Goal: Task Accomplishment & Management: Manage account settings

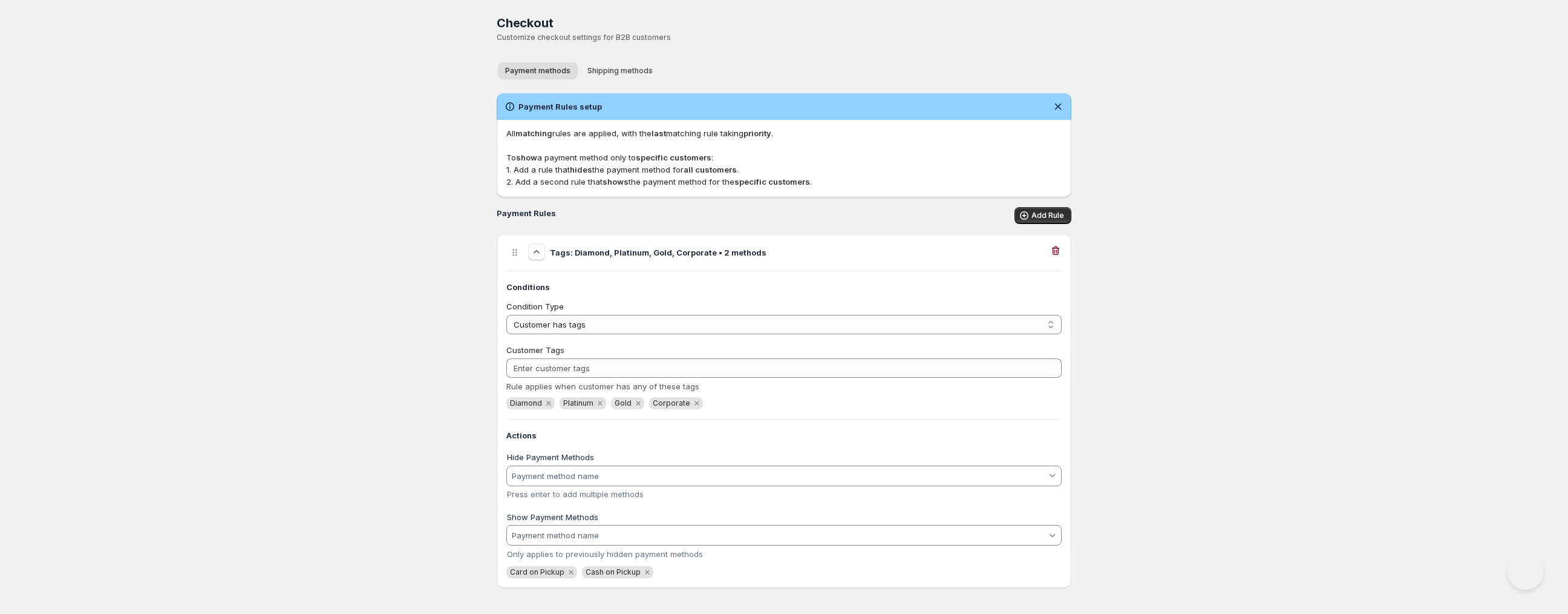
select select "1"
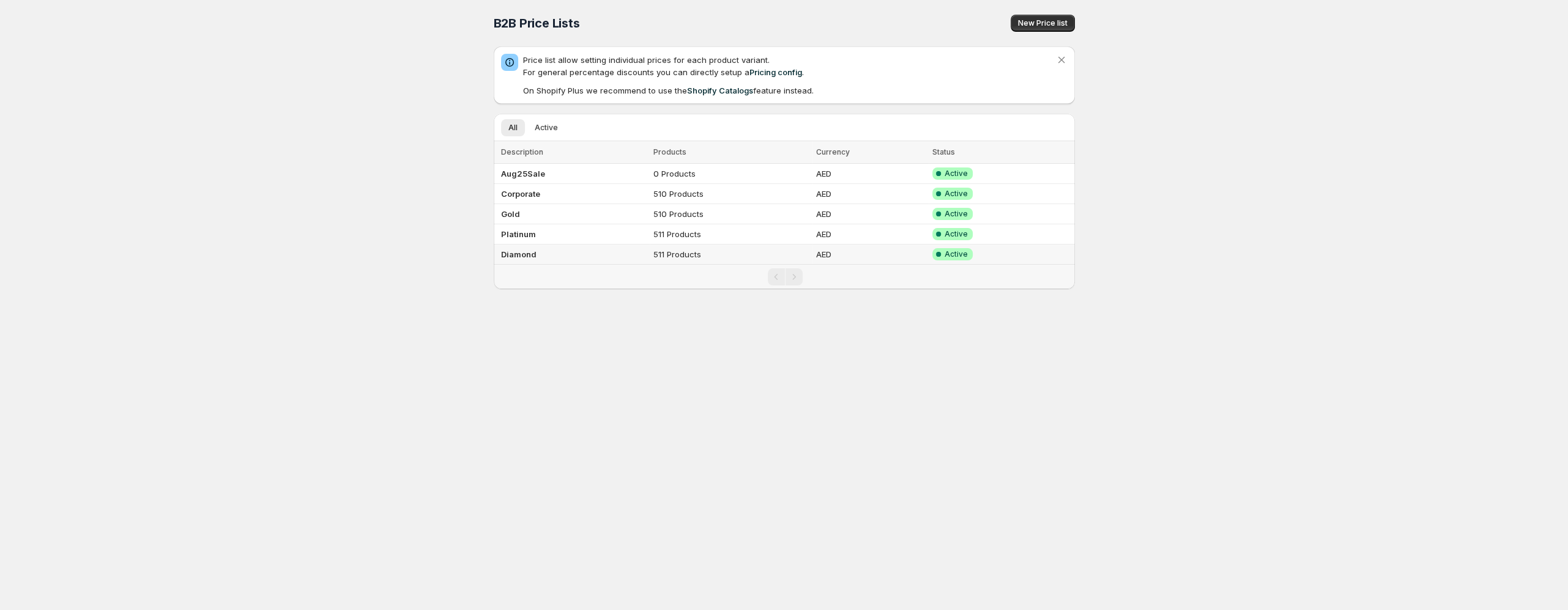
click at [572, 252] on td "Diamond" at bounding box center [572, 254] width 156 height 20
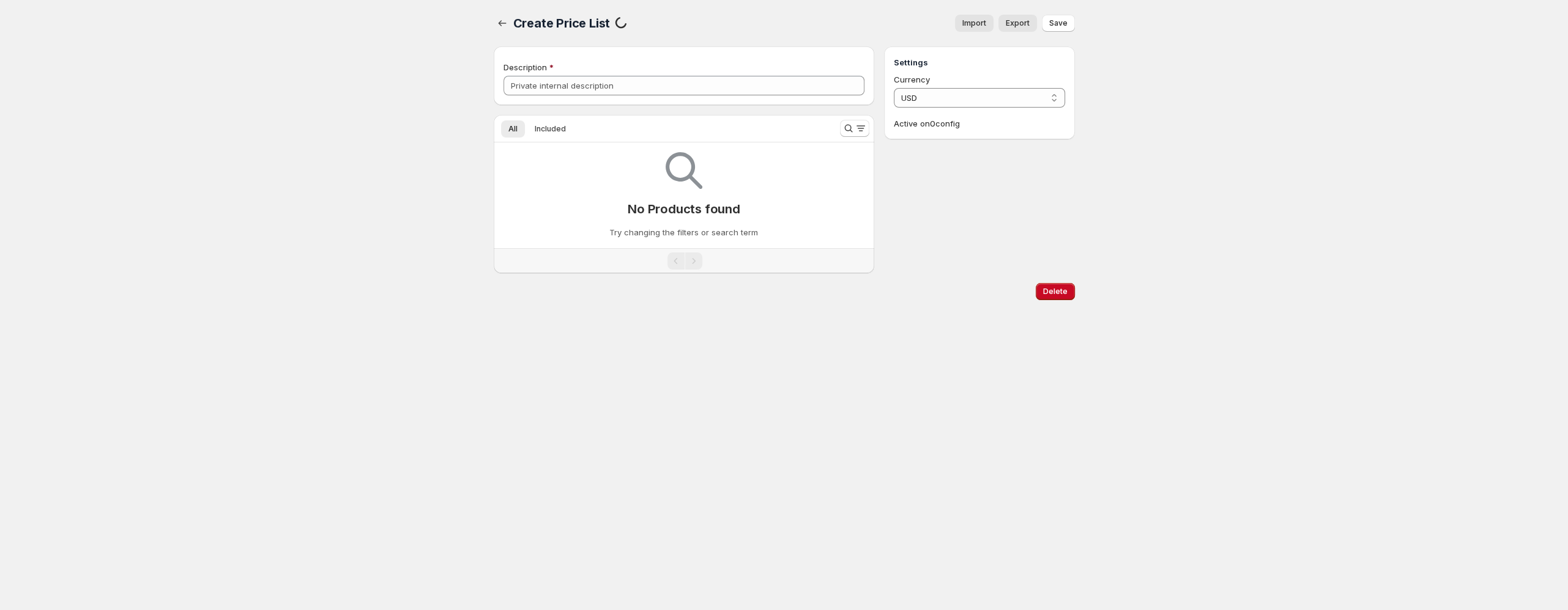
type input "Diamond"
select select "AED"
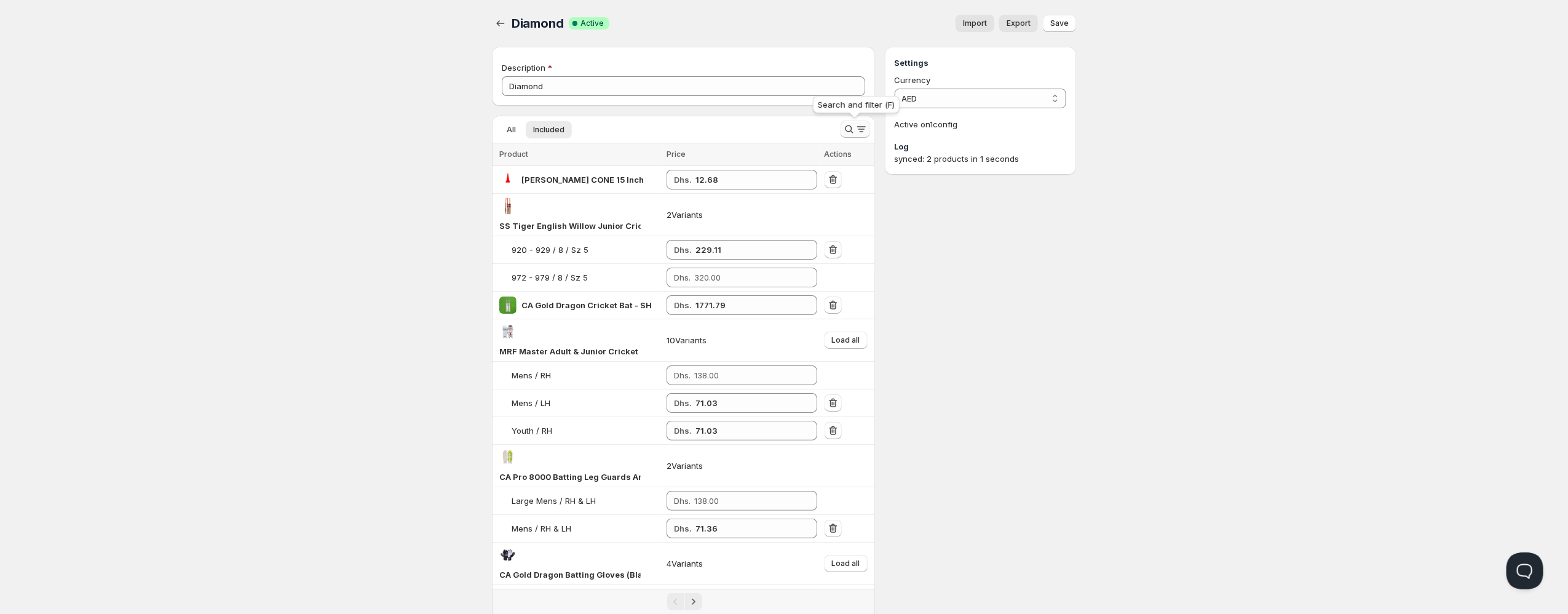
click at [853, 134] on icon "Search and filter results" at bounding box center [849, 129] width 12 height 12
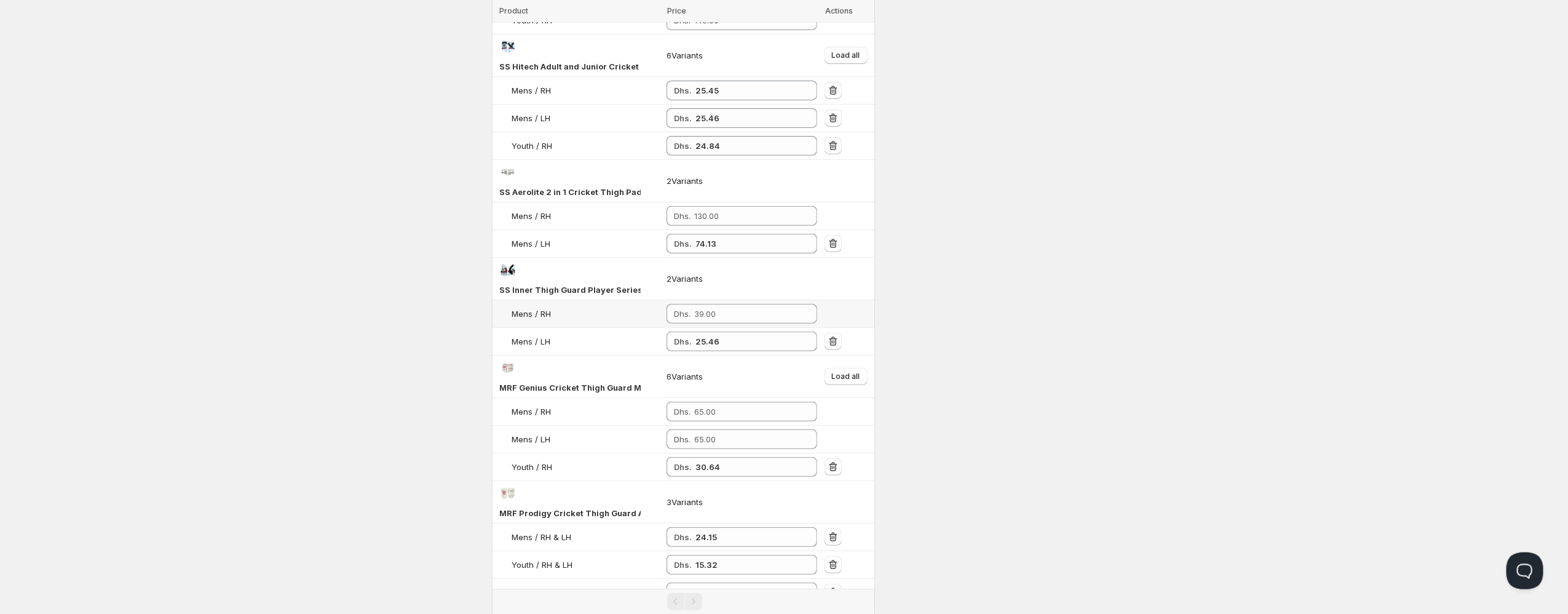
scroll to position [298, 0]
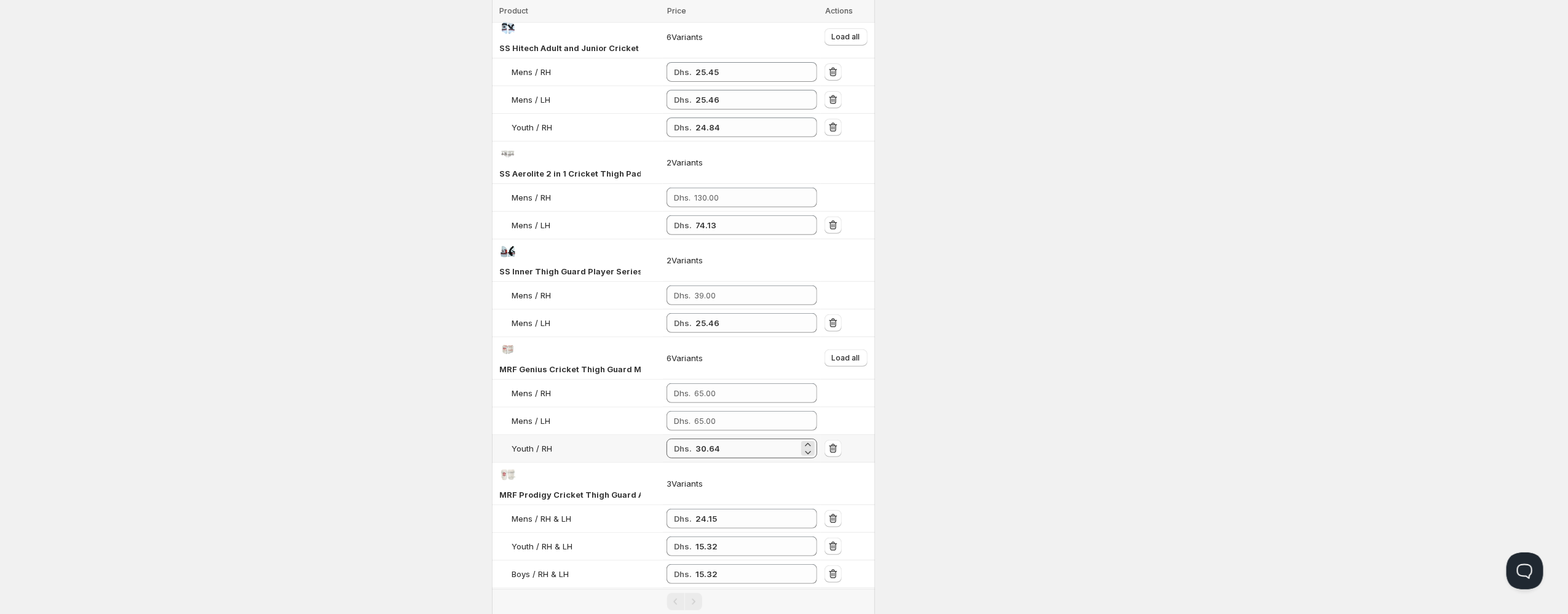
type input "thigh"
click at [744, 453] on input "30.64" at bounding box center [747, 448] width 103 height 19
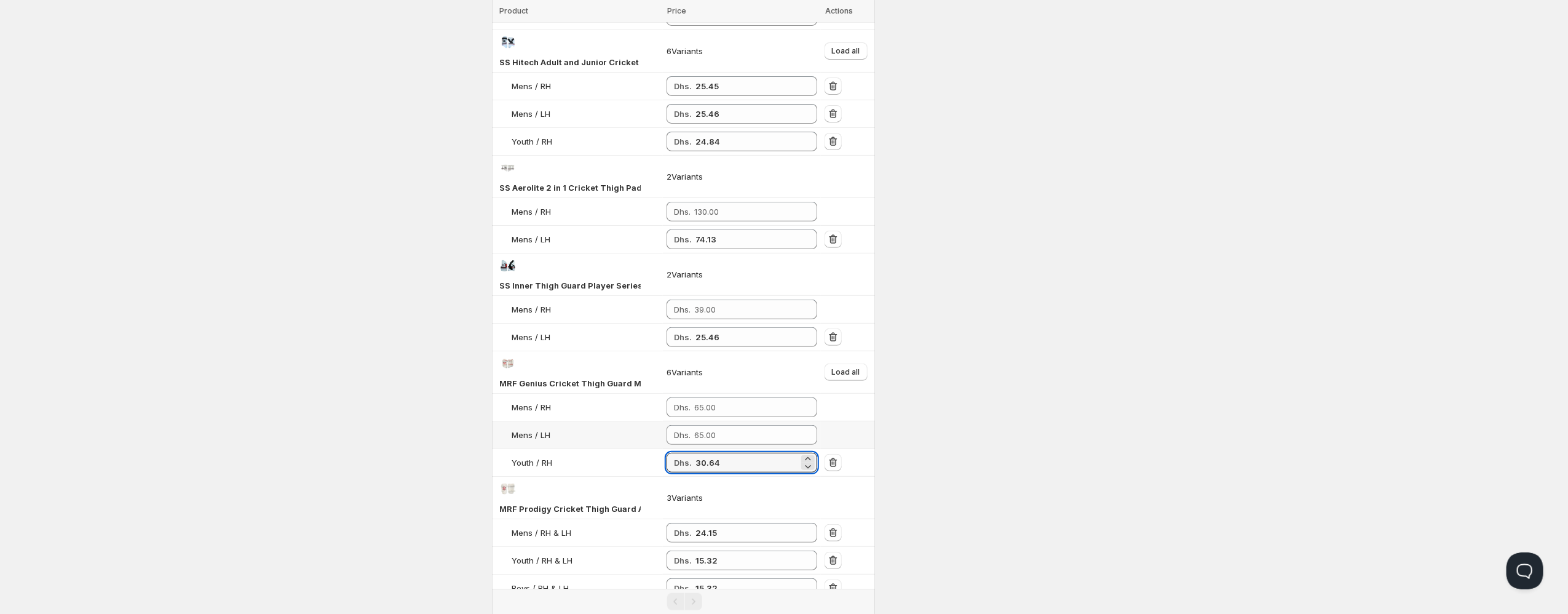
scroll to position [283, 0]
click at [730, 416] on input "number" at bounding box center [746, 408] width 105 height 19
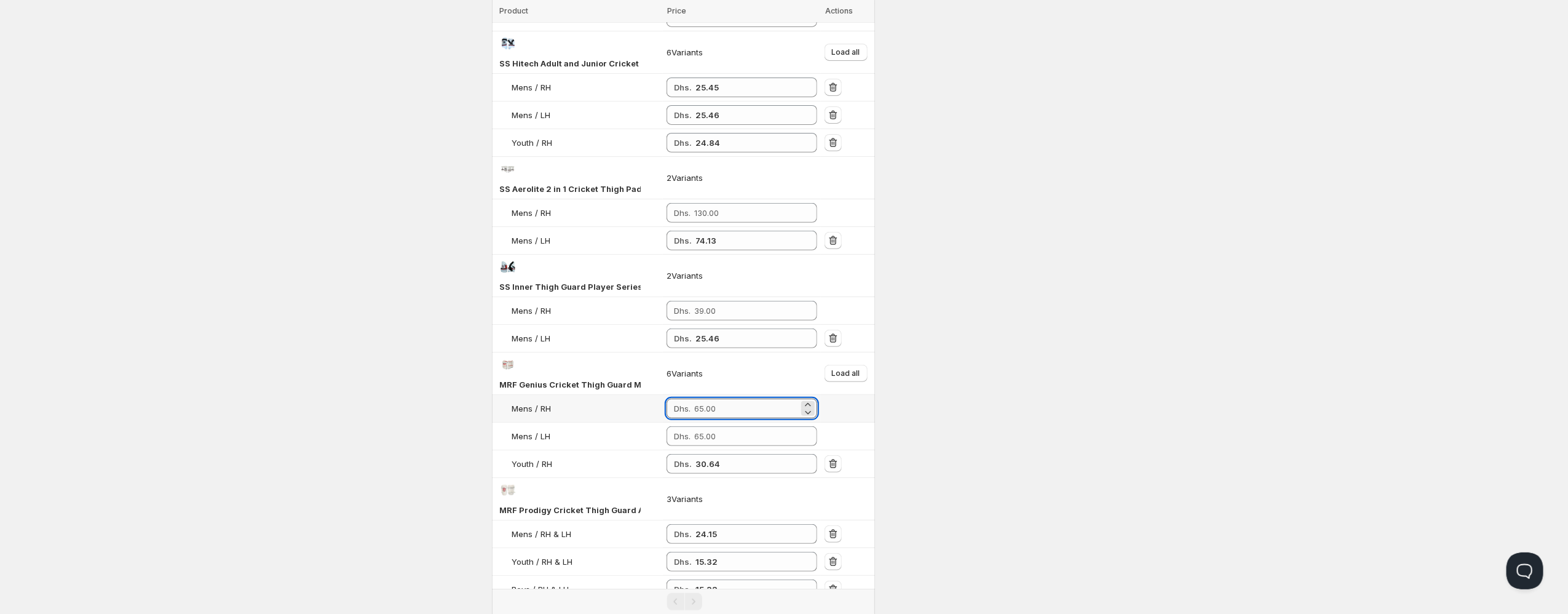
paste input "30.64"
type input "30.64"
click at [728, 440] on input "number" at bounding box center [746, 436] width 105 height 19
paste input "30.64"
type input "30.64"
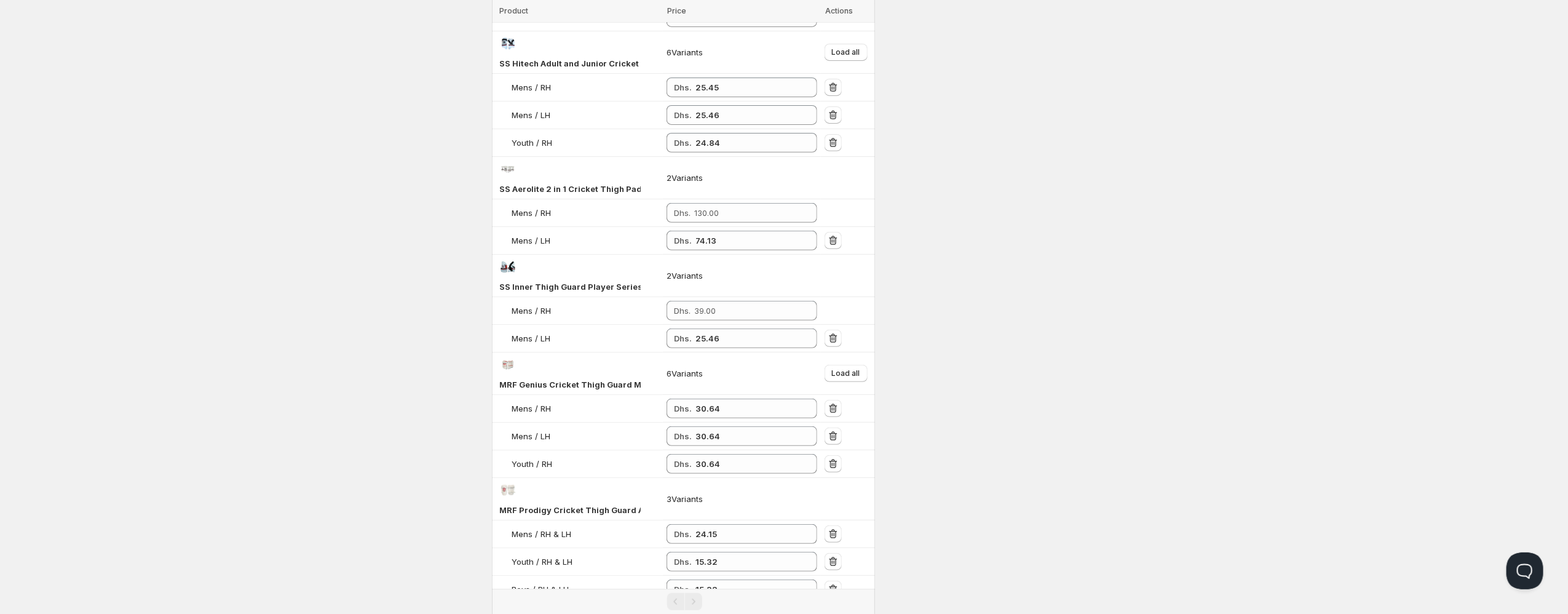
scroll to position [0, 0]
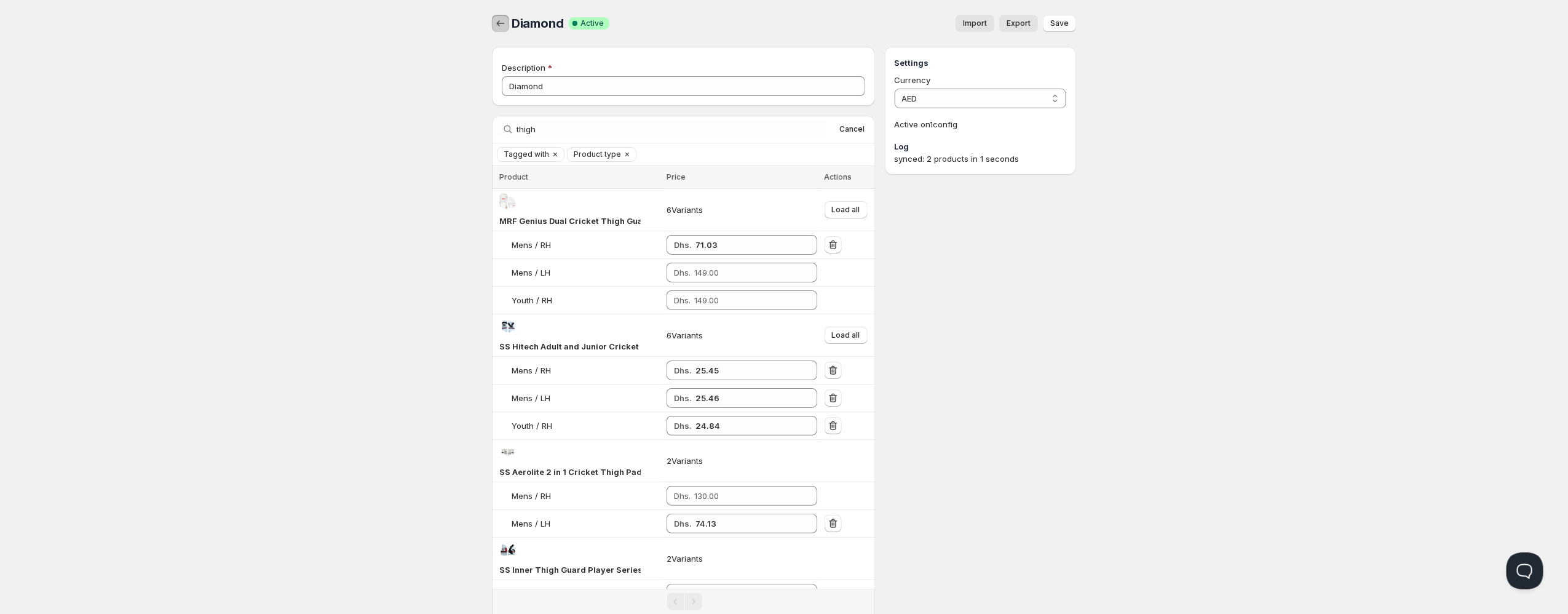
click at [504, 23] on icon "button" at bounding box center [500, 24] width 12 height 12
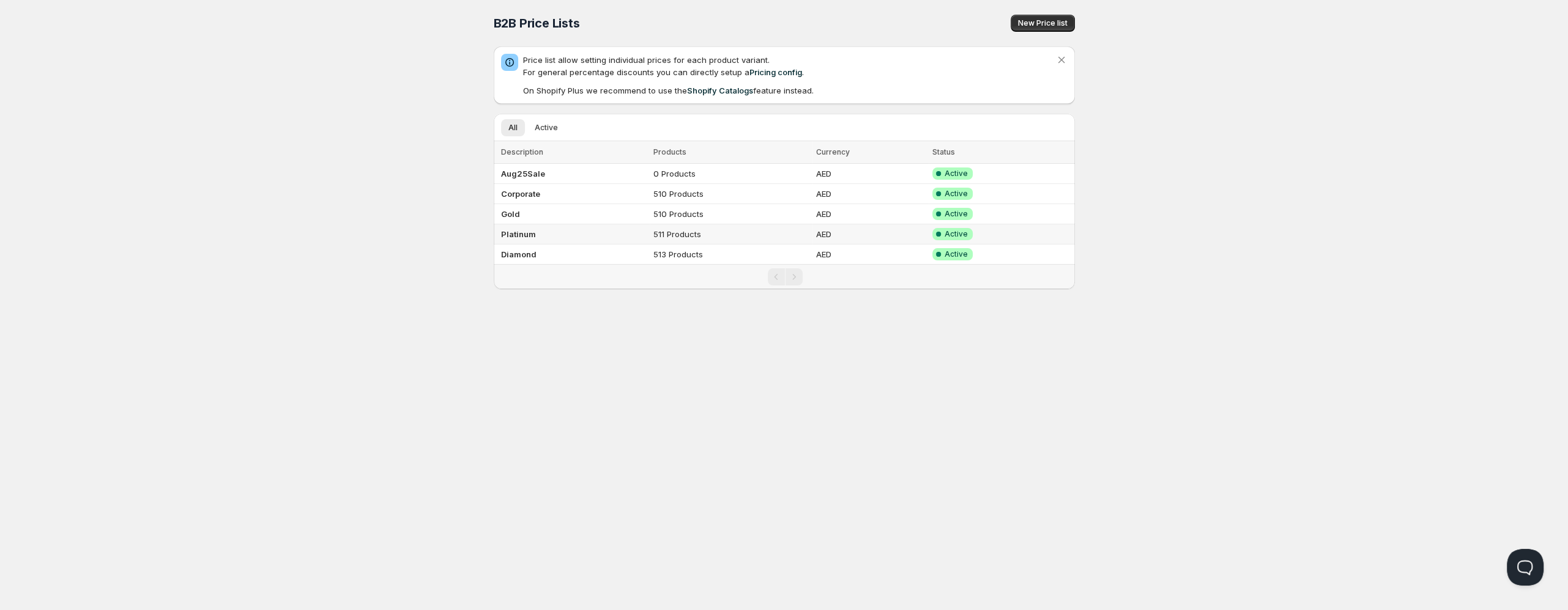
click at [521, 235] on b "Platinum" at bounding box center [518, 234] width 35 height 10
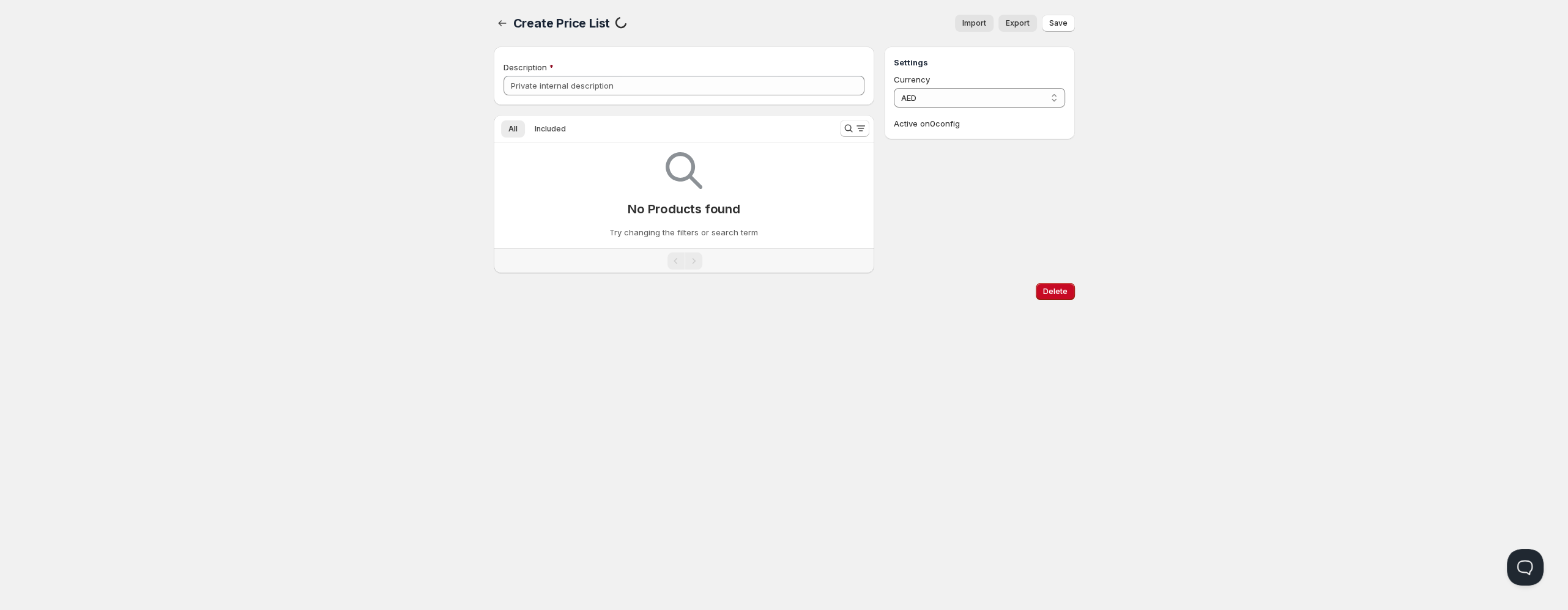
type input "Platinum"
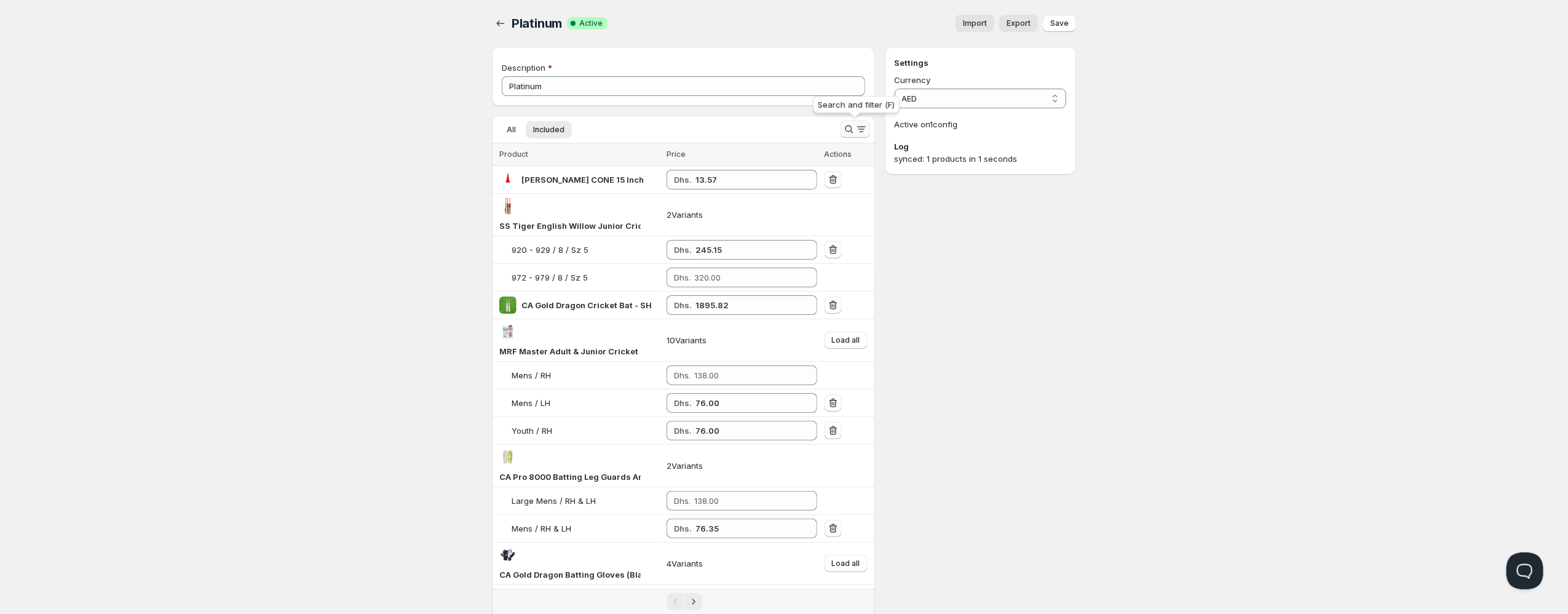
click at [852, 128] on icon "Search and filter results" at bounding box center [849, 129] width 12 height 12
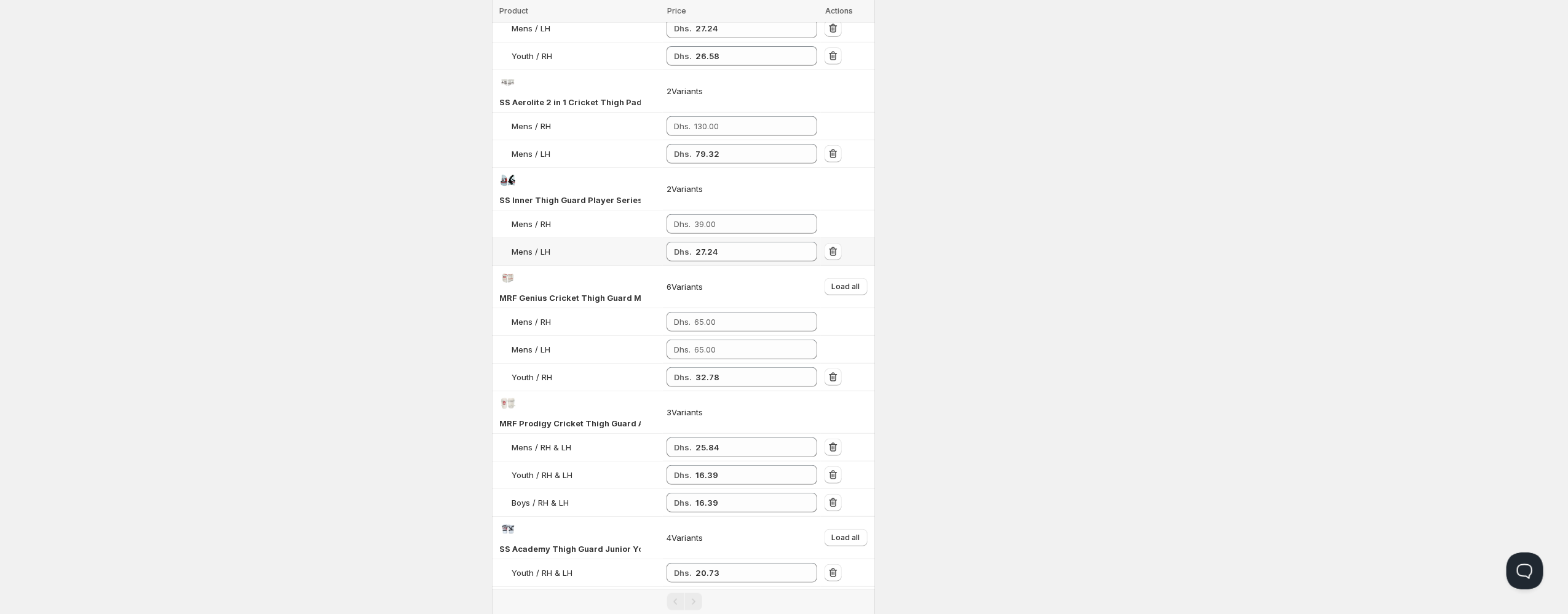
scroll to position [376, 0]
type input "thigh"
click at [713, 374] on input "32.78" at bounding box center [747, 371] width 103 height 19
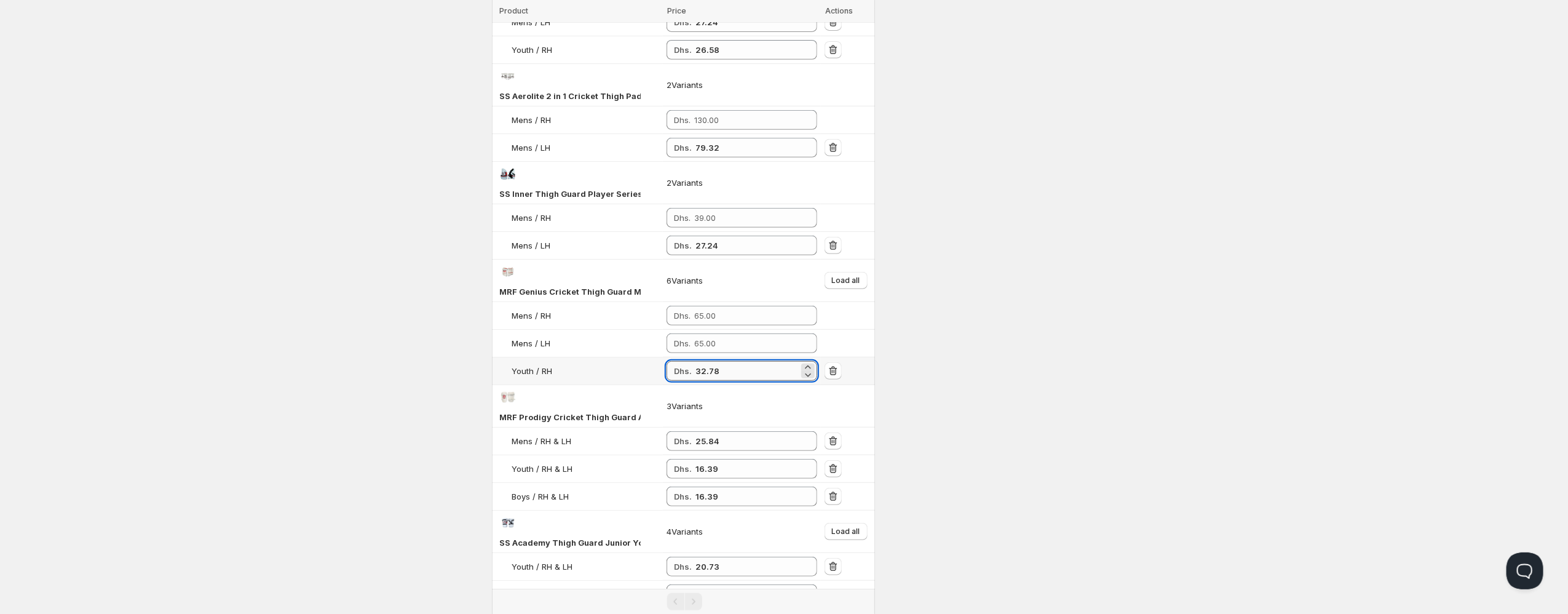
click at [713, 374] on input "32.78" at bounding box center [747, 371] width 103 height 19
click at [714, 351] on input "number" at bounding box center [746, 343] width 105 height 19
paste input "30.64"
type input "30.64"
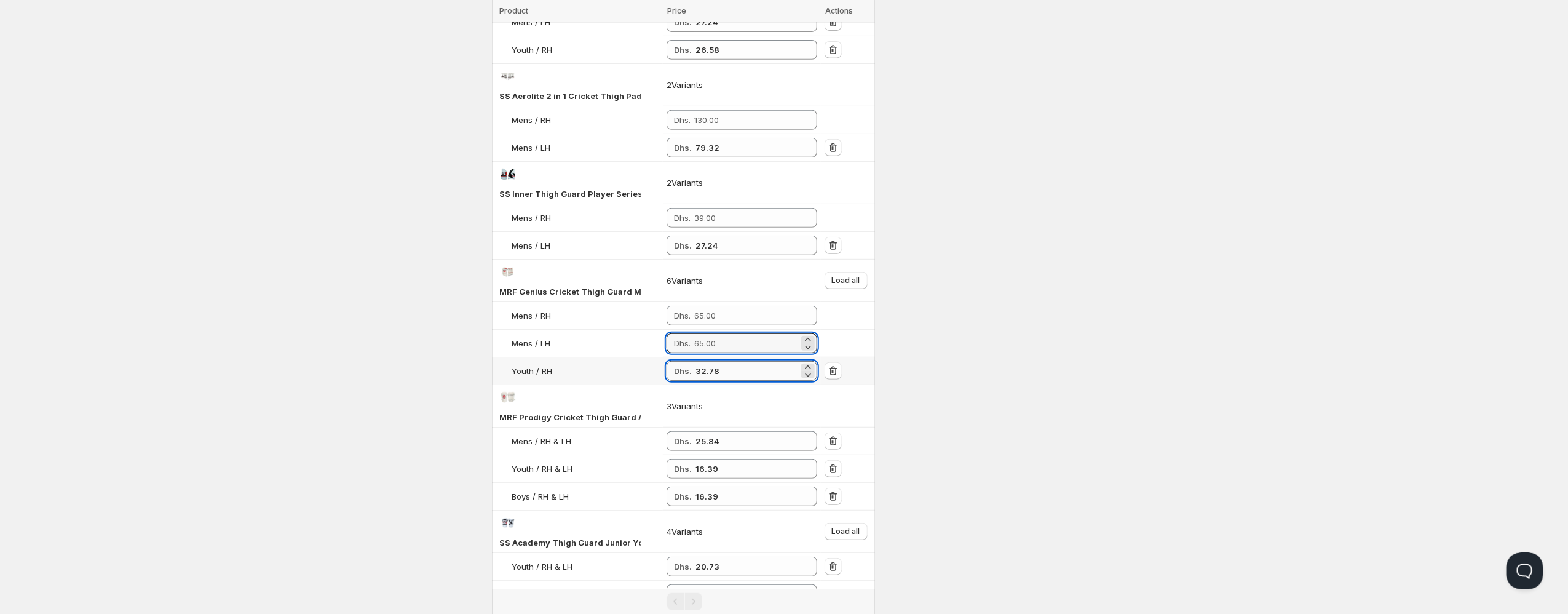
click at [706, 371] on input "32.78" at bounding box center [747, 371] width 103 height 19
click at [724, 349] on input "number" at bounding box center [746, 343] width 105 height 19
paste input "32.78"
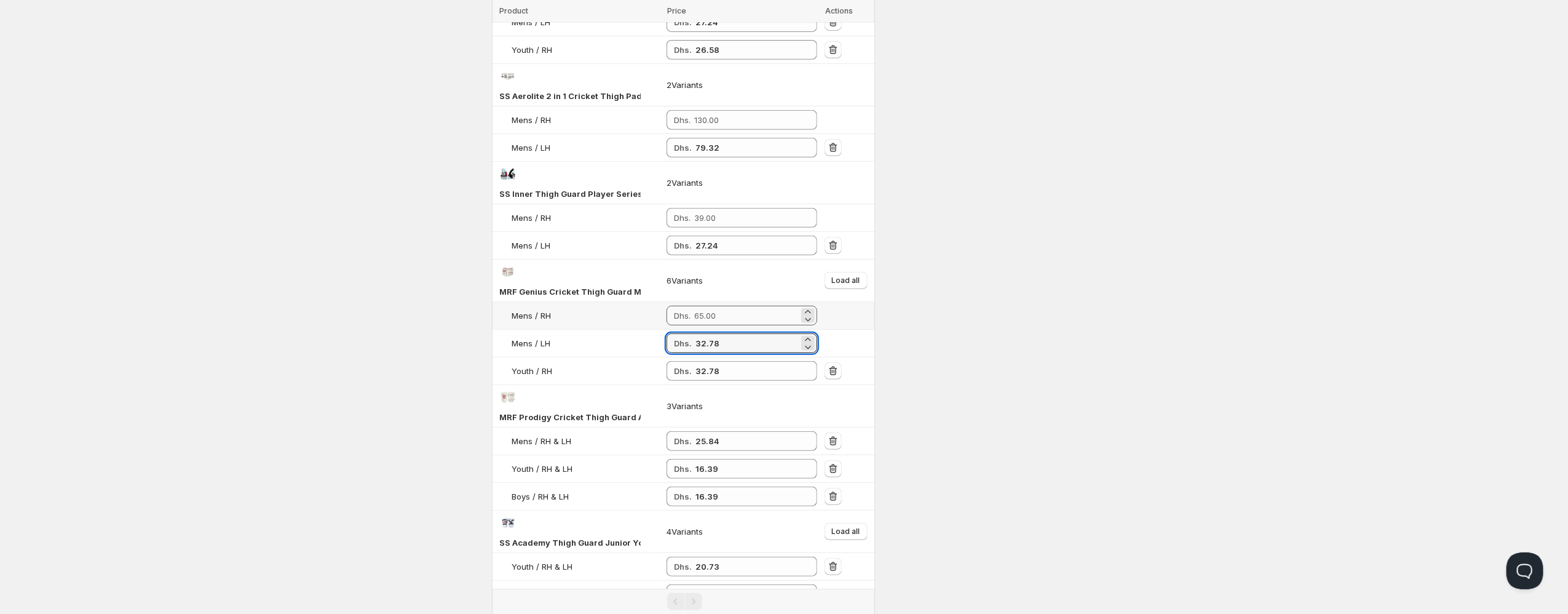
type input "32.78"
click at [716, 316] on input "number" at bounding box center [746, 315] width 105 height 19
paste input "32.78"
type input "32.78"
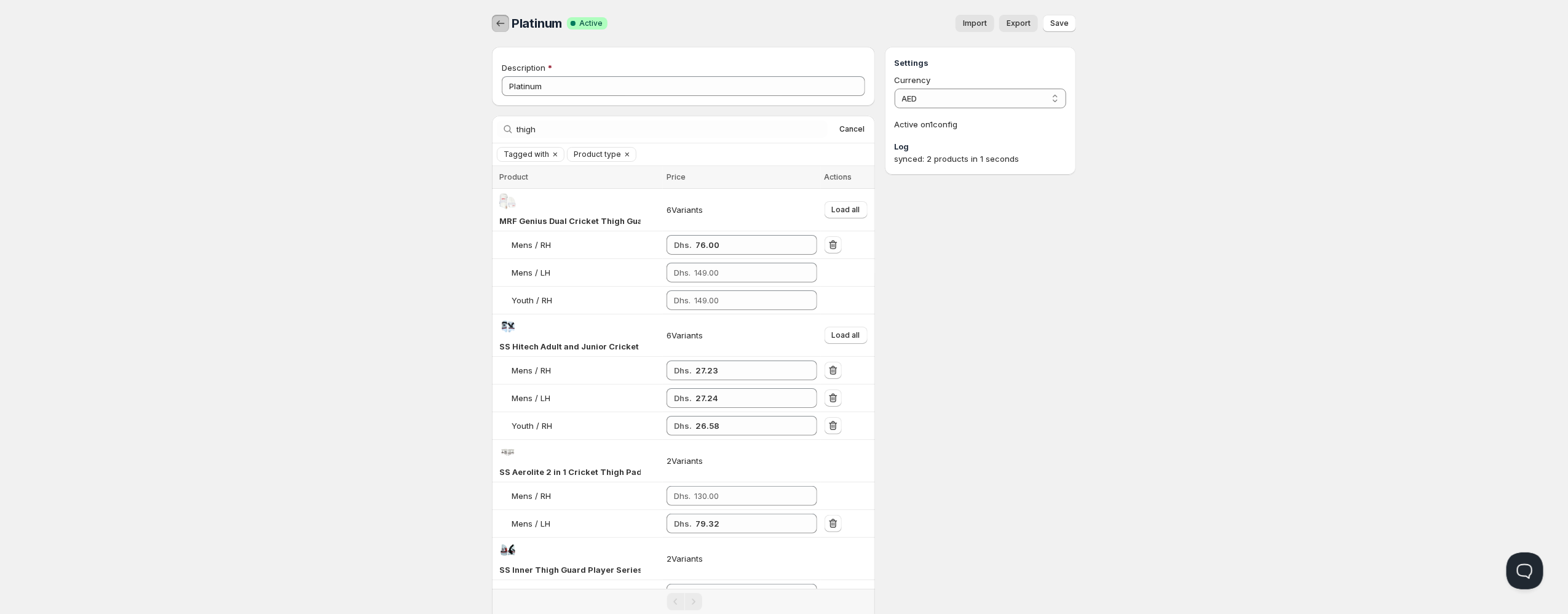
click at [500, 26] on icon "button" at bounding box center [500, 24] width 12 height 12
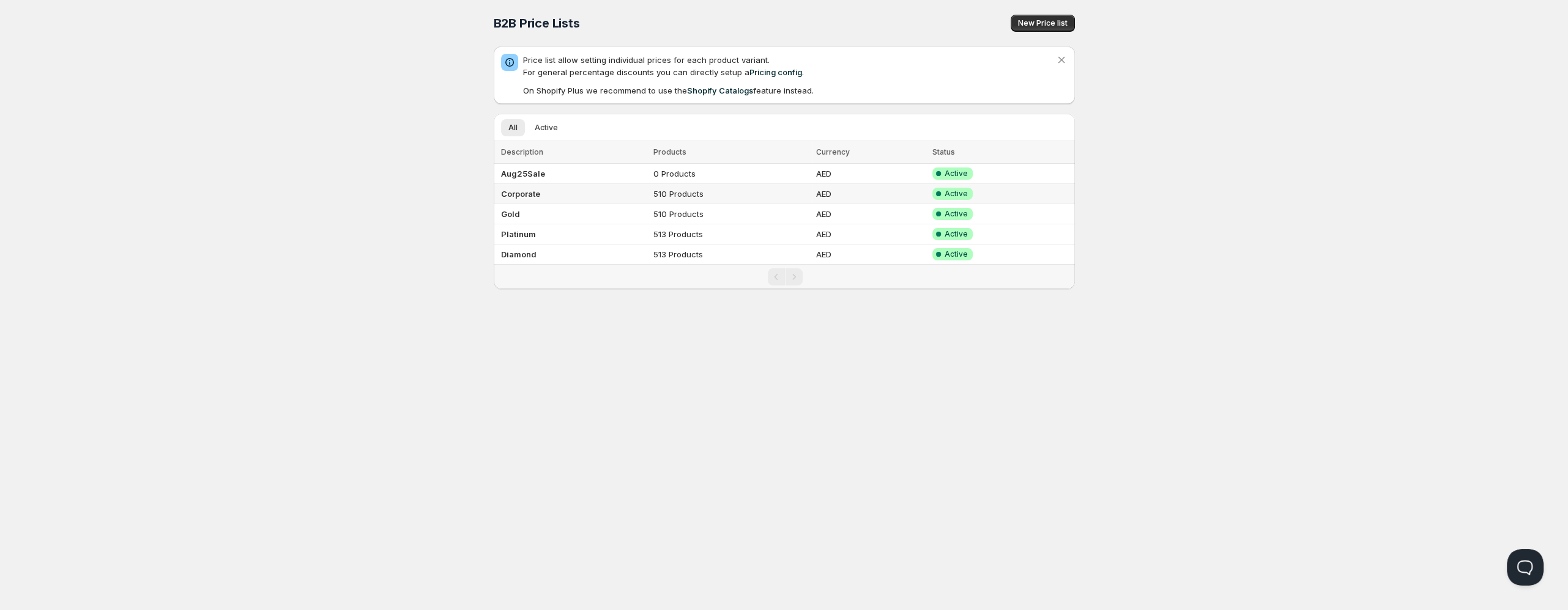
click at [534, 194] on b "Corporate" at bounding box center [520, 194] width 39 height 10
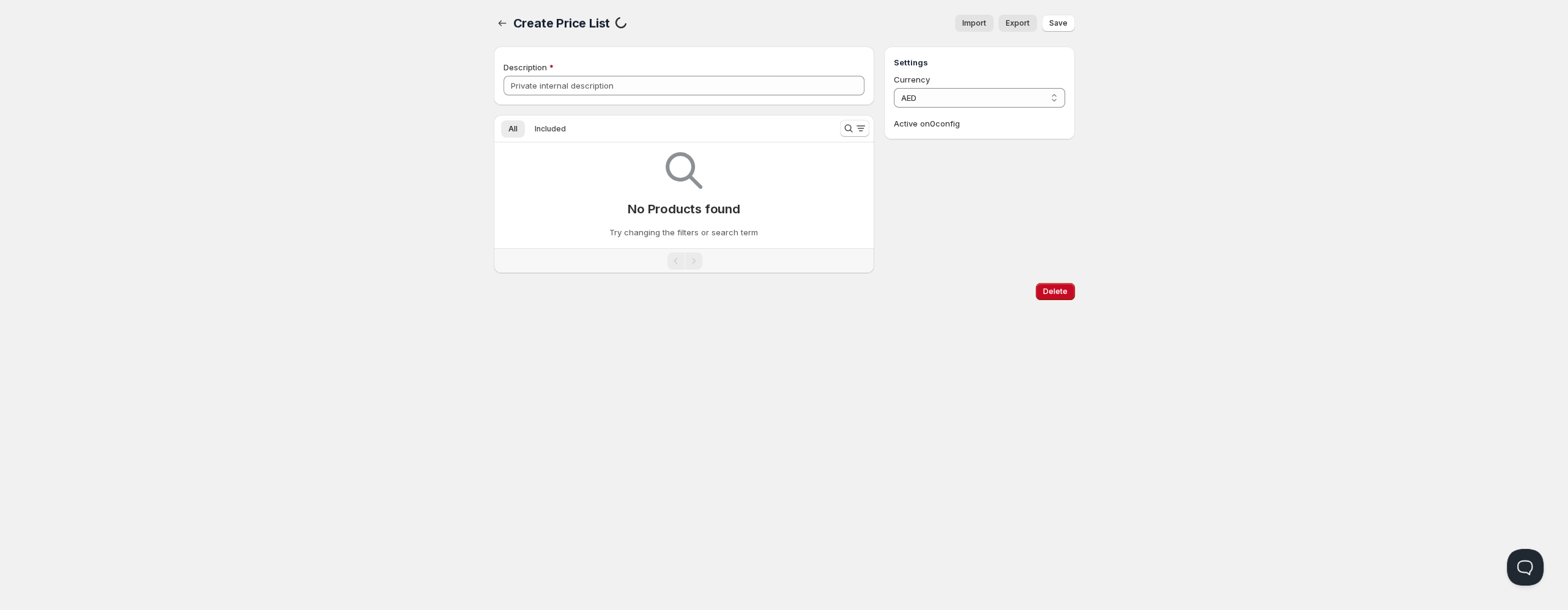
type input "Corporate"
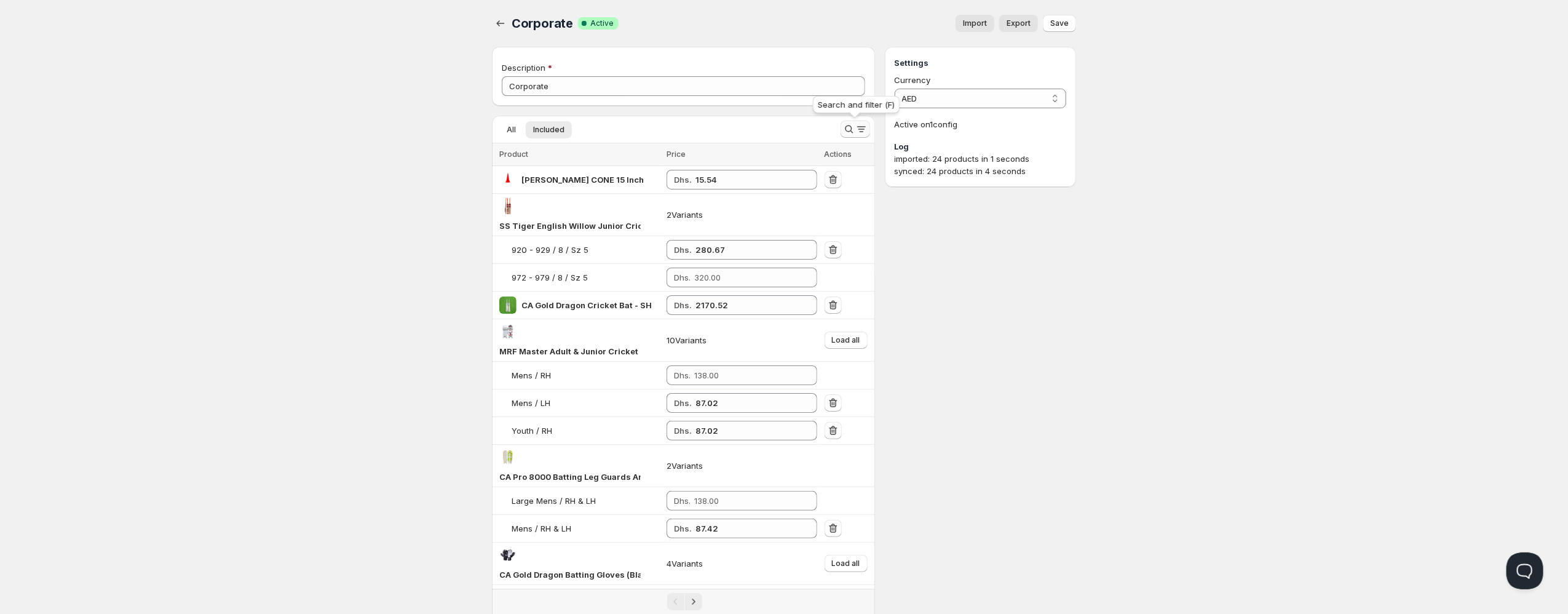
click at [850, 130] on icon "Search and filter results" at bounding box center [849, 129] width 12 height 12
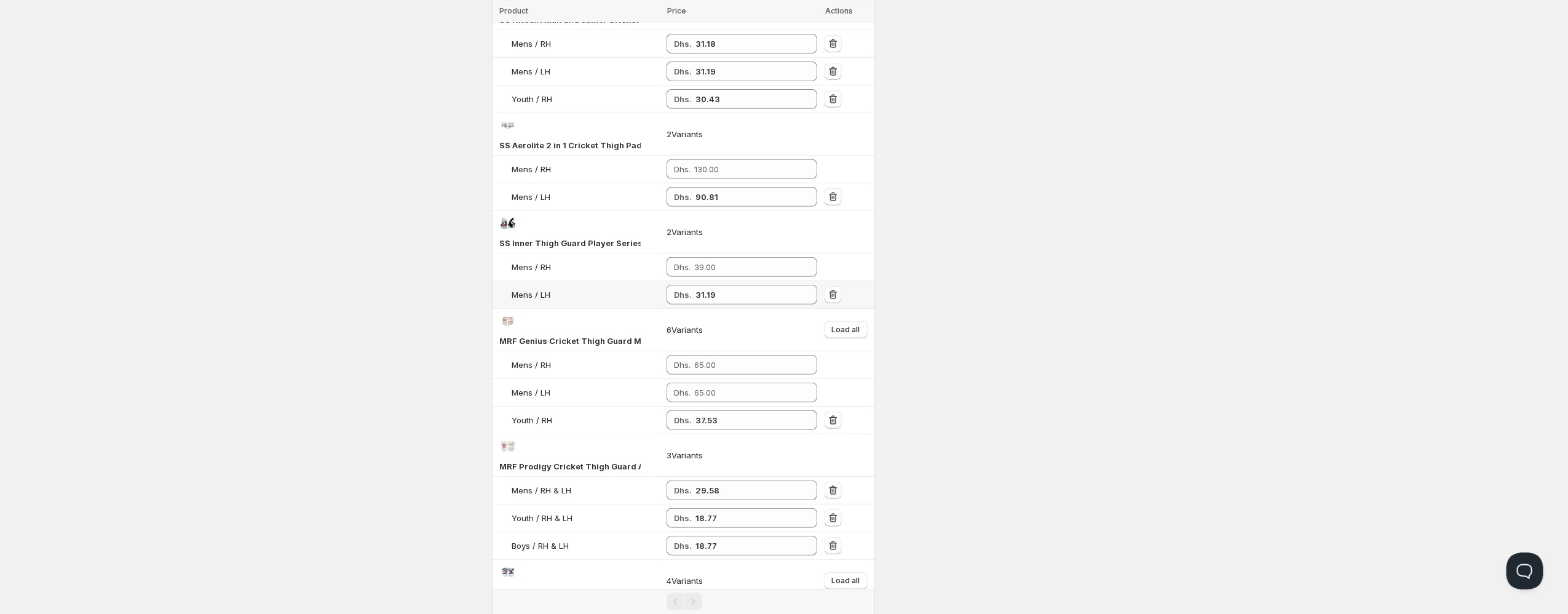
scroll to position [330, 0]
type input "thigh"
click at [703, 421] on input "37.53" at bounding box center [747, 416] width 103 height 19
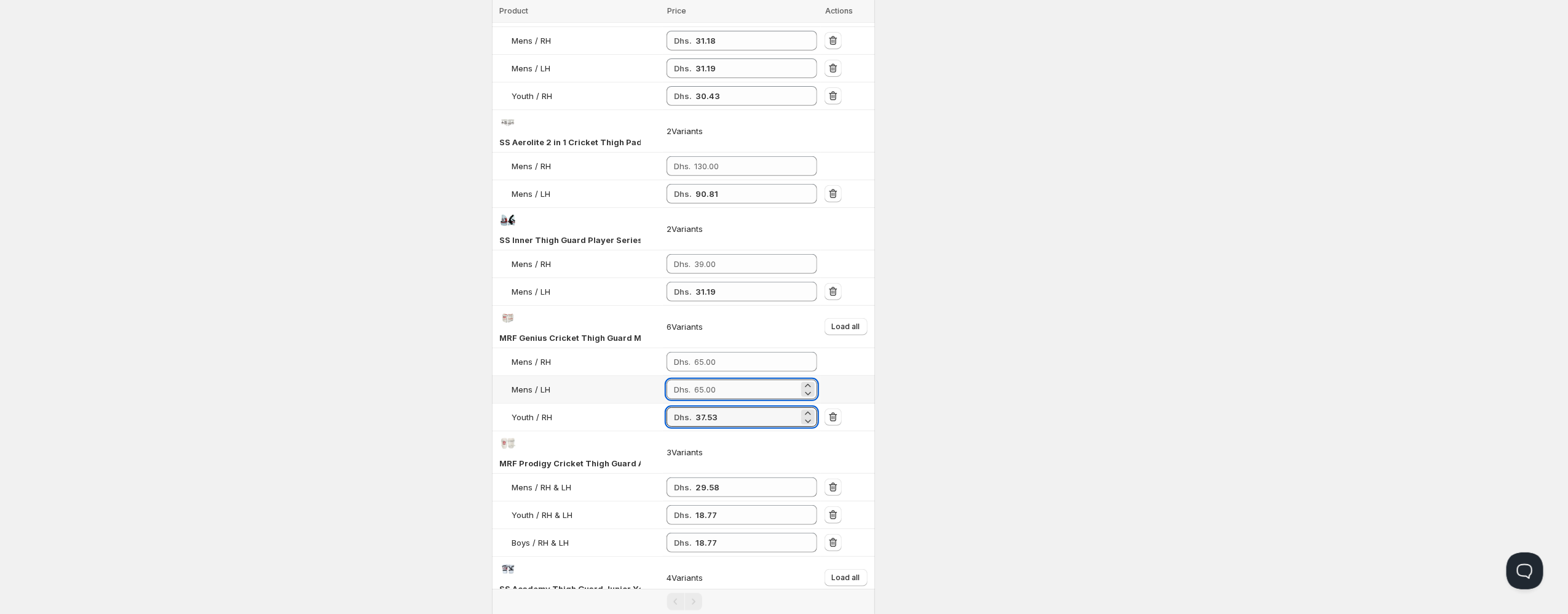
click at [723, 392] on input "number" at bounding box center [746, 389] width 105 height 19
paste input "37.53"
type input "37.53"
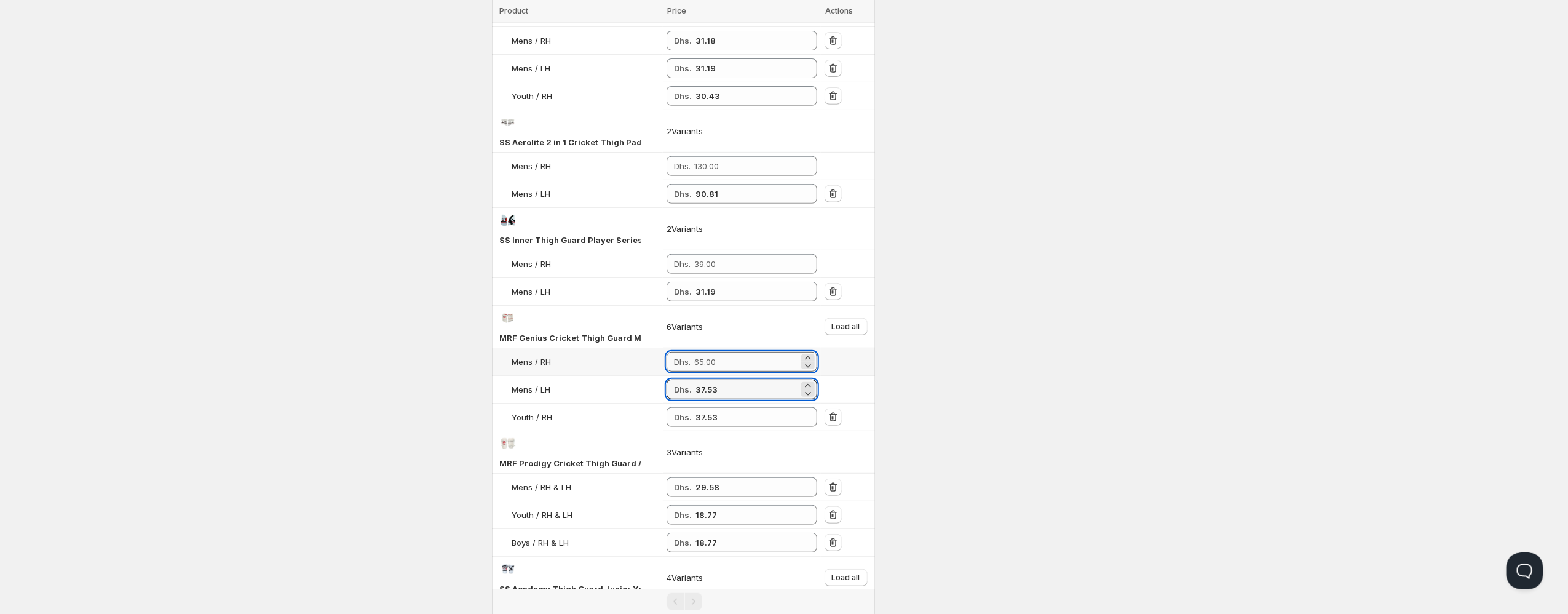
click at [716, 365] on input "number" at bounding box center [746, 361] width 105 height 19
paste input "37.53"
type input "37.53"
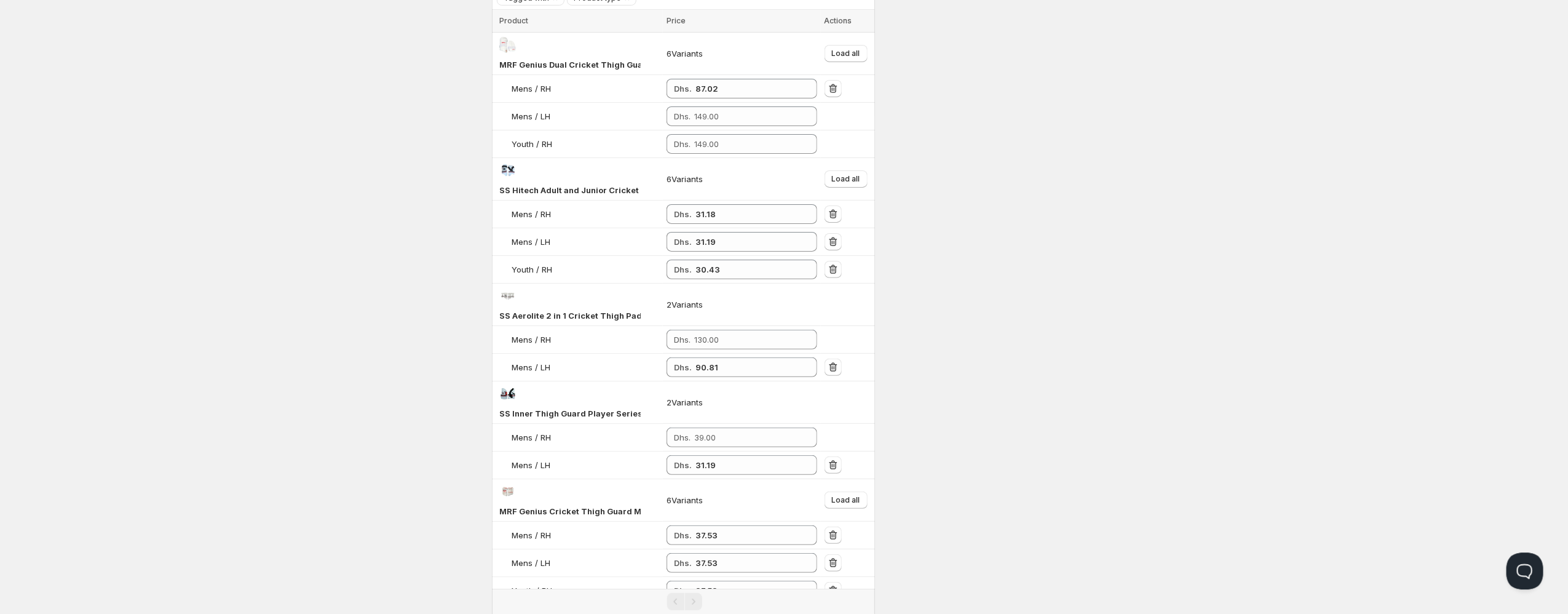
scroll to position [0, 0]
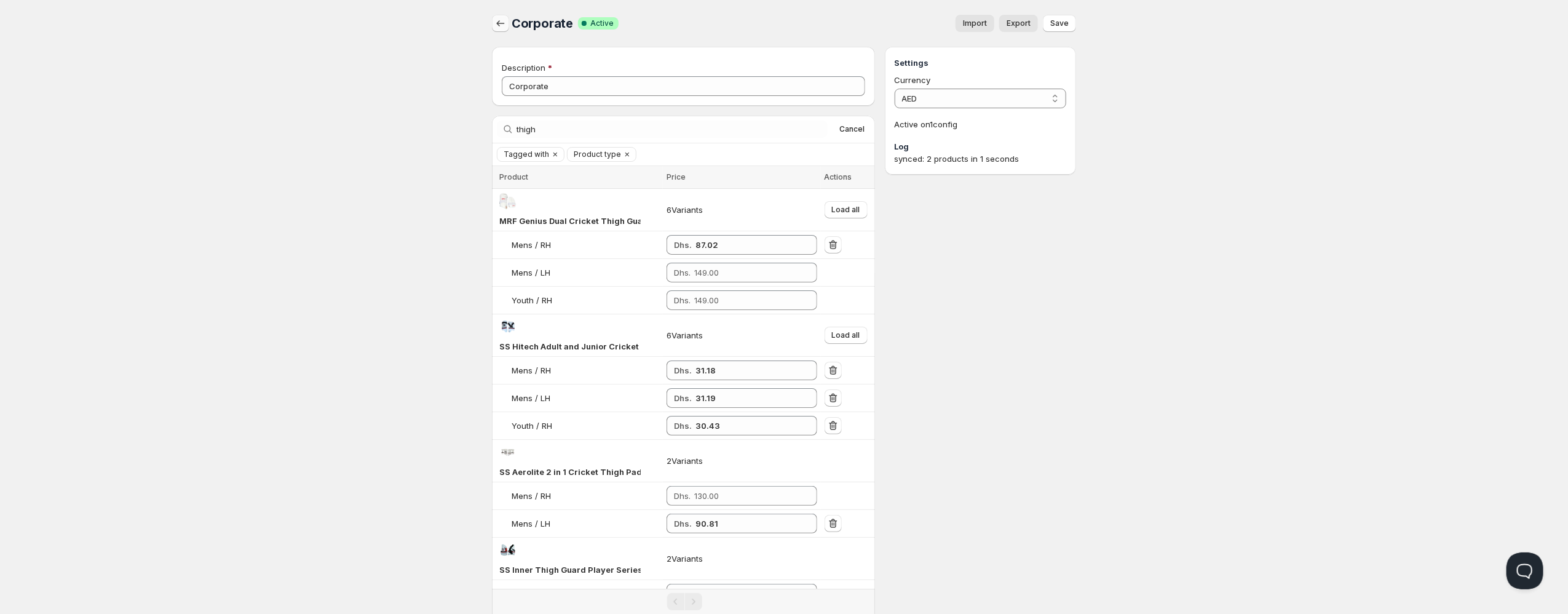
click at [503, 28] on icon "button" at bounding box center [500, 24] width 12 height 12
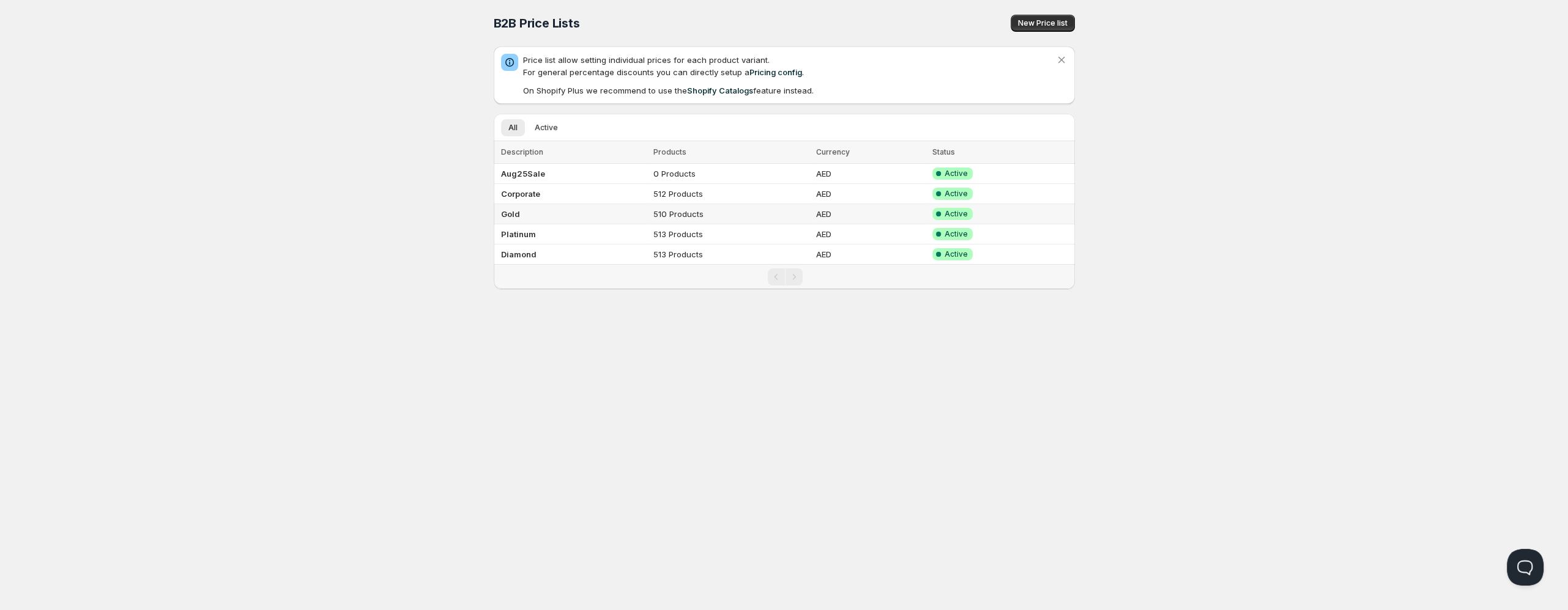
click at [514, 215] on b "Gold" at bounding box center [510, 214] width 19 height 10
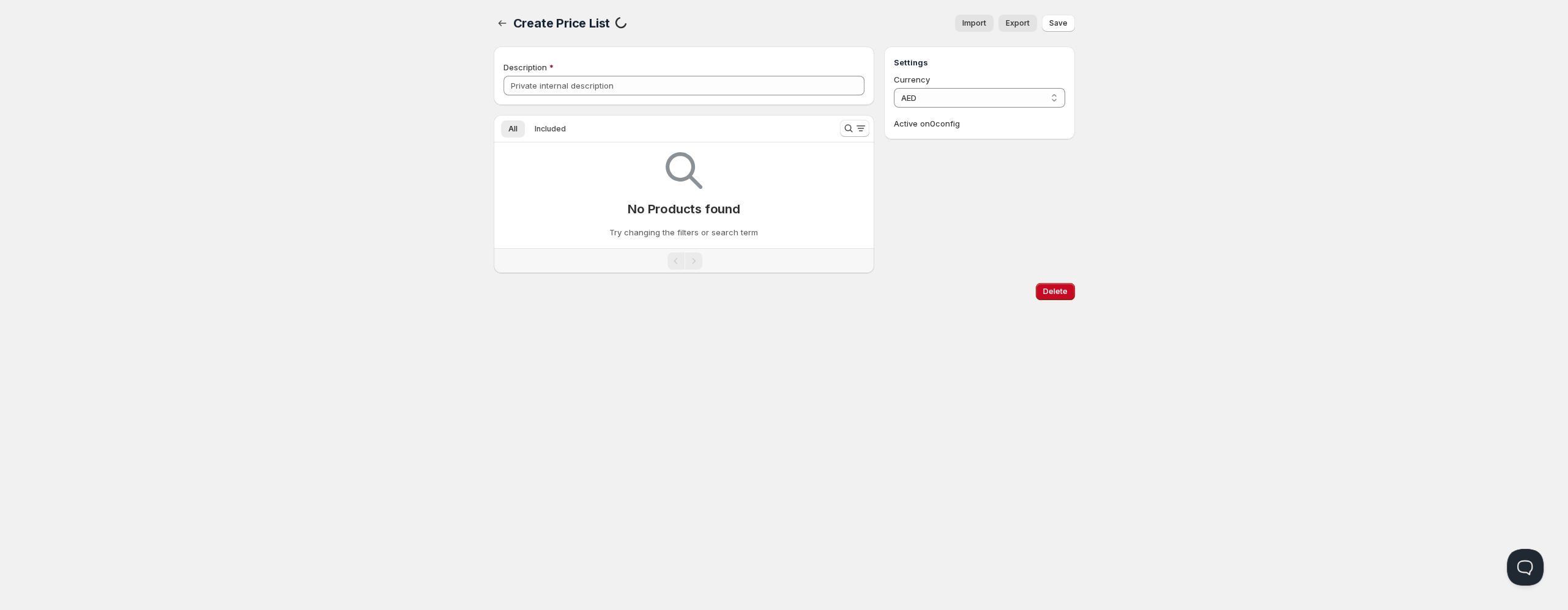
type input "Gold"
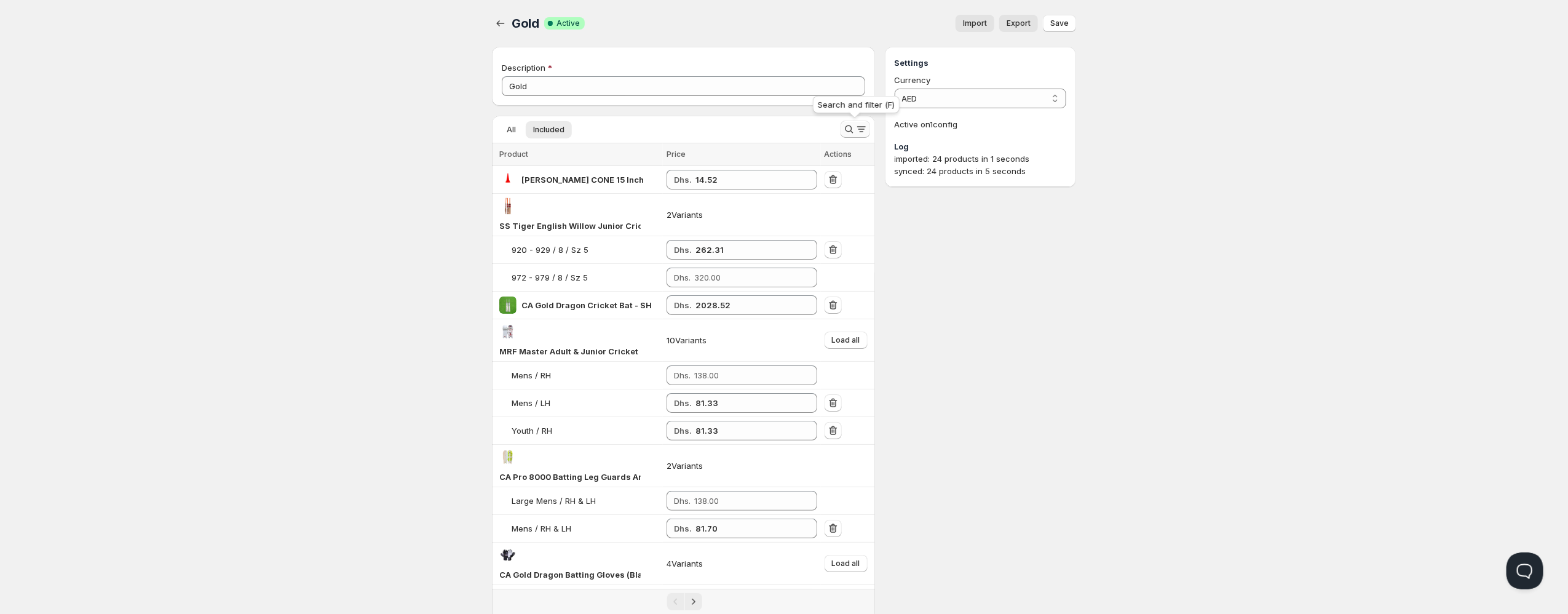
click at [853, 128] on icon "Search and filter results" at bounding box center [849, 129] width 12 height 12
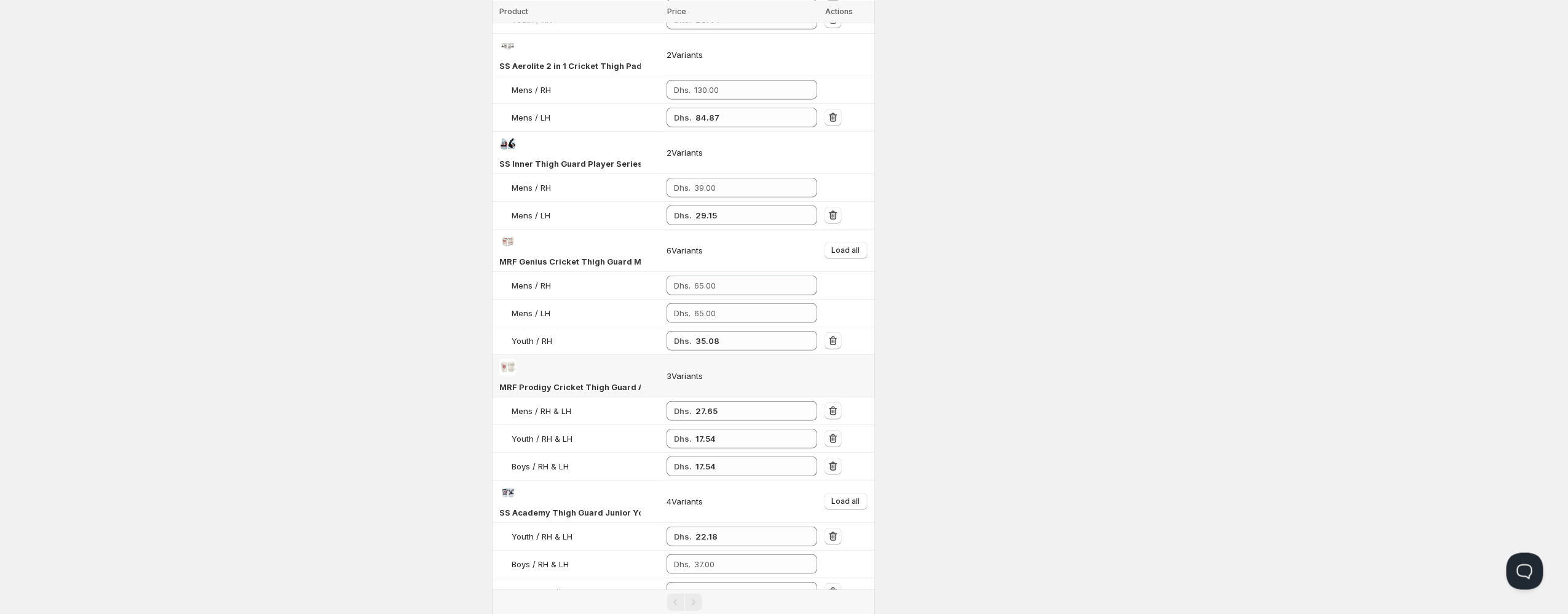
scroll to position [406, 0]
type input "thigh"
click at [716, 341] on input "35.08" at bounding box center [747, 341] width 103 height 19
click at [716, 341] on input "35.08" at bounding box center [747, 341] width 103 height 19
click at [717, 342] on input "35.08" at bounding box center [747, 341] width 103 height 19
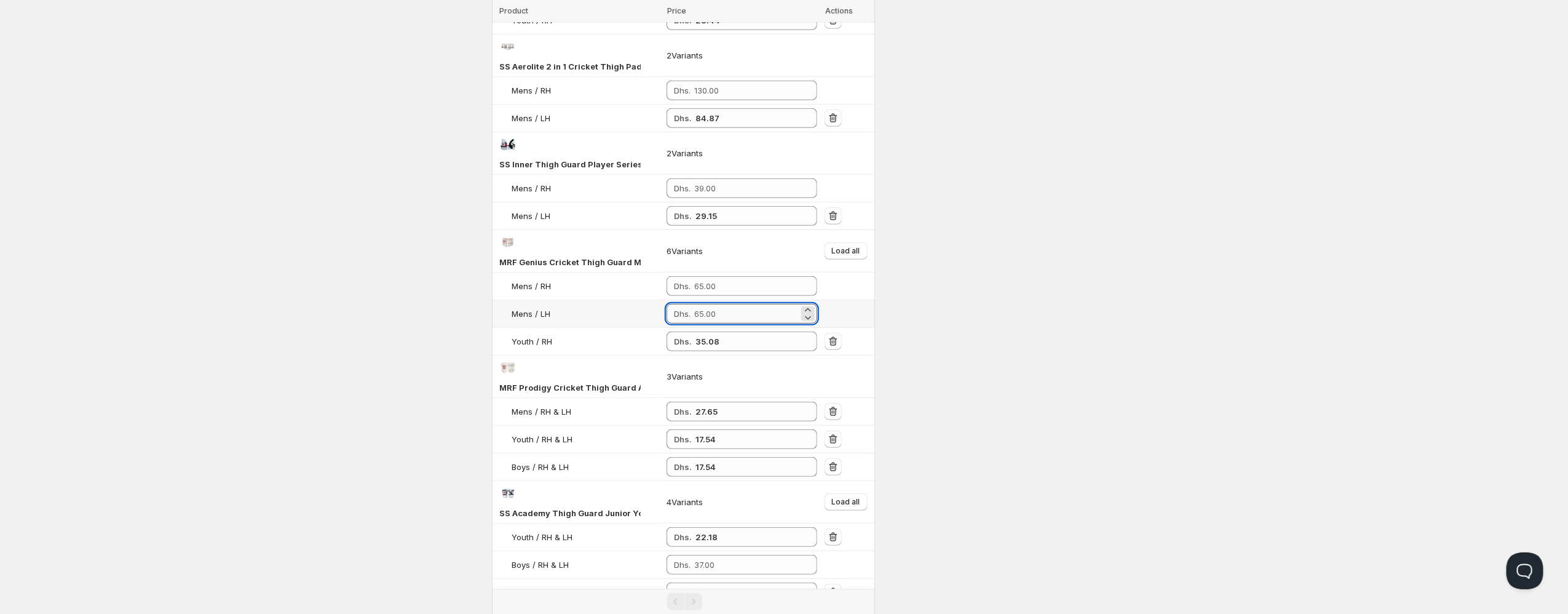
click at [730, 313] on input "number" at bounding box center [746, 314] width 105 height 19
paste input "35.08"
type input "35.08"
click at [732, 290] on input "number" at bounding box center [746, 286] width 105 height 19
paste input "35.08"
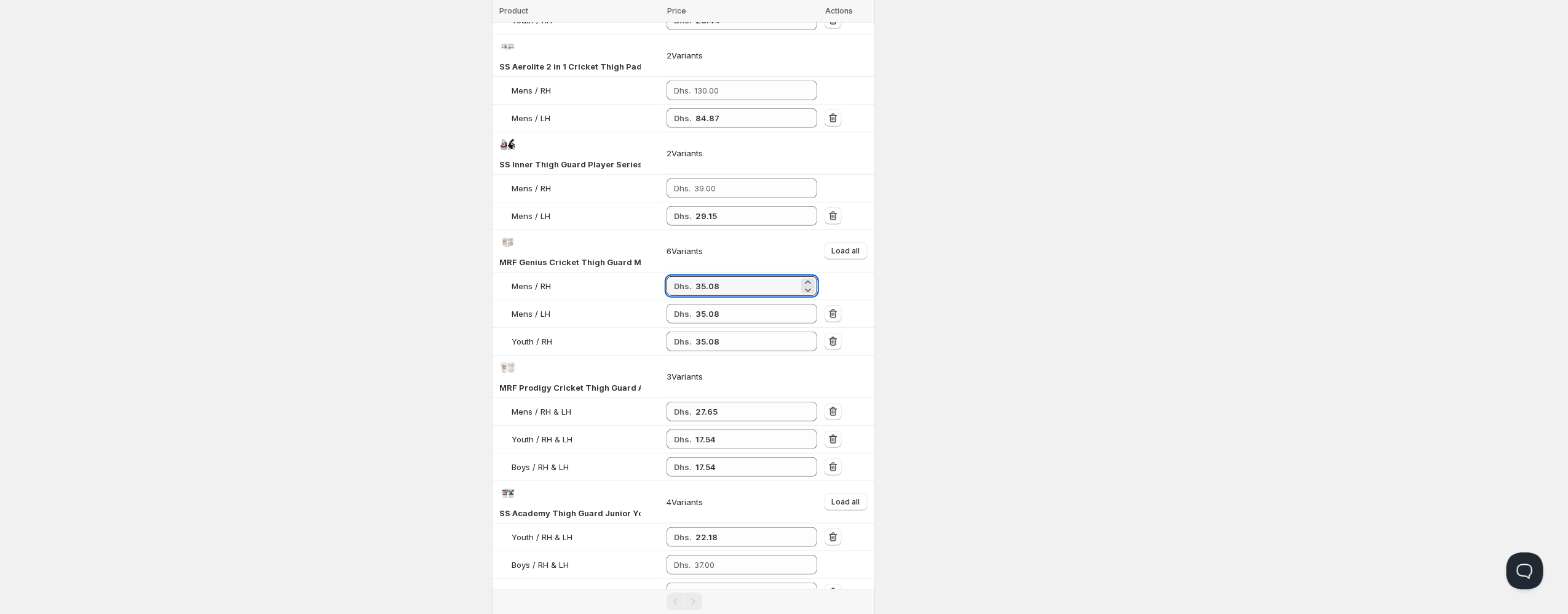
type input "35.08"
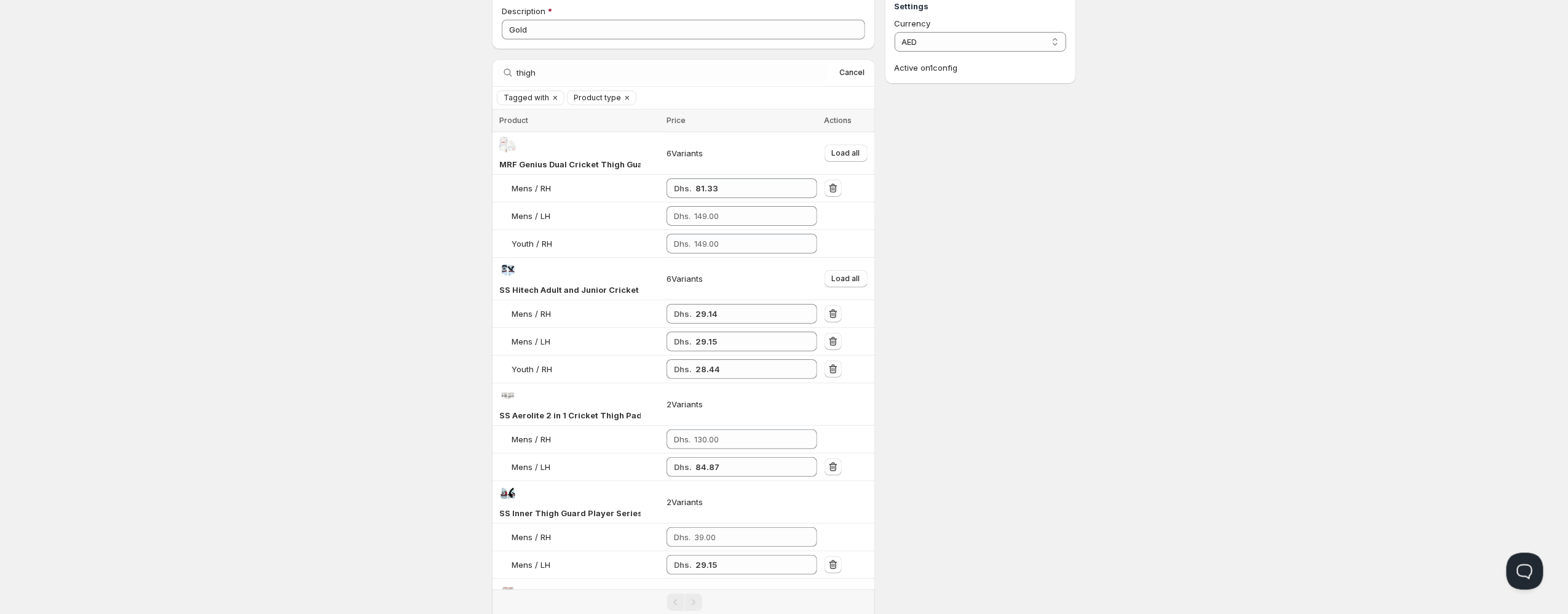
scroll to position [0, 0]
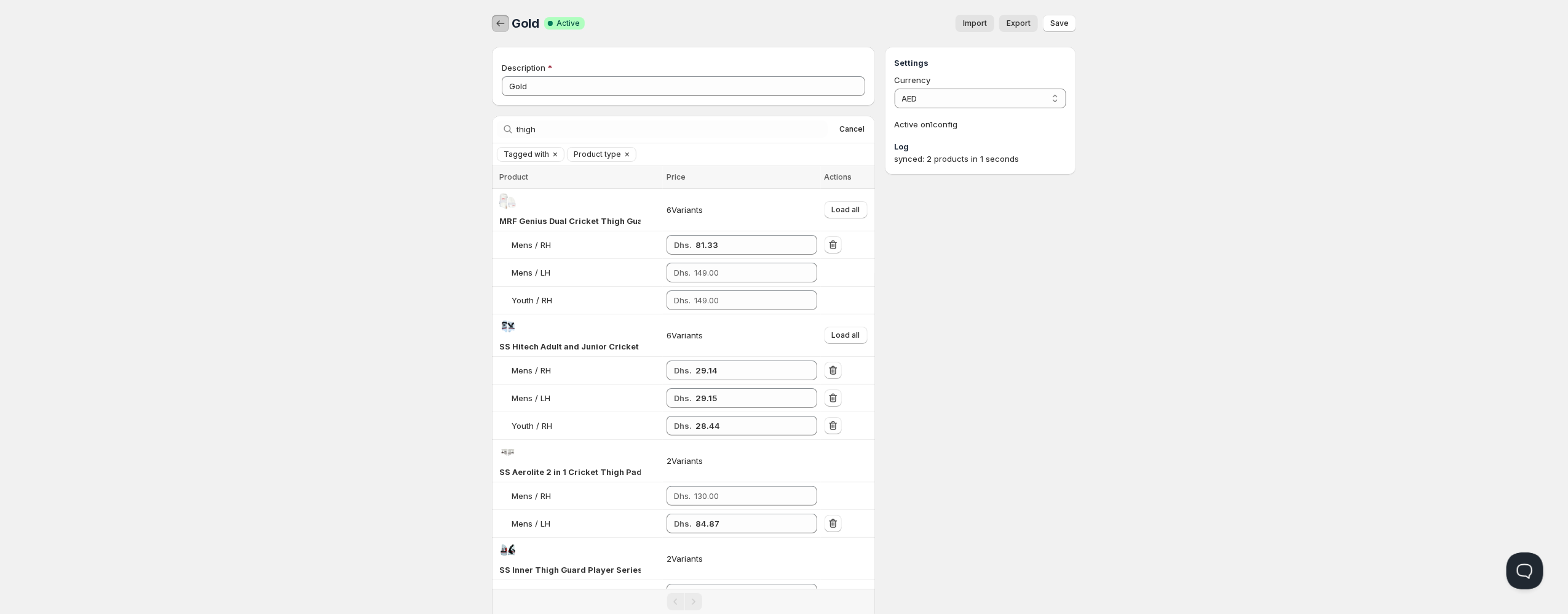
click at [493, 25] on button "button" at bounding box center [501, 24] width 17 height 17
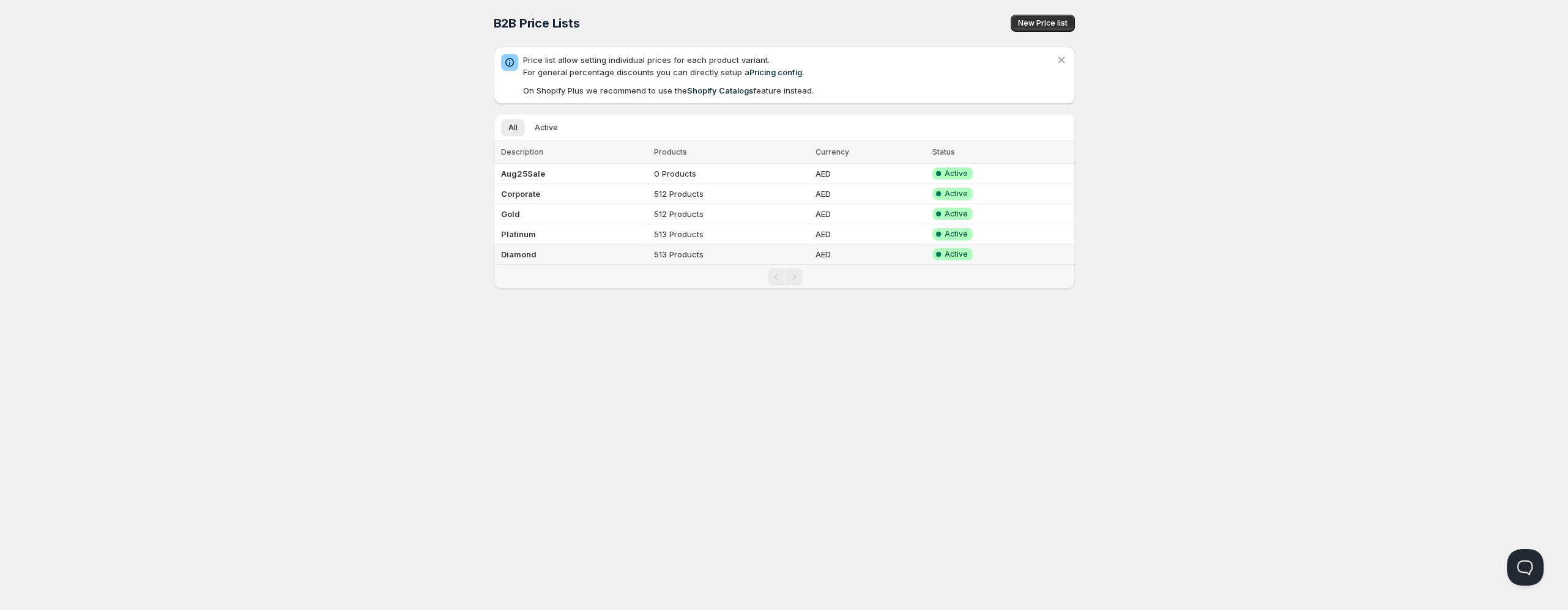
click at [514, 253] on b "Diamond" at bounding box center [518, 254] width 35 height 10
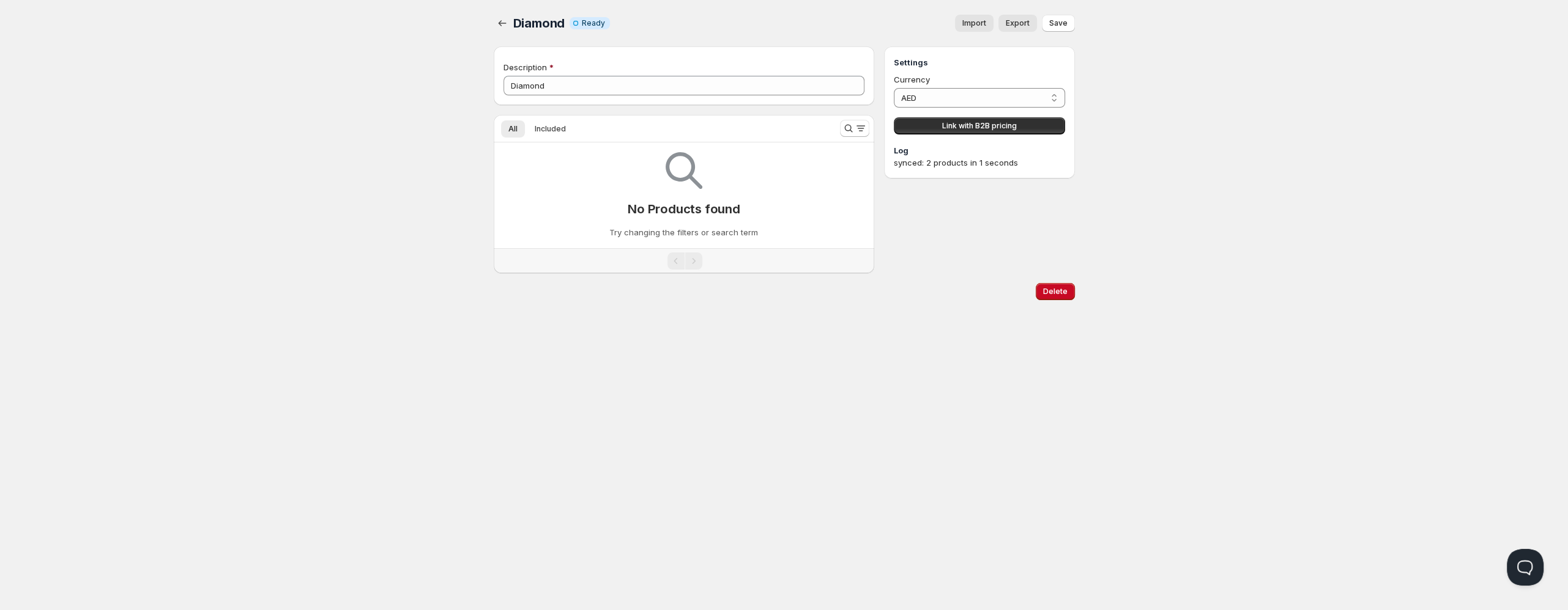
type input "Diamond"
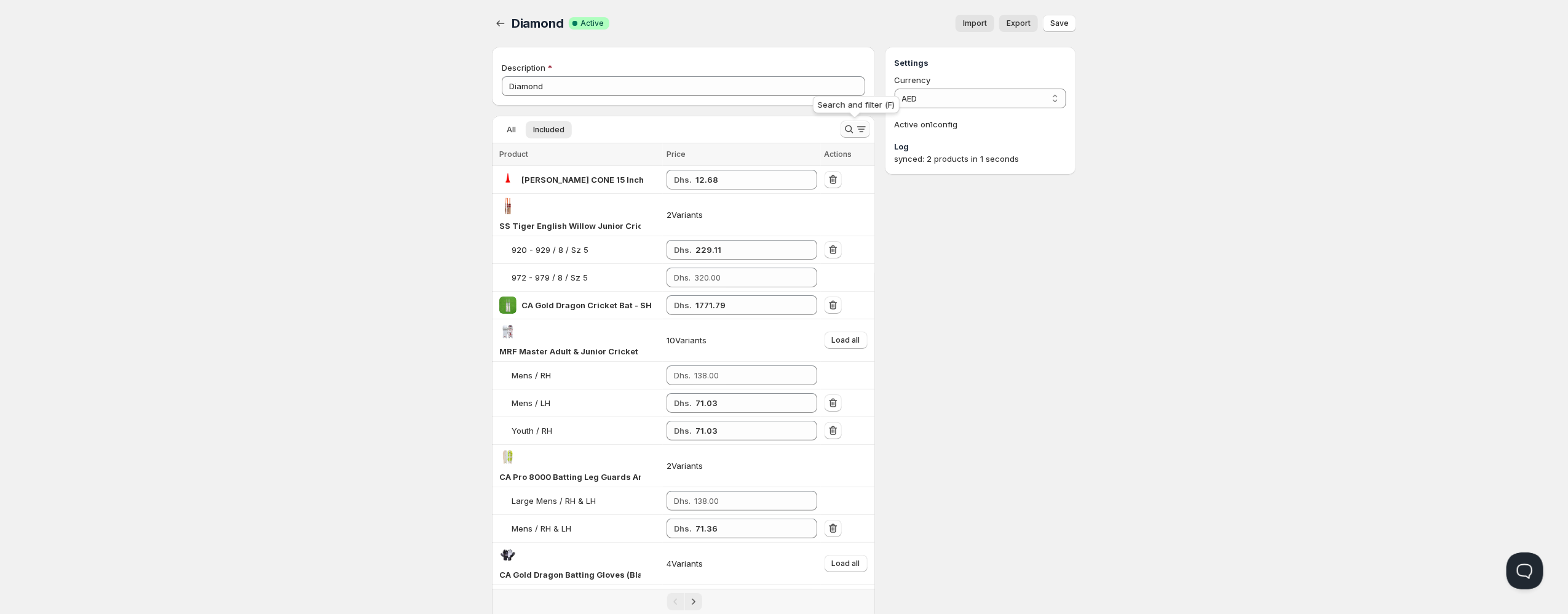
click at [848, 128] on icon "Search and filter results" at bounding box center [849, 129] width 12 height 12
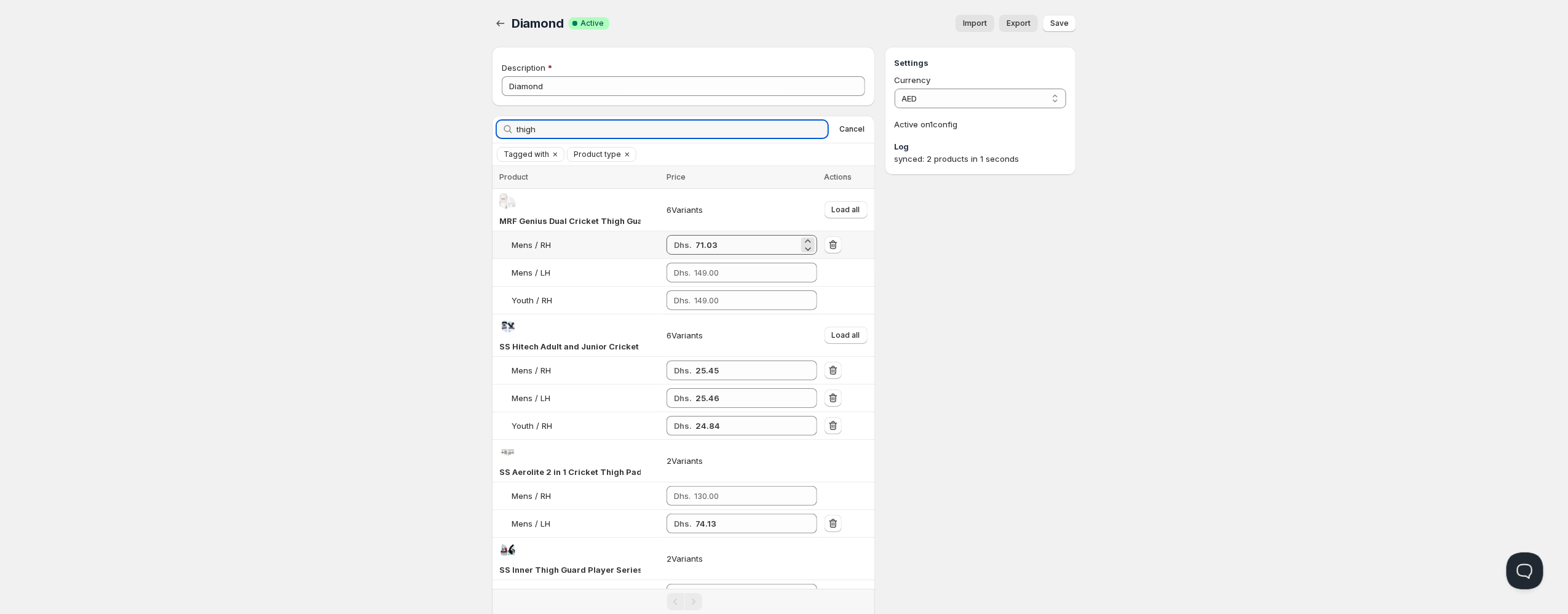
type input "thigh"
click at [704, 241] on input "71.03" at bounding box center [747, 245] width 103 height 19
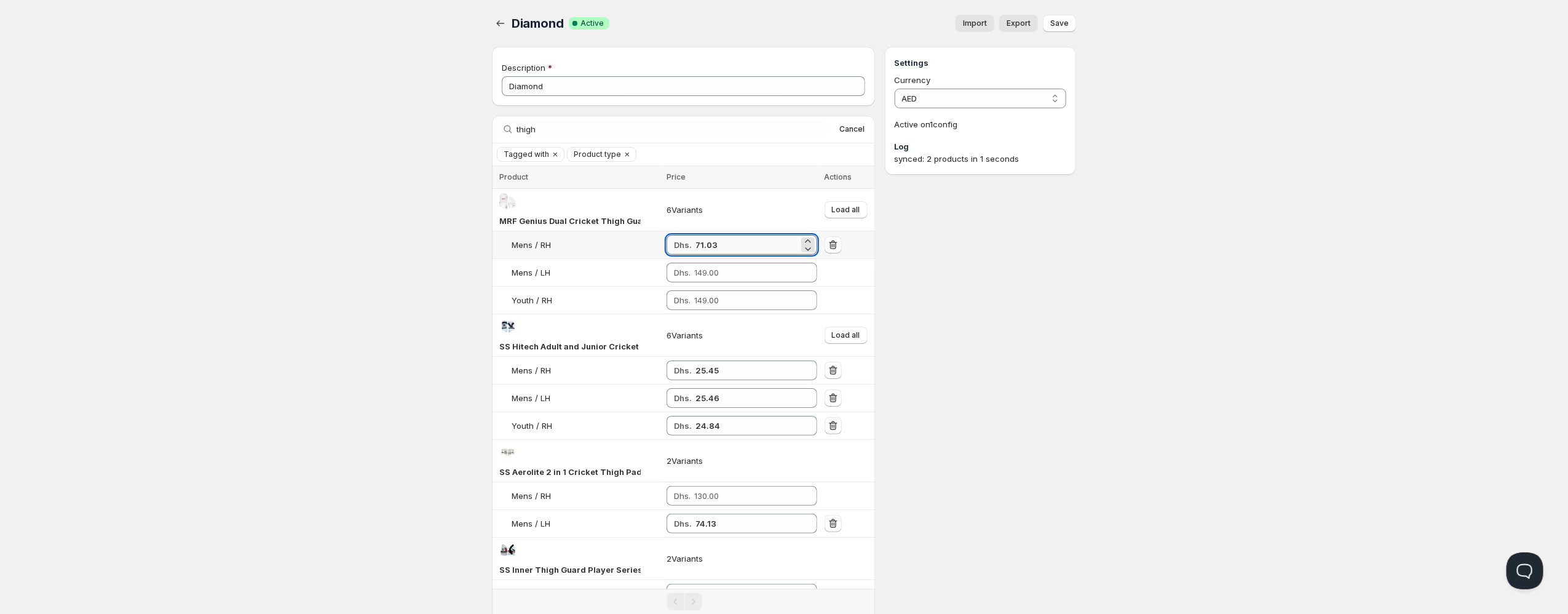
click at [704, 241] on input "71.03" at bounding box center [747, 245] width 103 height 19
paste input "71.03"
type input "71.03"
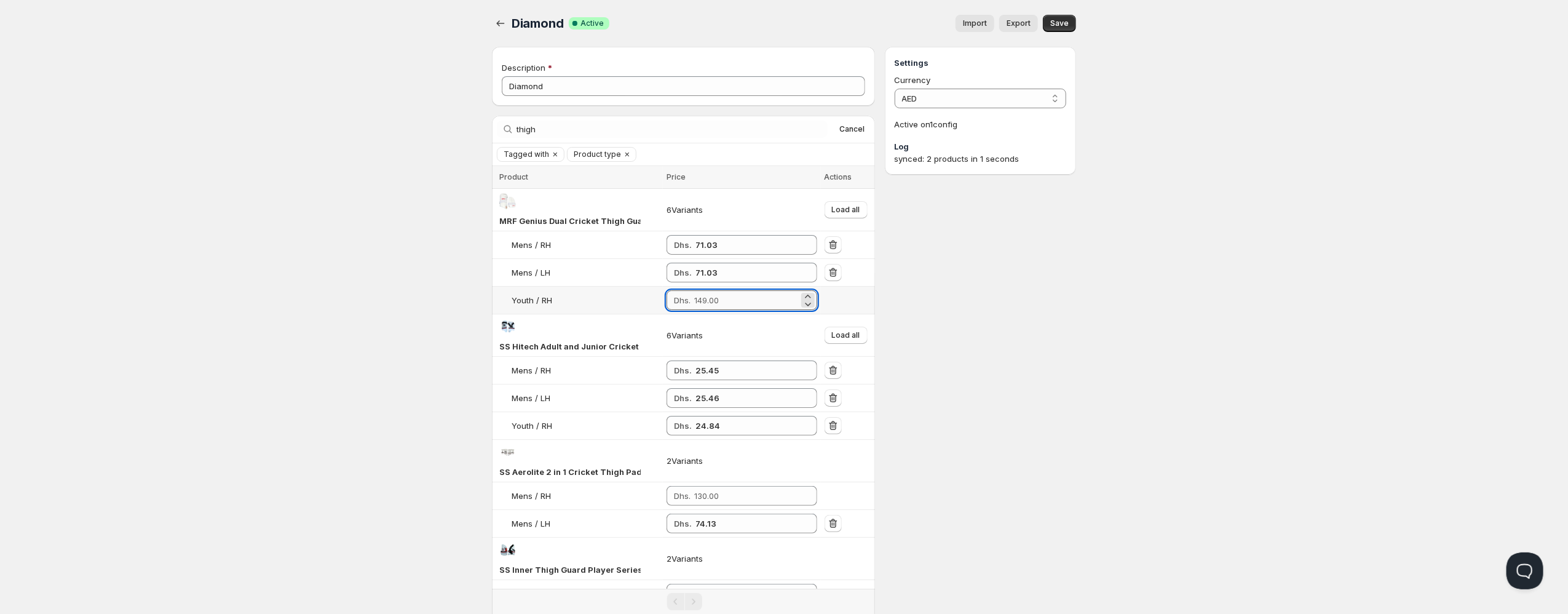
click at [773, 297] on input "number" at bounding box center [746, 300] width 105 height 19
paste input "71.03"
type input "71.03"
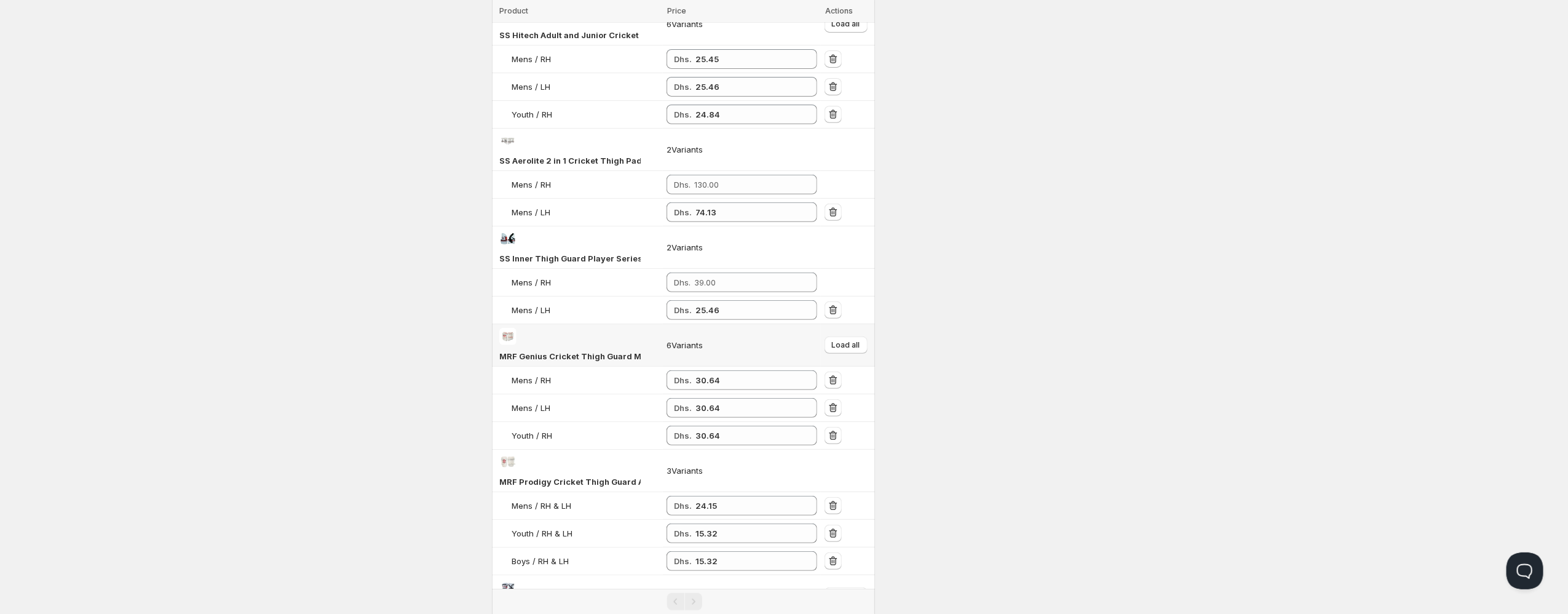
scroll to position [308, 0]
click at [695, 216] on div "Dhs. 74.13" at bounding box center [742, 216] width 150 height 19
click at [700, 217] on input "74.13" at bounding box center [747, 216] width 103 height 19
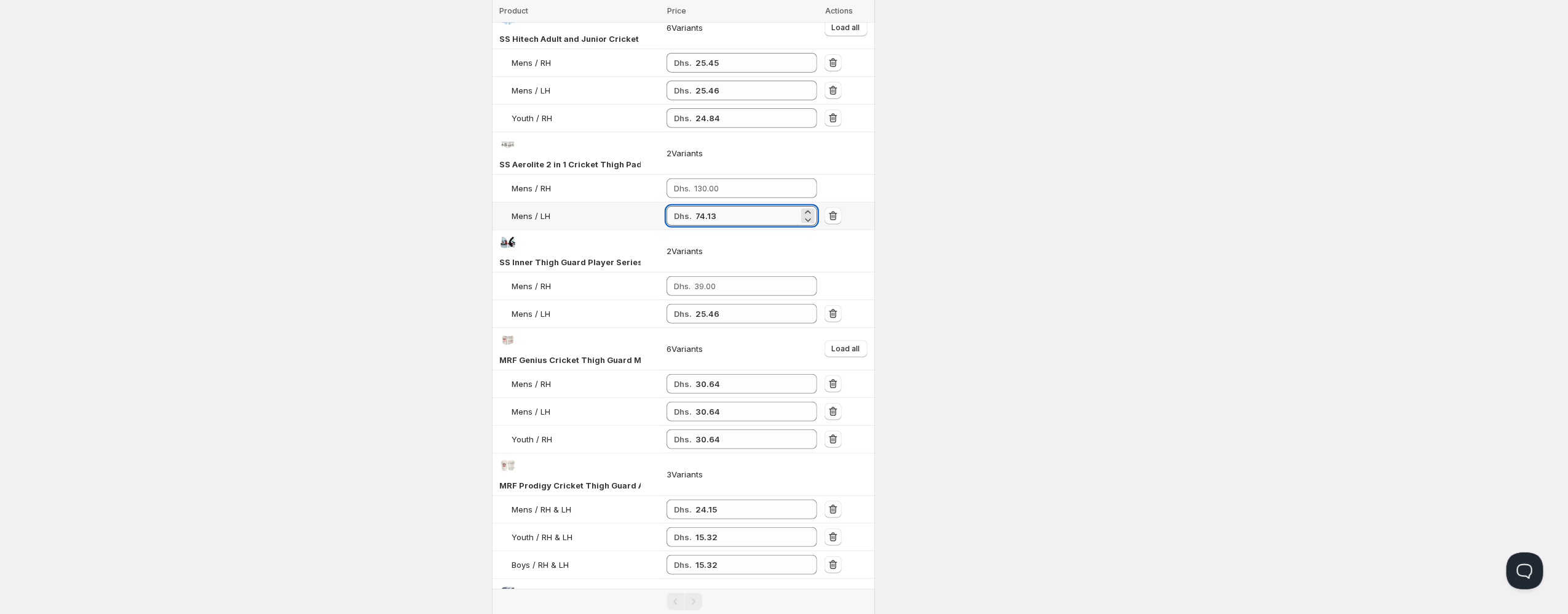
click at [700, 217] on input "74.13" at bounding box center [747, 216] width 103 height 19
click at [713, 184] on input "number" at bounding box center [746, 188] width 105 height 19
paste input "74.13"
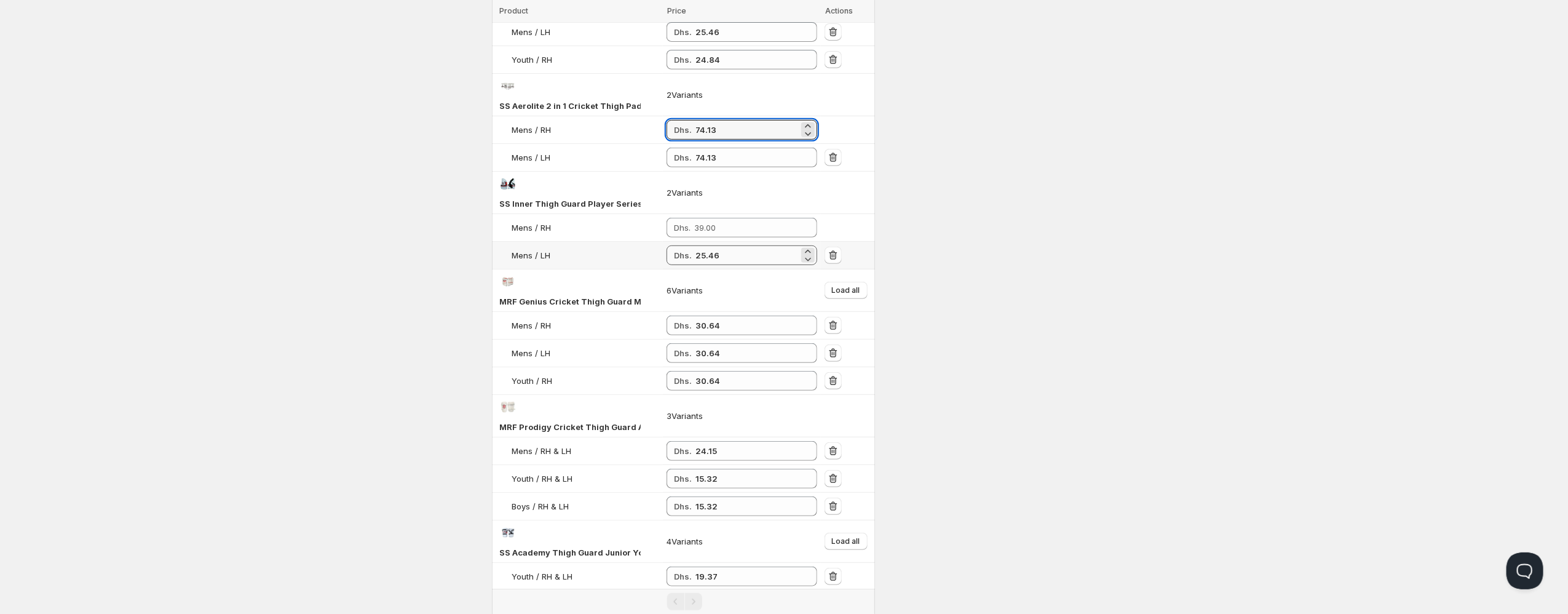
scroll to position [385, 0]
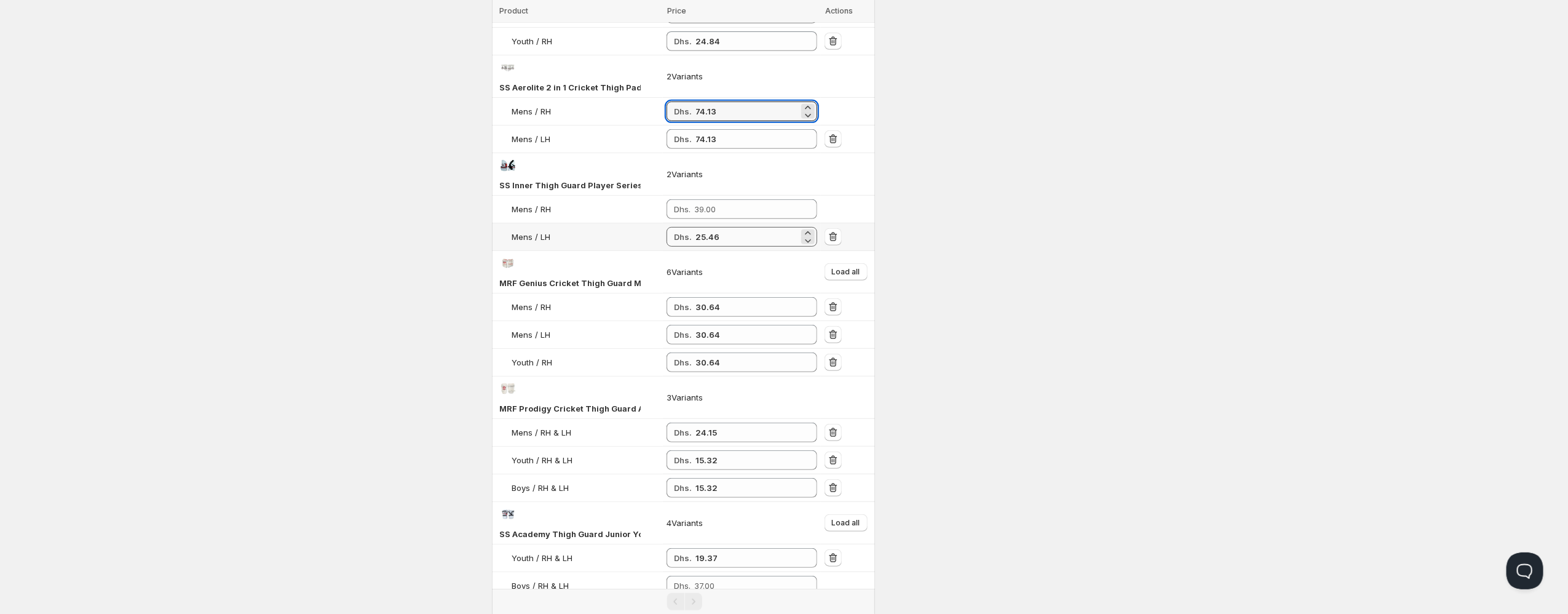
type input "74.13"
click at [709, 236] on input "25.46" at bounding box center [747, 236] width 103 height 19
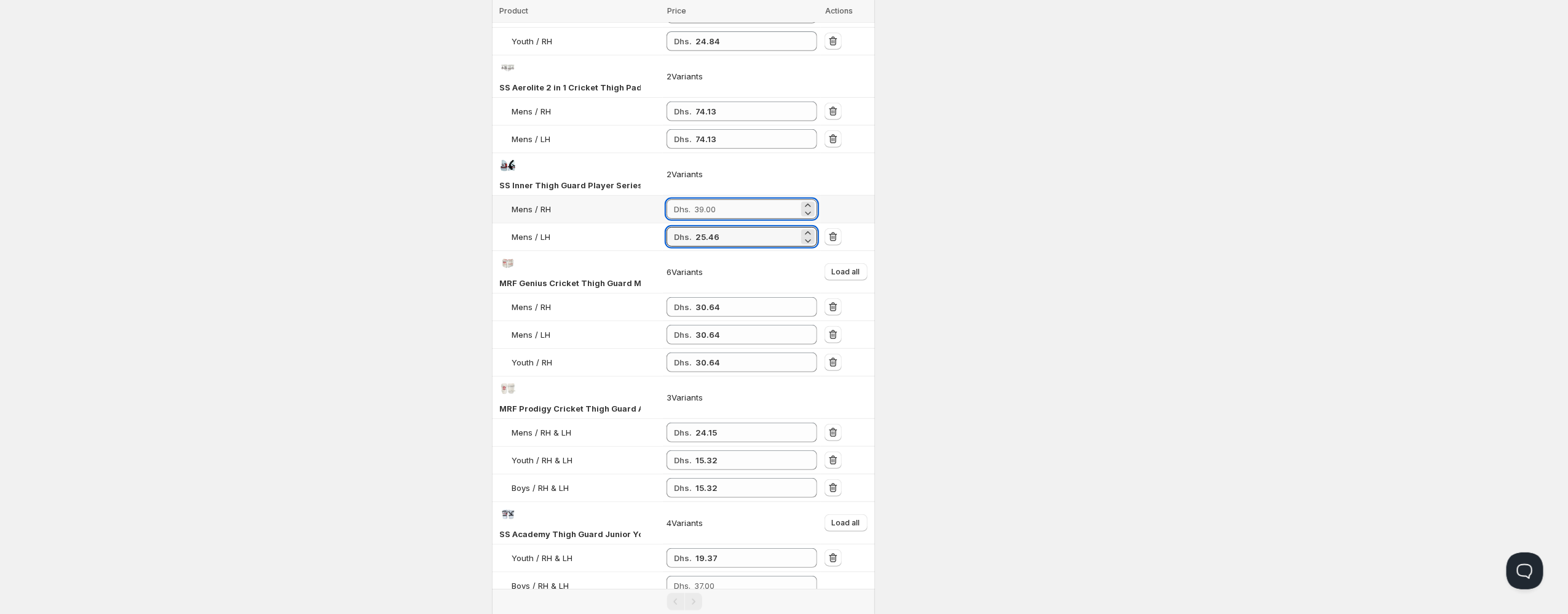
click at [716, 212] on input "number" at bounding box center [746, 209] width 105 height 19
paste input "25.46"
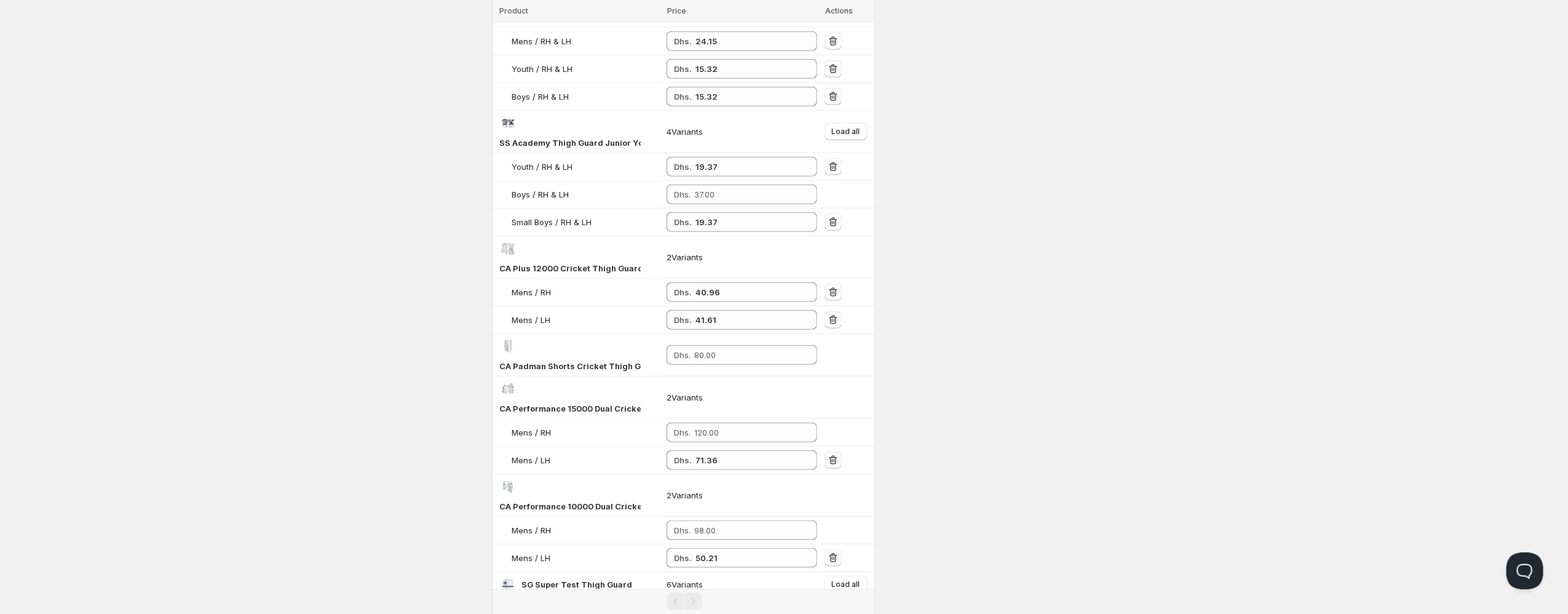
scroll to position [784, 0]
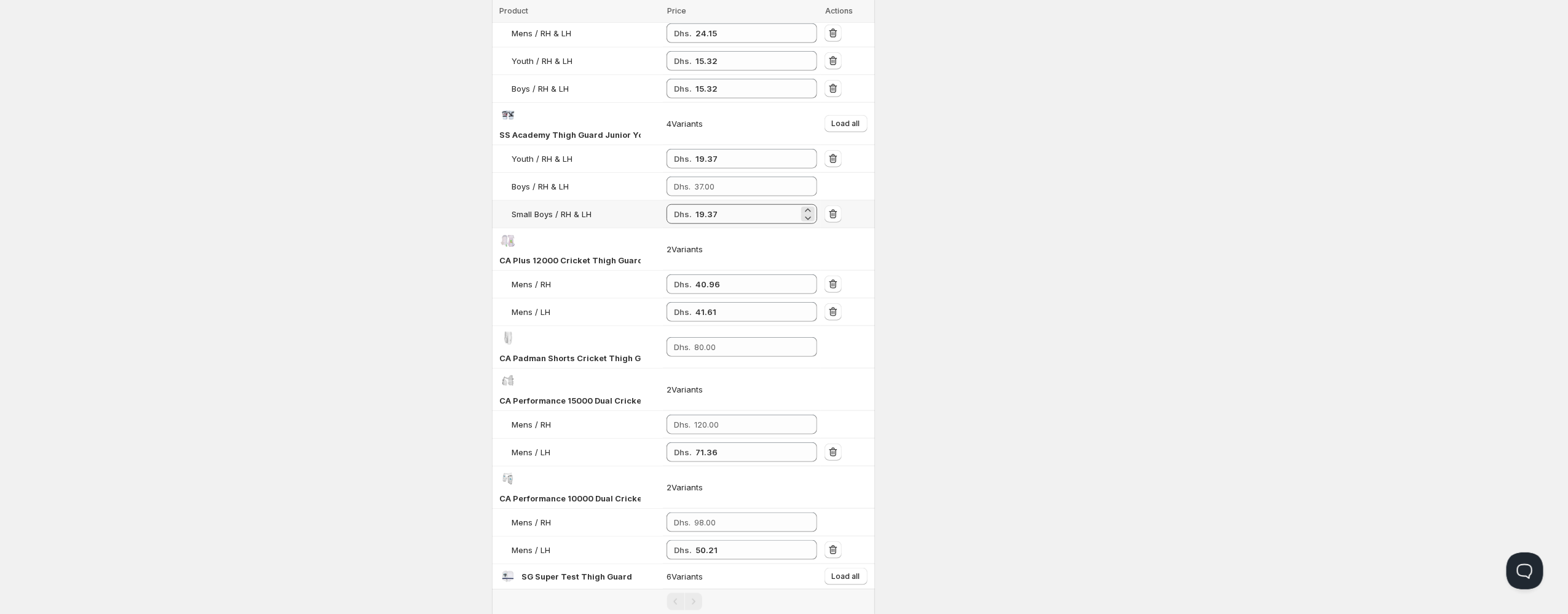
type input "25.46"
click at [706, 211] on input "19.37" at bounding box center [747, 214] width 103 height 19
click at [724, 185] on input "number" at bounding box center [746, 186] width 105 height 19
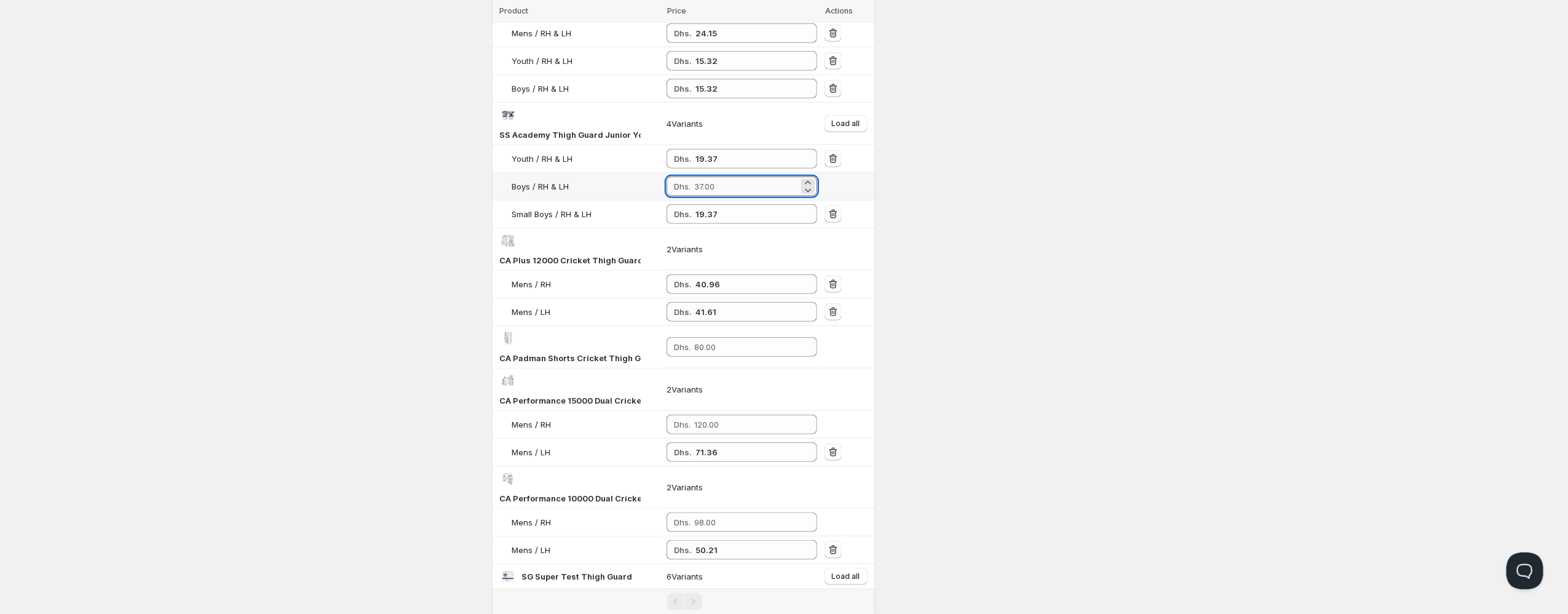
paste input "19.37"
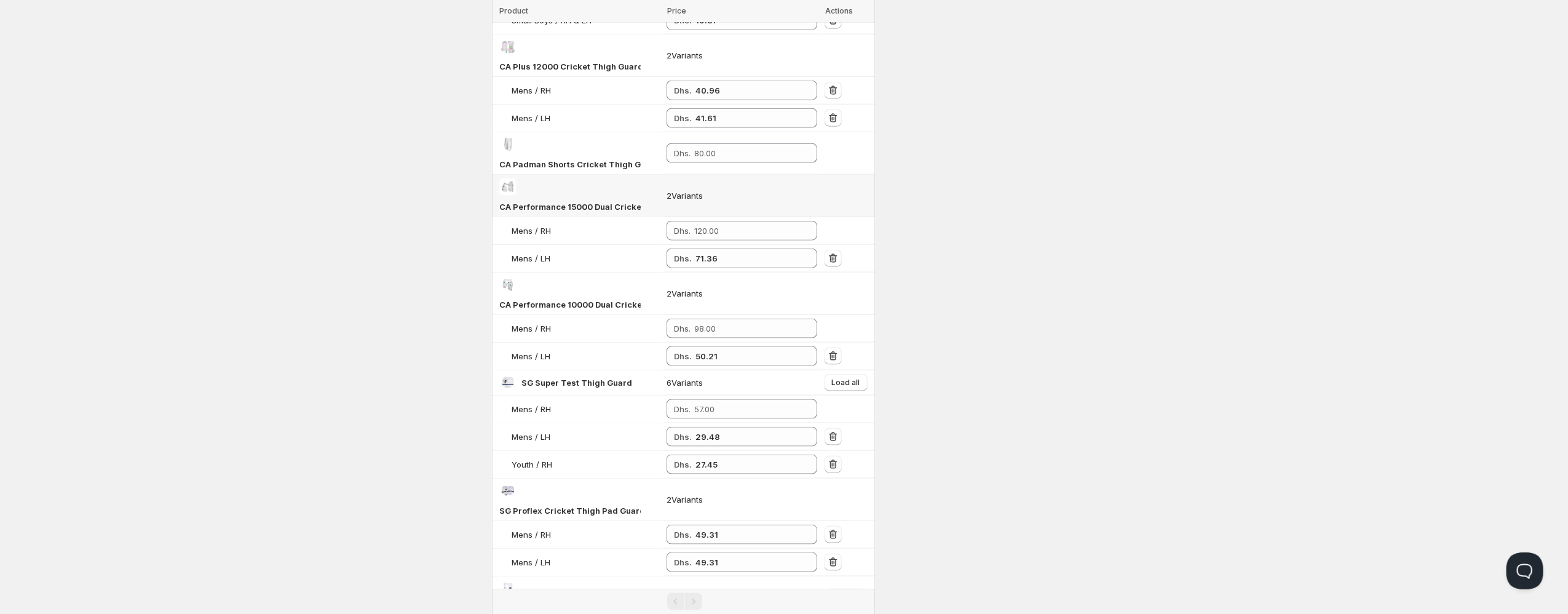
scroll to position [978, 0]
type input "19.37"
click at [701, 248] on input "71.36" at bounding box center [747, 257] width 103 height 19
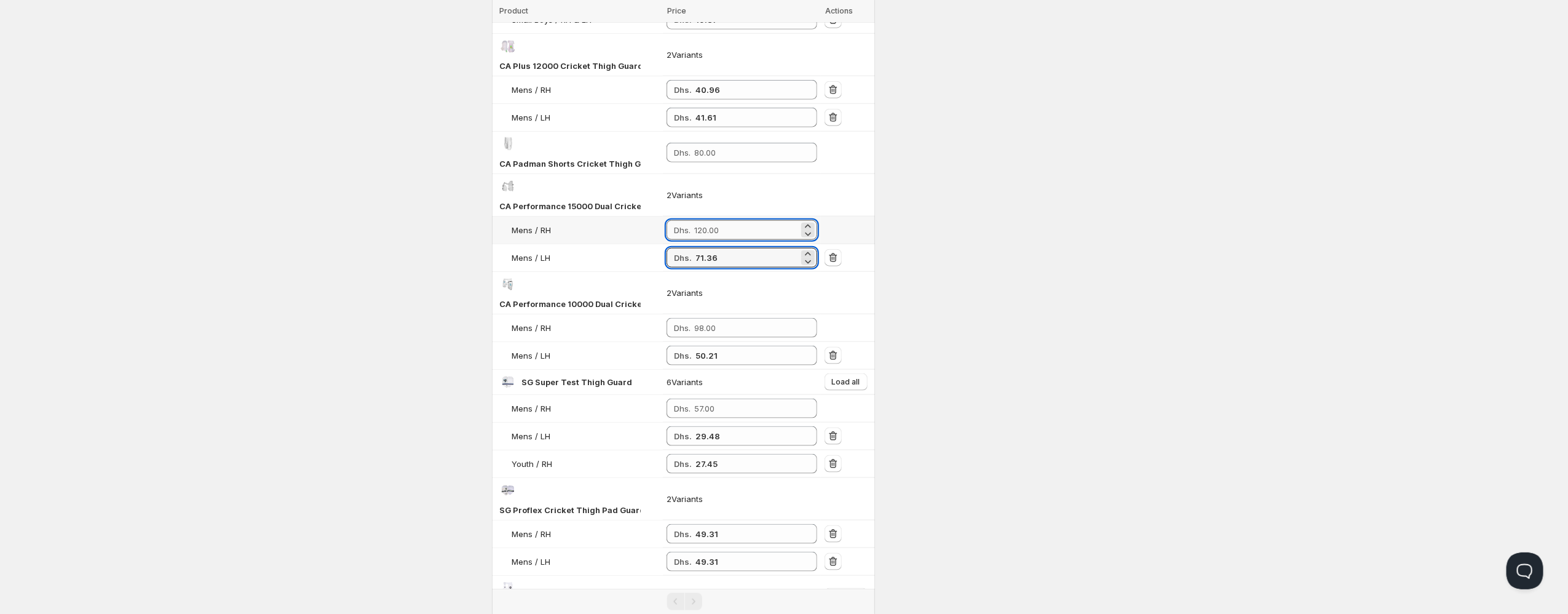
click at [736, 220] on input "number" at bounding box center [746, 230] width 105 height 19
paste input "71.36"
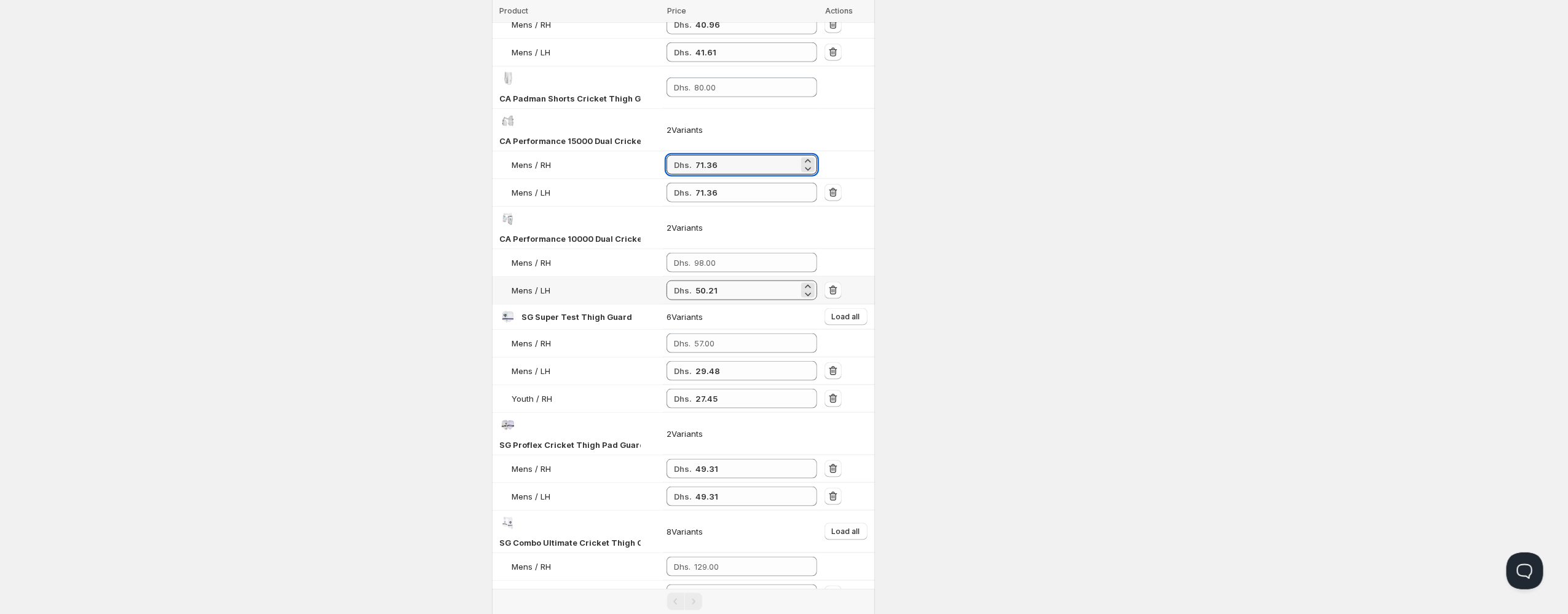
scroll to position [1110, 0]
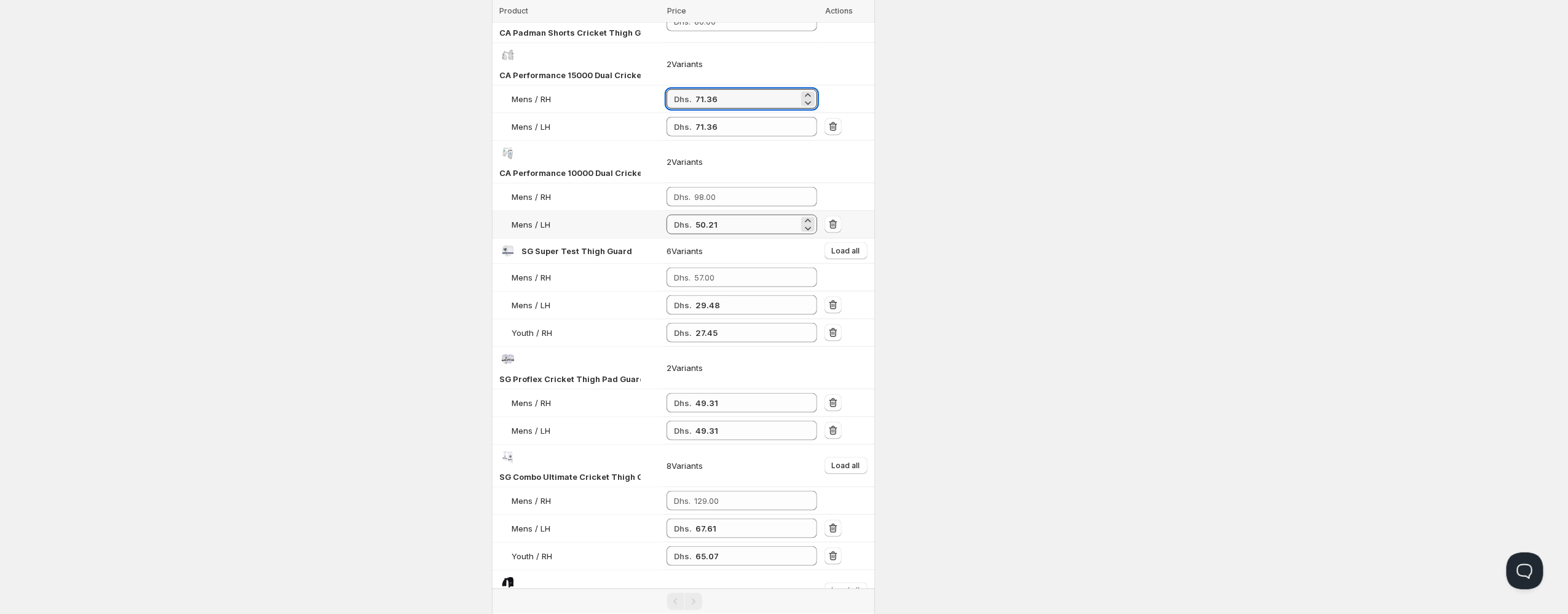
type input "71.36"
click at [705, 215] on input "50.21" at bounding box center [747, 224] width 103 height 19
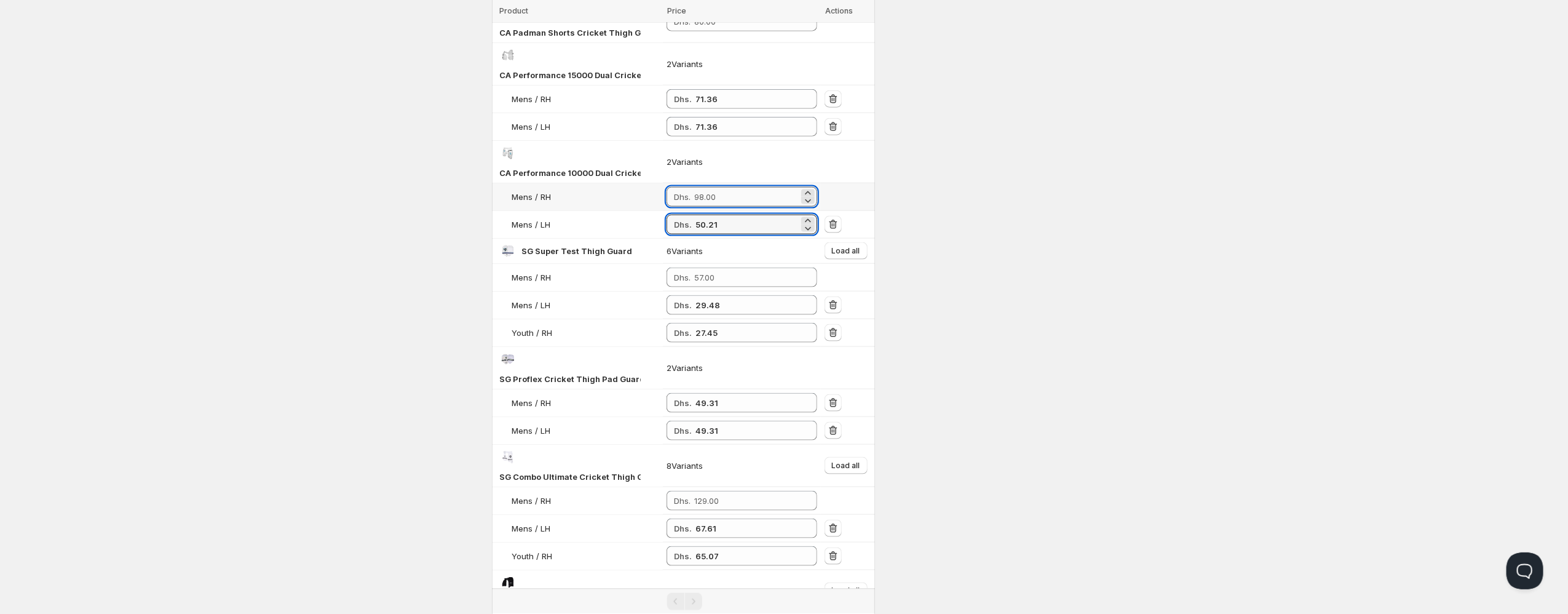
click at [743, 189] on input "number" at bounding box center [746, 196] width 105 height 19
paste input "50.21"
type input "50.21"
click at [703, 296] on input "29.48" at bounding box center [747, 305] width 103 height 19
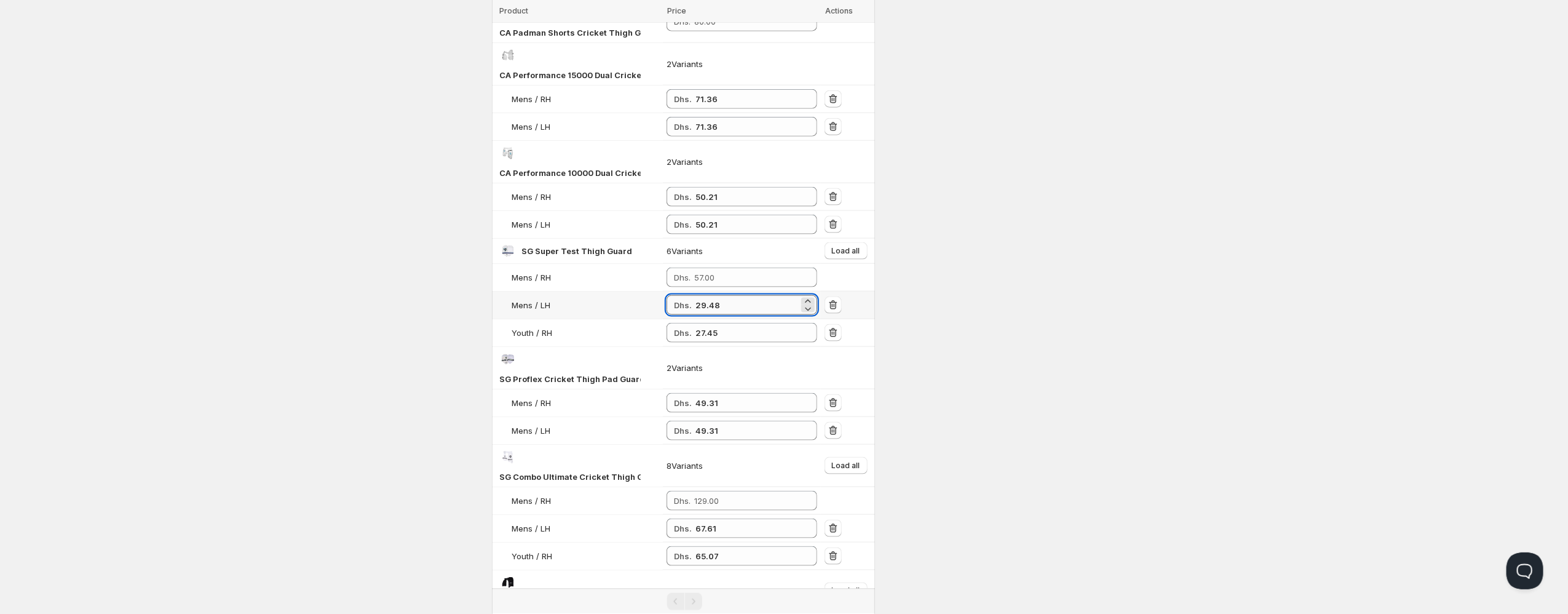
click at [703, 296] on input "29.48" at bounding box center [747, 305] width 103 height 19
click at [726, 270] on input "number" at bounding box center [746, 277] width 105 height 19
paste input "29.48"
type input "29.48"
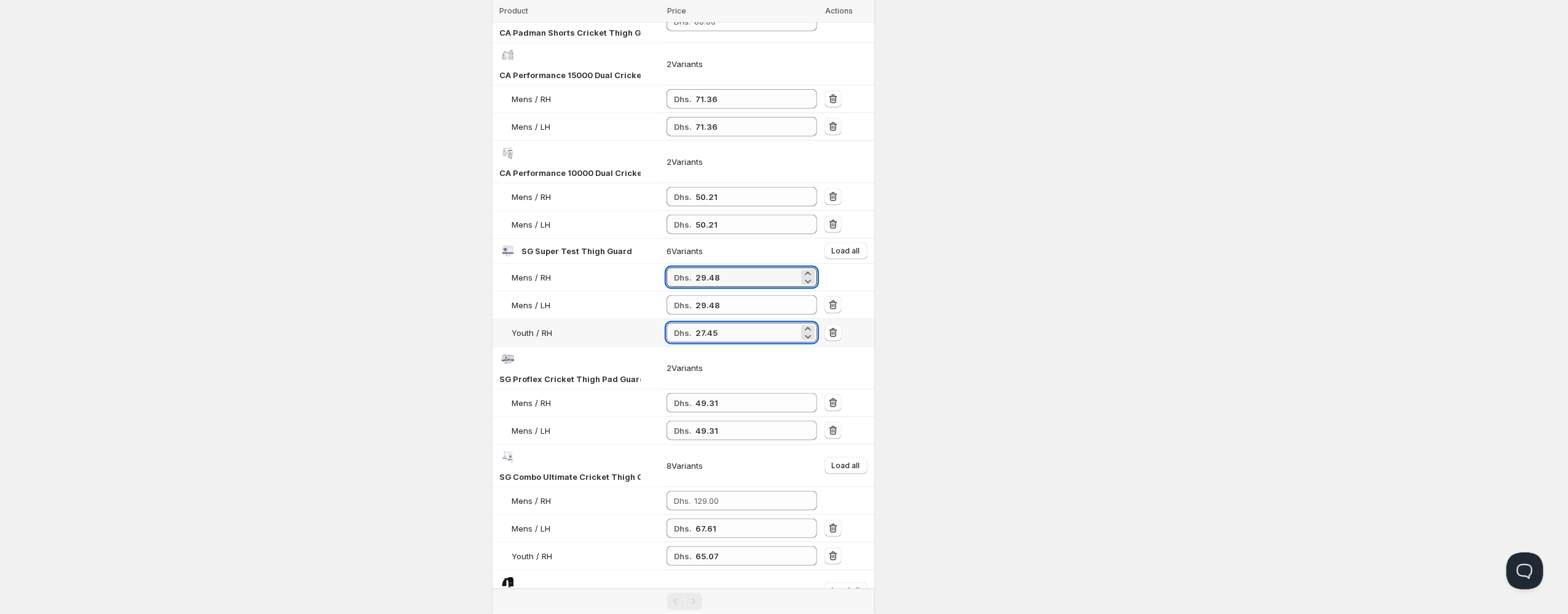
click at [703, 323] on input "27.45" at bounding box center [747, 333] width 103 height 19
paste input "9.48"
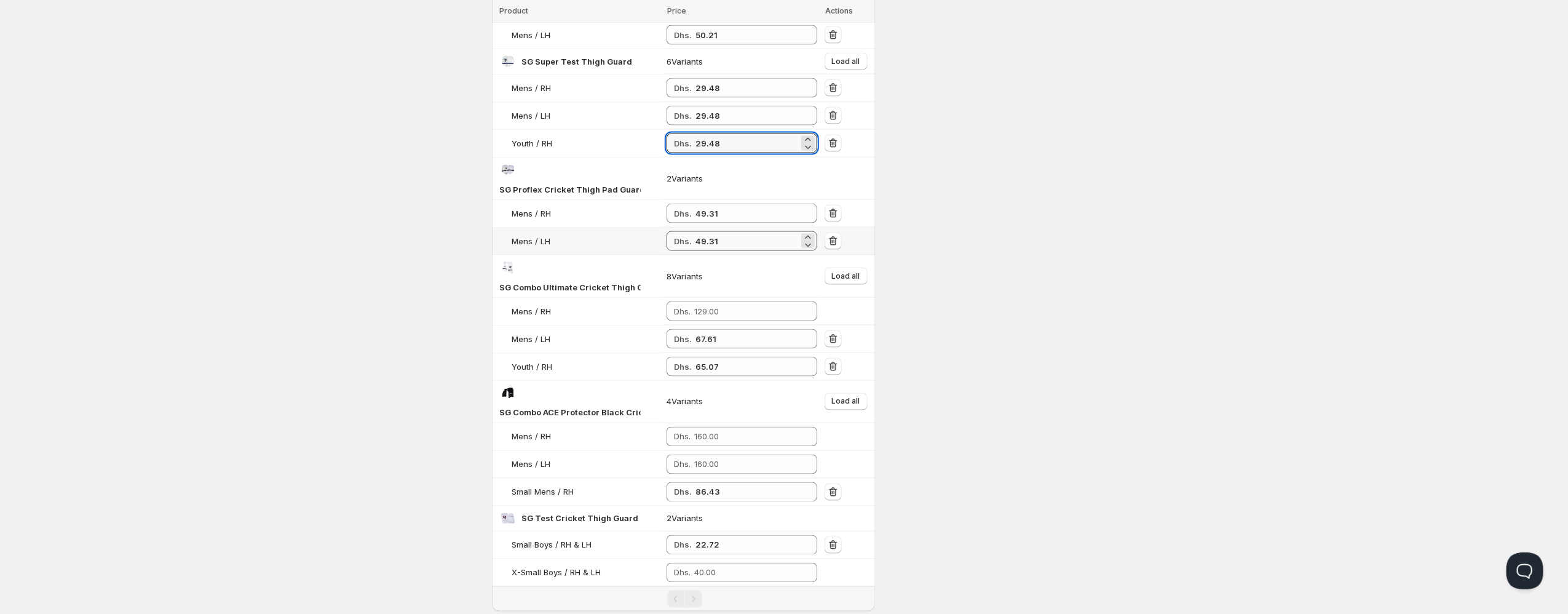
scroll to position [1333, 0]
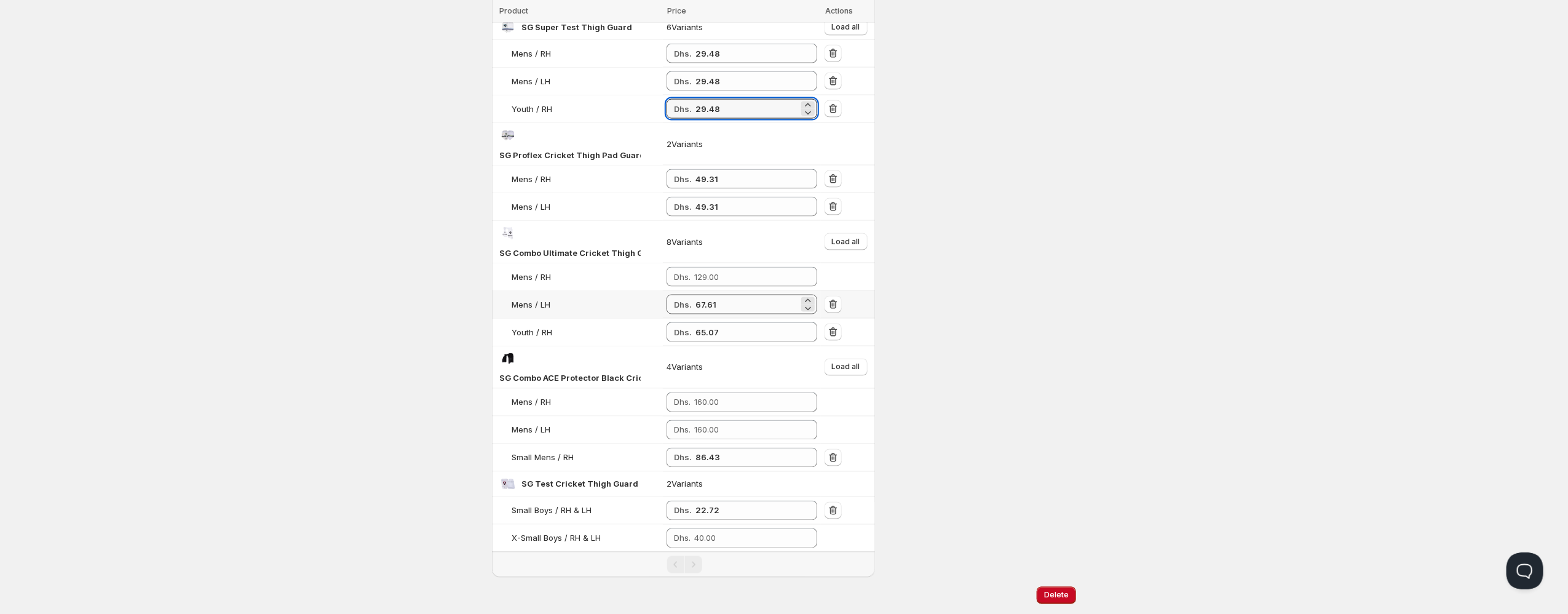
type input "29.48"
click at [712, 295] on input "67.61" at bounding box center [747, 304] width 103 height 19
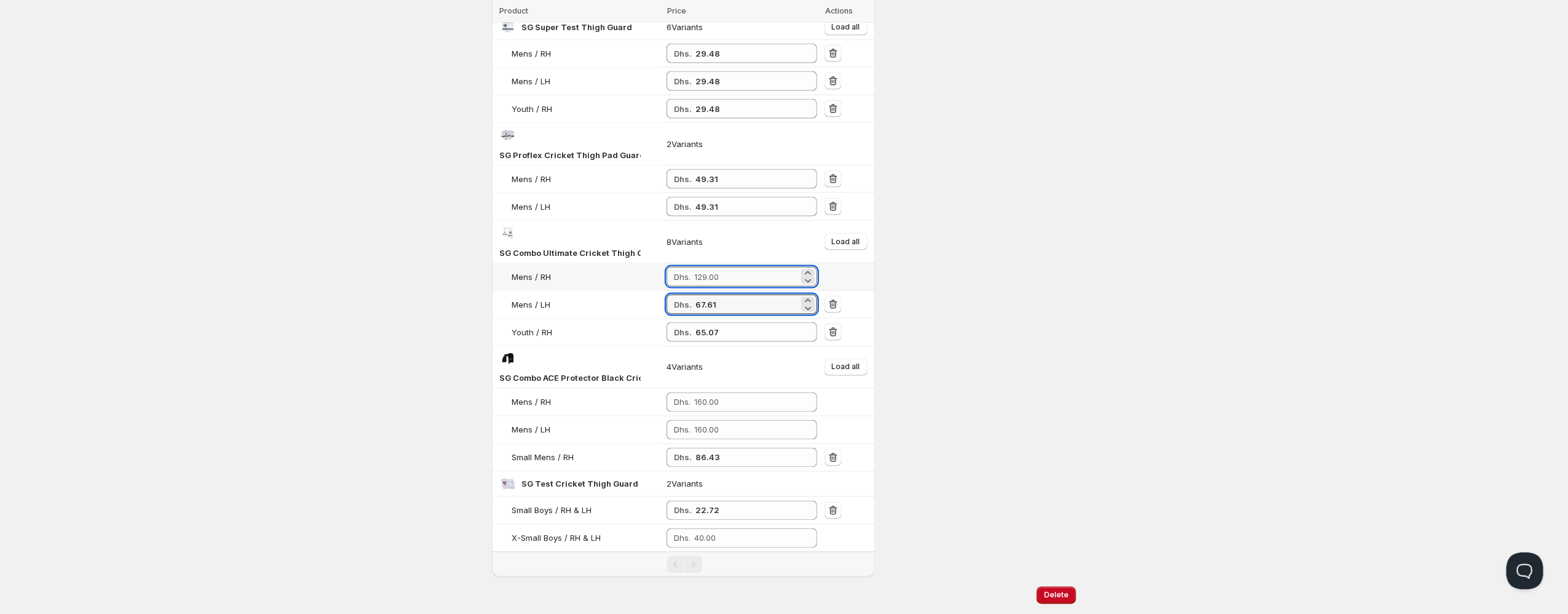
click at [709, 267] on input "number" at bounding box center [746, 277] width 105 height 19
paste input "67.61"
type input "67.61"
click at [710, 322] on input "65.07" at bounding box center [747, 332] width 103 height 19
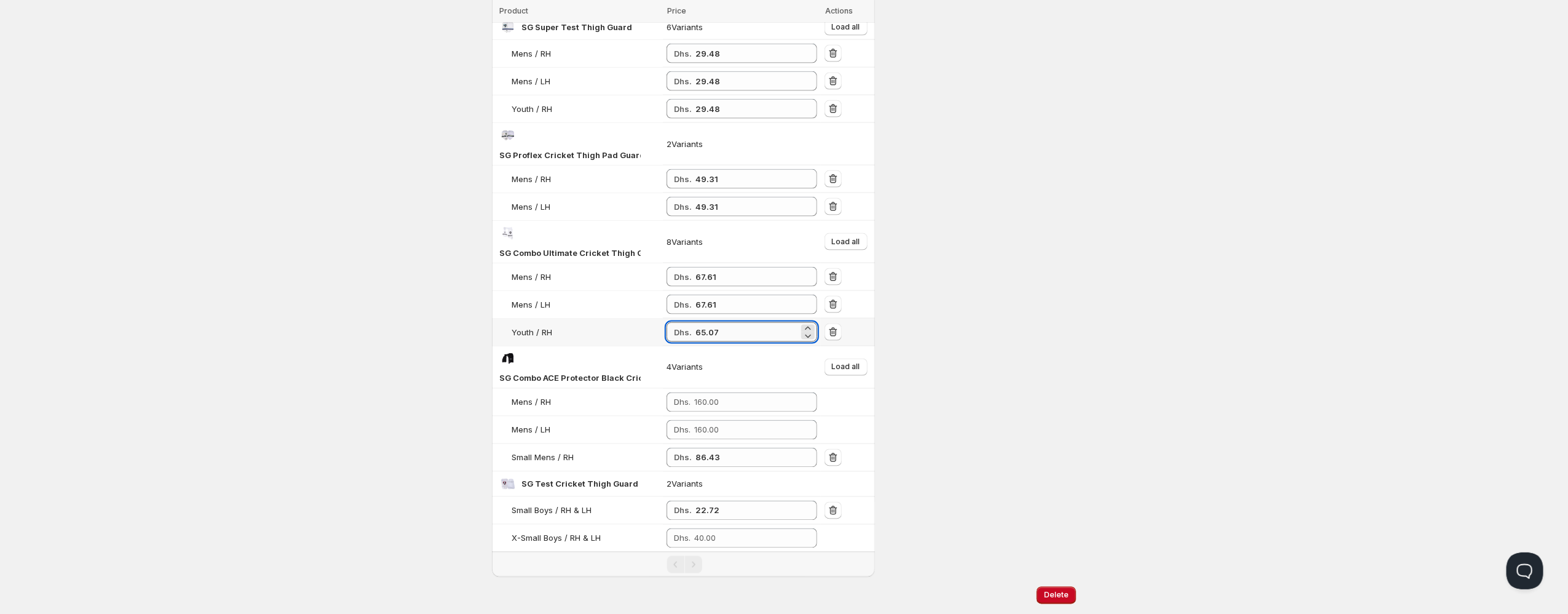
click at [710, 322] on input "65.07" at bounding box center [747, 332] width 103 height 19
paste input "7.61"
type input "67.61"
click at [706, 448] on input "86.43" at bounding box center [747, 457] width 103 height 19
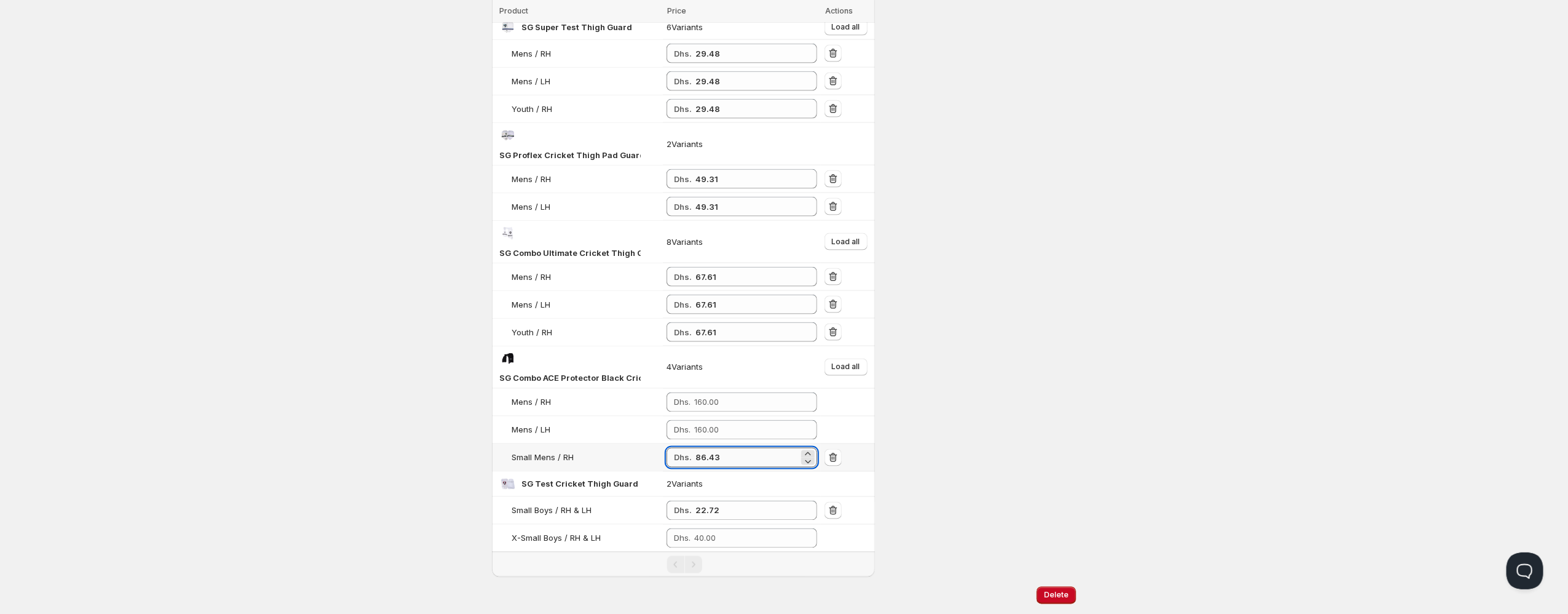
click at [706, 448] on input "86.43" at bounding box center [747, 457] width 103 height 19
click at [723, 392] on input "number" at bounding box center [746, 402] width 105 height 19
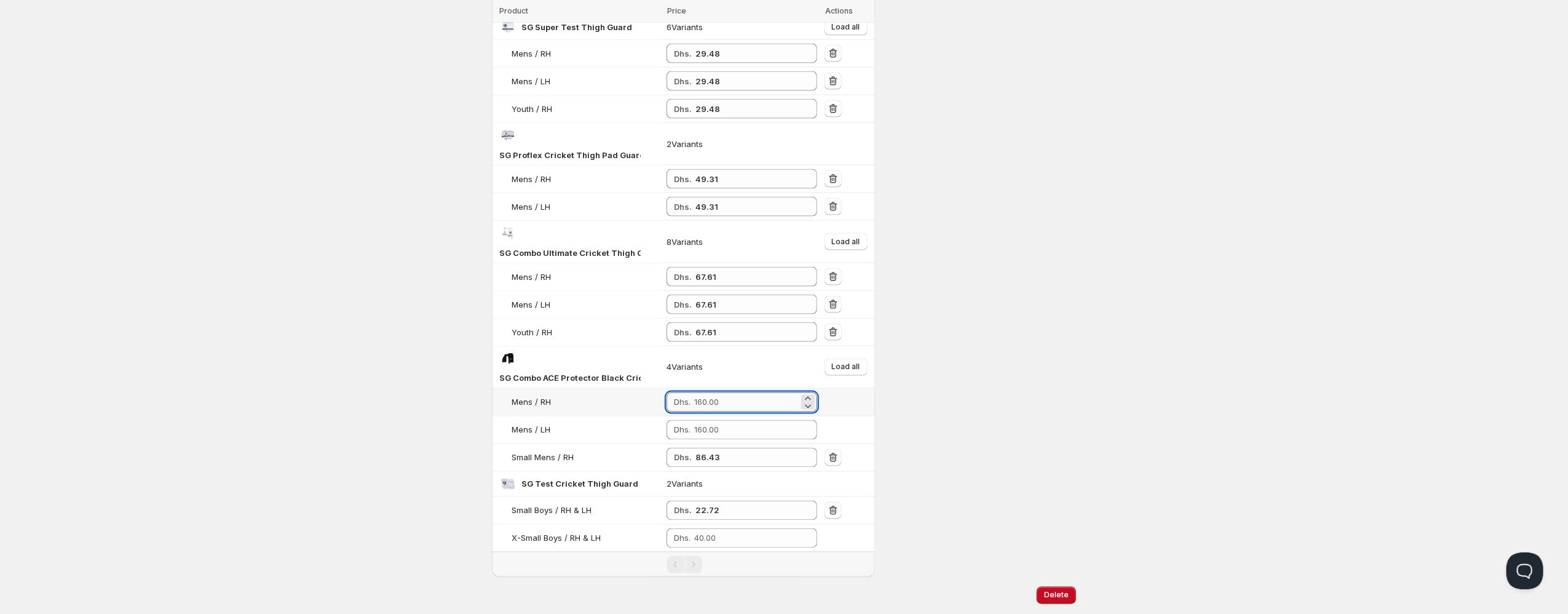
paste input "86.43"
type input "86.43"
click at [721, 421] on input "number" at bounding box center [746, 430] width 105 height 19
paste input "86.43"
type input "86.43"
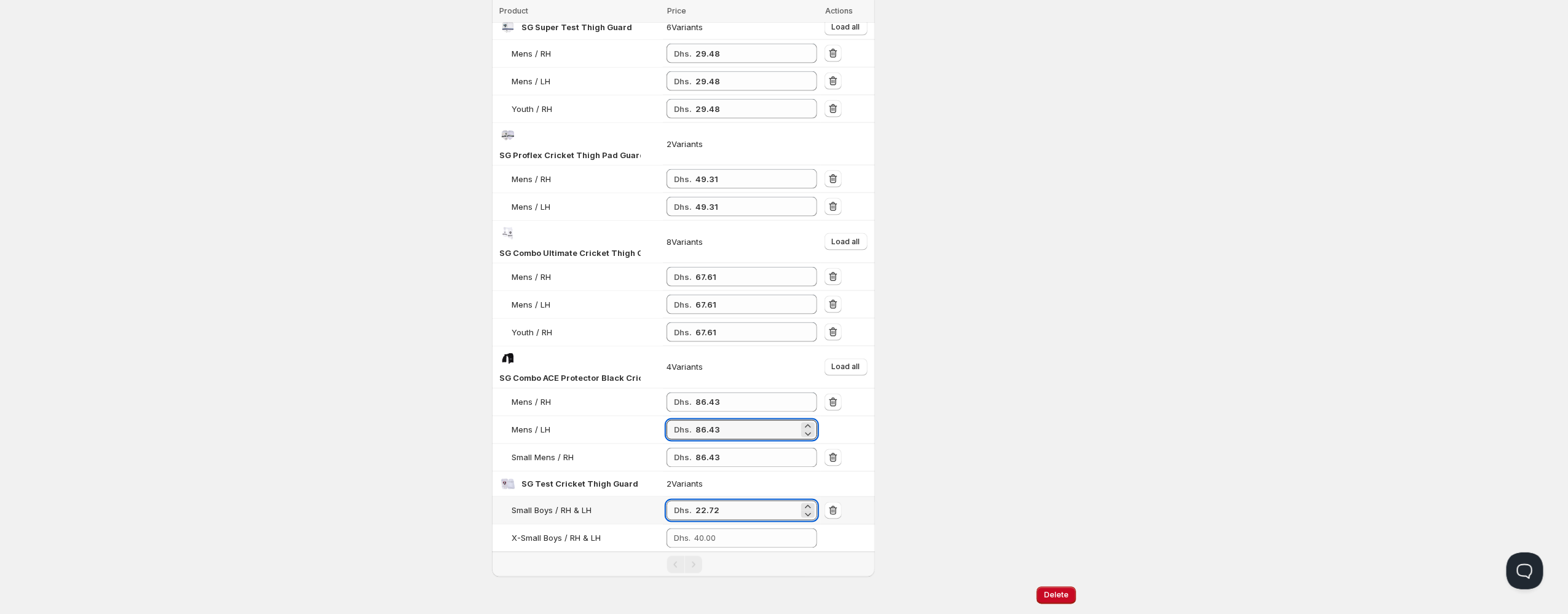
click at [706, 501] on input "22.72" at bounding box center [747, 511] width 103 height 19
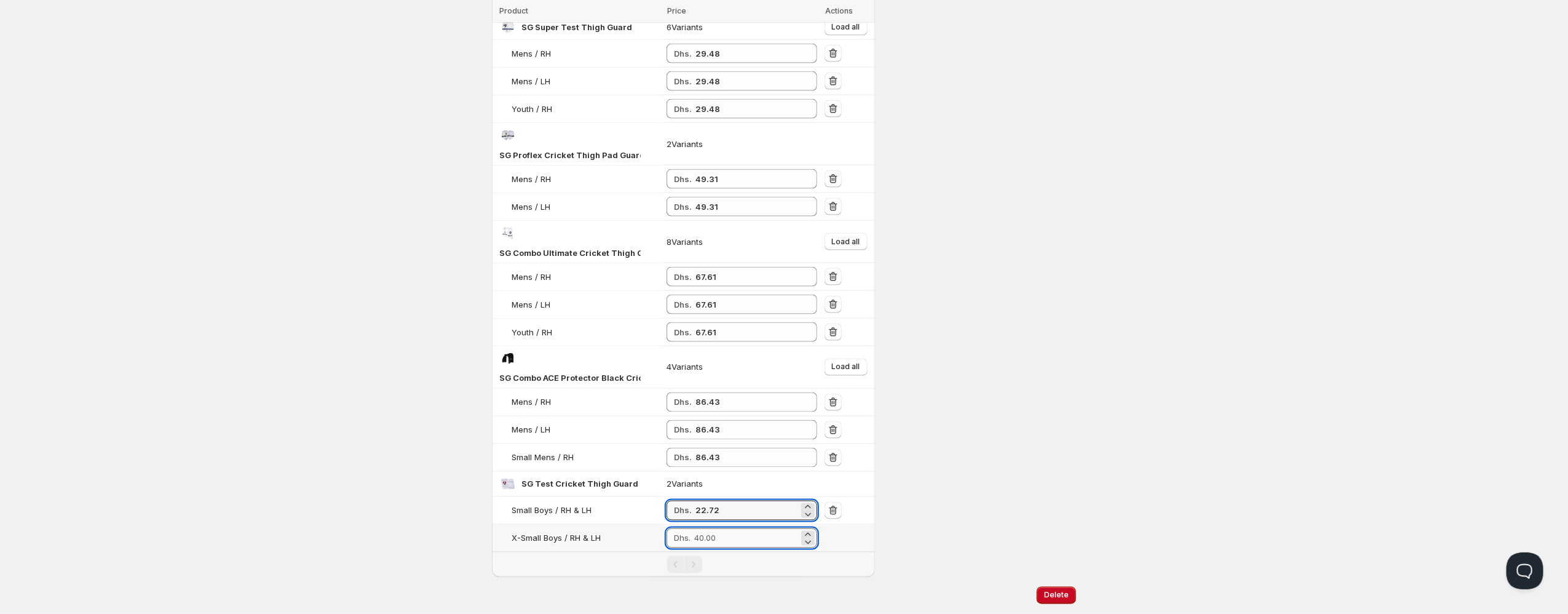
click at [740, 529] on input "number" at bounding box center [746, 538] width 105 height 19
paste input "22.72"
type input "22.72"
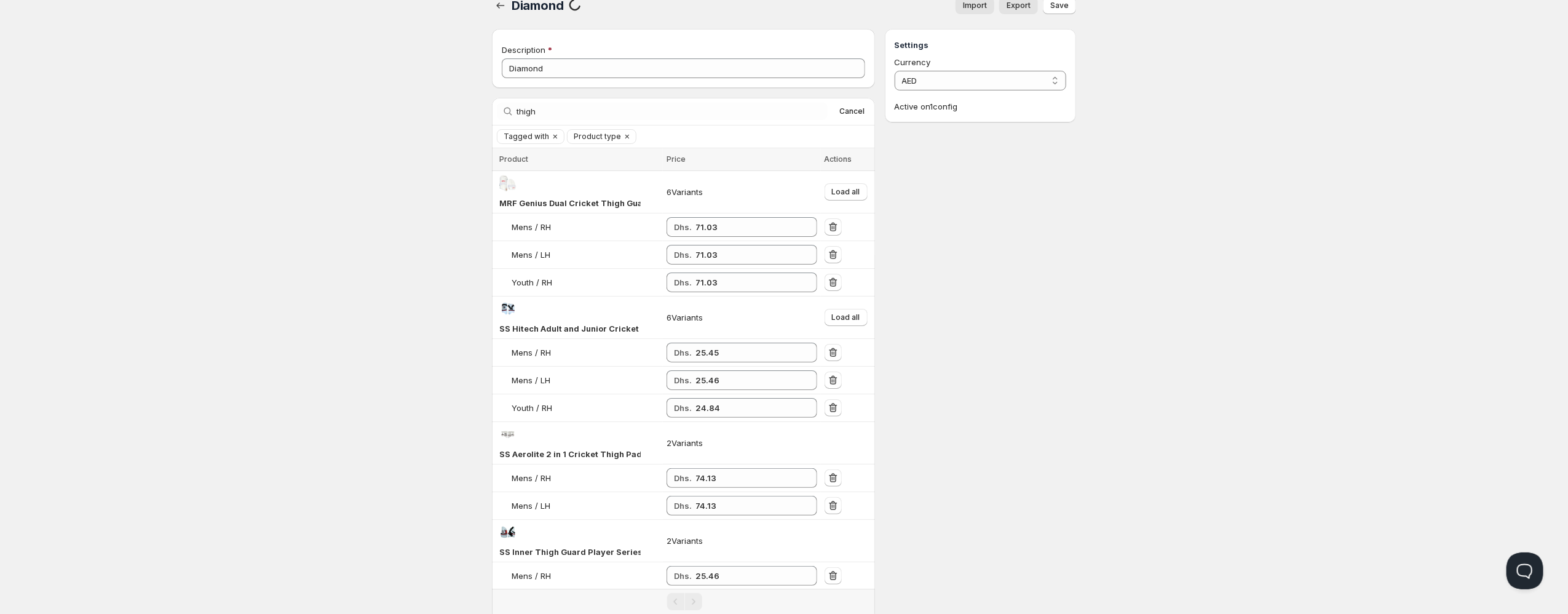
scroll to position [0, 0]
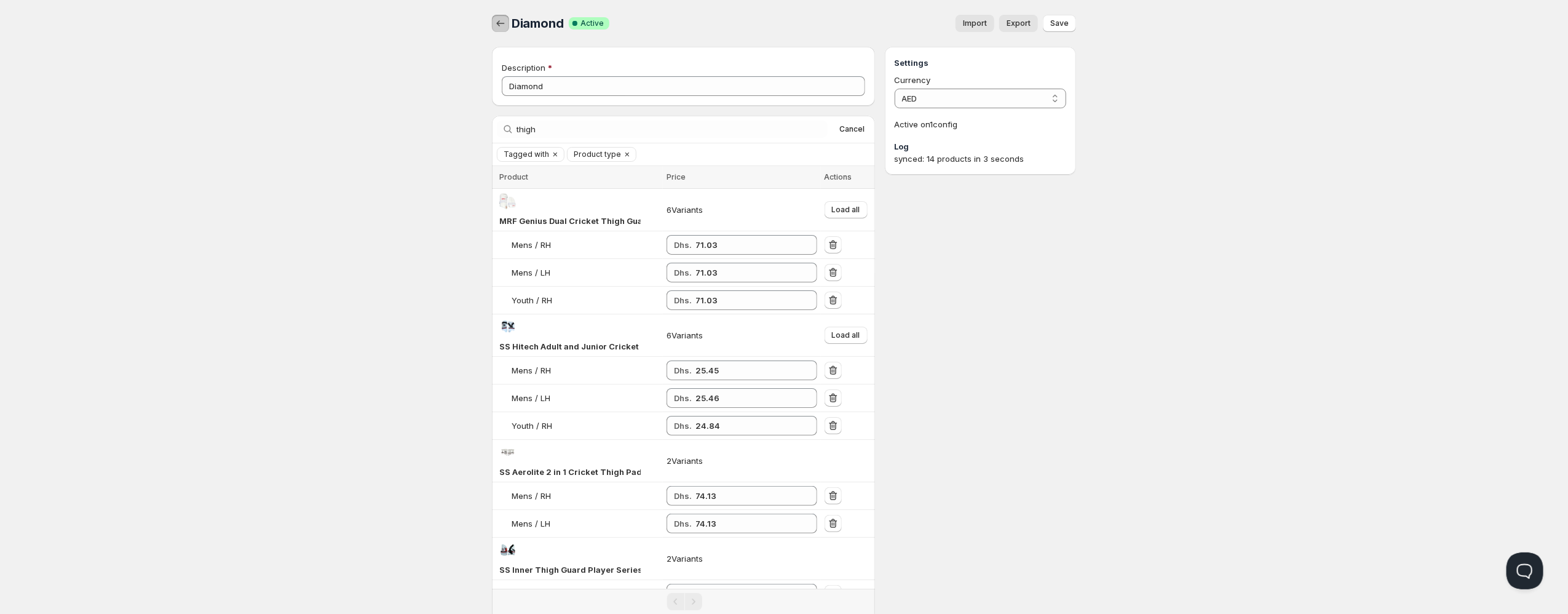
click at [501, 29] on icon "button" at bounding box center [500, 24] width 12 height 12
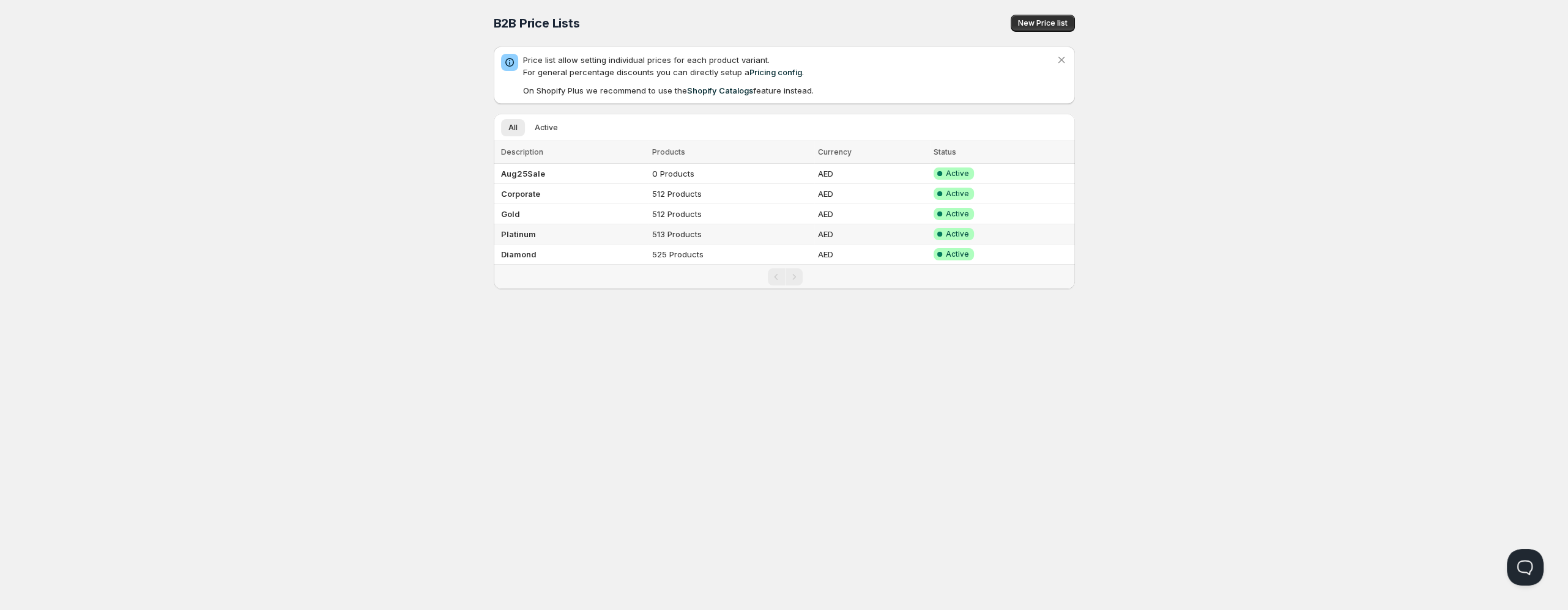
click at [527, 238] on b "Platinum" at bounding box center [518, 234] width 35 height 10
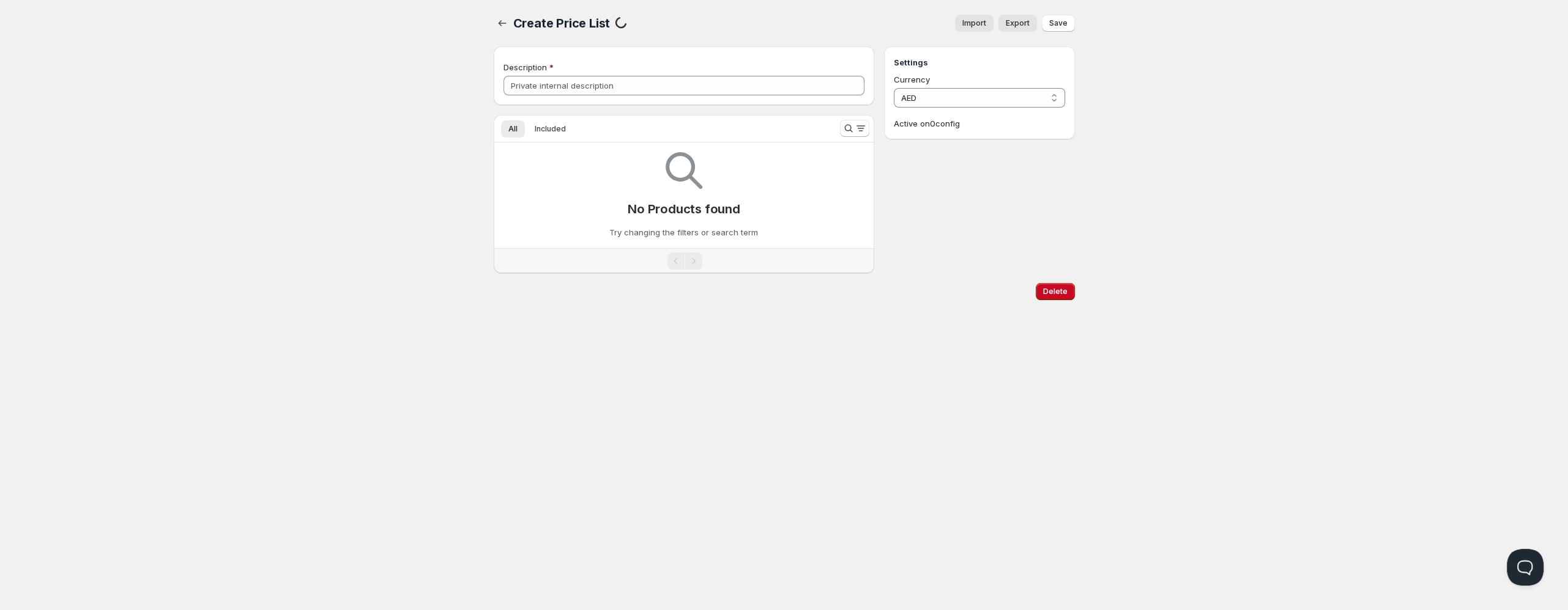
type input "Platinum"
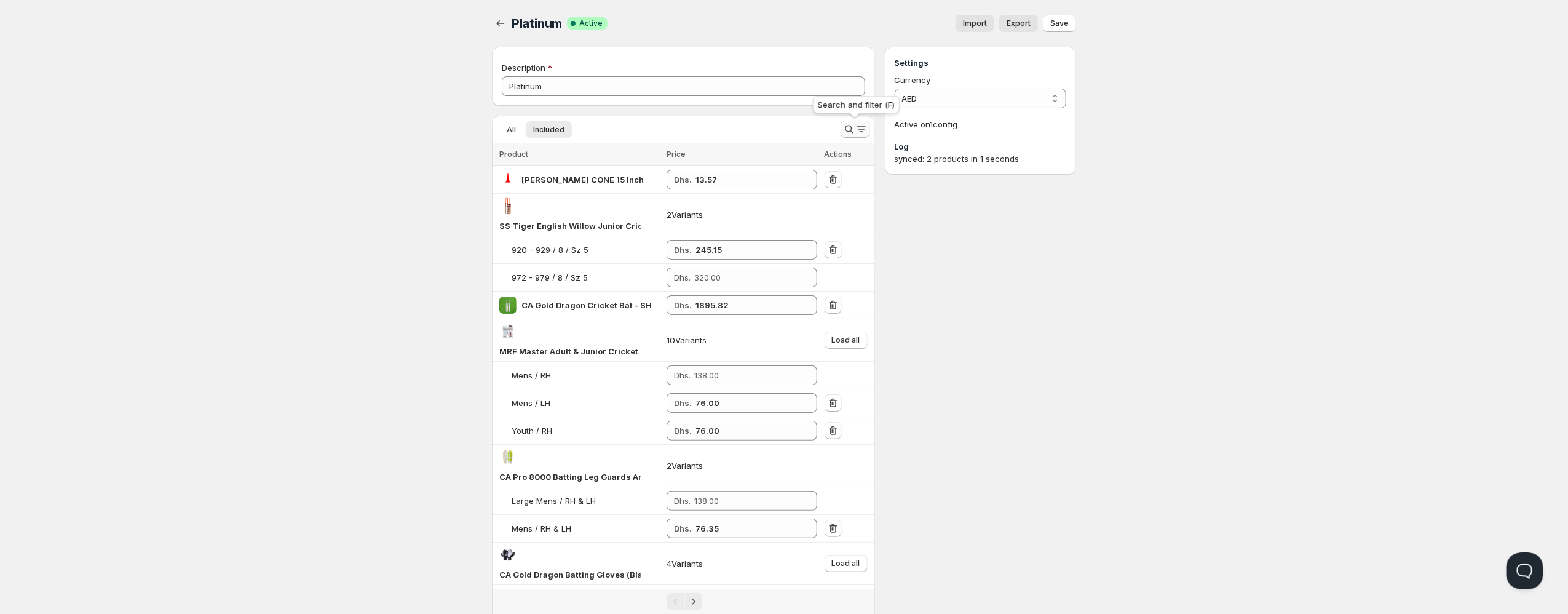
click at [846, 128] on icon "Search and filter results" at bounding box center [849, 129] width 12 height 12
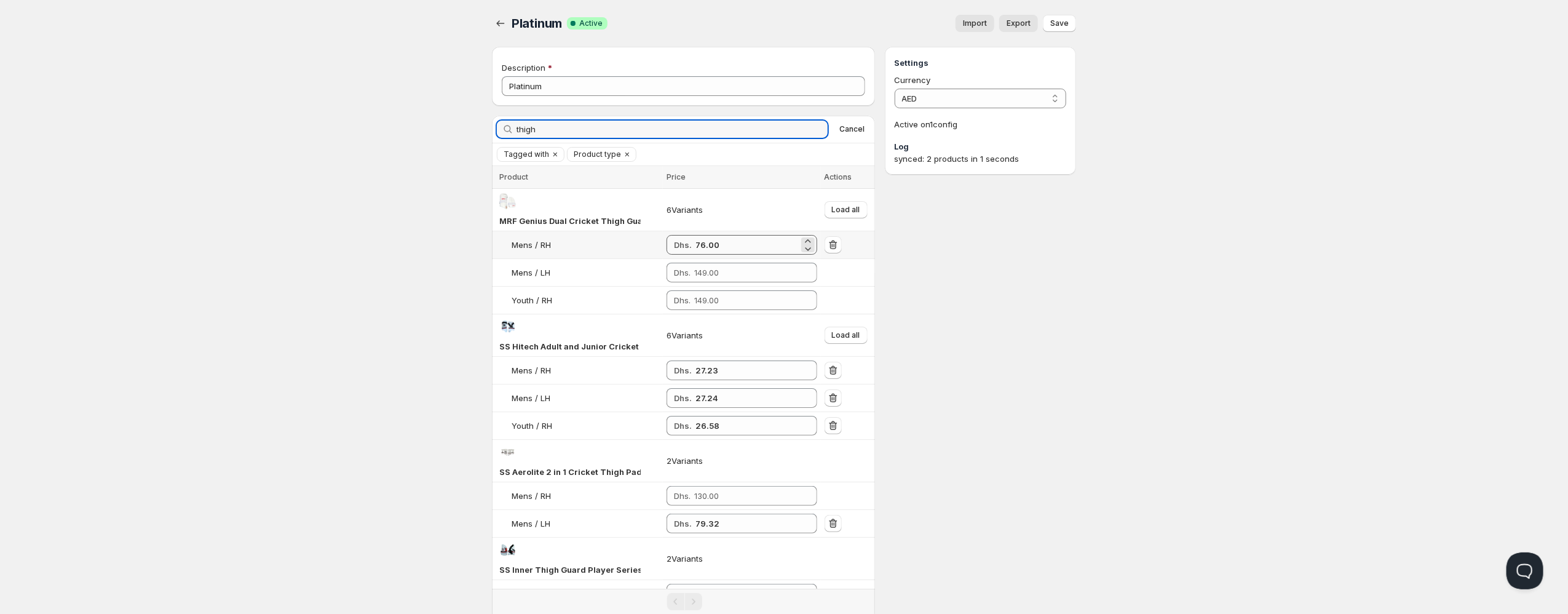
type input "thigh"
click at [704, 240] on input "76.00" at bounding box center [747, 245] width 103 height 19
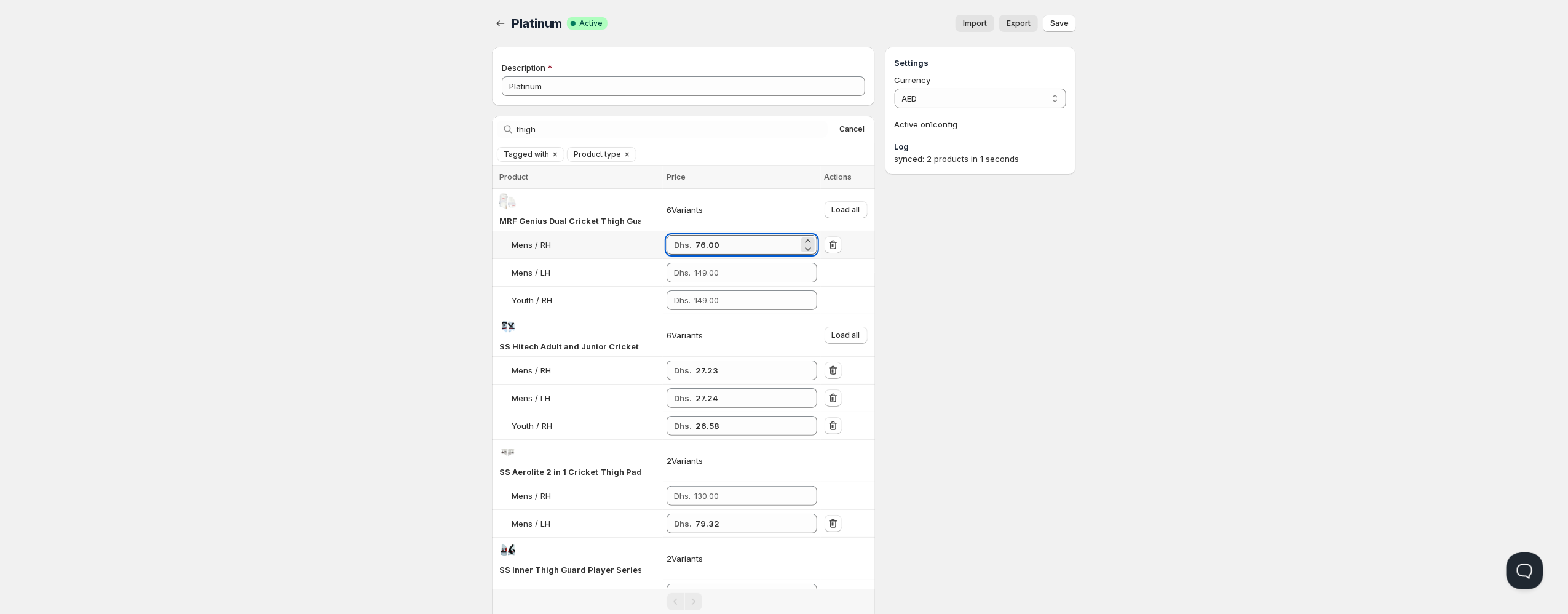
click at [704, 240] on input "76.00" at bounding box center [747, 245] width 103 height 19
paste input "76.00"
type input "76.00"
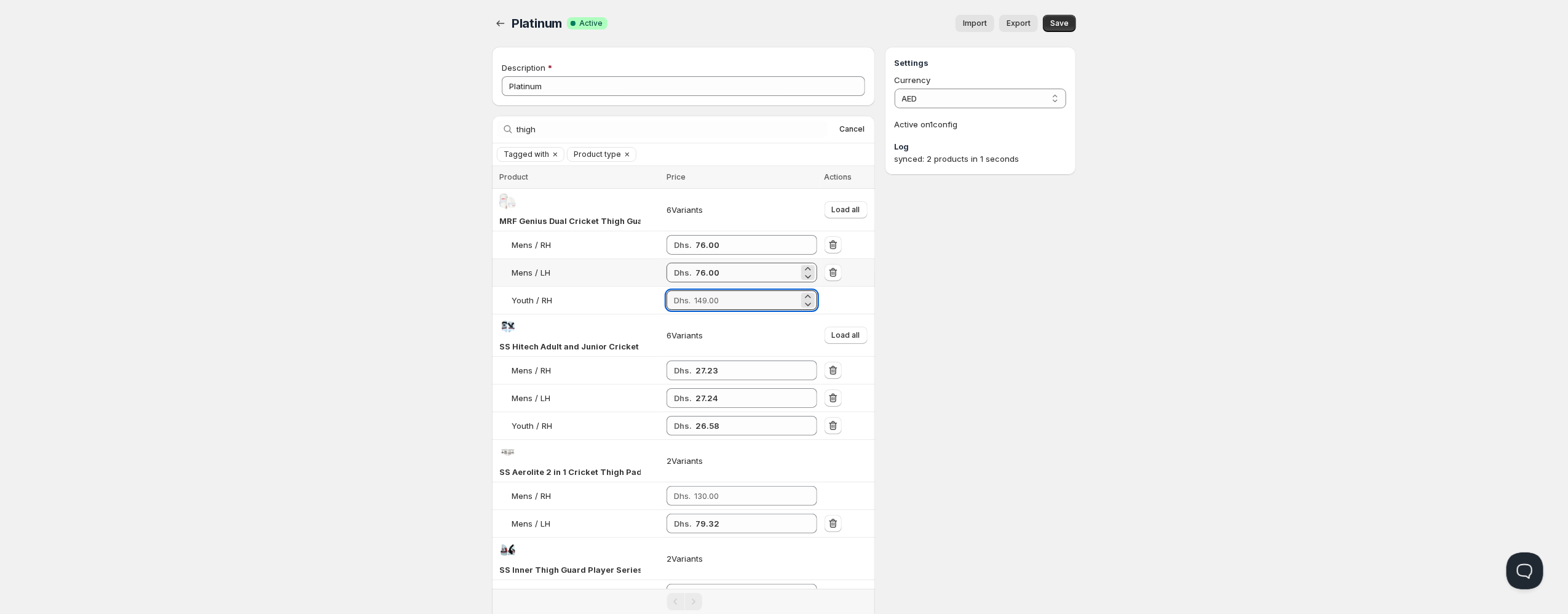
paste input "76.00"
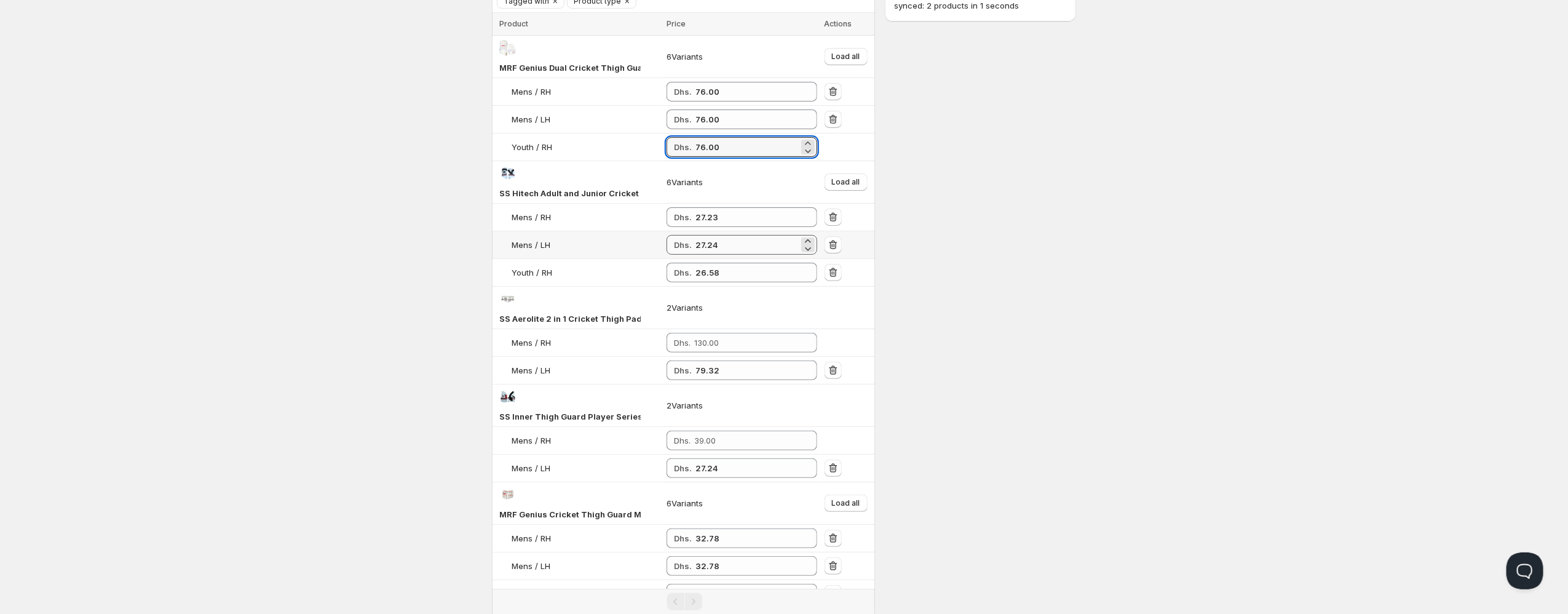
scroll to position [158, 0]
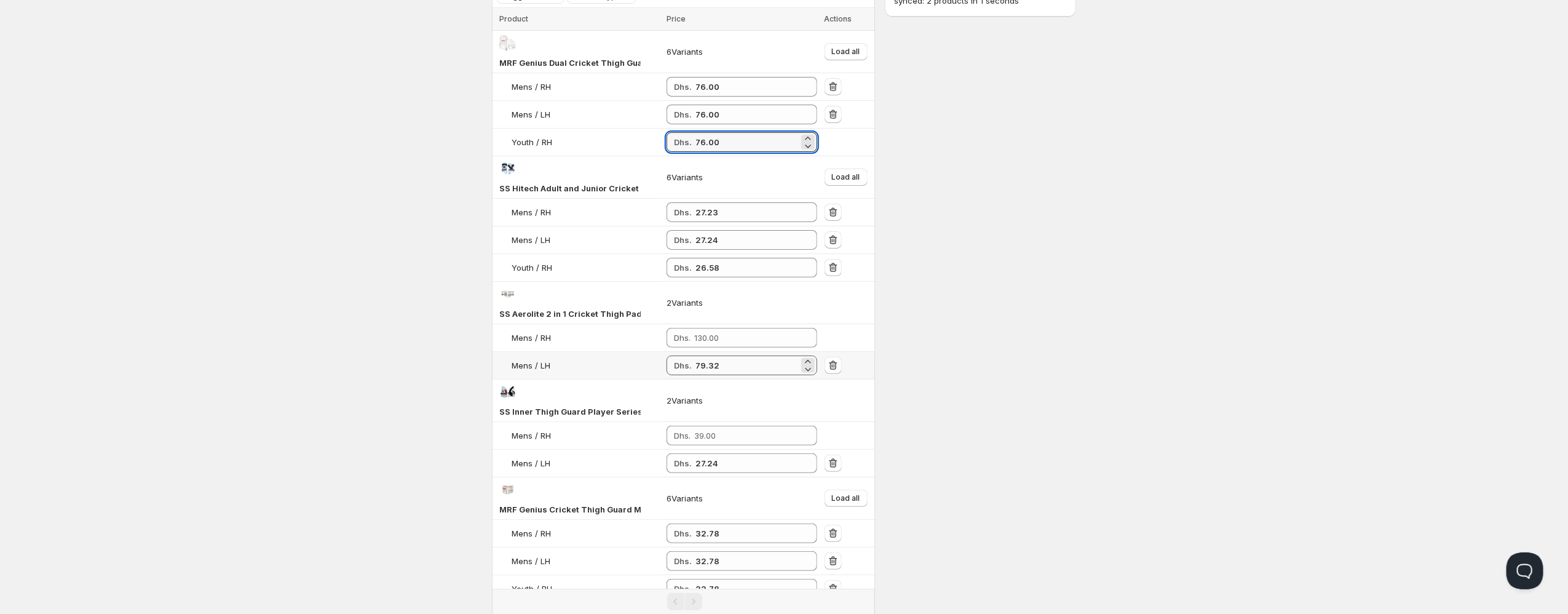
type input "76.00"
click at [712, 365] on input "79.32" at bounding box center [747, 365] width 103 height 19
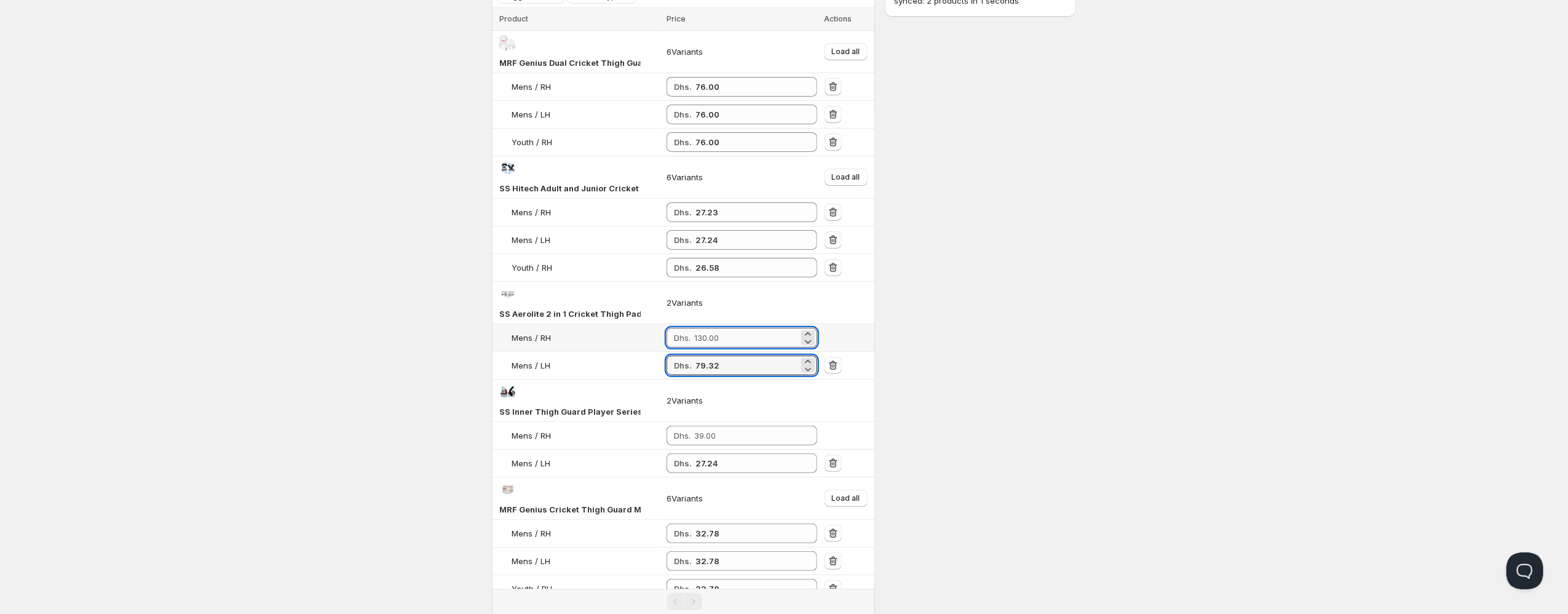
click at [716, 333] on input "number" at bounding box center [746, 337] width 105 height 19
paste input "79.32"
type input "79.32"
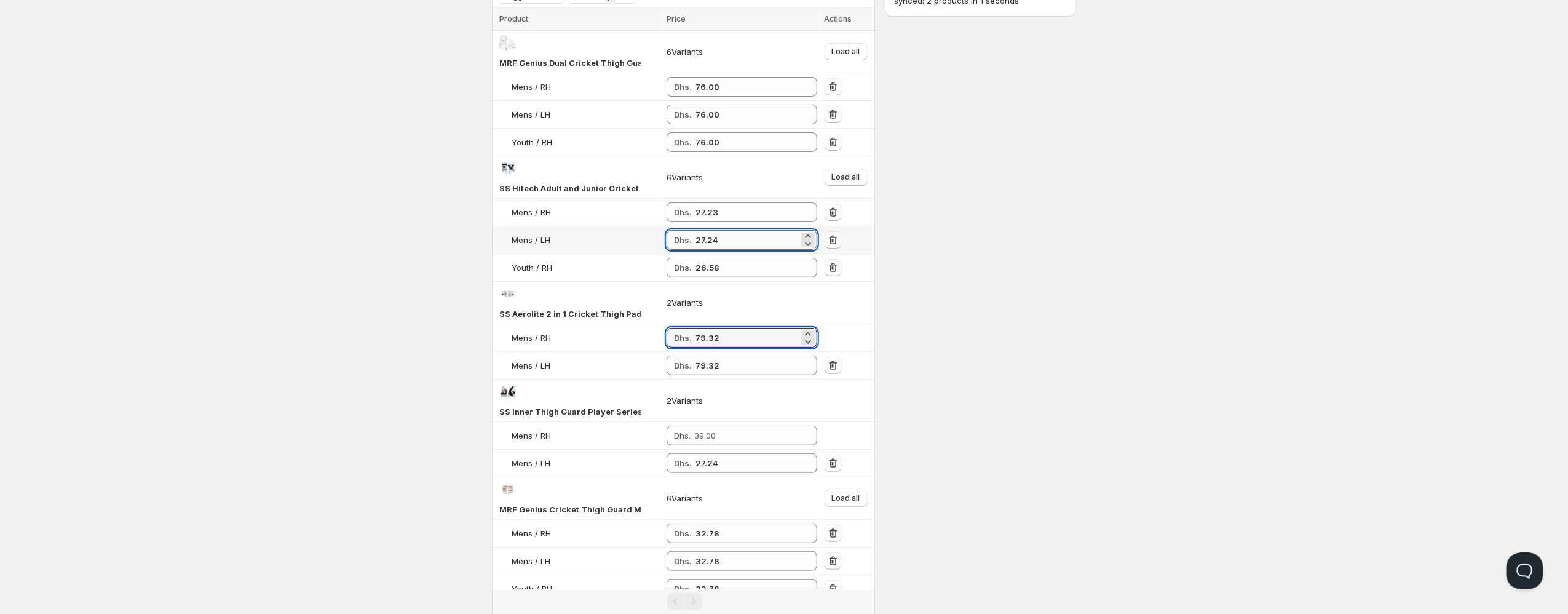
click at [706, 240] on input "27.24" at bounding box center [747, 240] width 103 height 19
click at [702, 202] on td "Dhs. 27.23" at bounding box center [741, 212] width 158 height 28
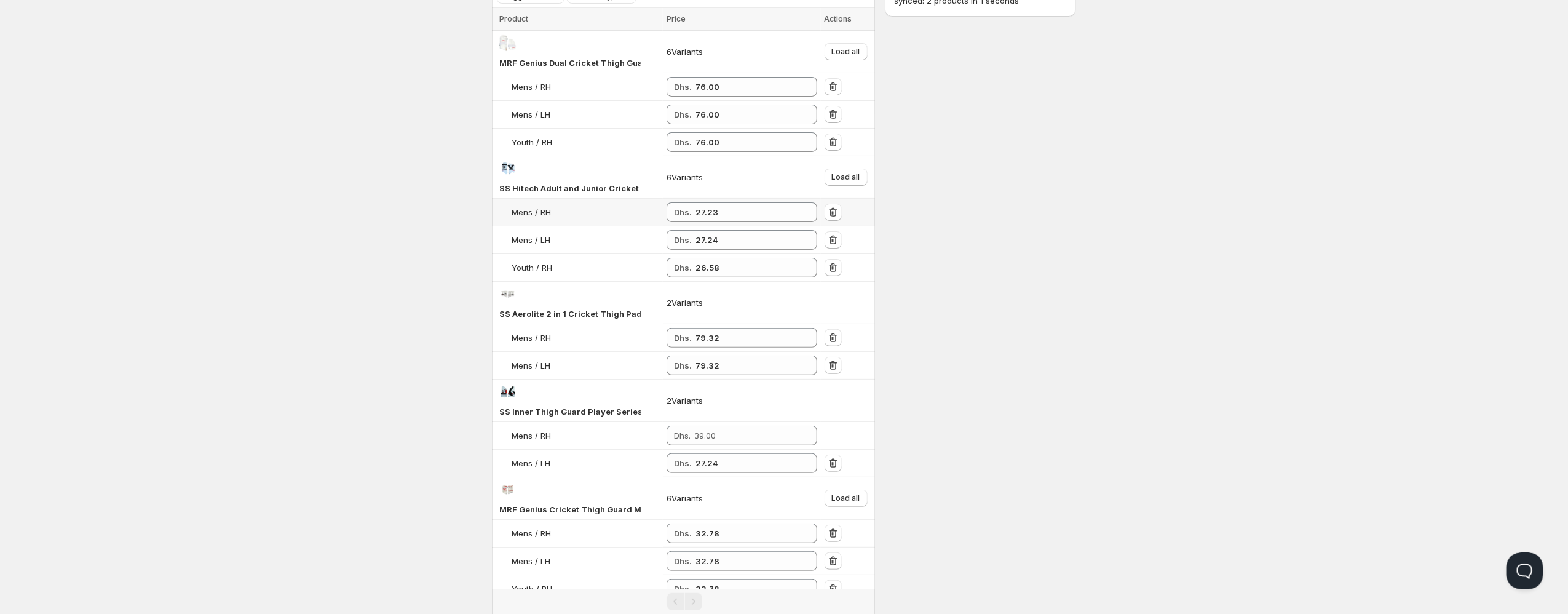
click at [702, 202] on td "Dhs. 27.23" at bounding box center [741, 212] width 158 height 28
click at [702, 210] on input "27.23" at bounding box center [747, 212] width 103 height 19
paste input "4"
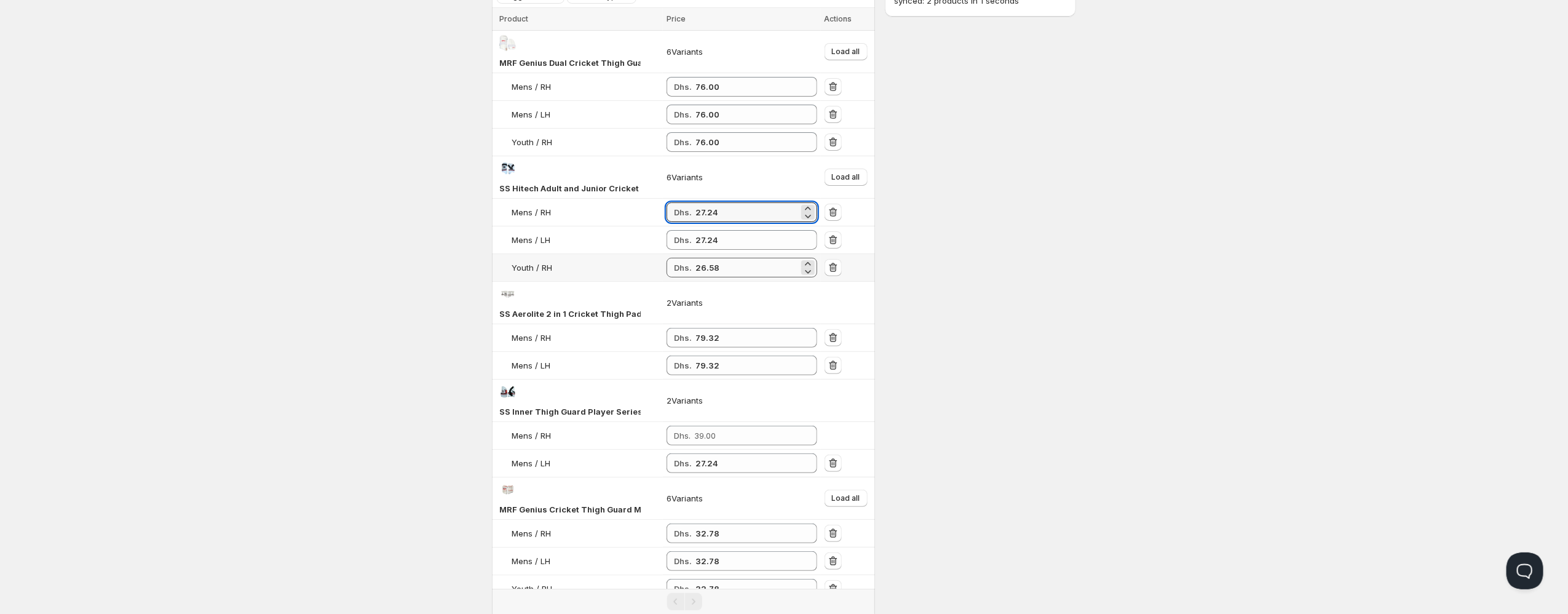
type input "27.24"
click at [708, 272] on input "26.58" at bounding box center [747, 267] width 103 height 19
paste input "7.24"
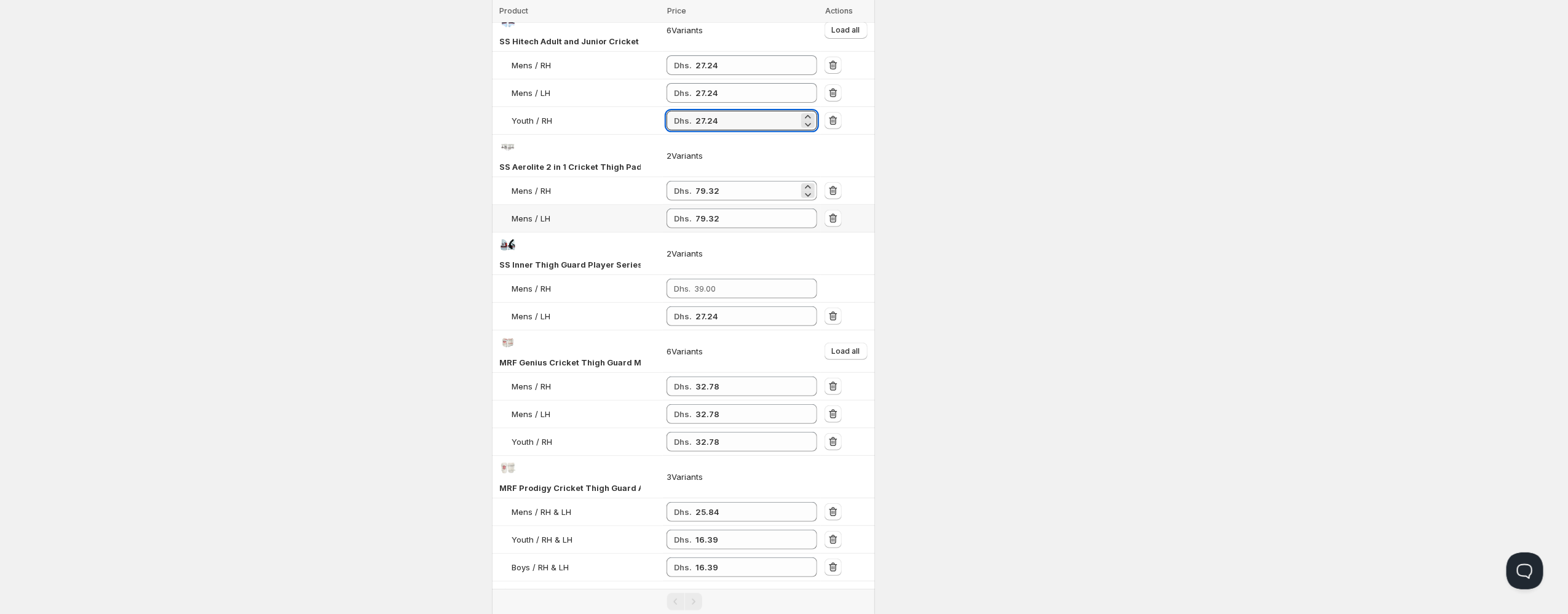
scroll to position [328, 0]
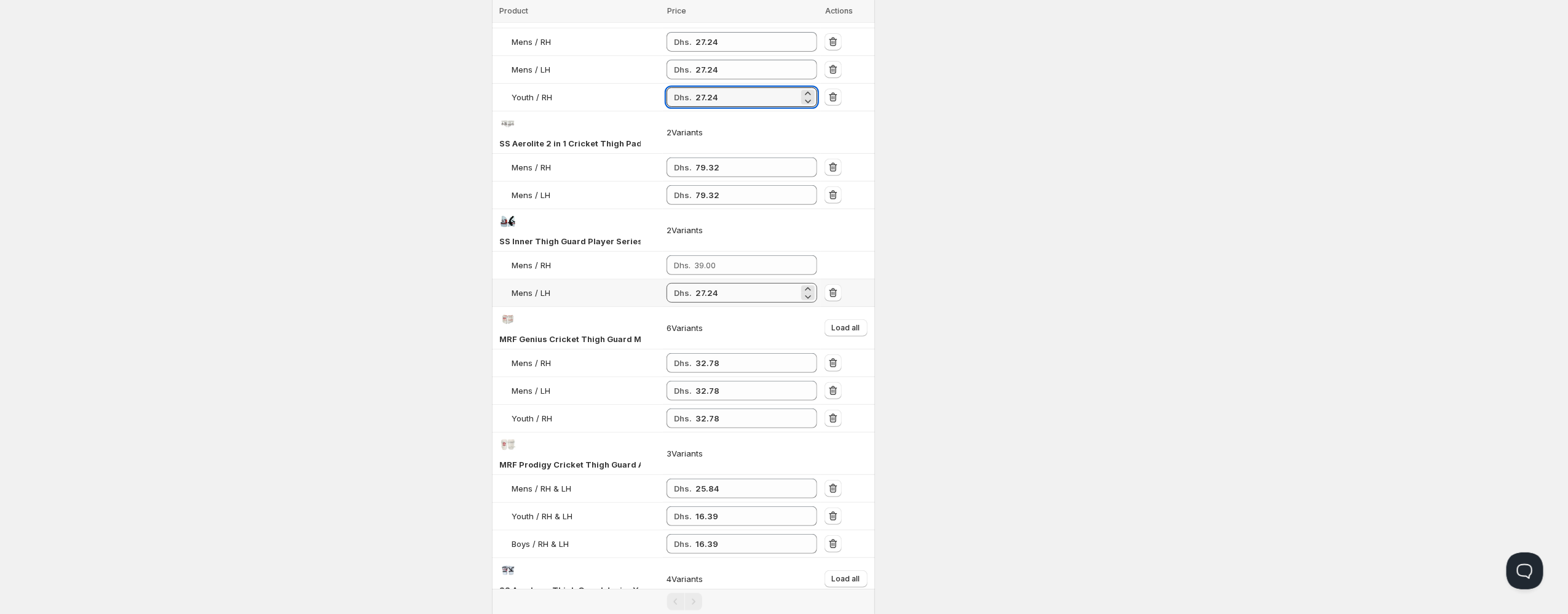
type input "27.24"
click at [699, 293] on input "27.24" at bounding box center [747, 292] width 103 height 19
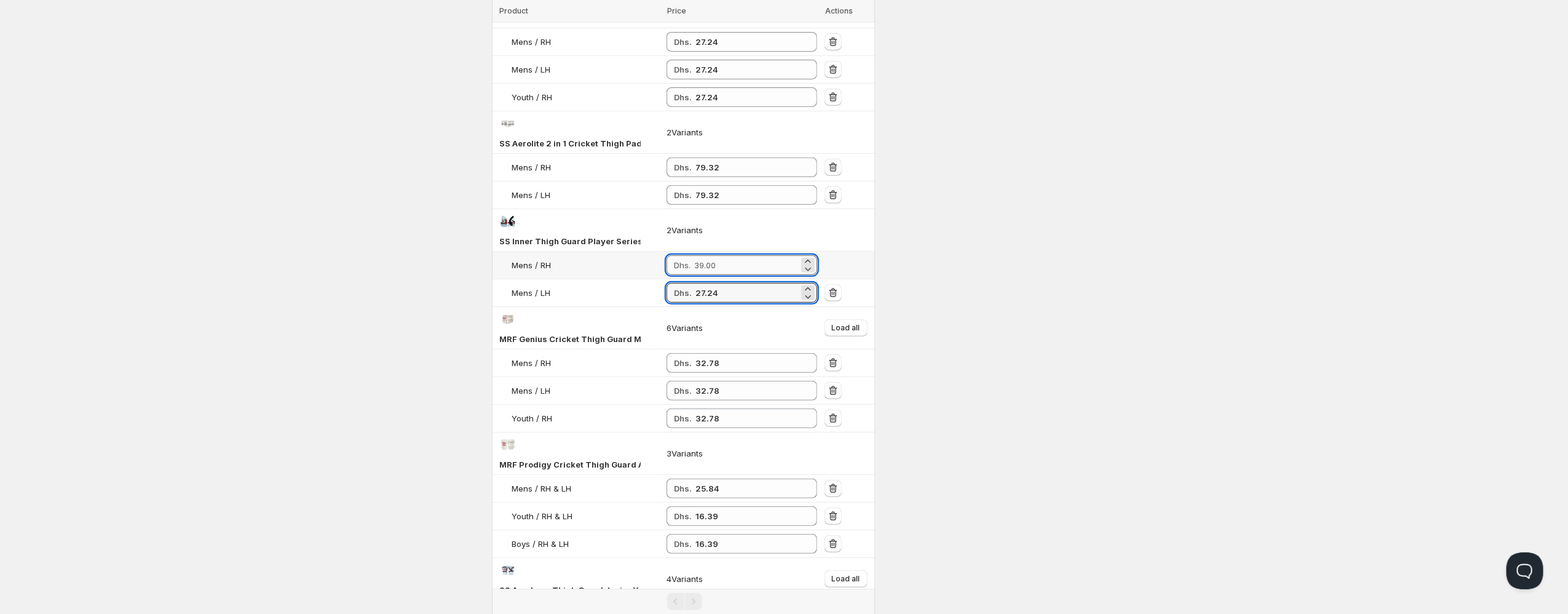
click at [723, 261] on input "number" at bounding box center [746, 265] width 105 height 19
paste input "27.24"
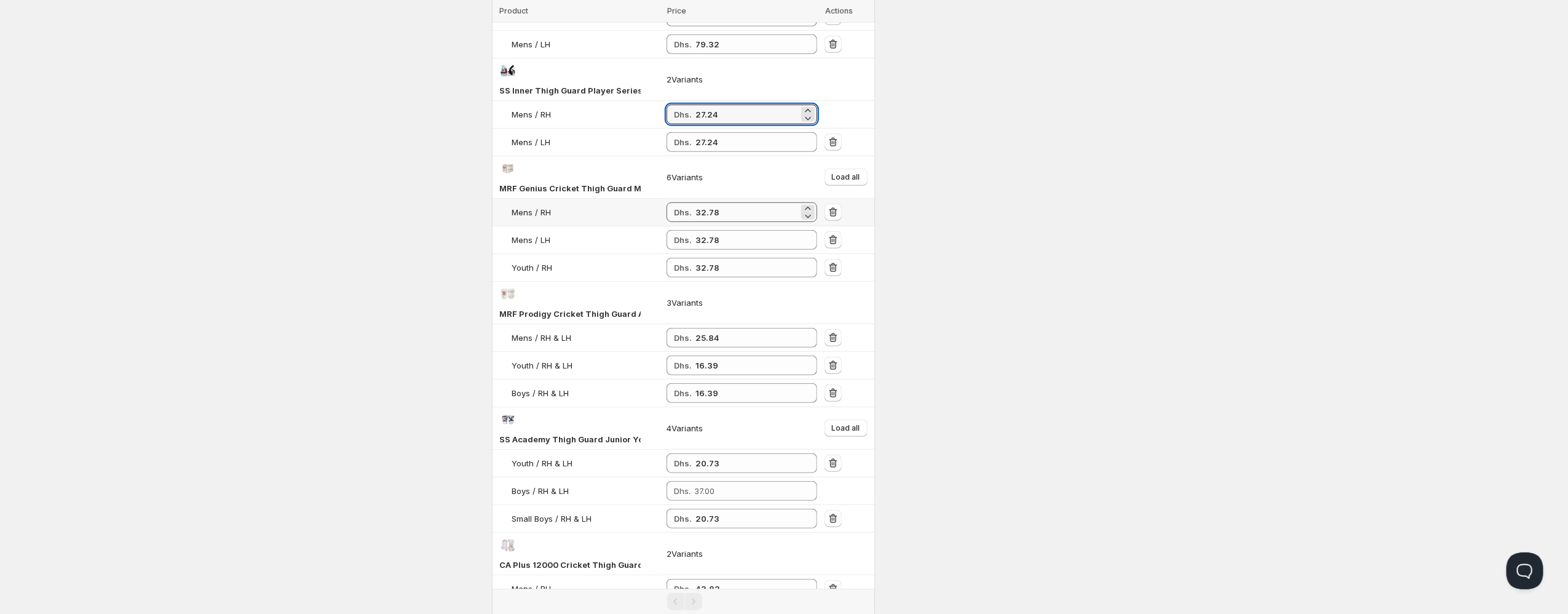
scroll to position [527, 0]
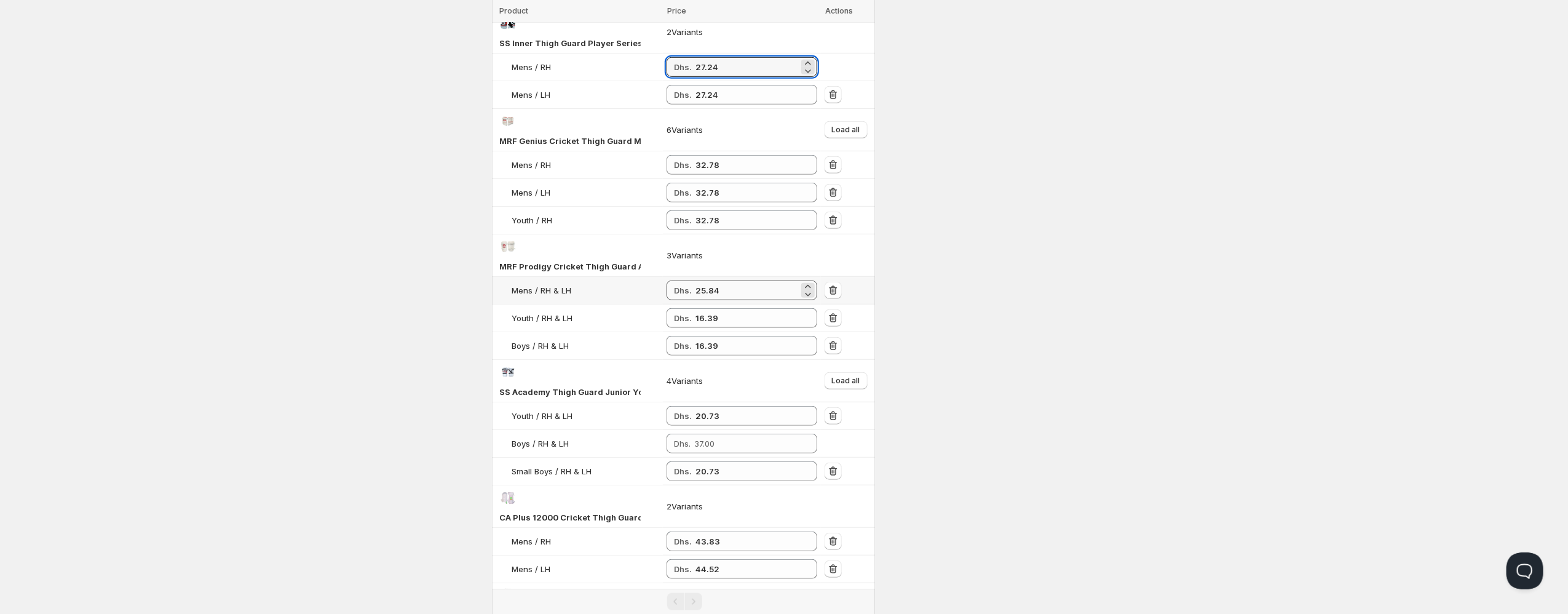
type input "27.24"
click at [699, 296] on input "25.84" at bounding box center [747, 290] width 103 height 19
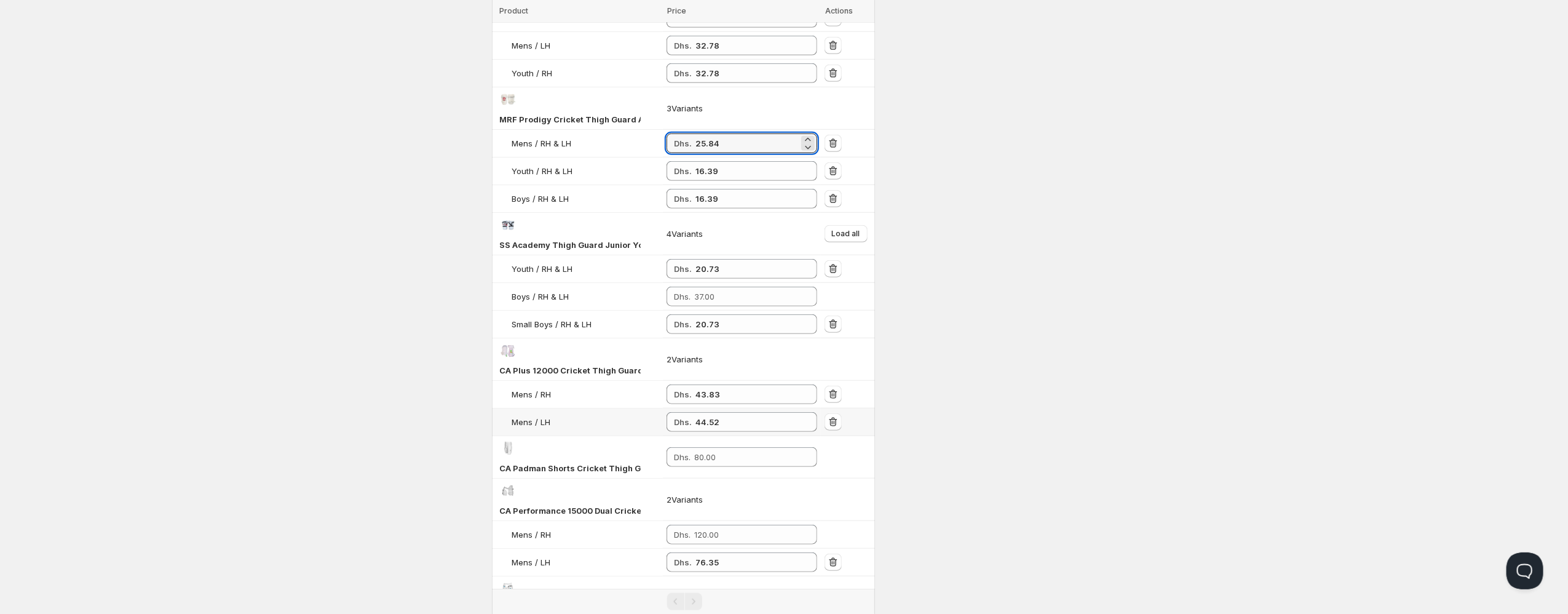
scroll to position [673, 0]
click at [704, 271] on input "20.73" at bounding box center [747, 269] width 103 height 19
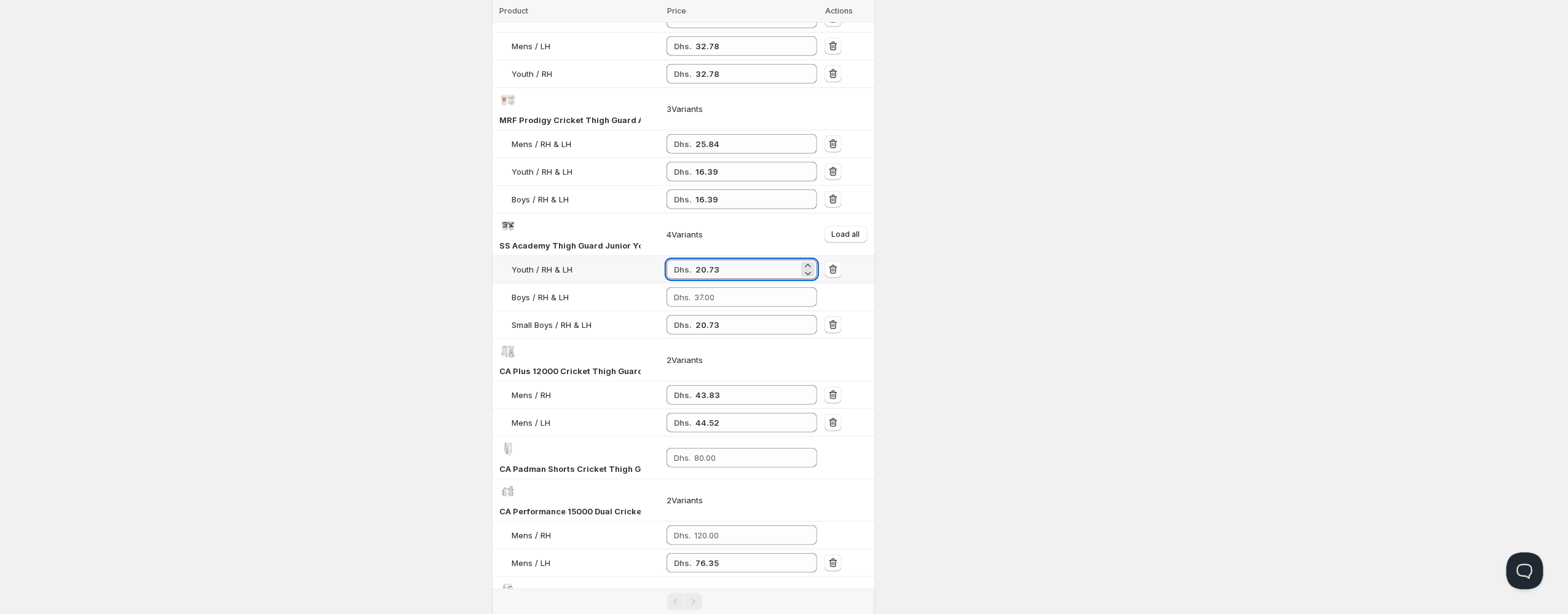
click at [704, 271] on input "20.73" at bounding box center [747, 269] width 103 height 19
click at [714, 293] on input "number" at bounding box center [746, 297] width 105 height 19
paste input "20.73"
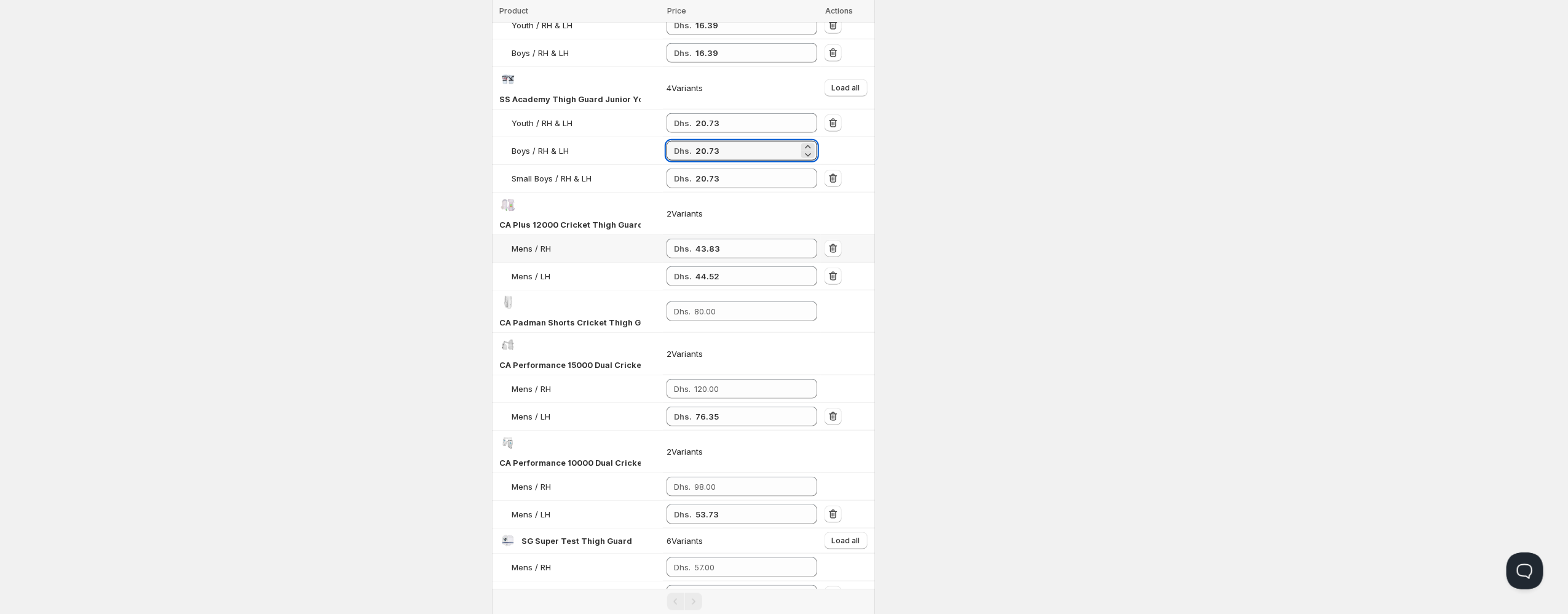
scroll to position [822, 0]
type input "20.73"
click at [705, 264] on input "44.52" at bounding box center [747, 273] width 103 height 19
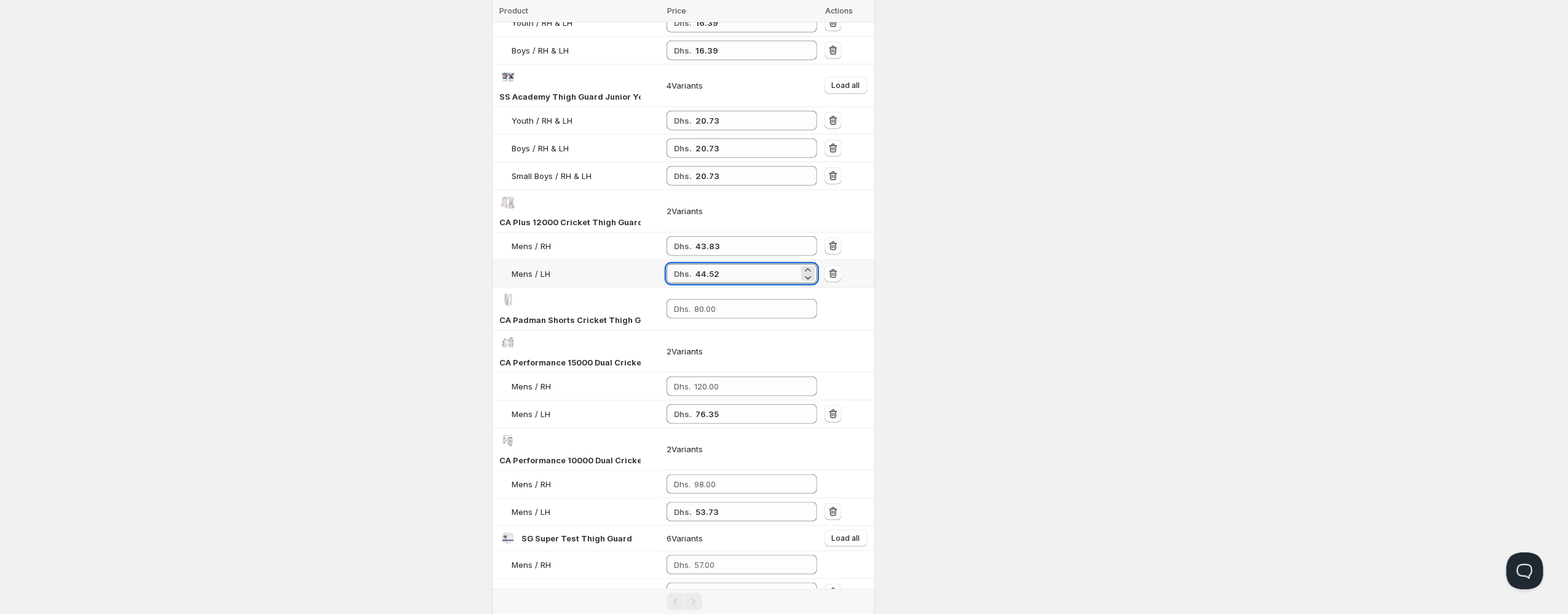
click at [705, 264] on input "44.52" at bounding box center [747, 273] width 103 height 19
click at [703, 236] on input "43.83" at bounding box center [747, 246] width 103 height 19
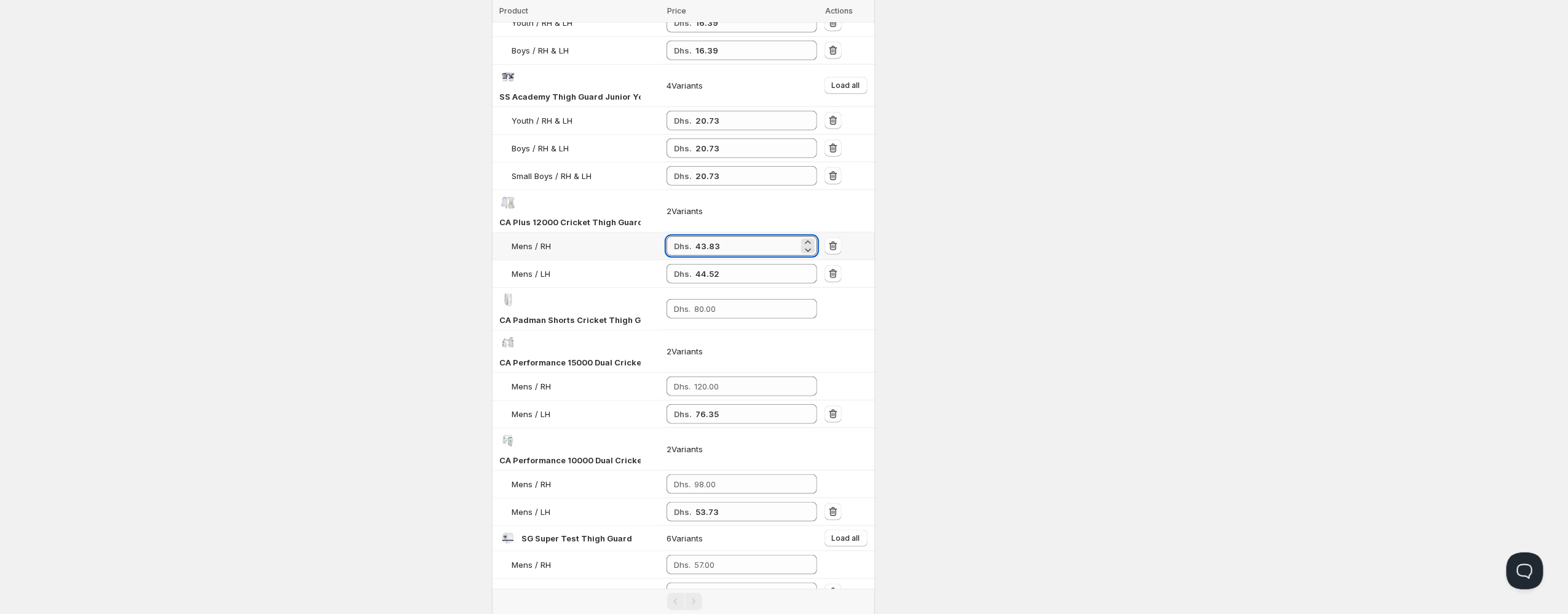
paste input "4.52"
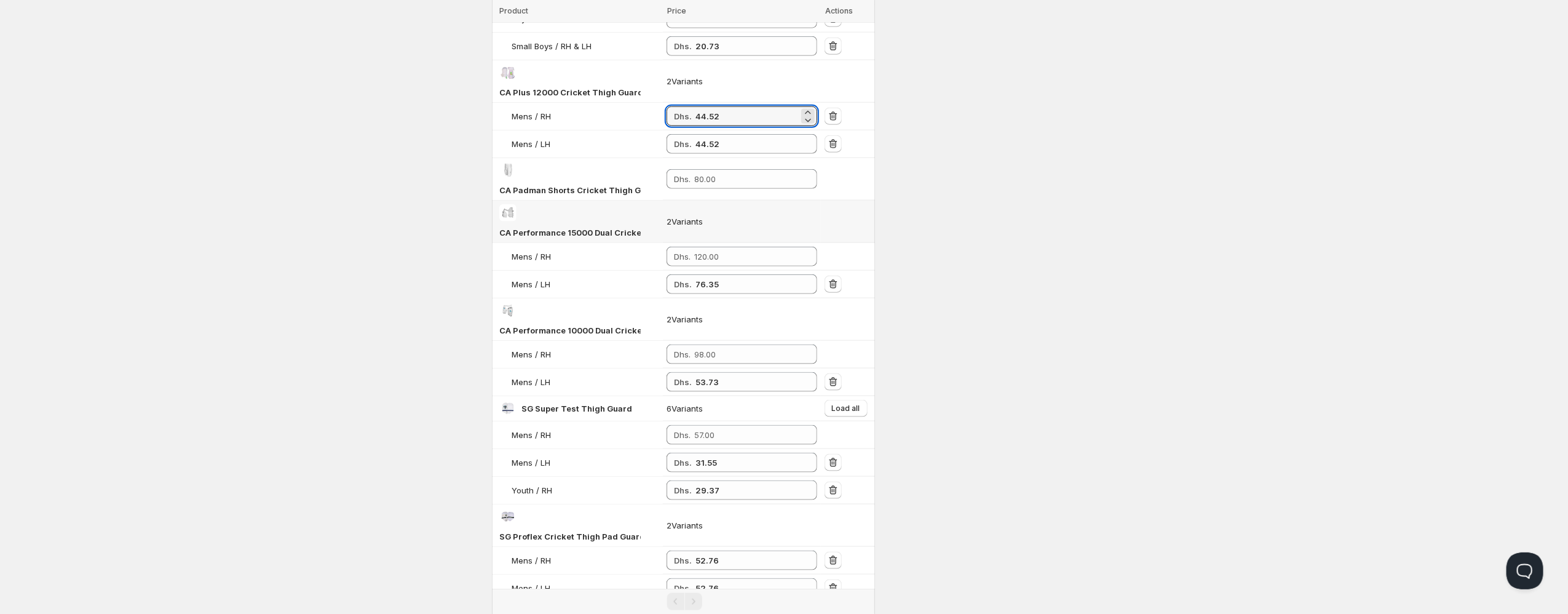
scroll to position [972, 0]
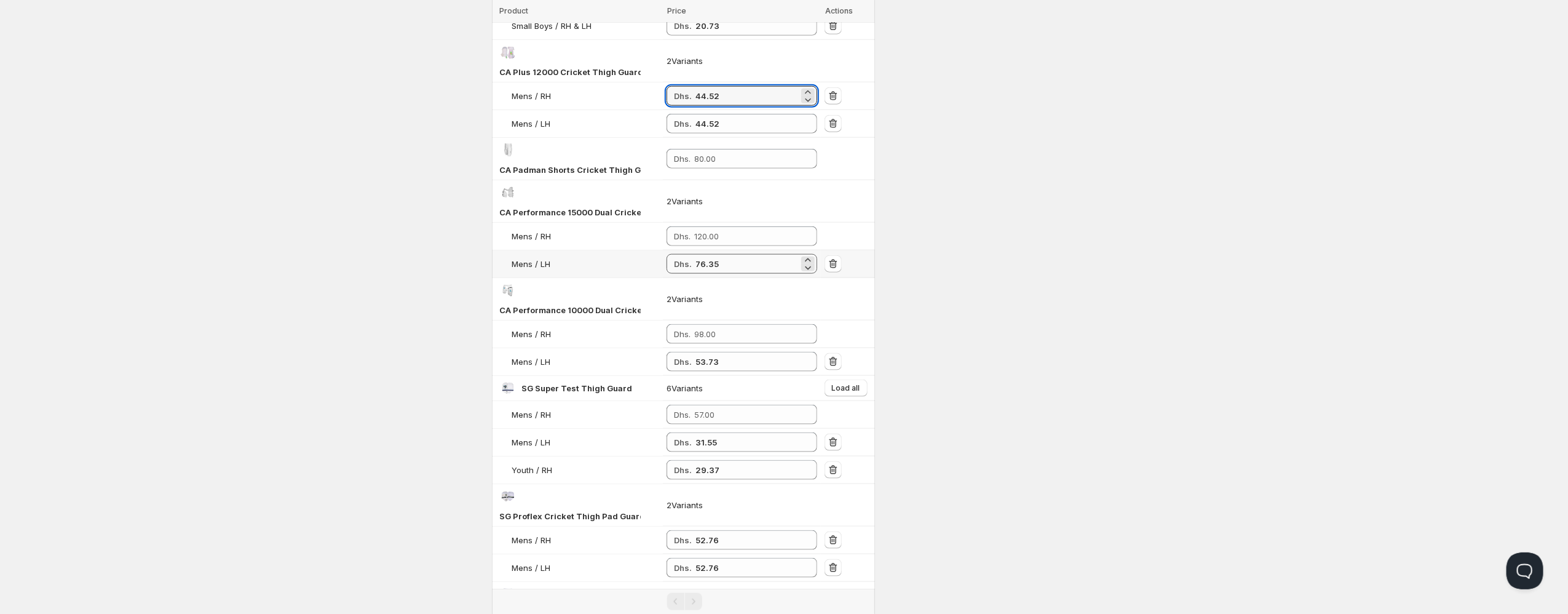
type input "44.52"
click at [706, 254] on input "76.35" at bounding box center [747, 263] width 103 height 19
click at [711, 226] on input "number" at bounding box center [746, 236] width 105 height 19
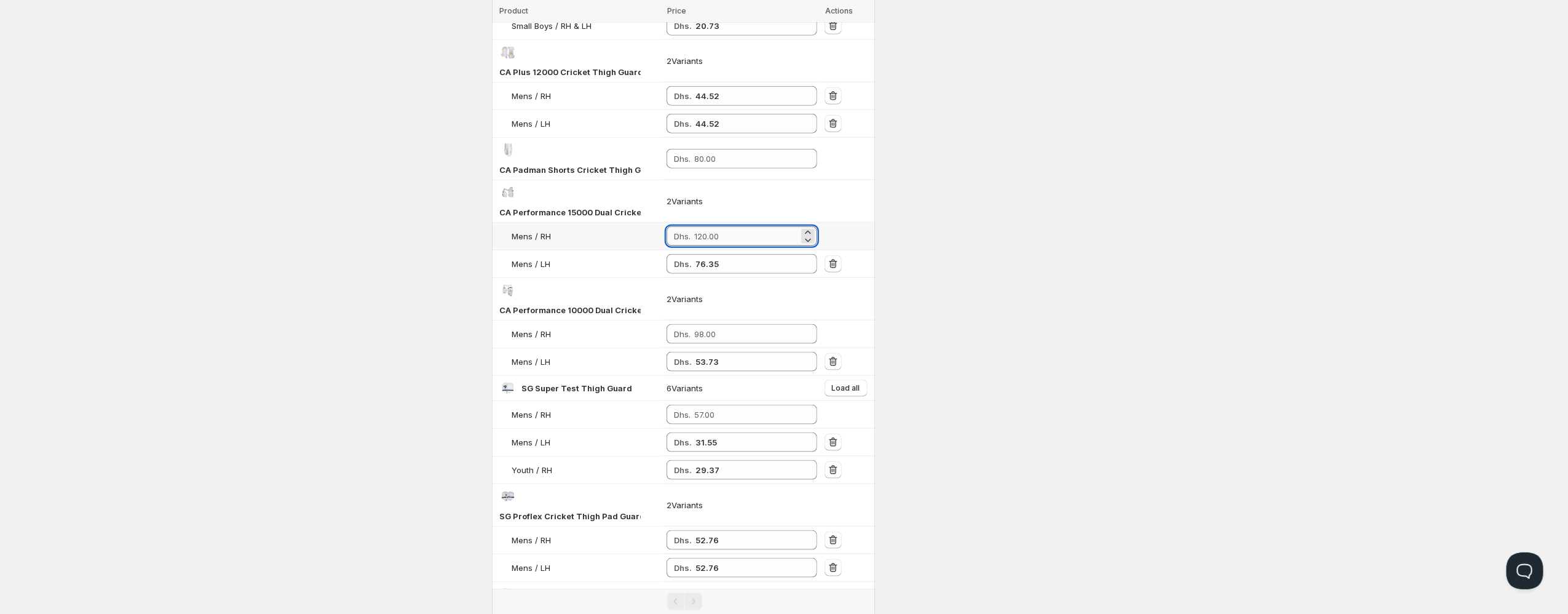
paste input "76.35"
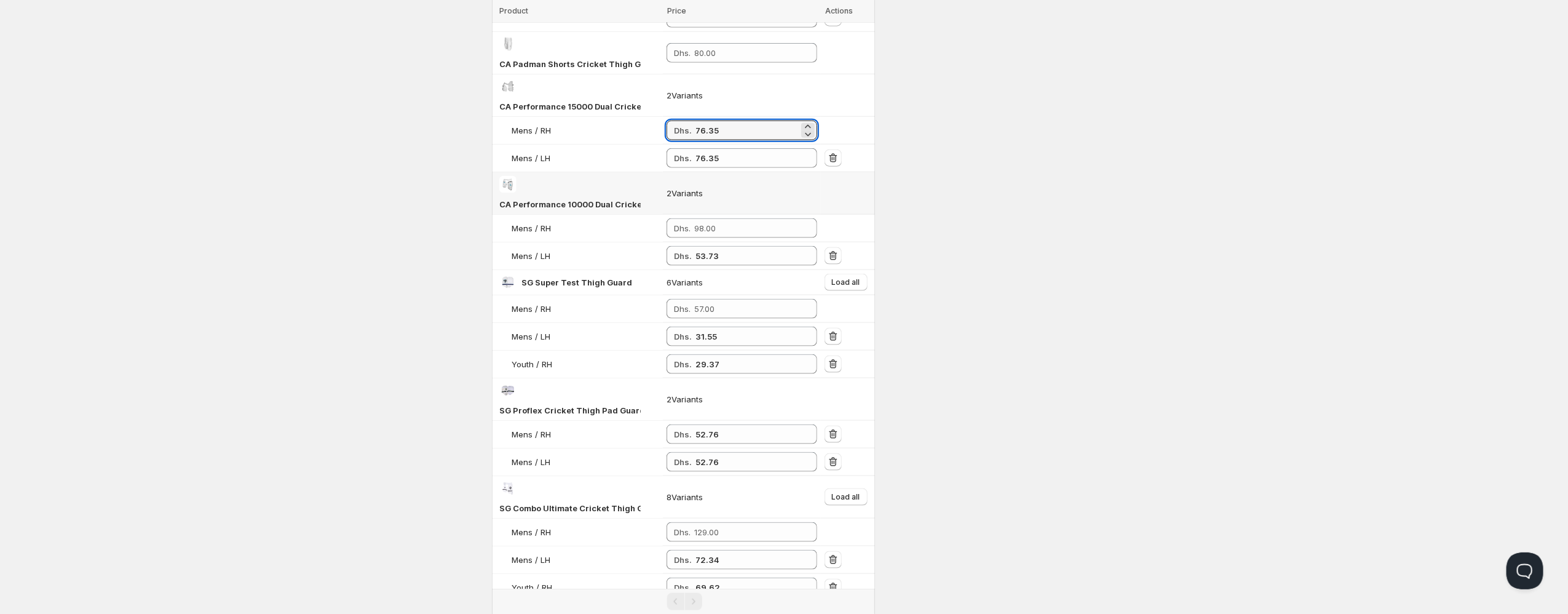
scroll to position [1094, 0]
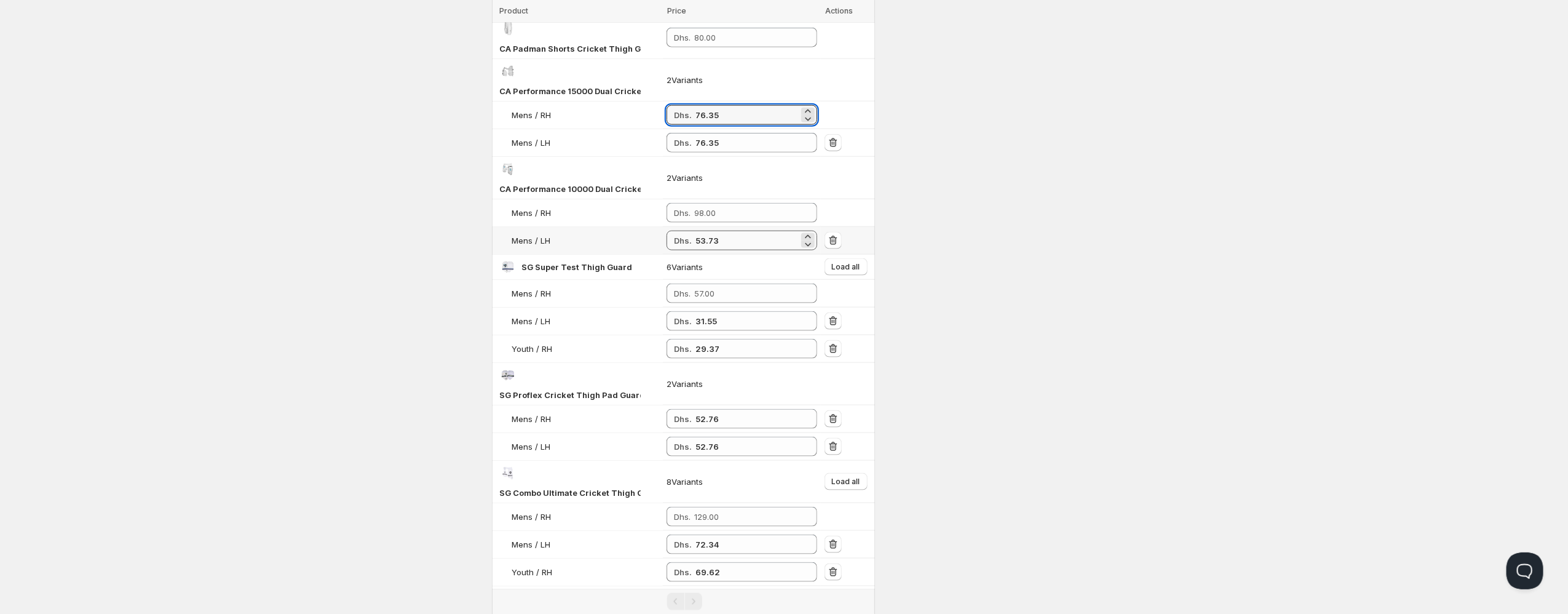
type input "76.35"
click at [701, 231] on input "53.73" at bounding box center [747, 240] width 103 height 19
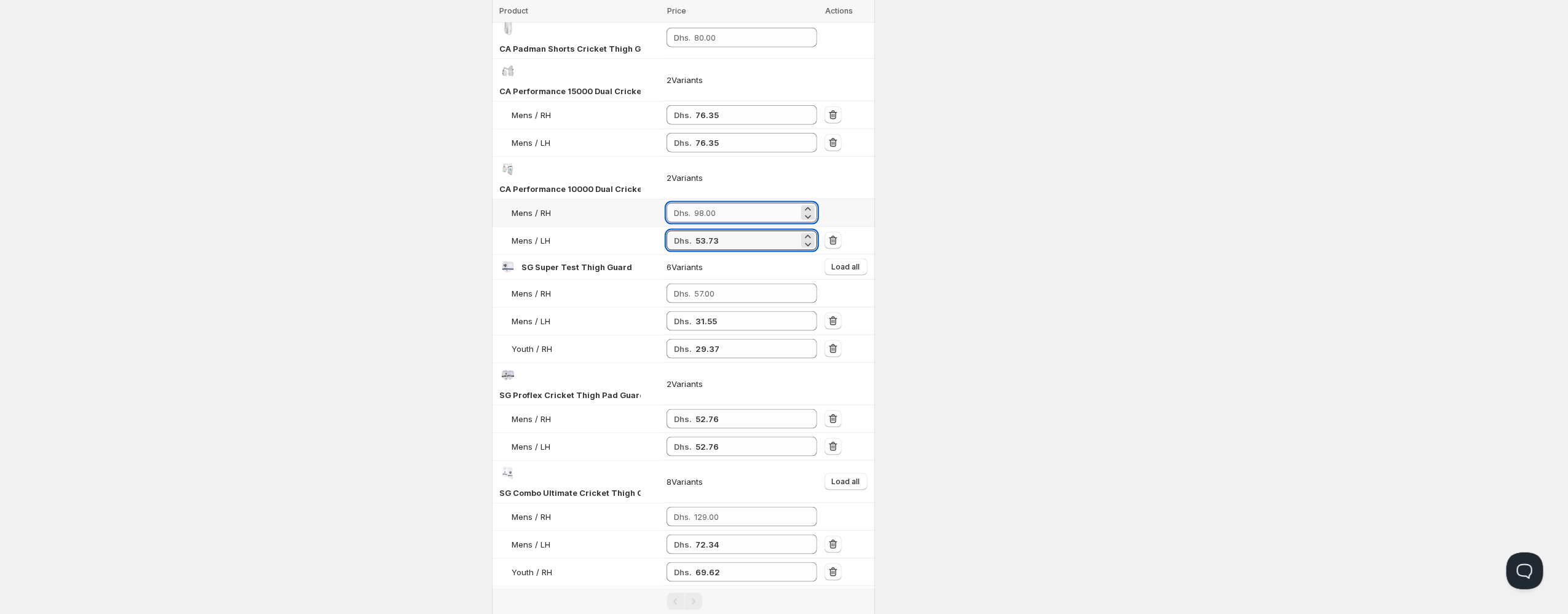
click at [710, 203] on input "number" at bounding box center [746, 212] width 105 height 19
paste input "53.73"
type input "53.73"
click at [708, 312] on input "31.55" at bounding box center [747, 321] width 103 height 19
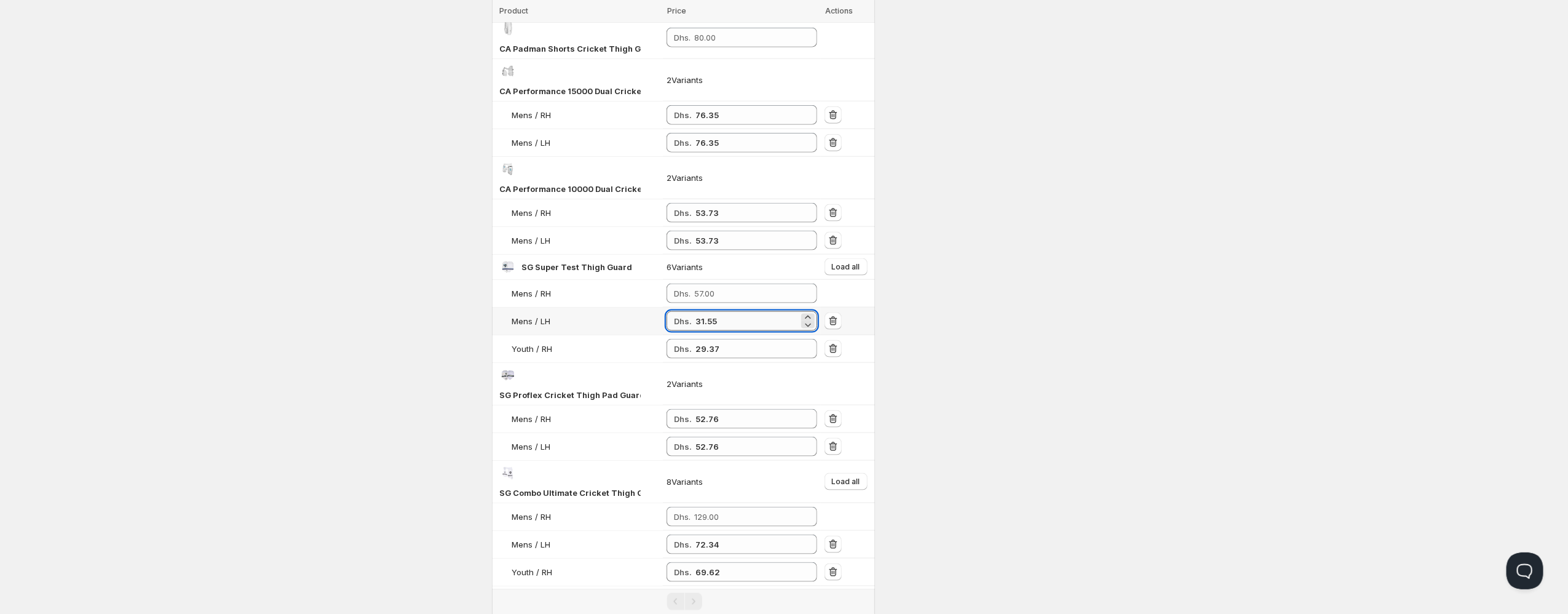
click at [708, 312] on input "31.55" at bounding box center [747, 321] width 103 height 19
click at [714, 339] on input "29.37" at bounding box center [747, 349] width 103 height 19
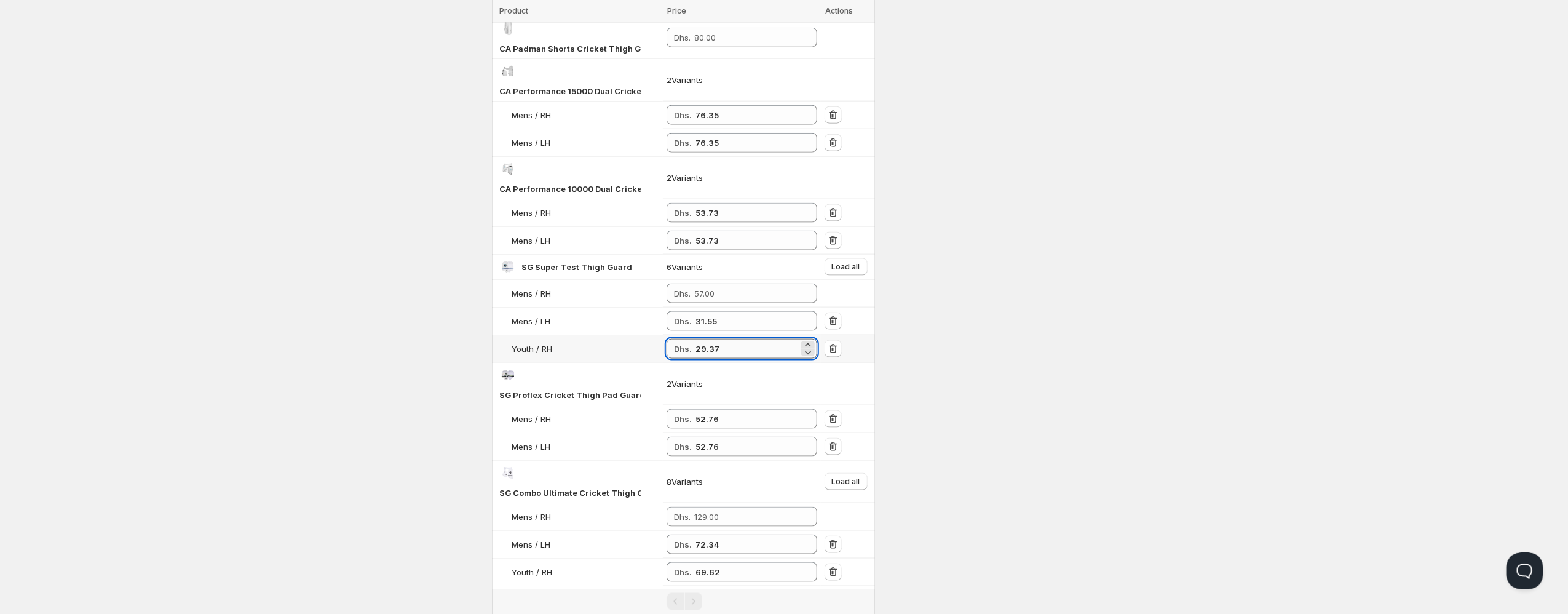
paste input "31.55"
type input "31.55"
click at [705, 283] on input "number" at bounding box center [746, 293] width 105 height 19
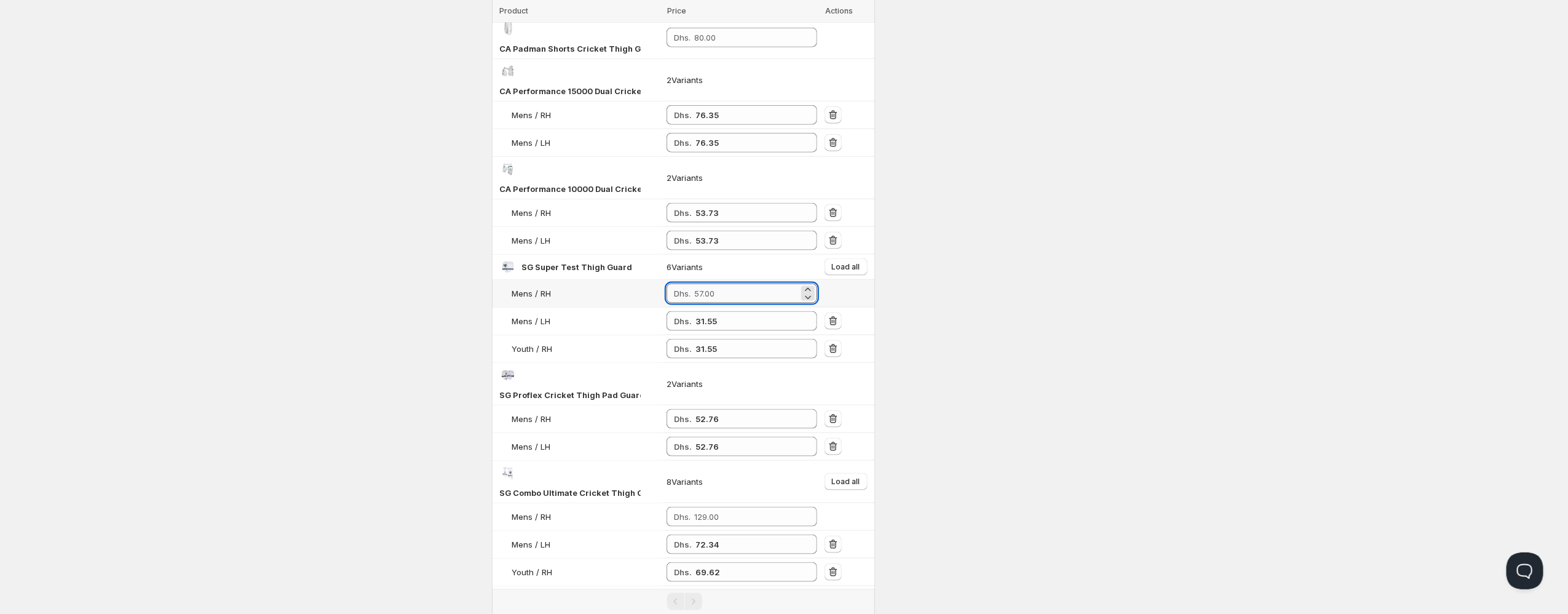
click at [705, 283] on input "number" at bounding box center [746, 293] width 105 height 19
paste input "31.55"
type input "31.55"
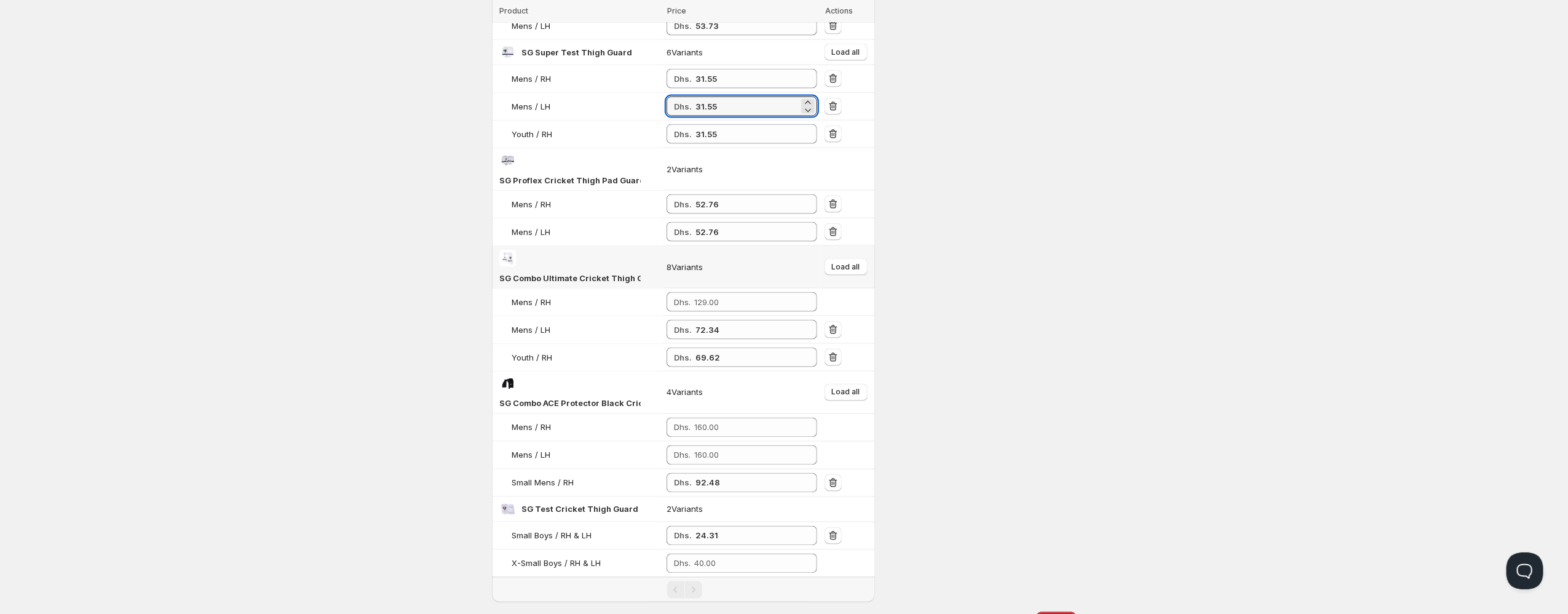
scroll to position [1331, 0]
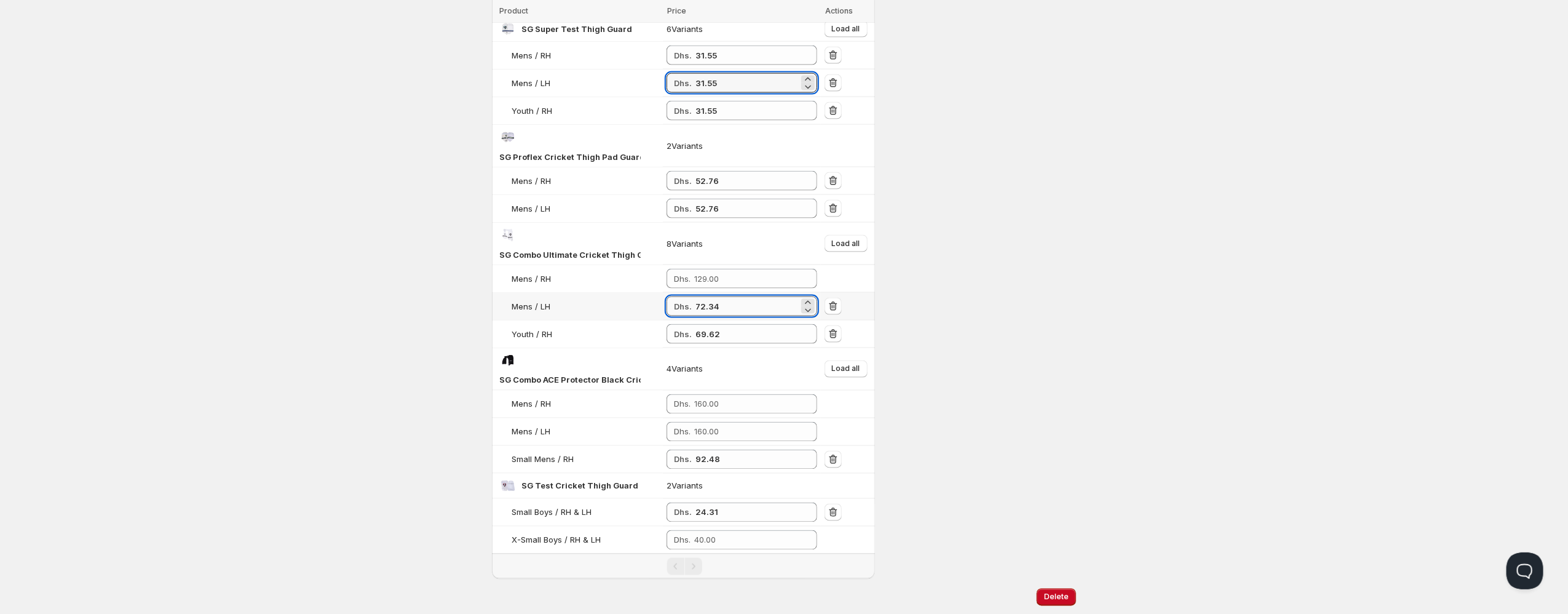
click at [701, 297] on input "72.34" at bounding box center [747, 306] width 103 height 19
click at [701, 320] on td "Dhs. 69.62" at bounding box center [741, 334] width 158 height 28
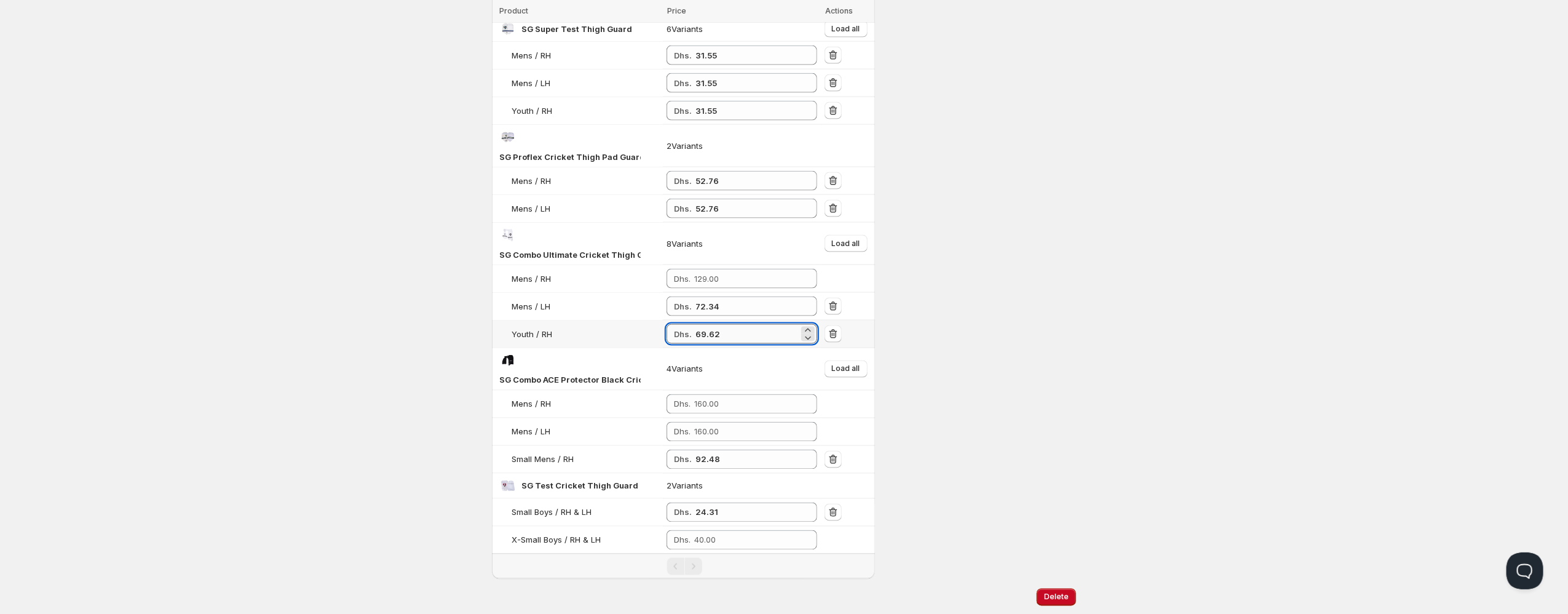
click at [701, 324] on input "69.62" at bounding box center [747, 334] width 103 height 19
paste input "72.34"
type input "72.34"
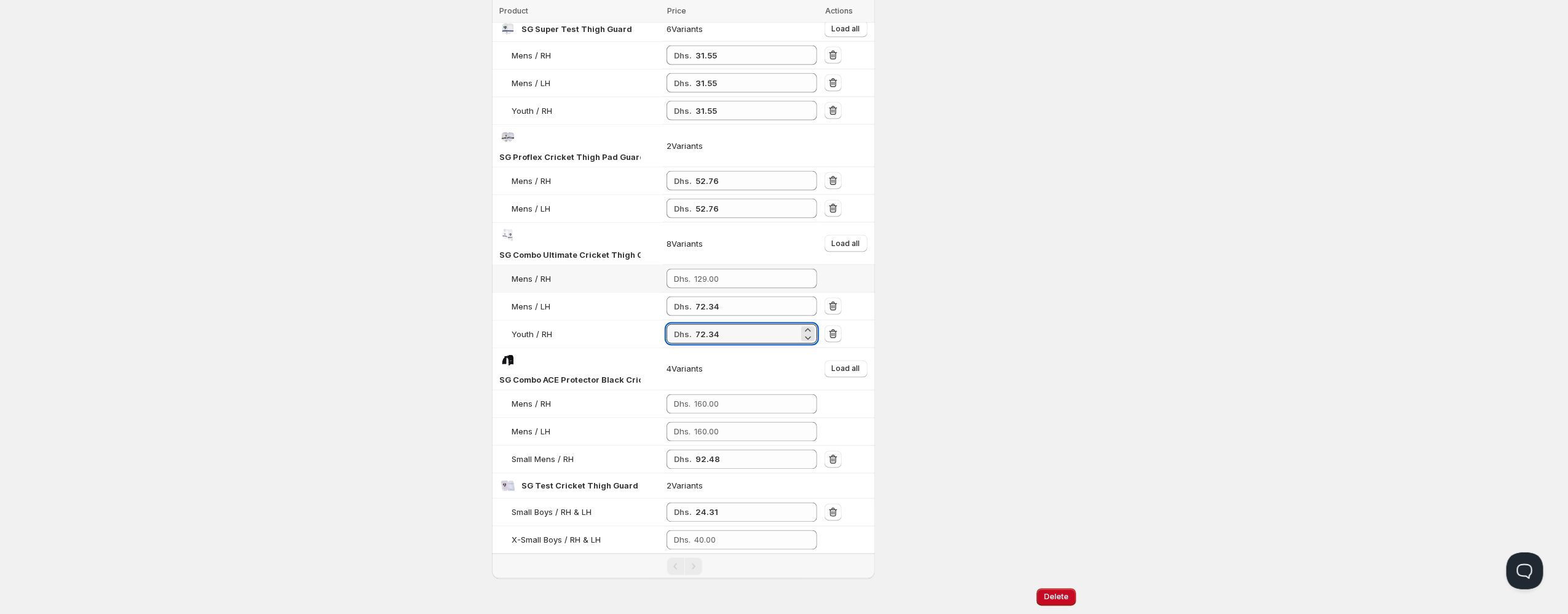
click at [719, 265] on td "Dhs." at bounding box center [741, 279] width 158 height 28
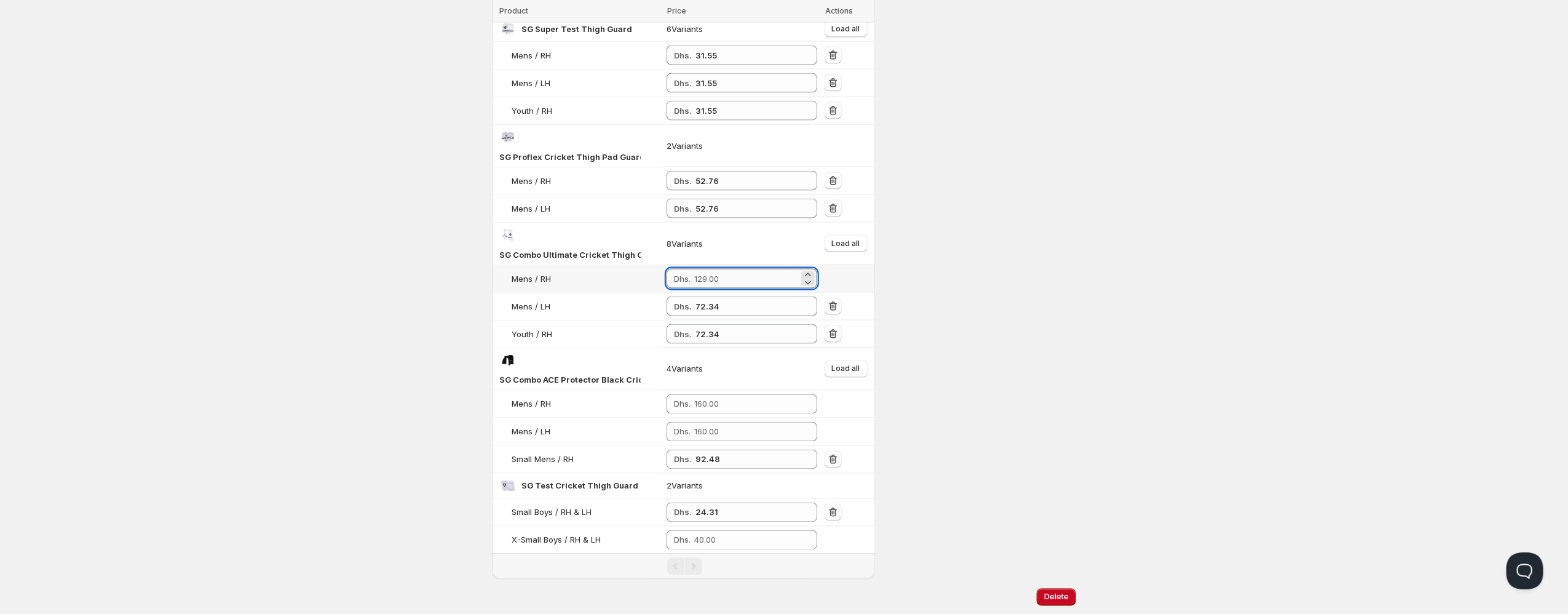
click at [718, 269] on input "number" at bounding box center [746, 278] width 105 height 19
paste input "72.34"
type input "72.34"
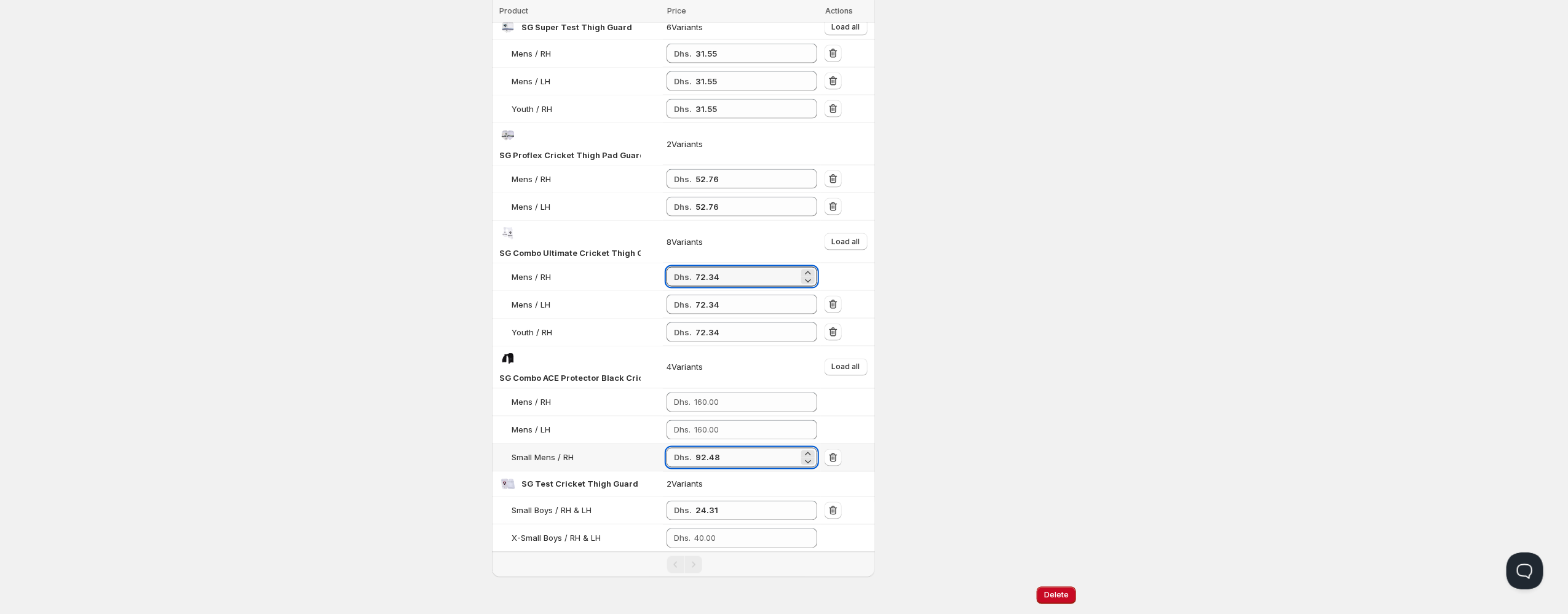
click at [706, 448] on input "92.48" at bounding box center [747, 457] width 103 height 19
click at [701, 392] on input "number" at bounding box center [746, 402] width 105 height 19
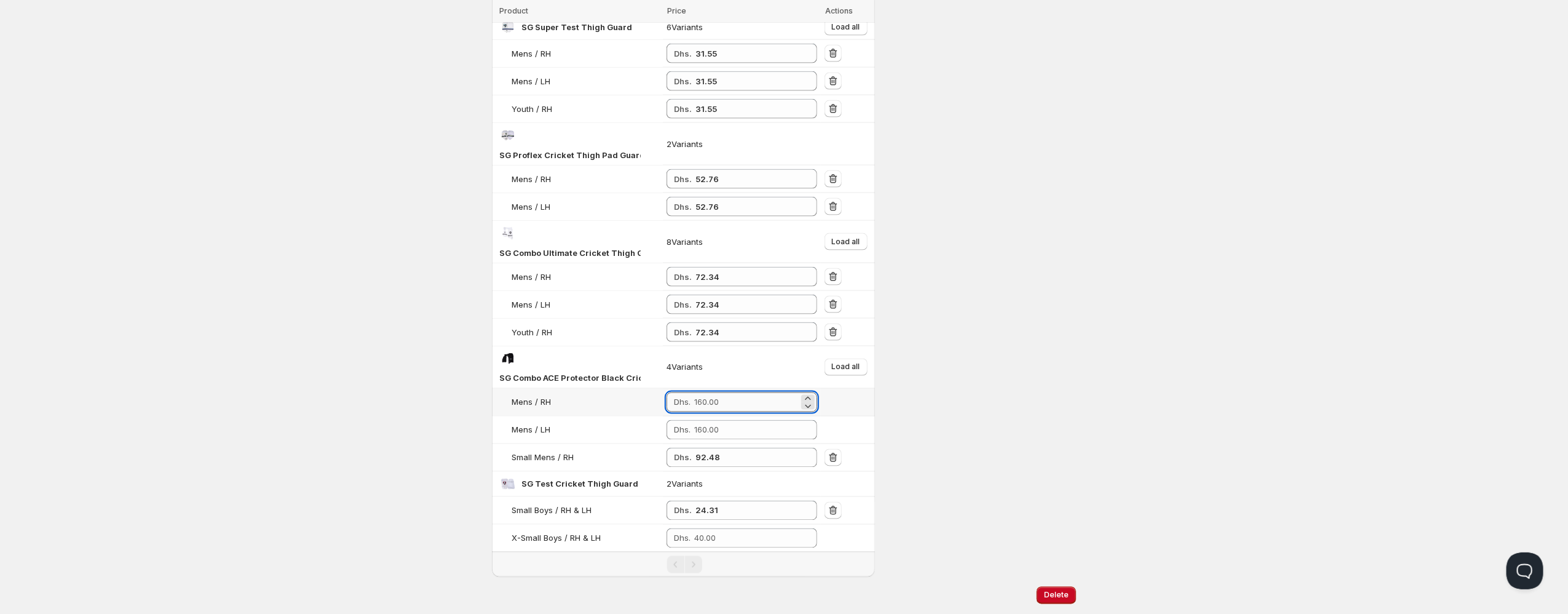
paste input "92.48"
type input "92.48"
paste input "92.48"
type input "92.48"
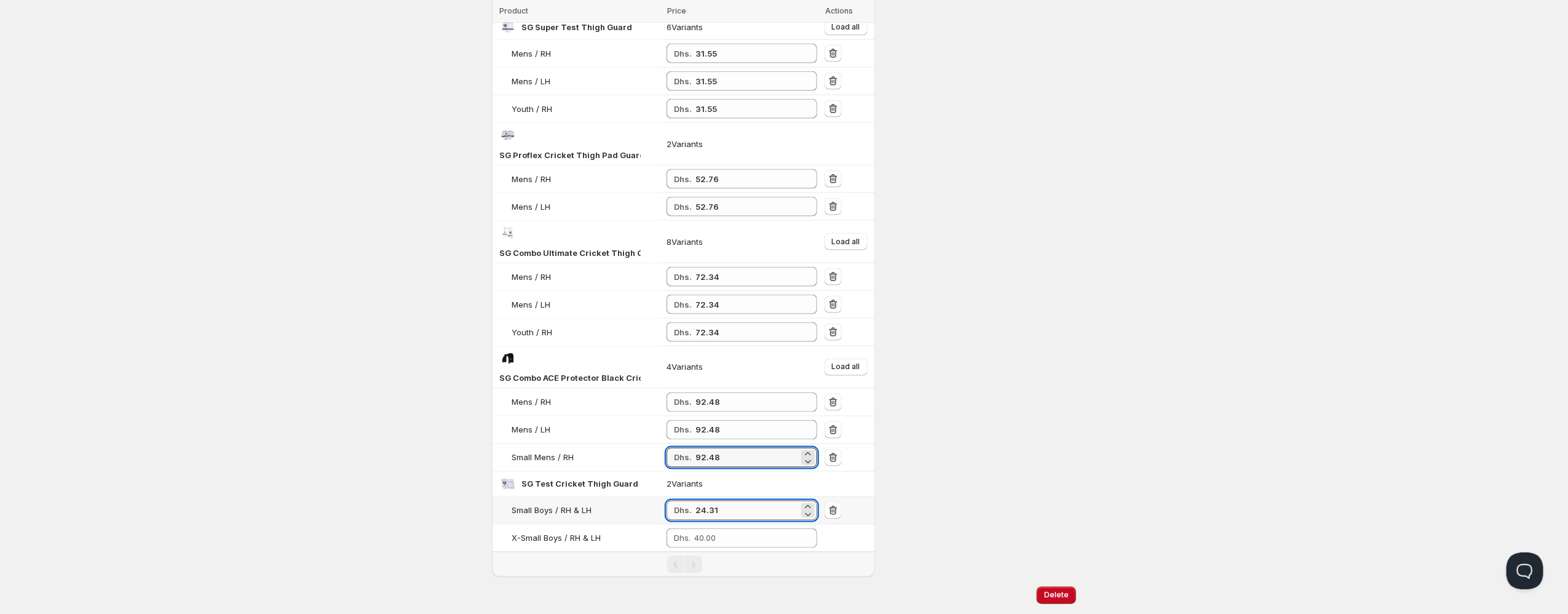
click at [701, 501] on input "24.31" at bounding box center [747, 511] width 103 height 19
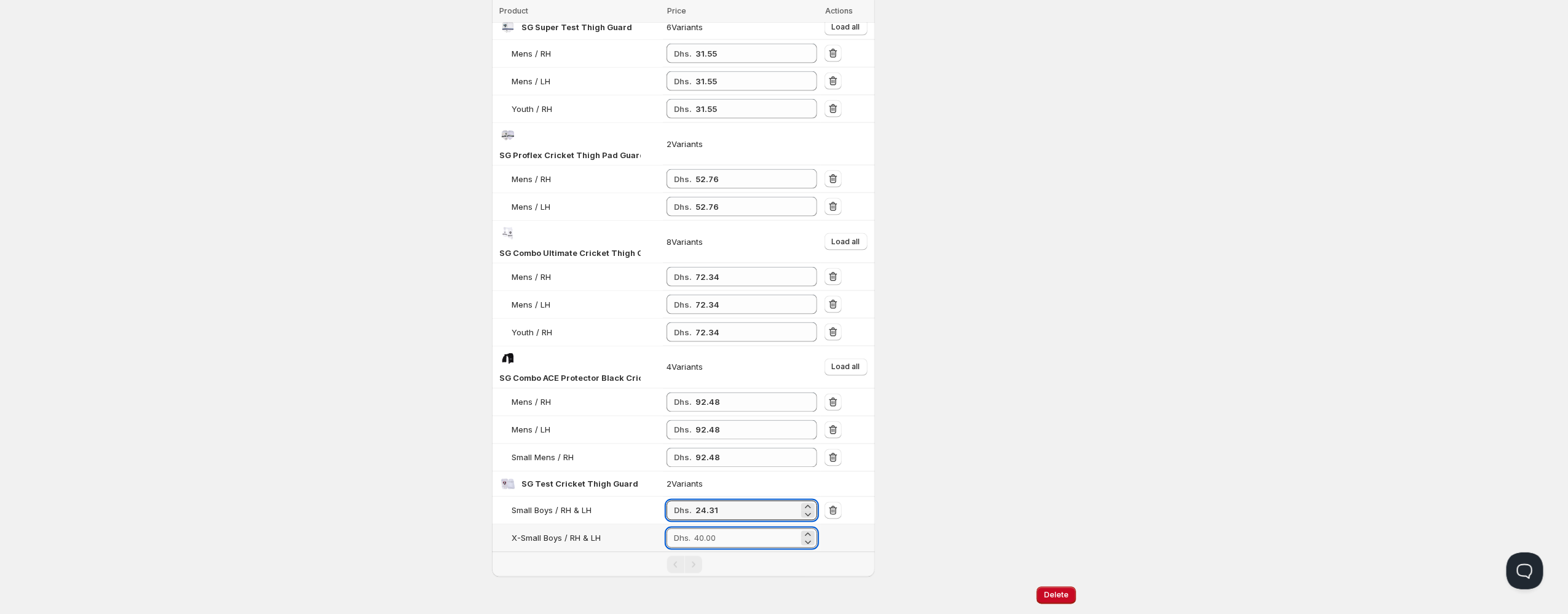
click at [728, 529] on input "number" at bounding box center [746, 538] width 105 height 19
paste input "24.31"
type input "24.31"
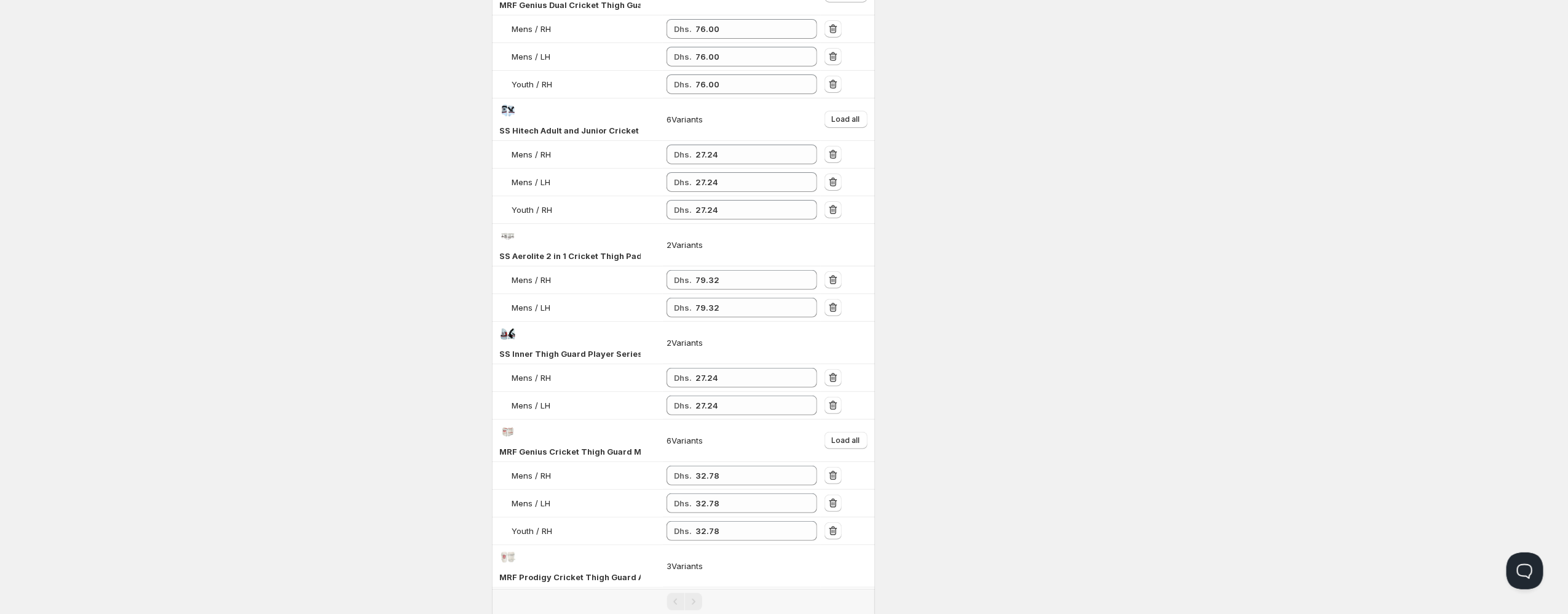
scroll to position [0, 0]
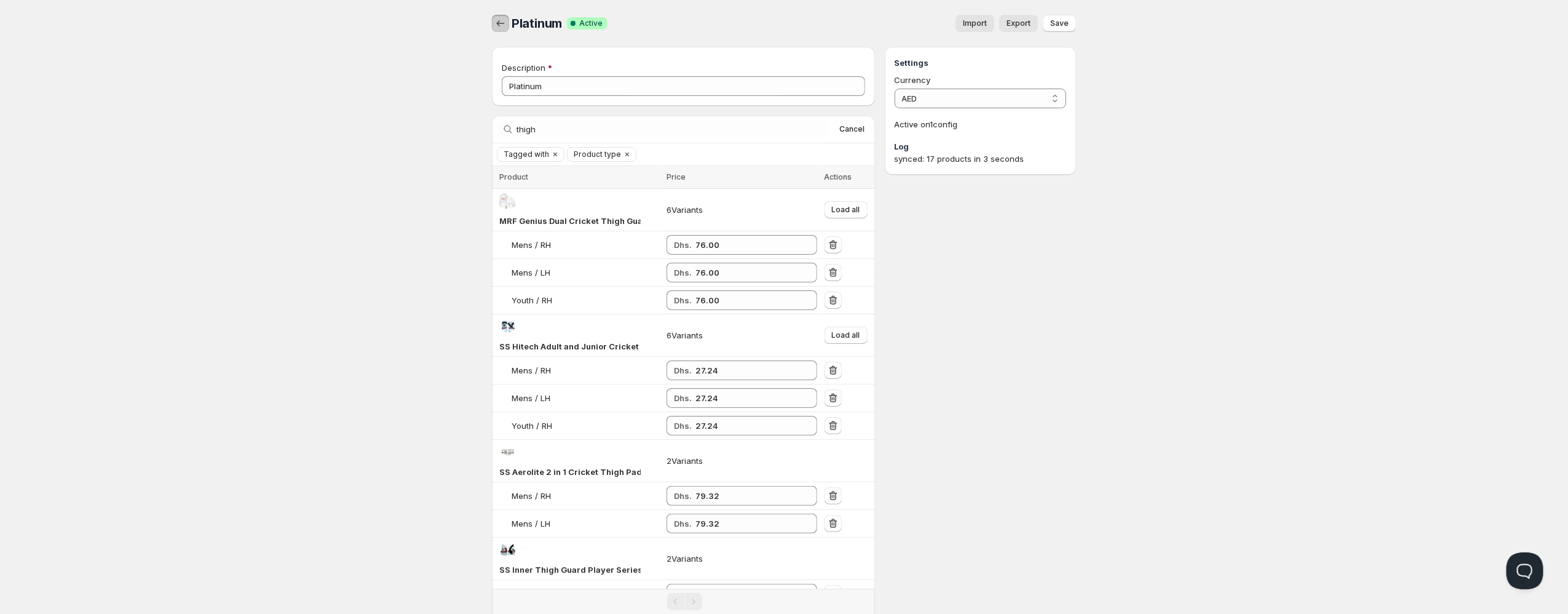
click at [504, 24] on icon "button" at bounding box center [500, 24] width 12 height 12
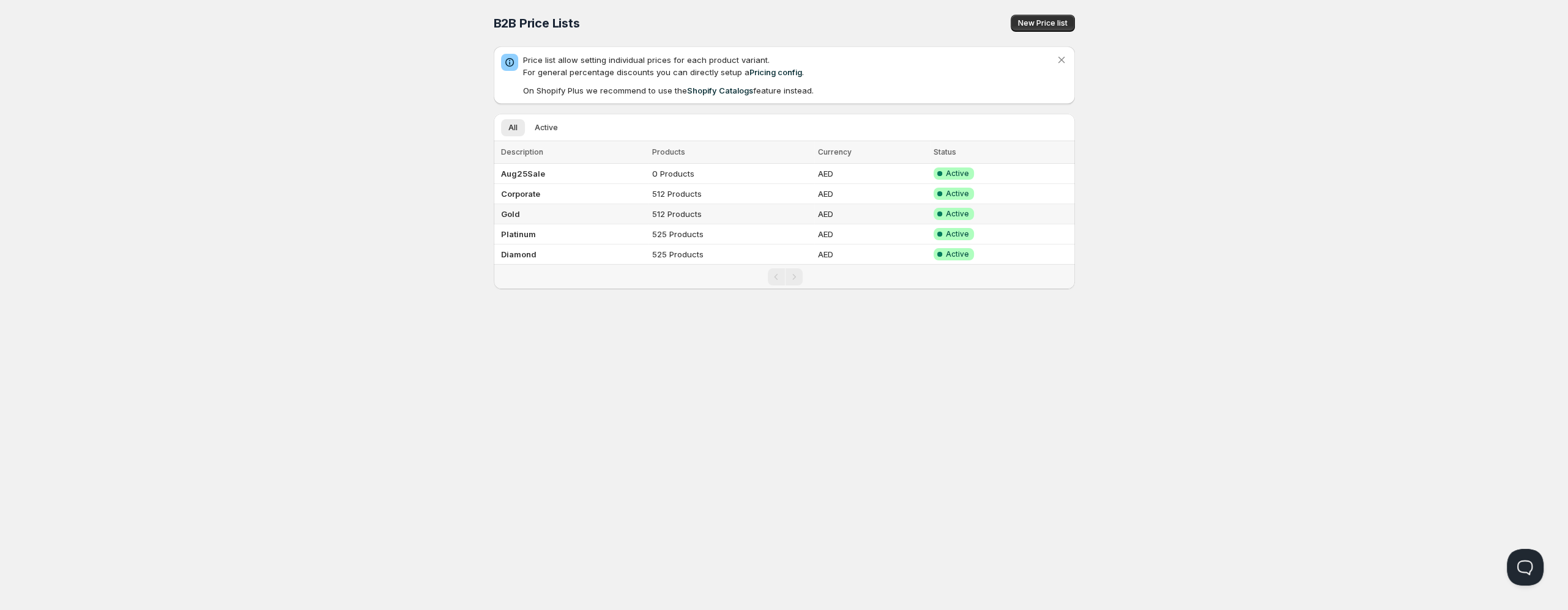
click at [546, 216] on td "Gold" at bounding box center [571, 214] width 156 height 20
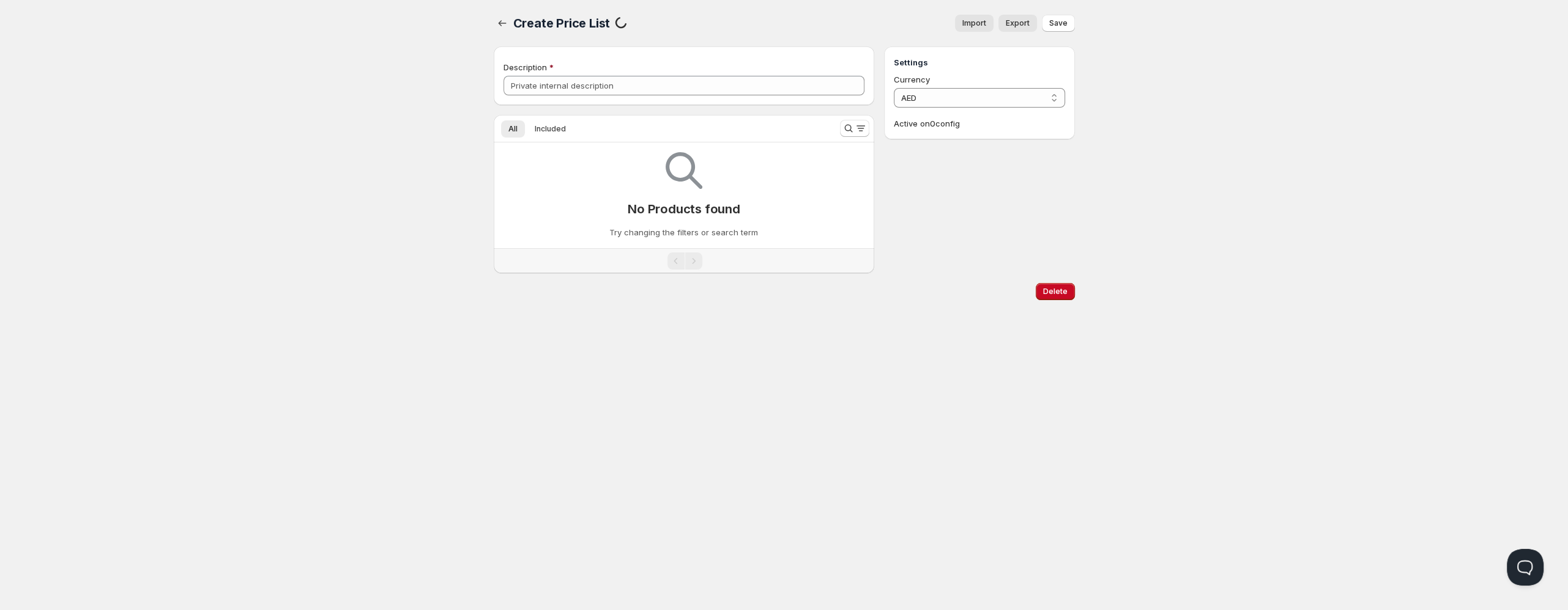
type input "Gold"
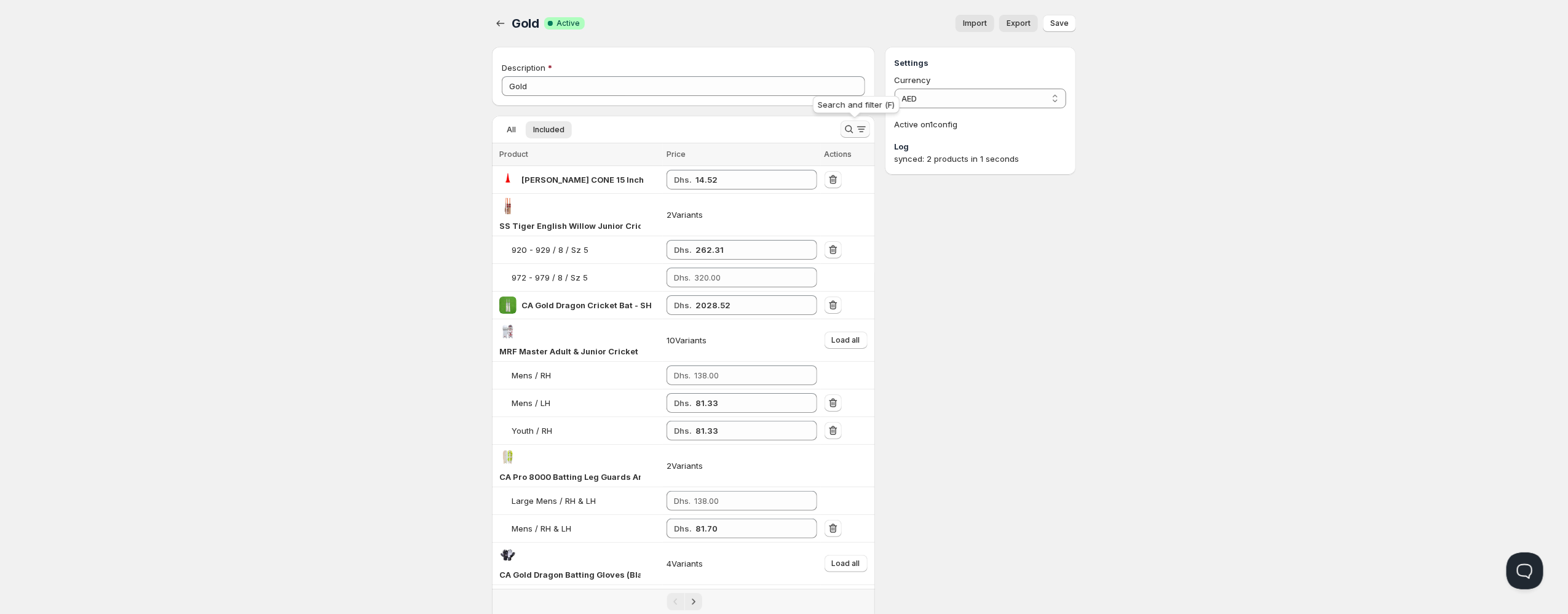
click at [851, 134] on icon "Search and filter results" at bounding box center [849, 129] width 12 height 12
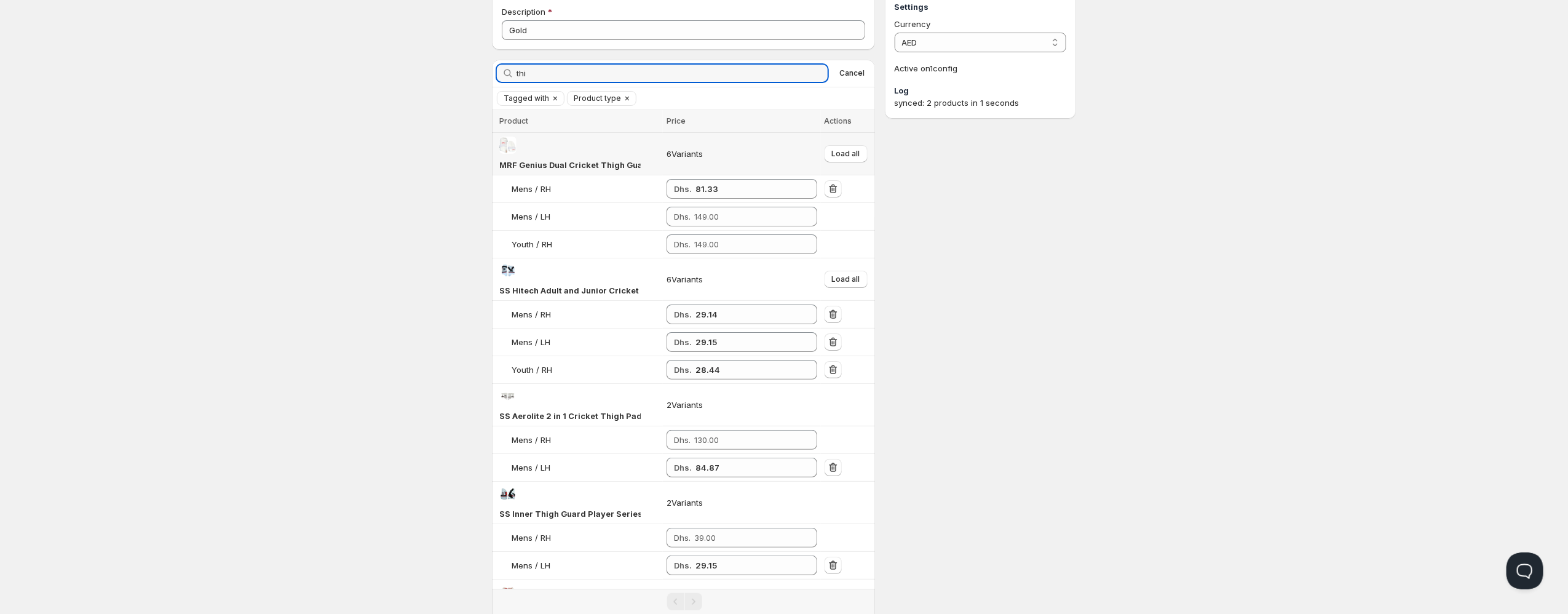
scroll to position [103, 0]
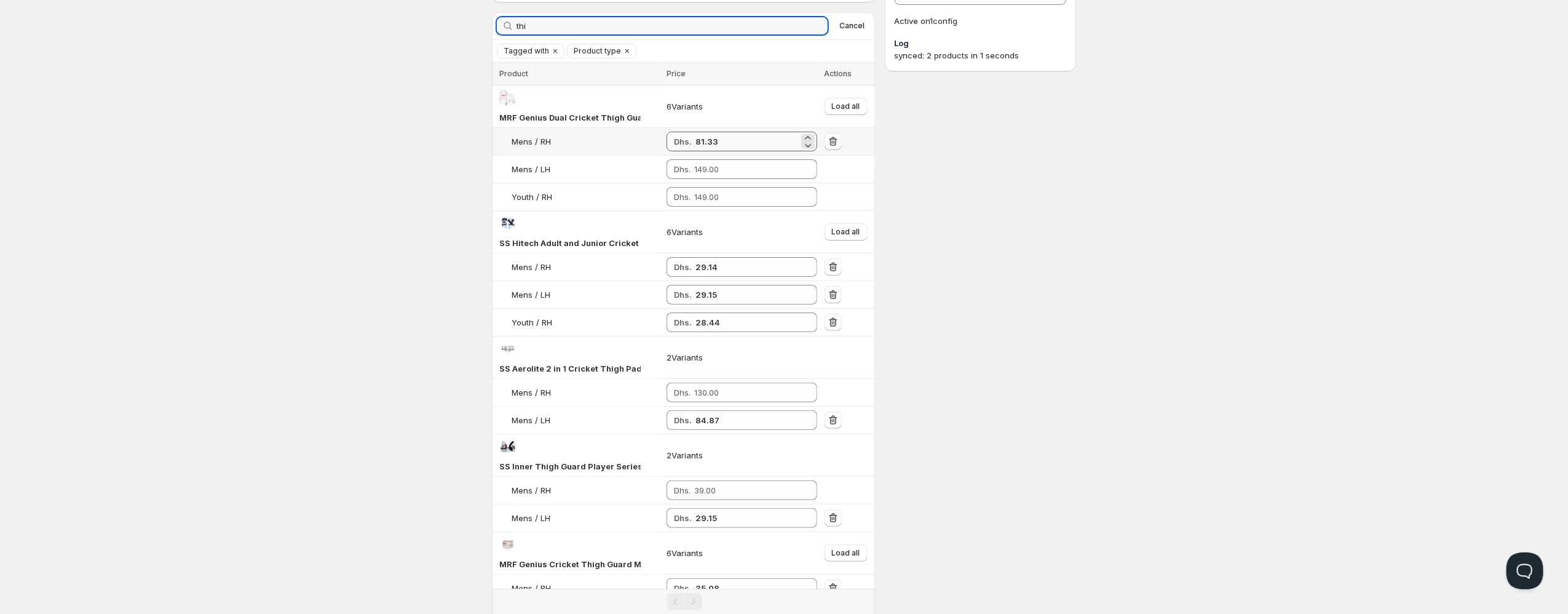
type input "thi"
click at [711, 138] on input "81.33" at bounding box center [747, 141] width 103 height 19
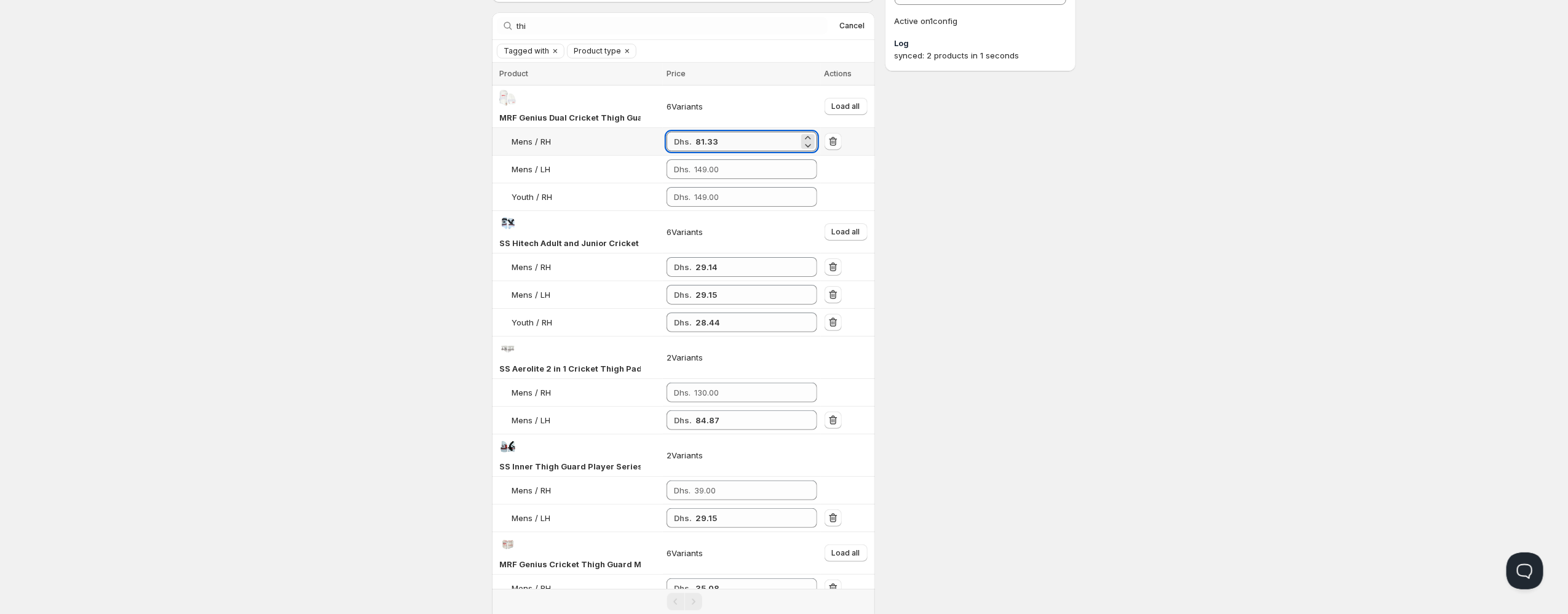
click at [711, 138] on input "81.33" at bounding box center [747, 141] width 103 height 19
paste input "81.33"
type input "81.33"
paste input "81.33"
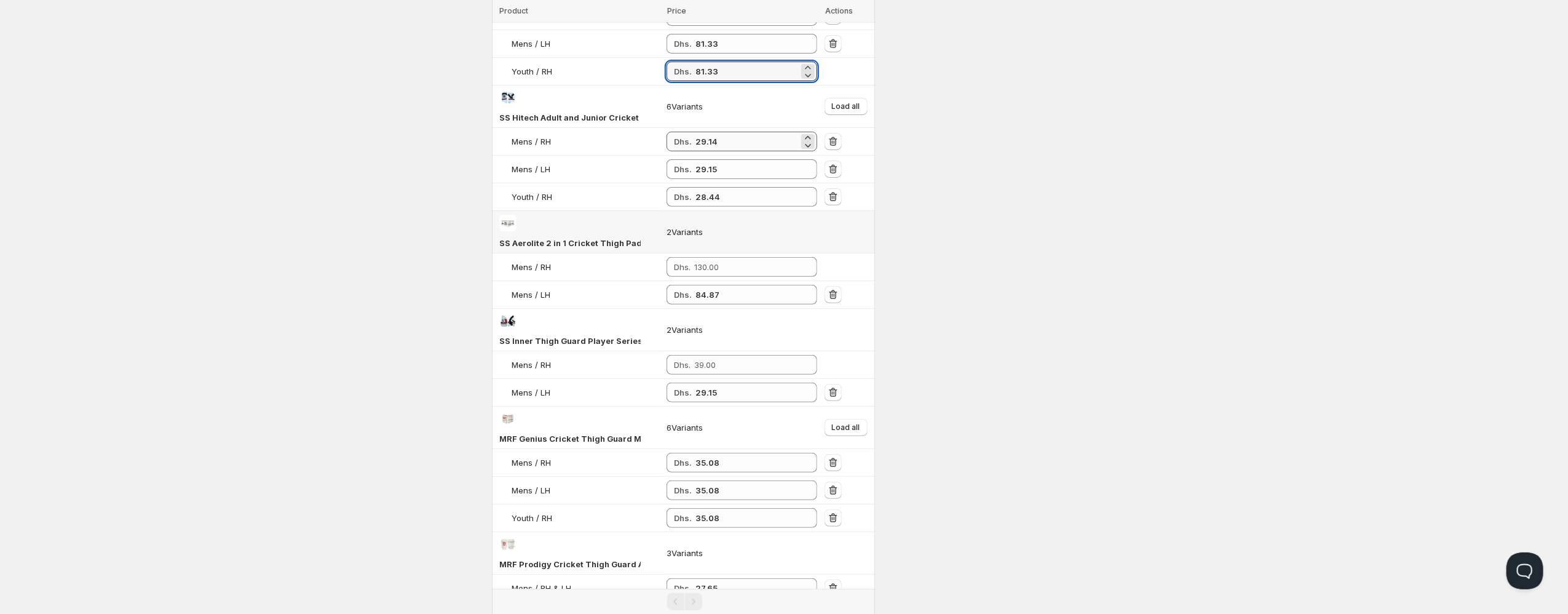
scroll to position [232, 0]
type input "81.33"
click at [708, 294] on input "84.87" at bounding box center [747, 292] width 103 height 19
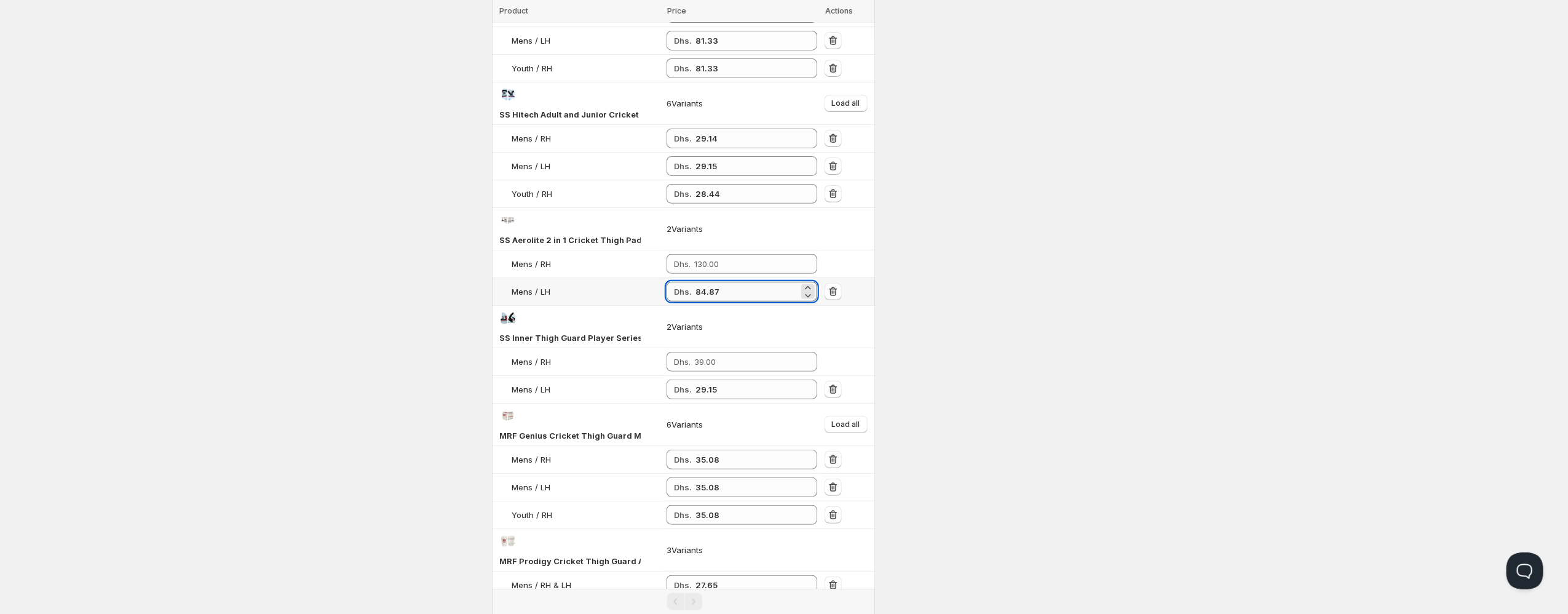
click at [708, 294] on input "84.87" at bounding box center [747, 292] width 103 height 19
click at [718, 263] on input "number" at bounding box center [746, 263] width 105 height 19
paste input "84.87"
type input "84.87"
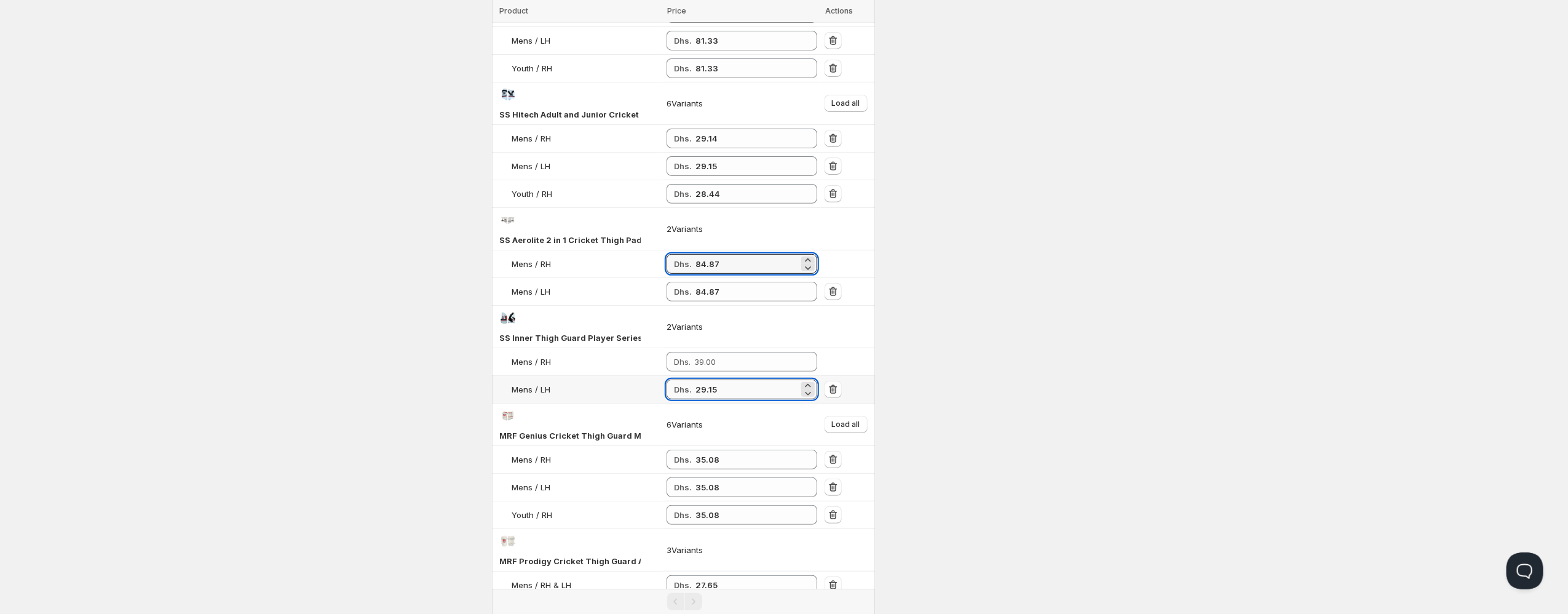
click at [701, 392] on input "29.15" at bounding box center [747, 389] width 103 height 19
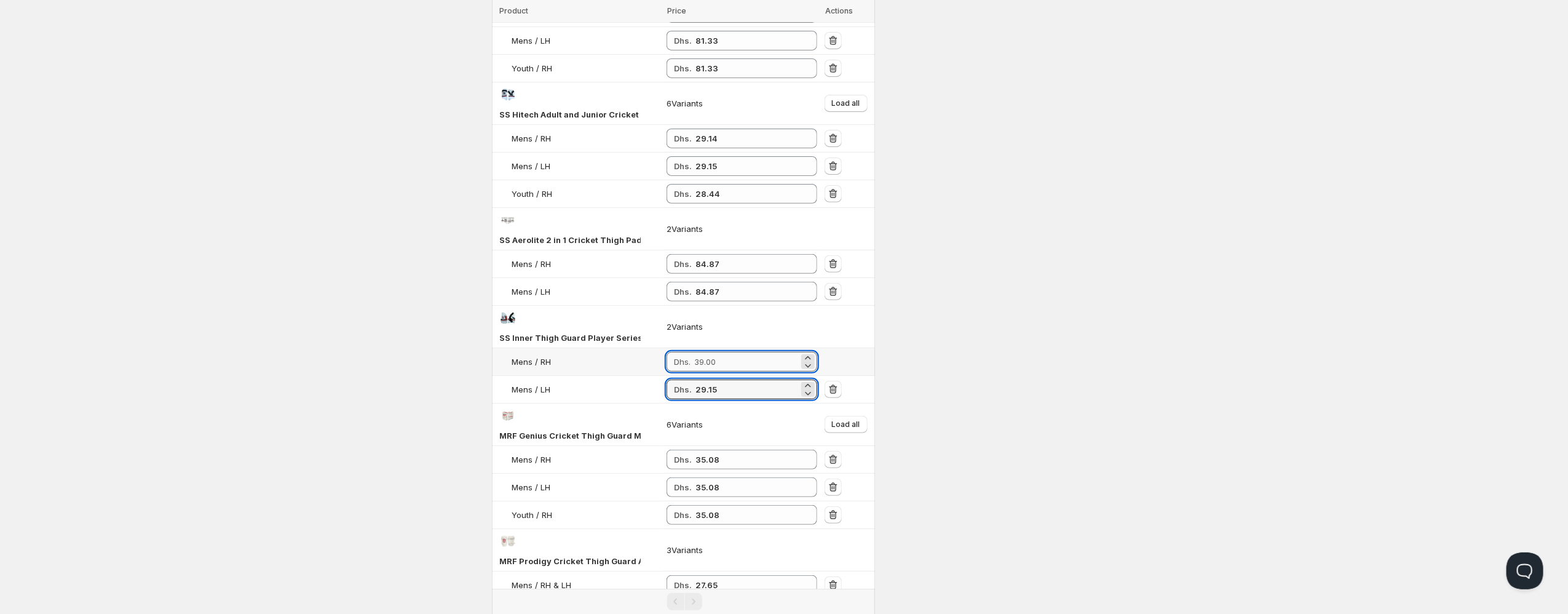
click at [718, 355] on input "number" at bounding box center [746, 361] width 105 height 19
paste input "29.15"
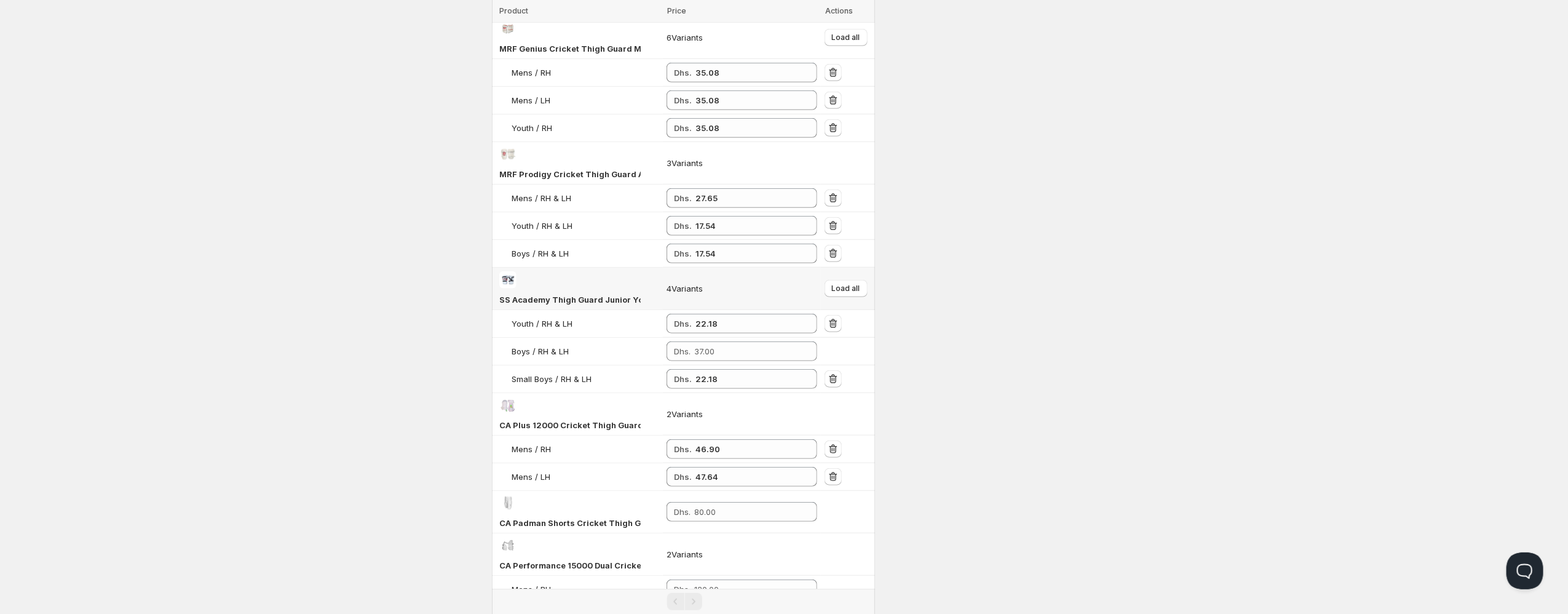
scroll to position [656, 0]
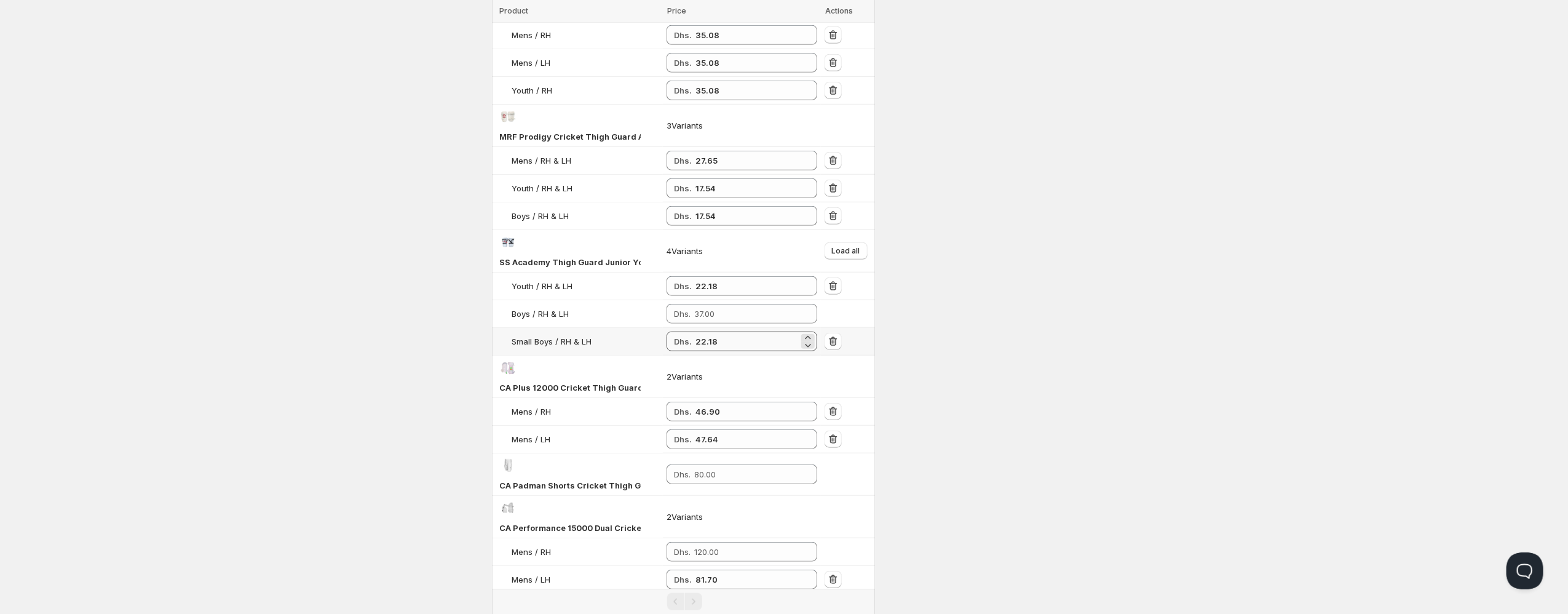
type input "29.15"
click at [708, 342] on input "22.18" at bounding box center [747, 341] width 103 height 19
click at [703, 312] on input "number" at bounding box center [746, 314] width 105 height 19
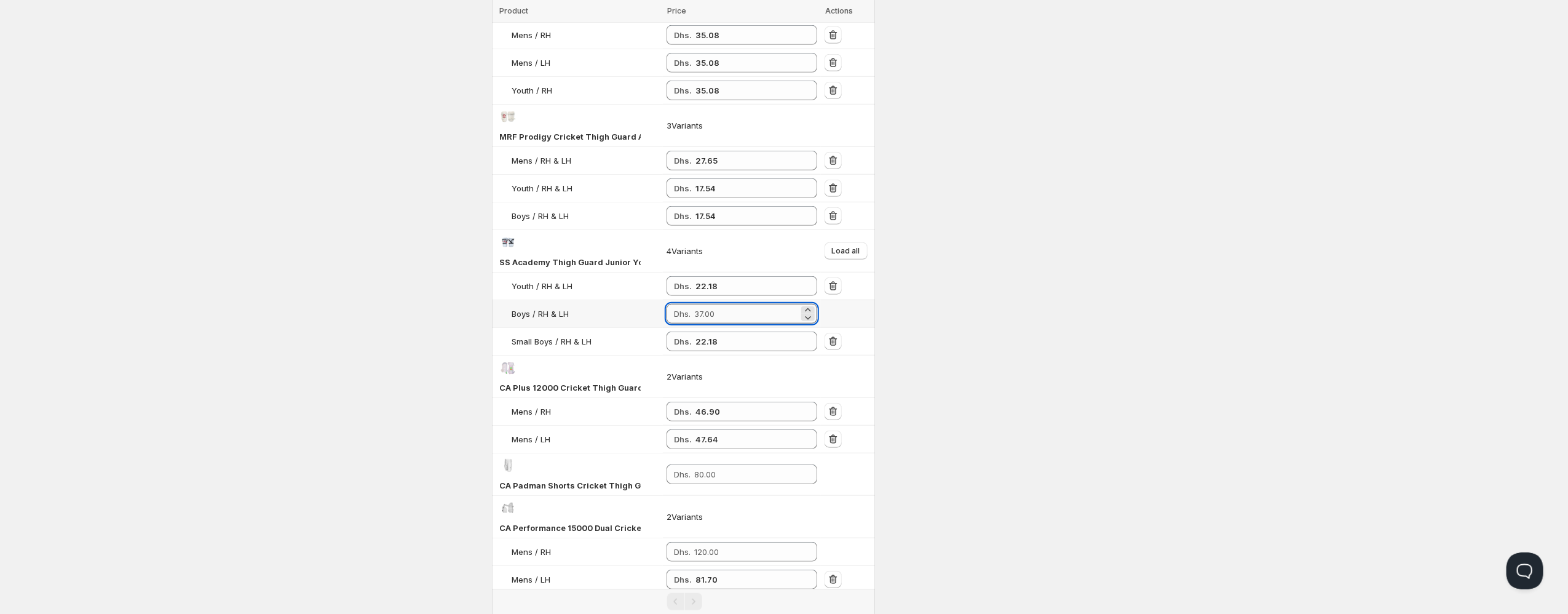
paste input "22.18"
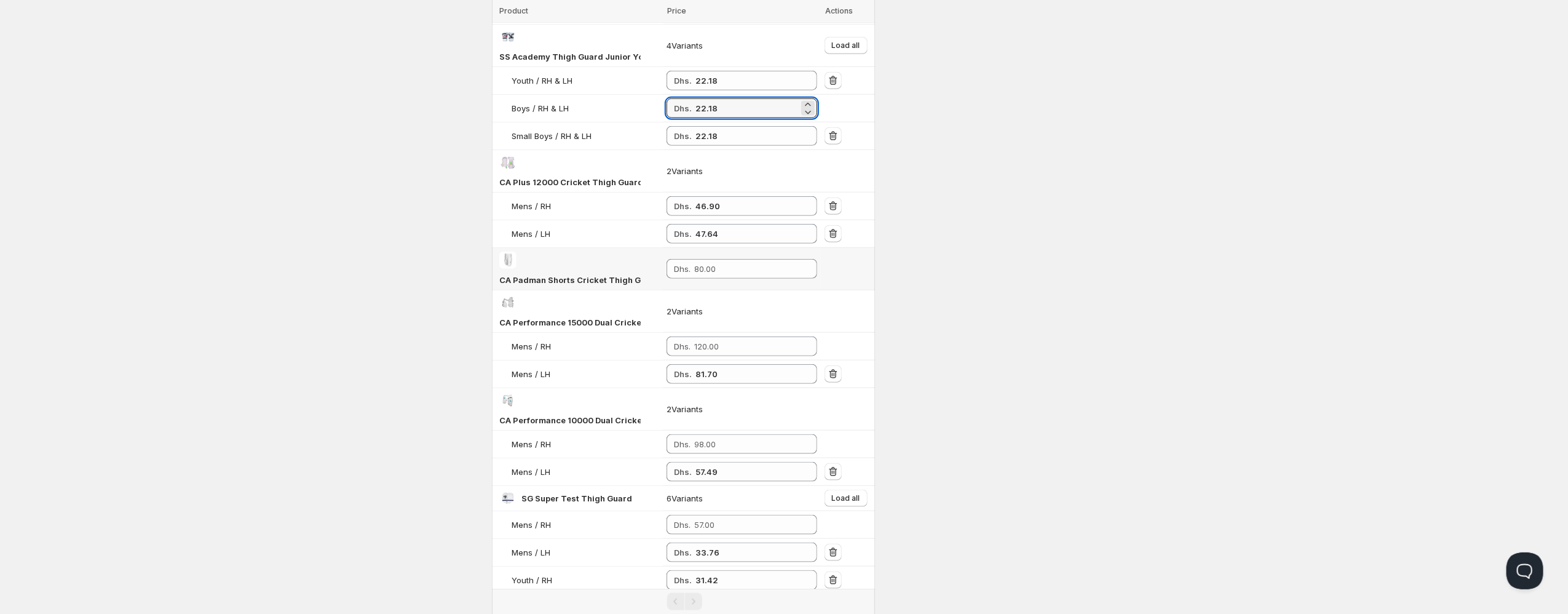
scroll to position [865, 0]
type input "22.18"
click at [693, 363] on div "Dhs. 81.70" at bounding box center [742, 371] width 150 height 19
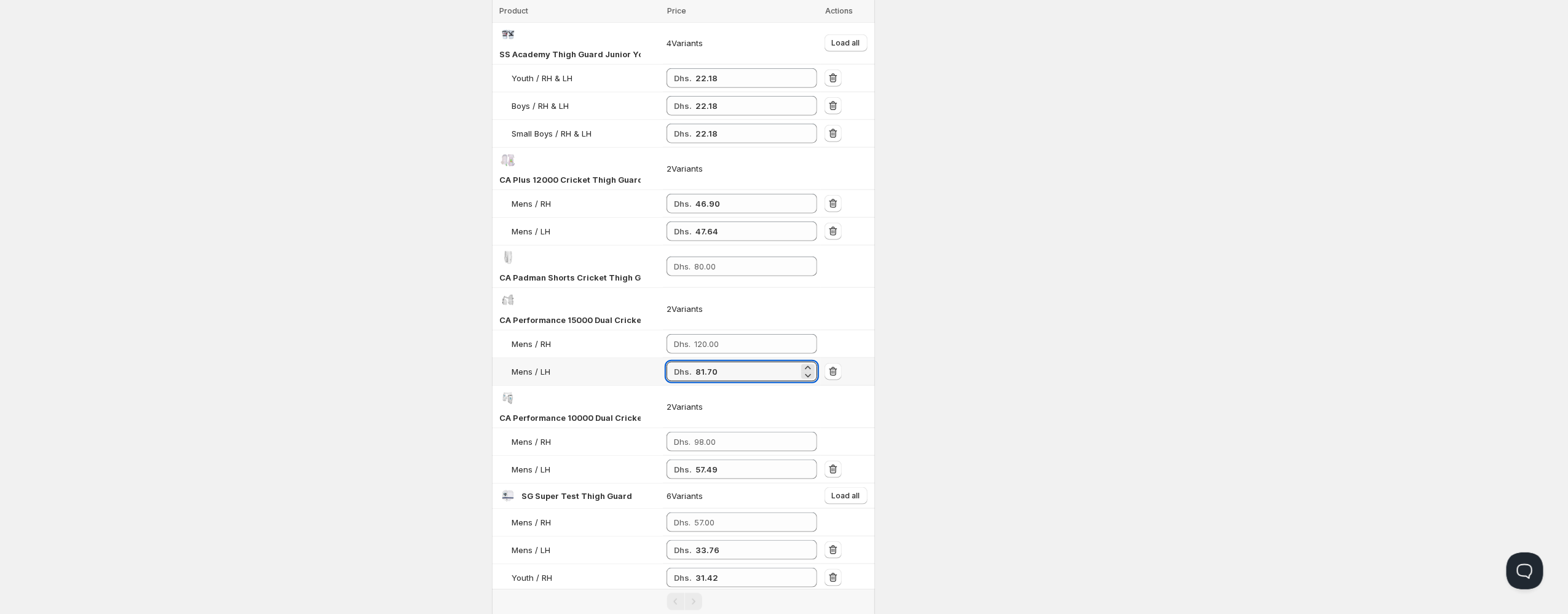
click at [693, 363] on div "Dhs. 81.70" at bounding box center [742, 371] width 150 height 19
click at [699, 362] on input "81.70" at bounding box center [747, 371] width 103 height 19
click at [703, 334] on input "number" at bounding box center [746, 343] width 105 height 19
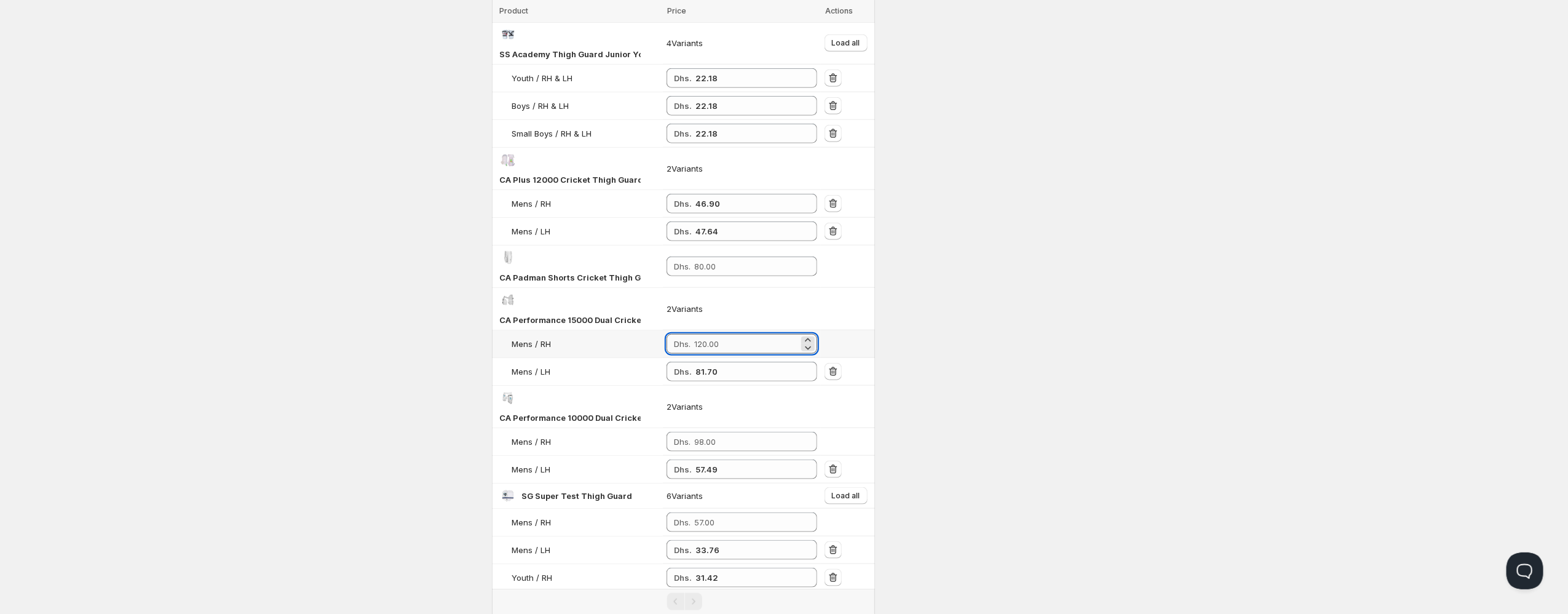
paste input "81.70"
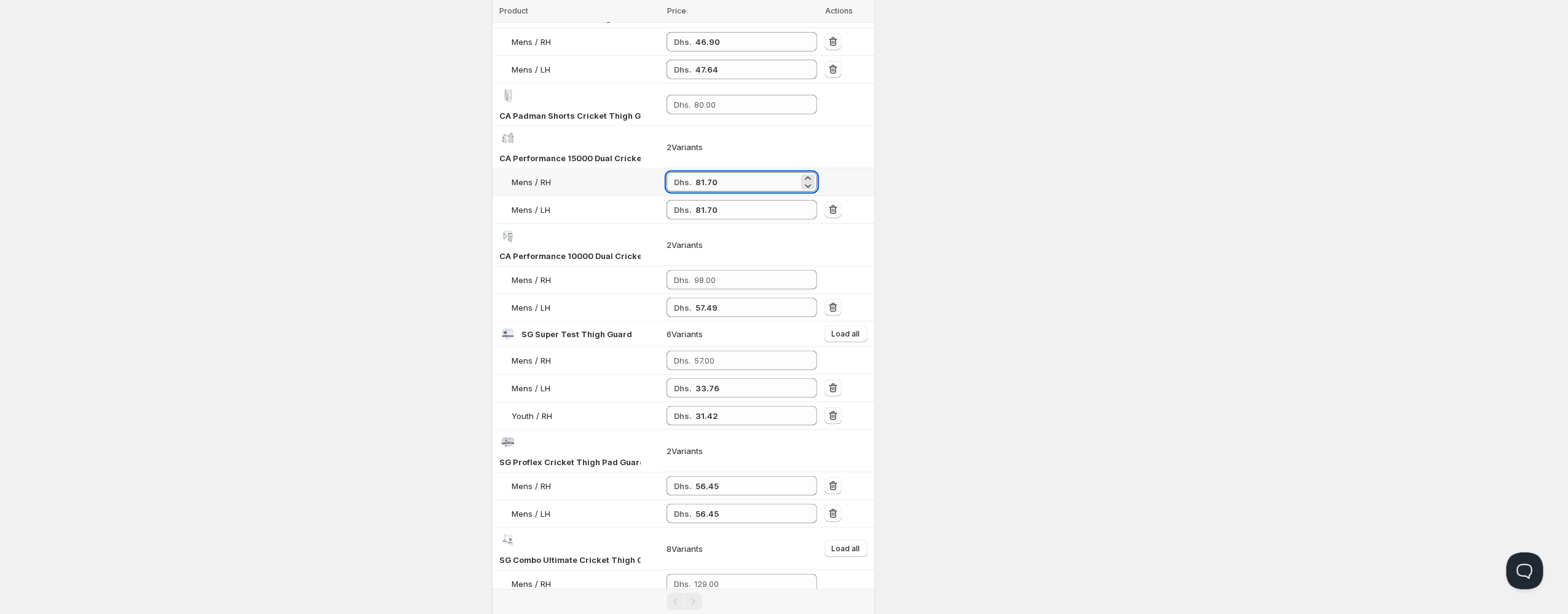
scroll to position [1061, 0]
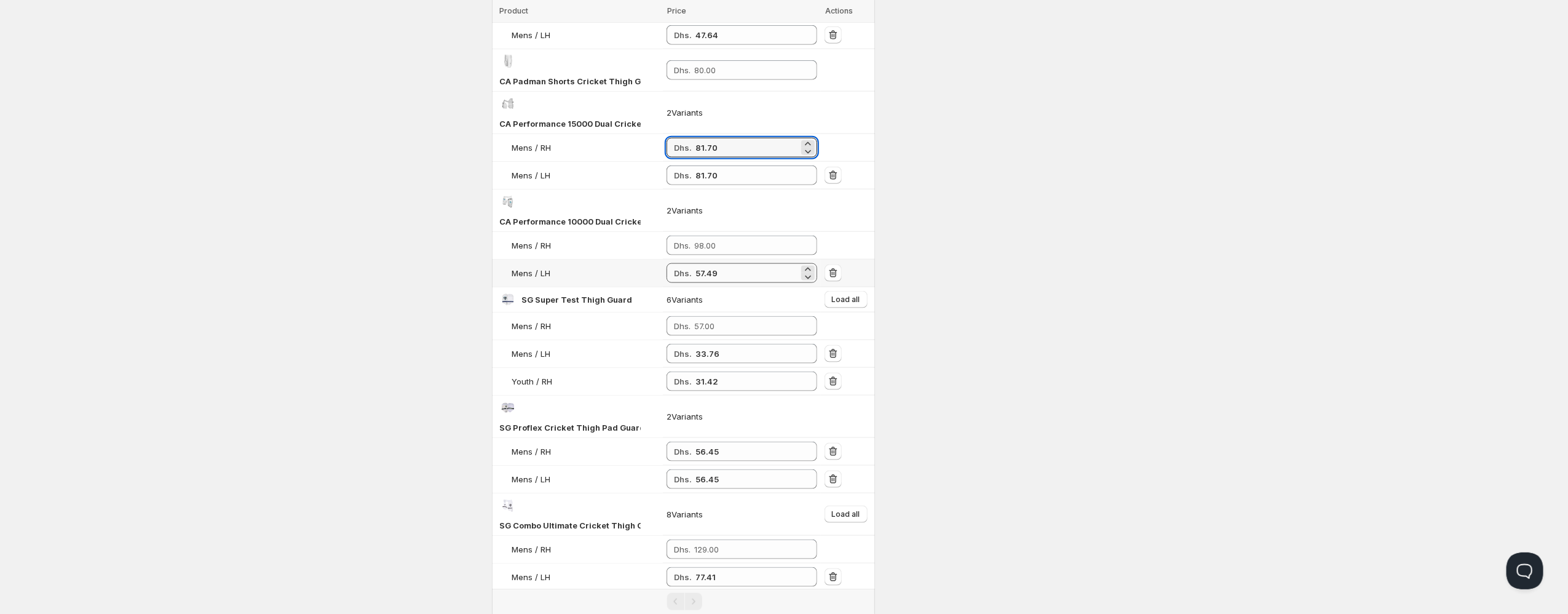
type input "81.70"
click at [704, 264] on input "57.49" at bounding box center [747, 273] width 103 height 19
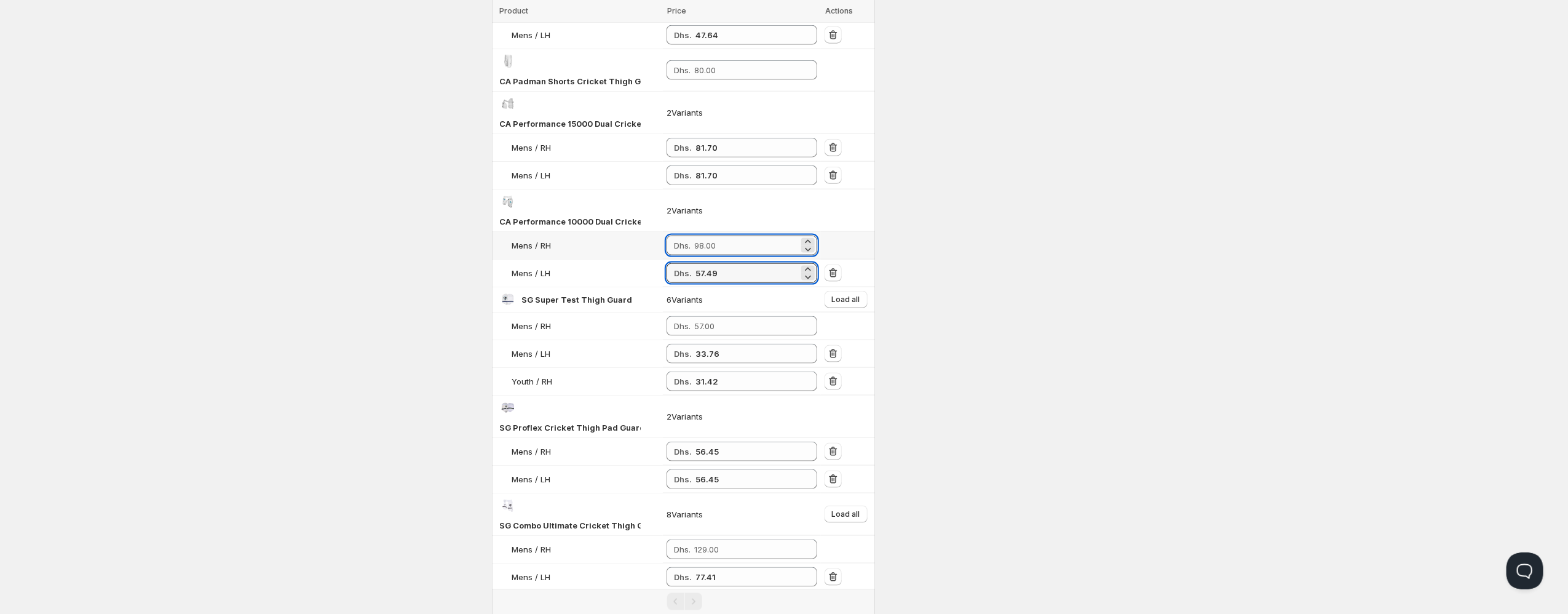
click at [702, 236] on input "number" at bounding box center [746, 245] width 105 height 19
paste input "57.49"
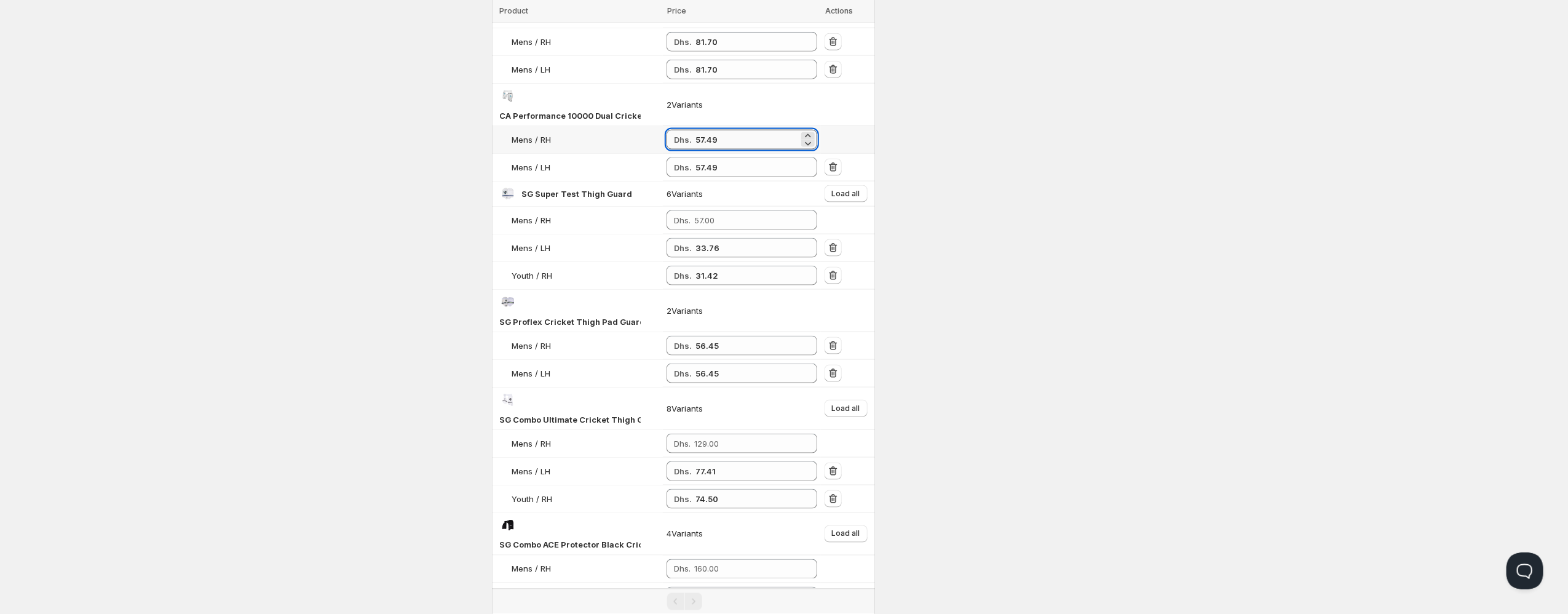
scroll to position [1180, 0]
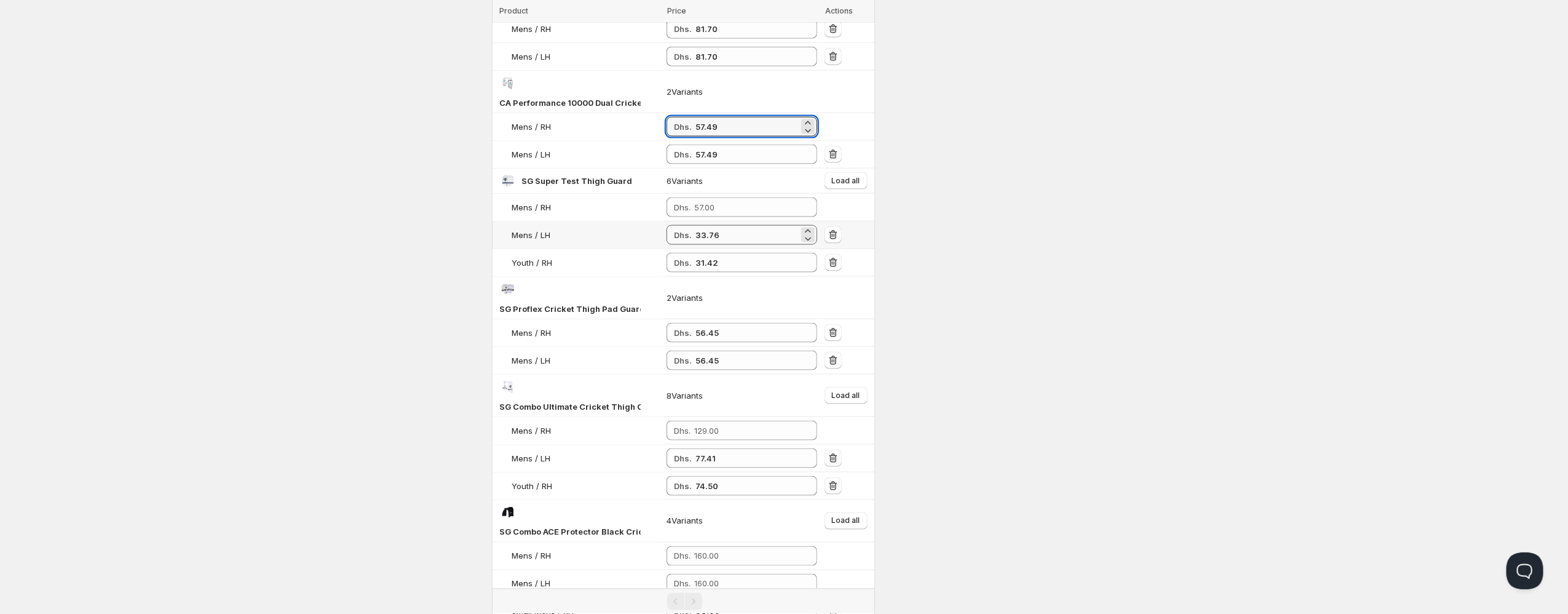
type input "57.49"
click at [702, 225] on input "33.76" at bounding box center [747, 234] width 103 height 19
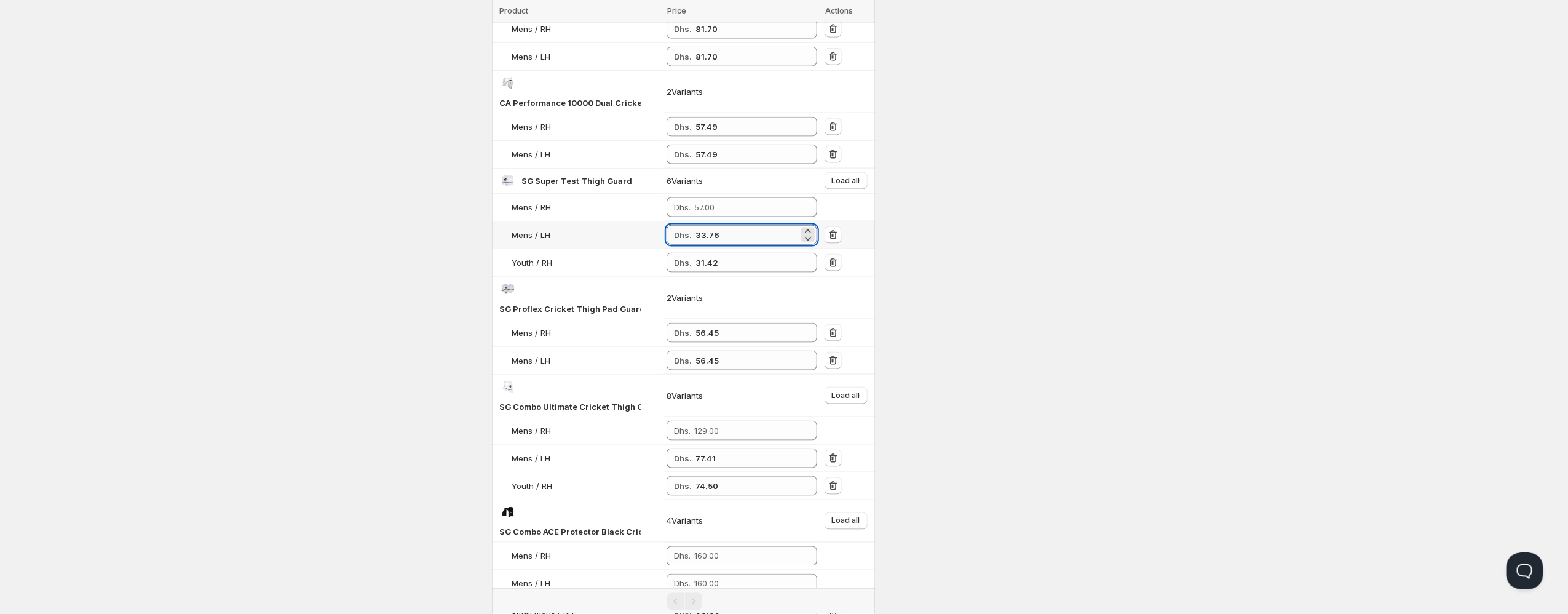
click at [702, 225] on input "33.76" at bounding box center [747, 234] width 103 height 19
paste input "3.76"
type input "33.76"
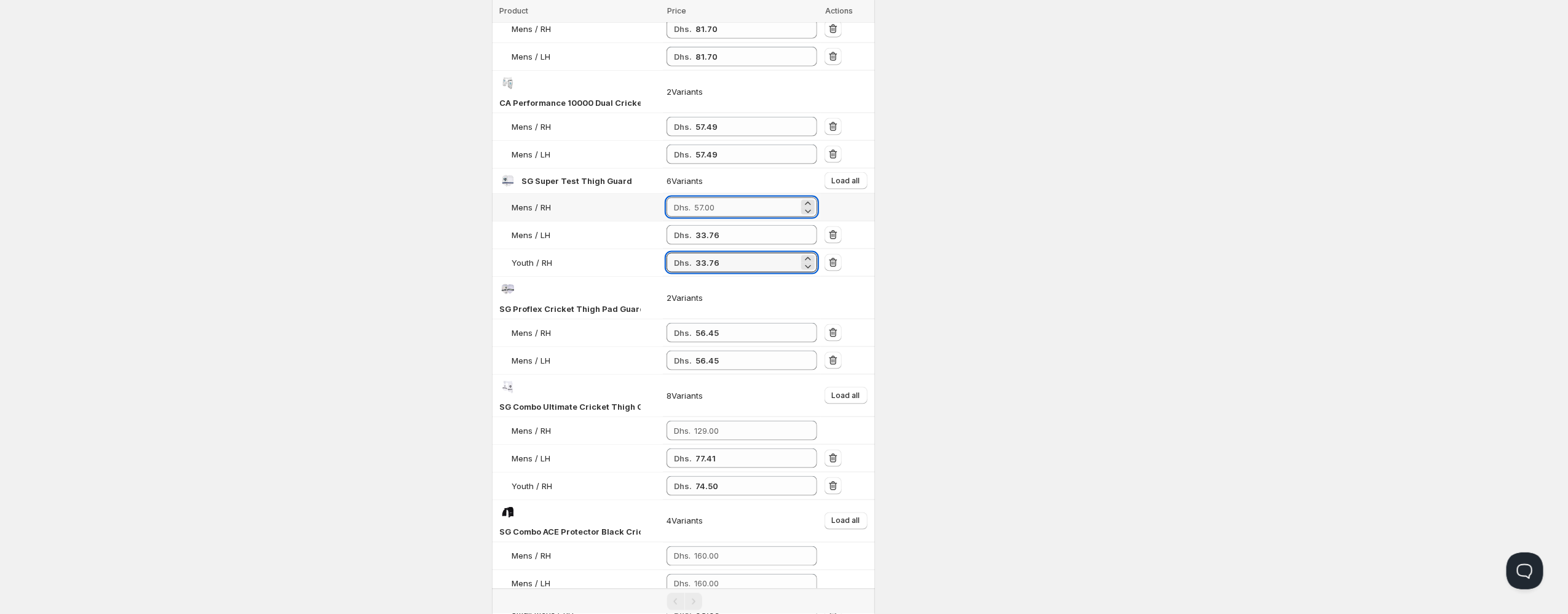
click at [706, 198] on input "number" at bounding box center [746, 207] width 105 height 19
paste input "33.76"
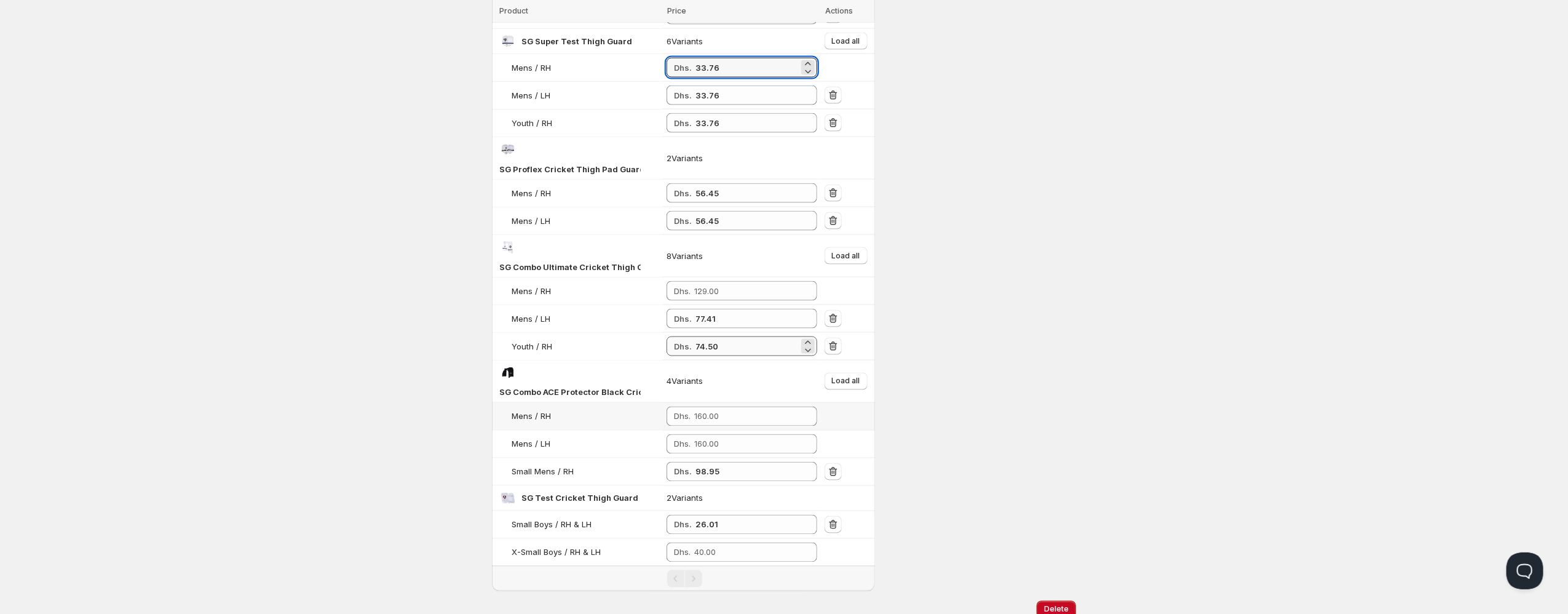
scroll to position [1322, 0]
type input "33.76"
click at [705, 306] on input "77.41" at bounding box center [747, 316] width 103 height 19
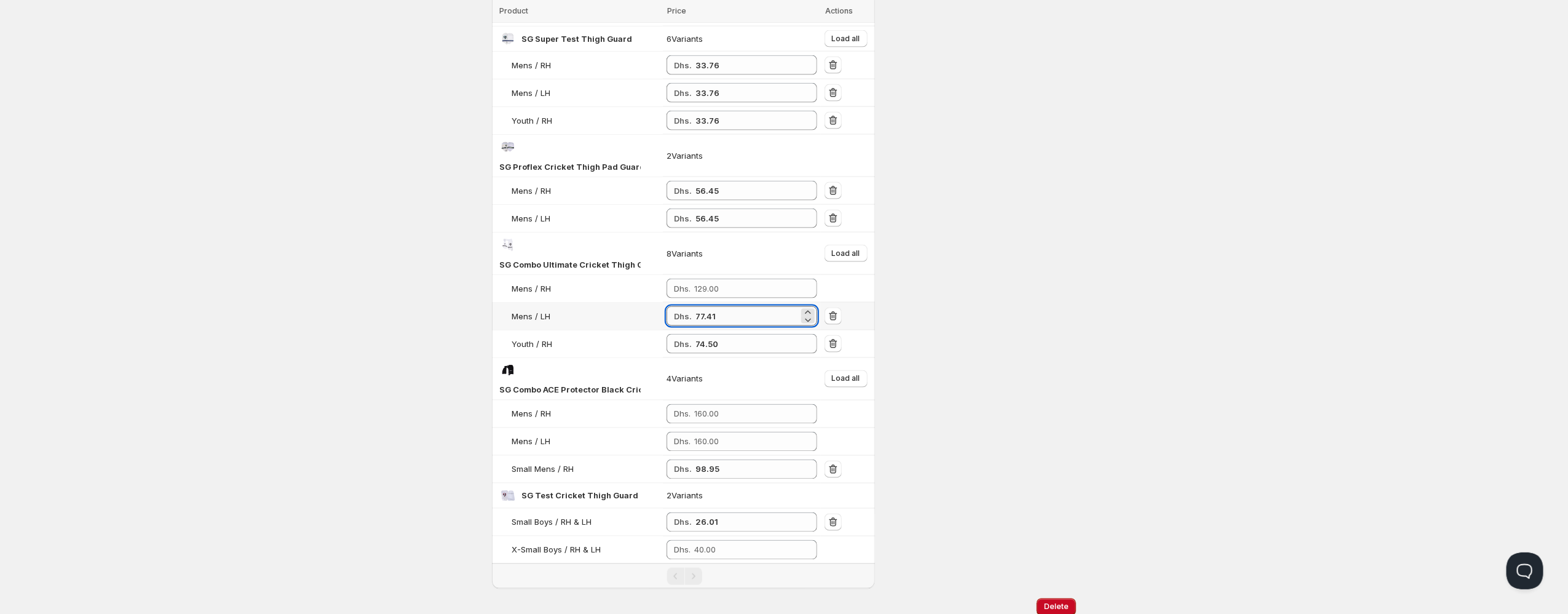
click at [705, 306] on input "77.41" at bounding box center [747, 316] width 103 height 19
paste input "7.41"
type input "77.41"
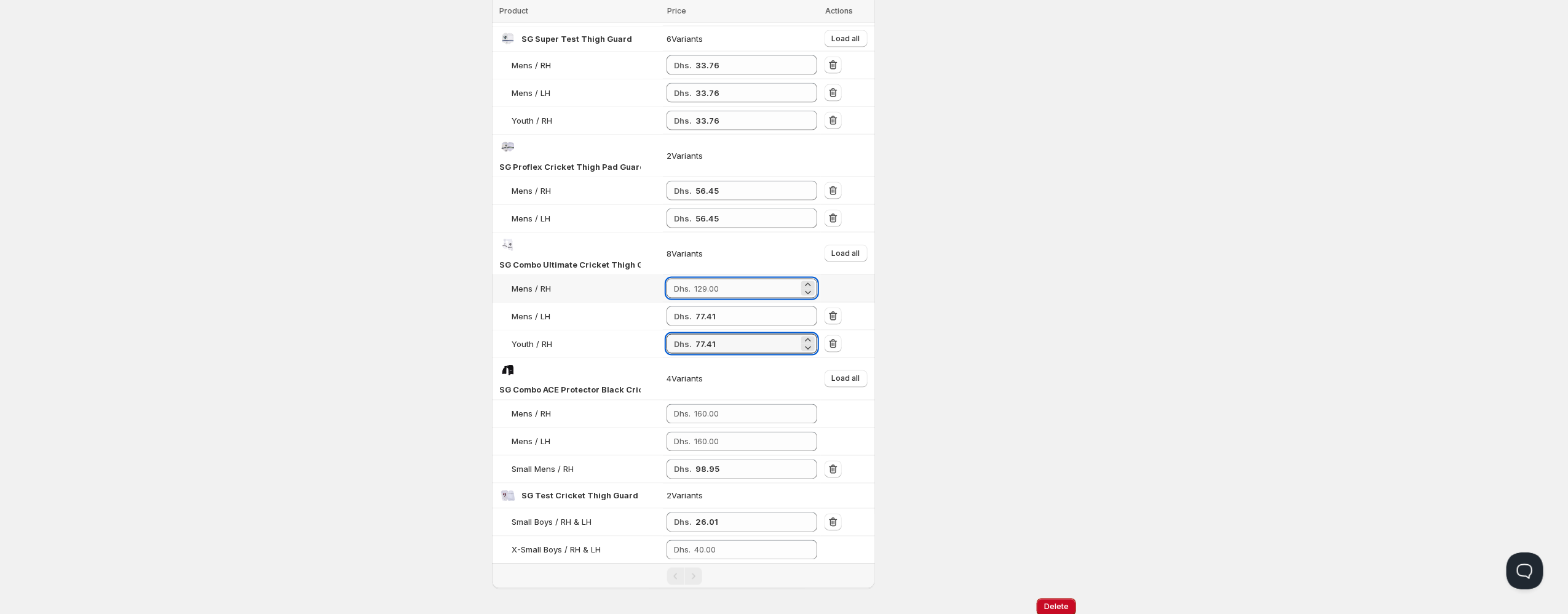
click at [716, 279] on input "number" at bounding box center [746, 288] width 105 height 19
paste input "77.41"
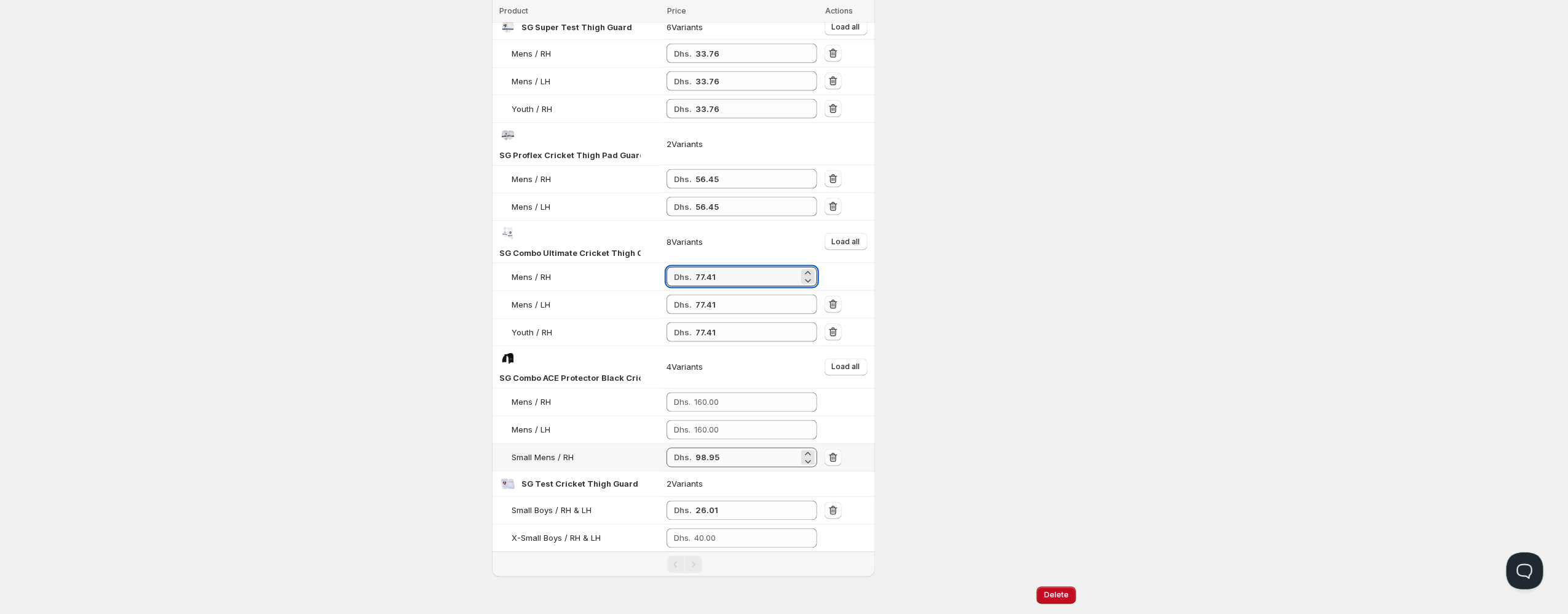
type input "77.41"
click at [707, 448] on input "98.95" at bounding box center [747, 457] width 103 height 19
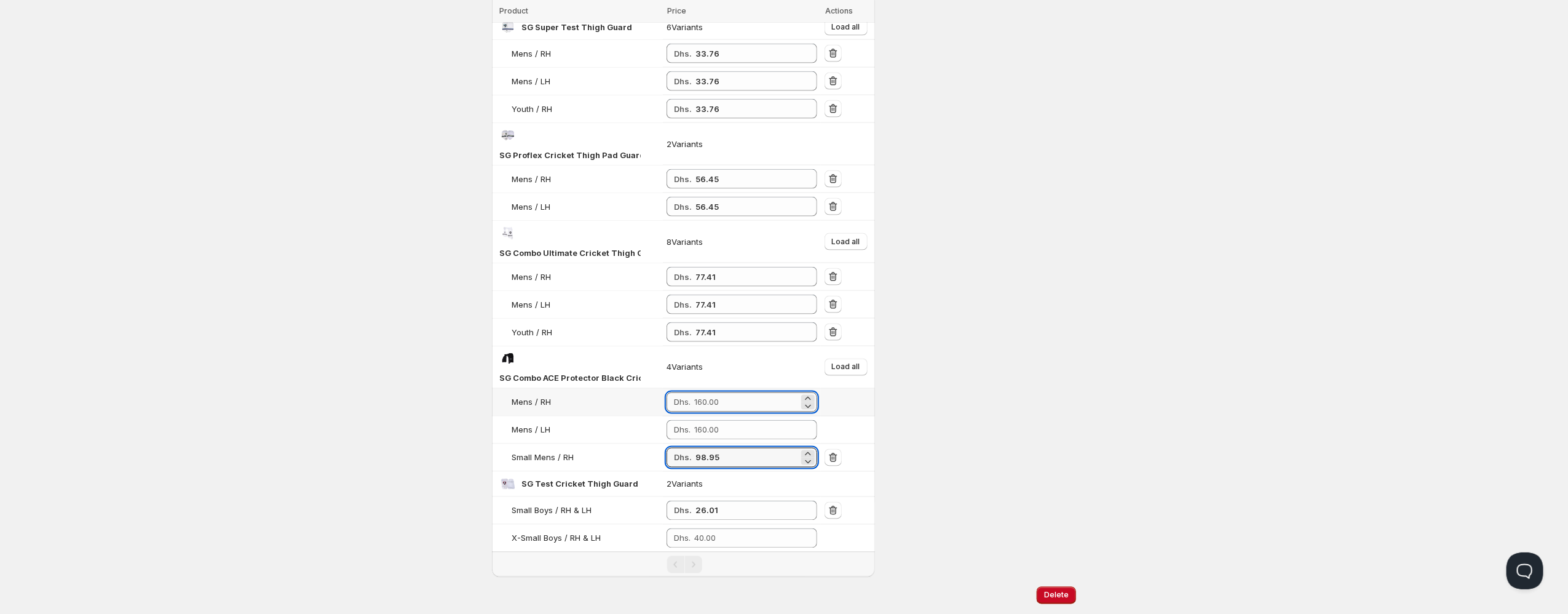
click at [706, 392] on input "number" at bounding box center [746, 402] width 105 height 19
paste input "98.95"
type input "98.95"
paste input "98.95"
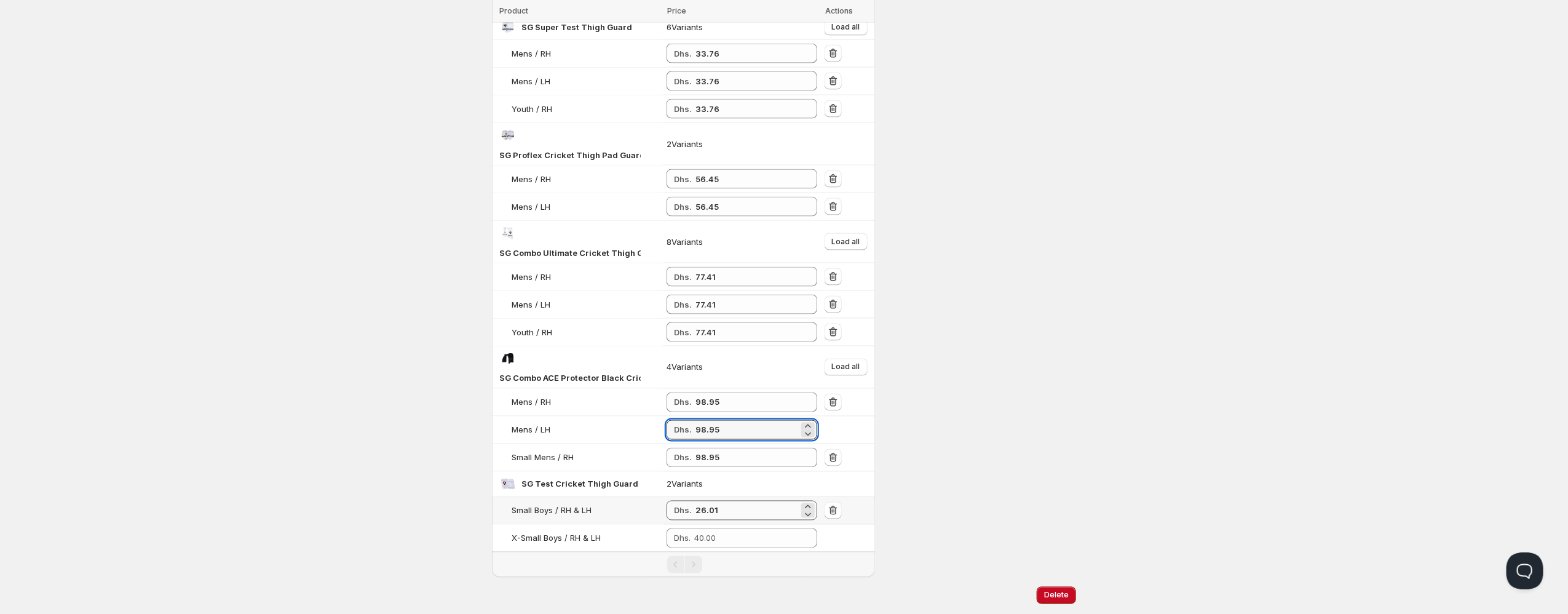
type input "98.95"
click at [714, 501] on input "26.01" at bounding box center [747, 511] width 103 height 19
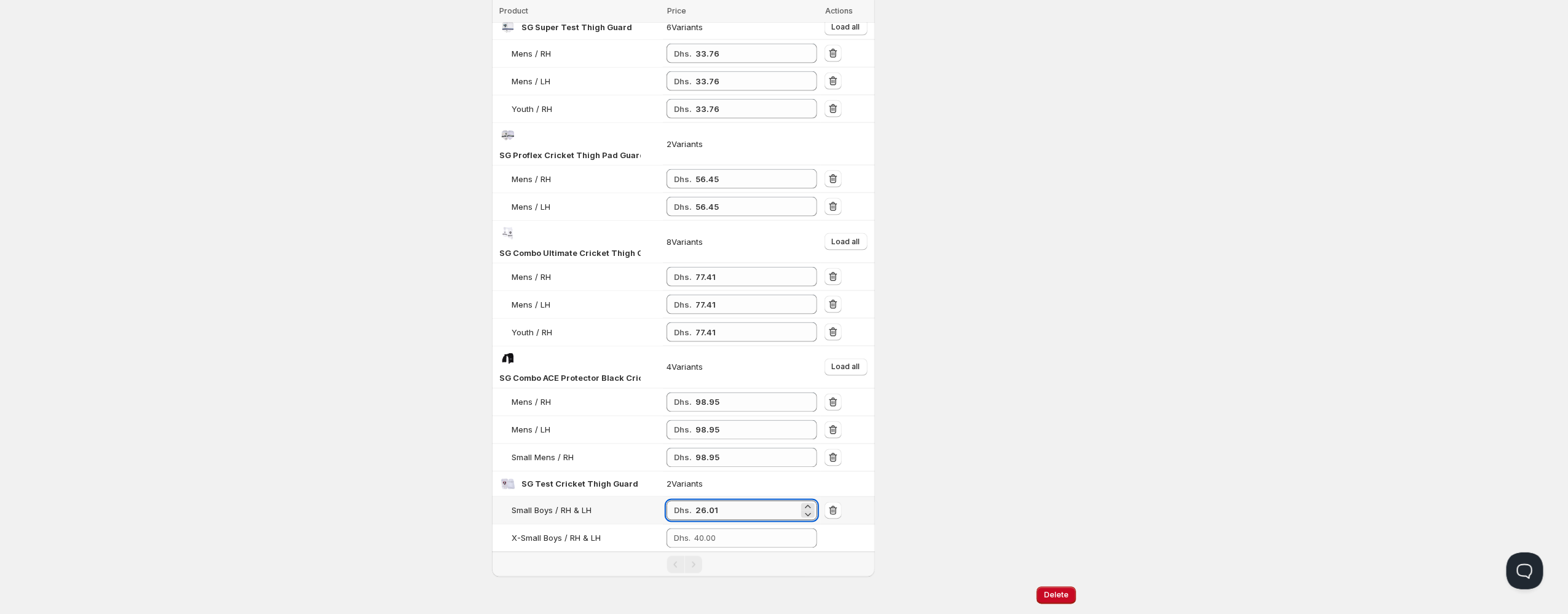
click at [714, 501] on input "26.01" at bounding box center [747, 511] width 103 height 19
paste input "26.01"
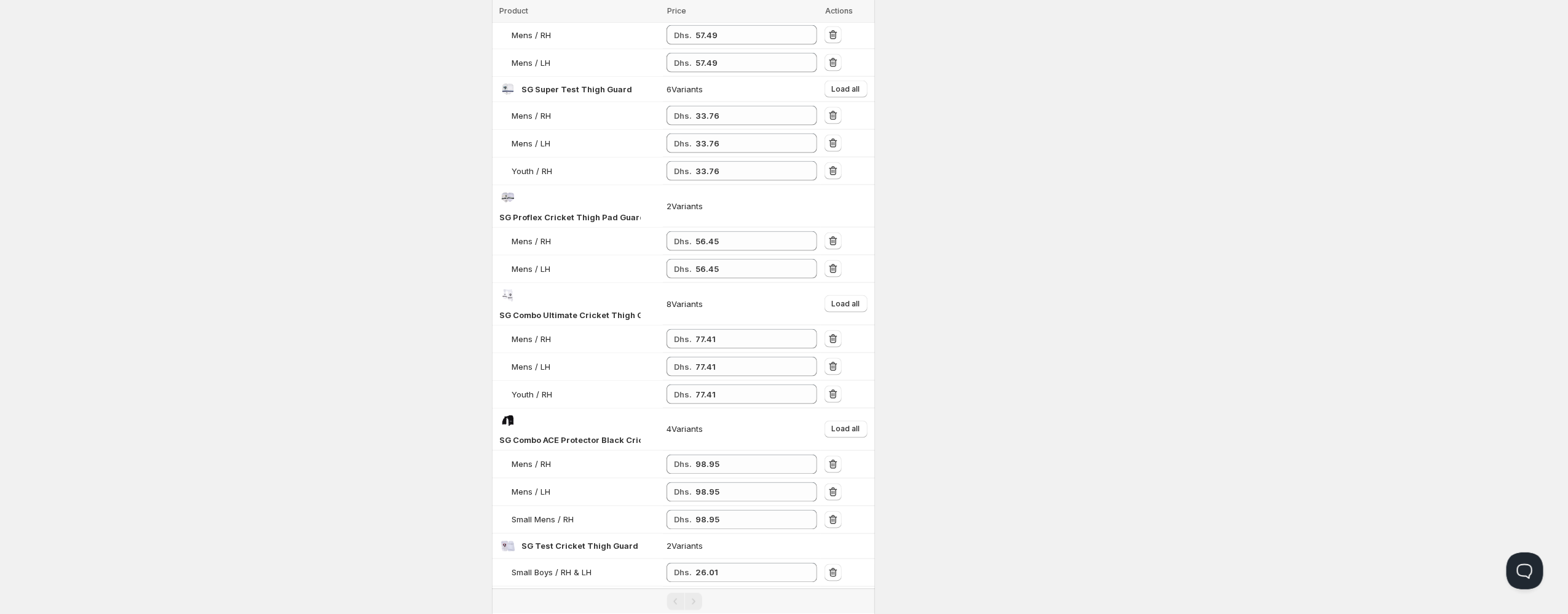
scroll to position [1262, 0]
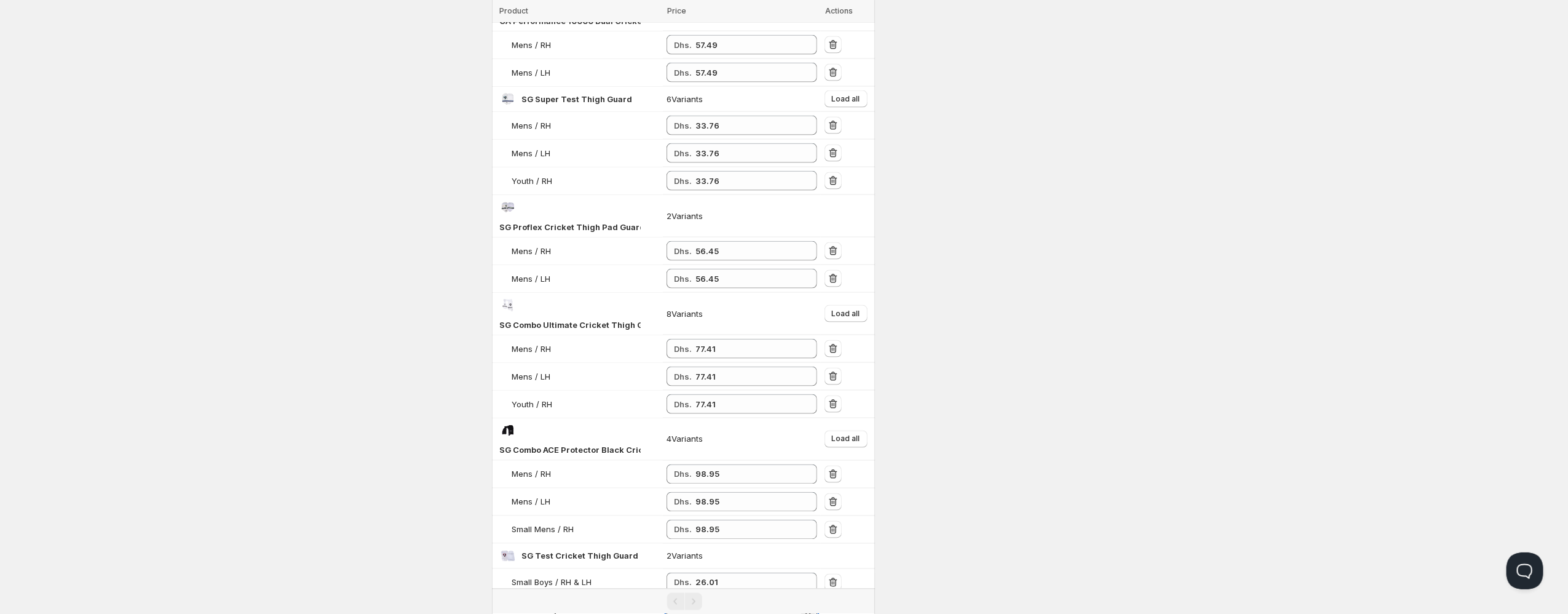
type input "26.01"
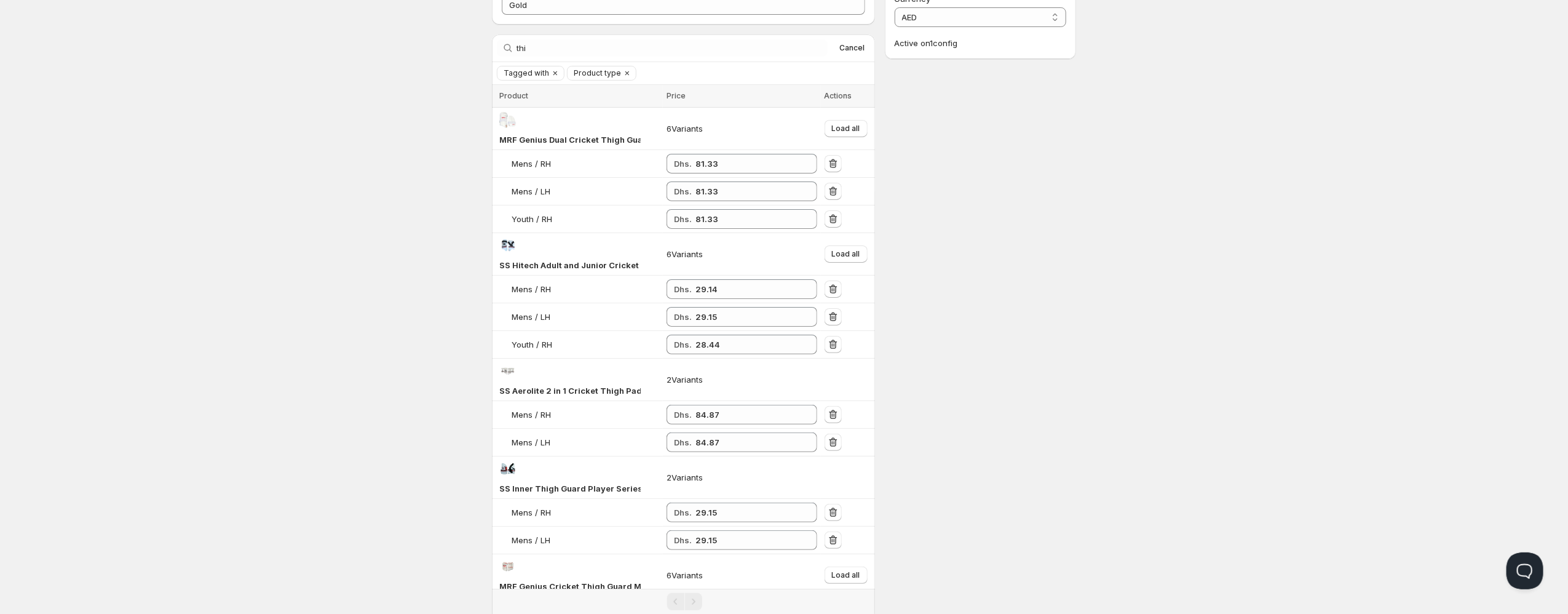
scroll to position [0, 0]
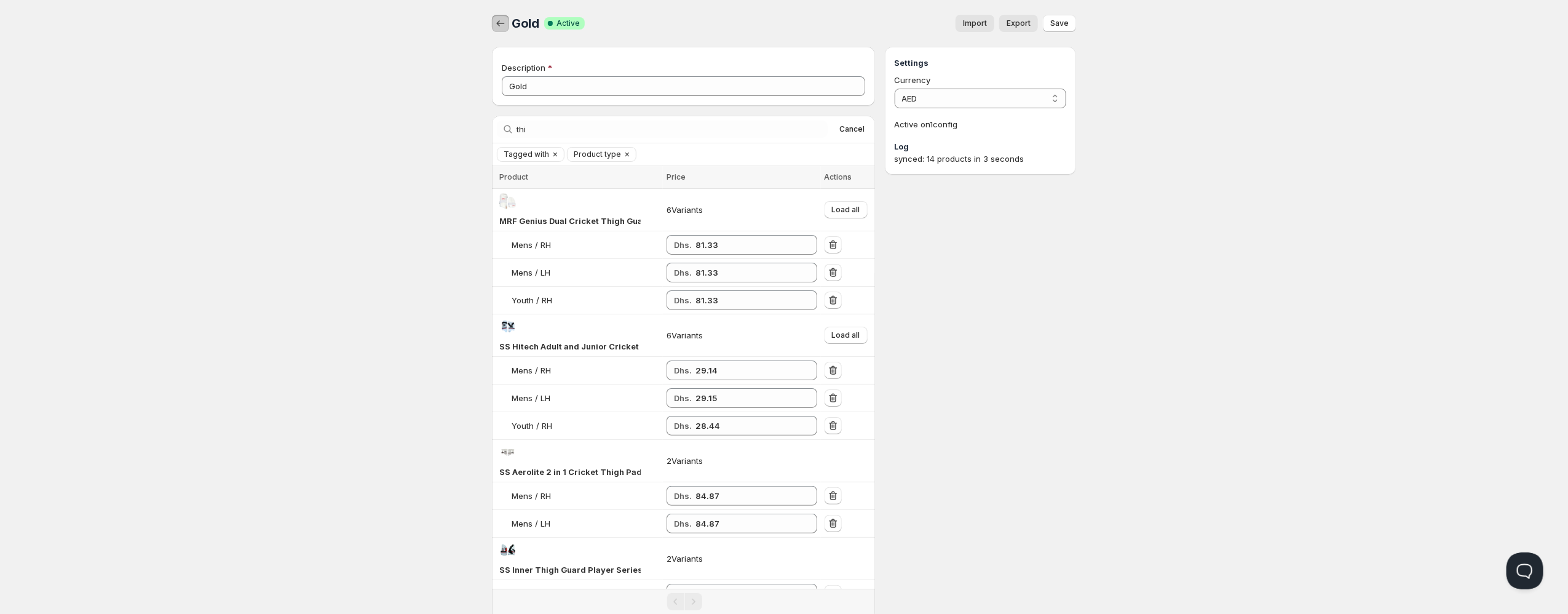
click at [503, 27] on icon "button" at bounding box center [500, 24] width 12 height 12
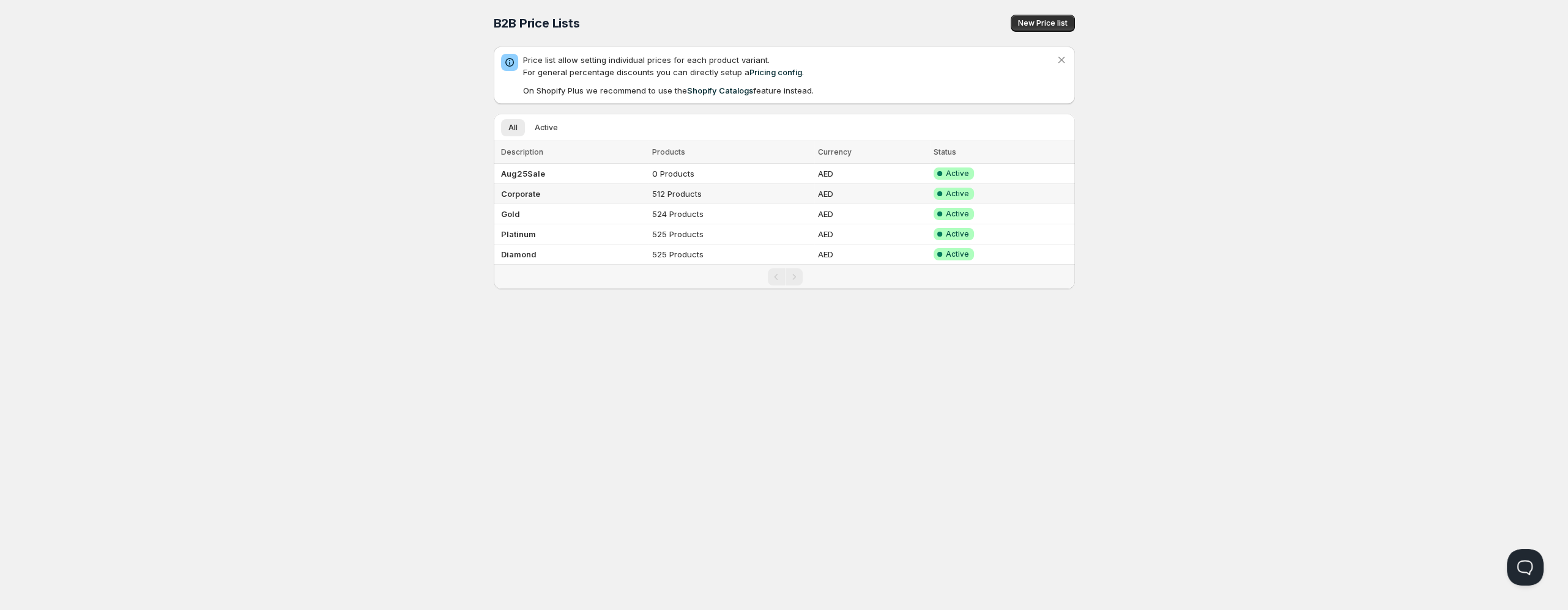
click at [524, 188] on td "Corporate" at bounding box center [571, 194] width 156 height 20
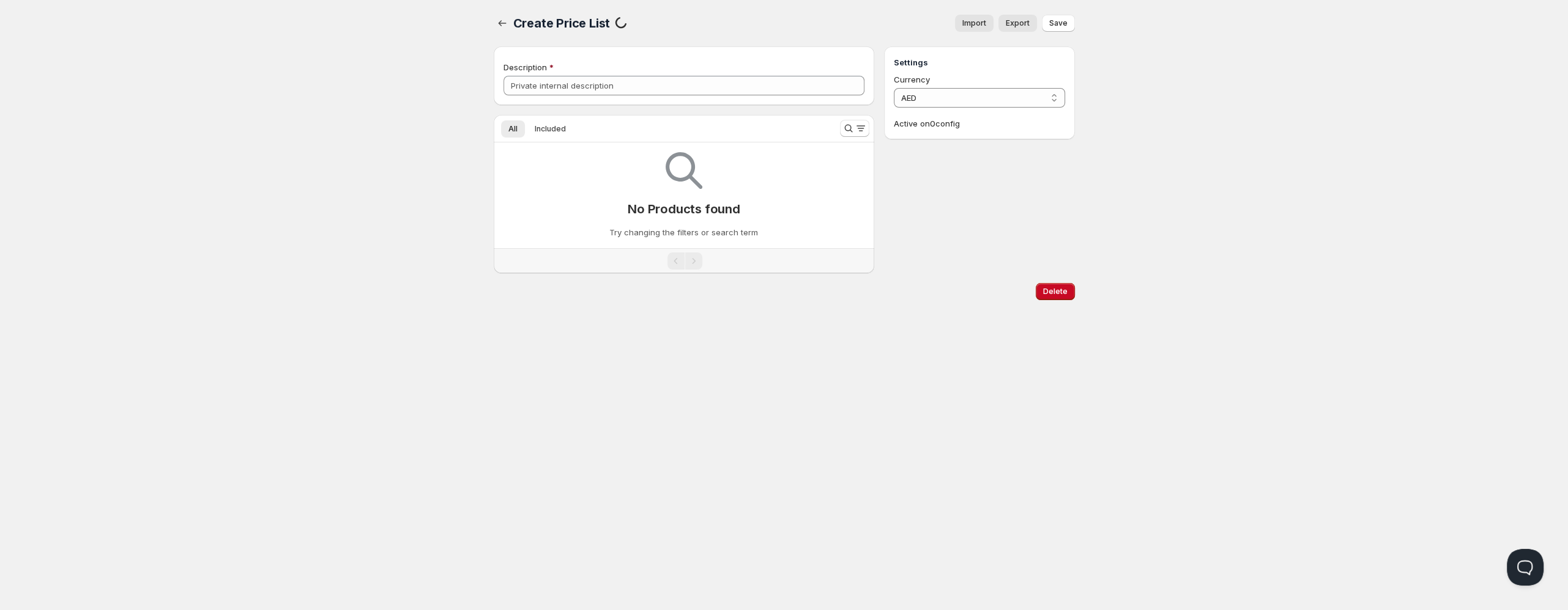
type input "Corporate"
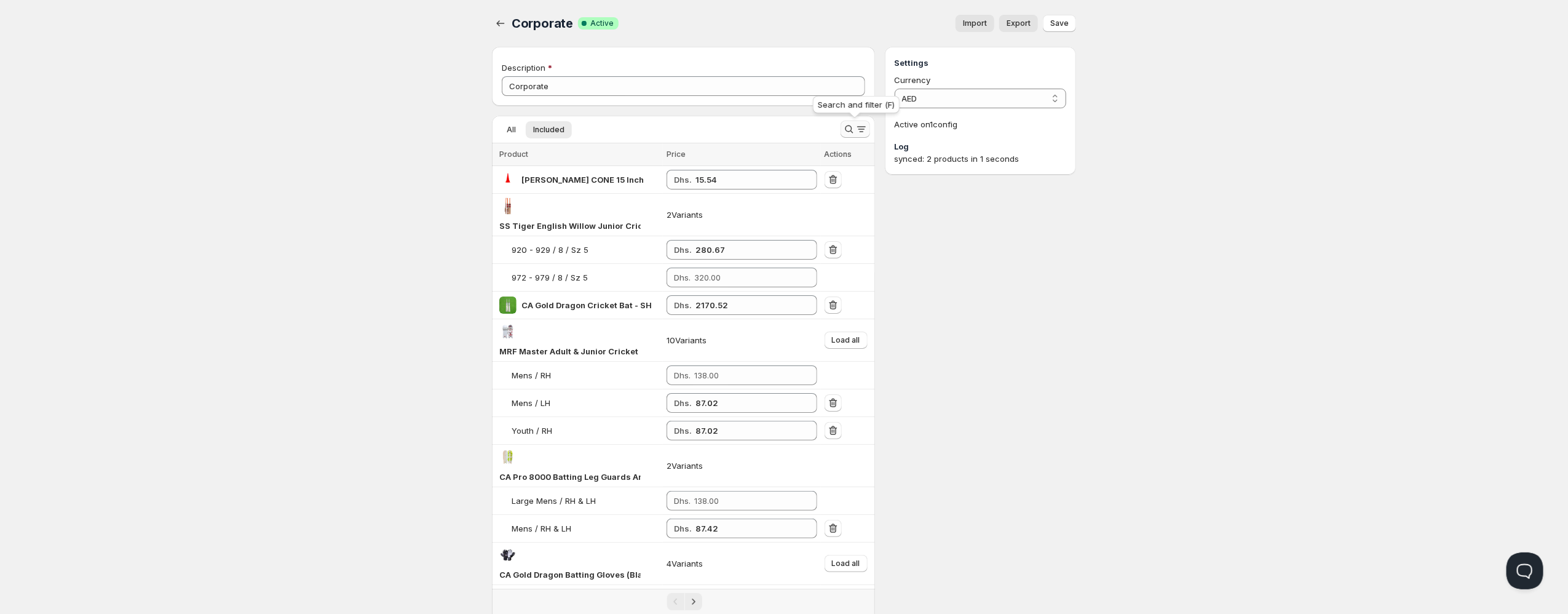
click at [850, 136] on icon "Search and filter results" at bounding box center [849, 129] width 12 height 12
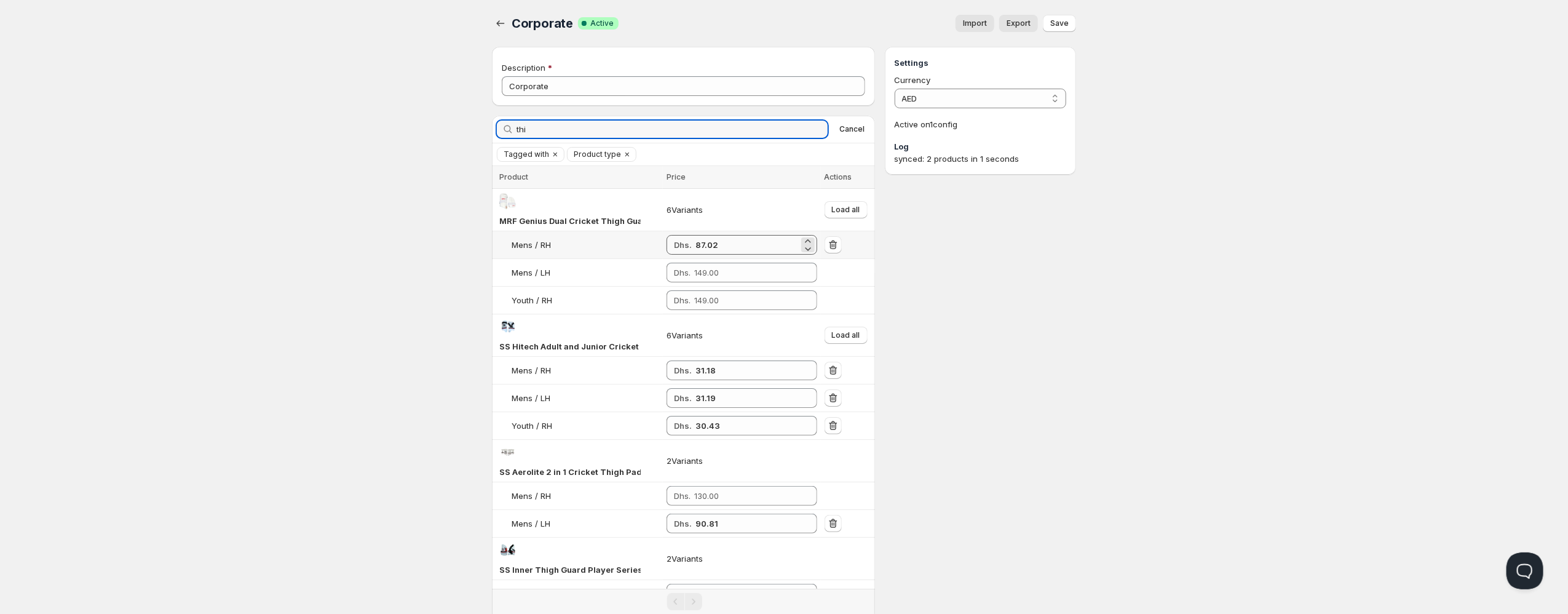
type input "thi"
click at [704, 243] on input "87.02" at bounding box center [747, 245] width 103 height 19
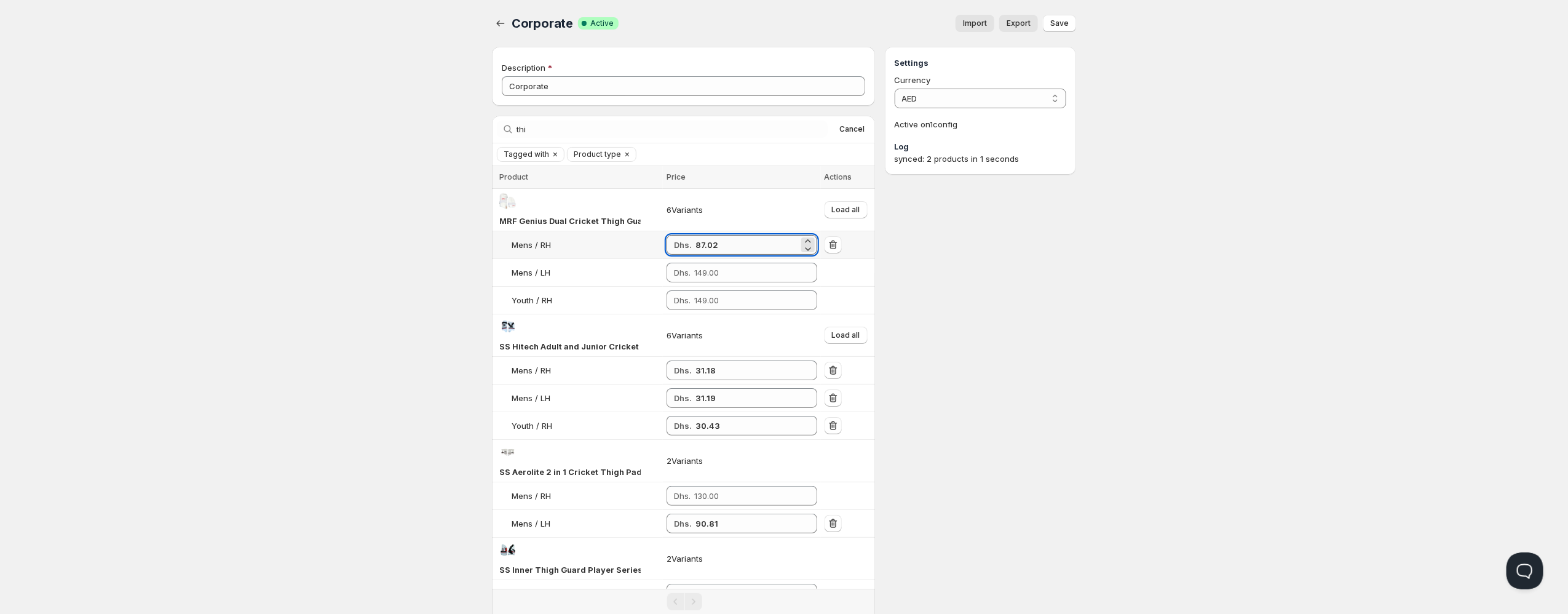
click at [704, 243] on input "87.02" at bounding box center [747, 245] width 103 height 19
paste input "87.02"
type input "87.02"
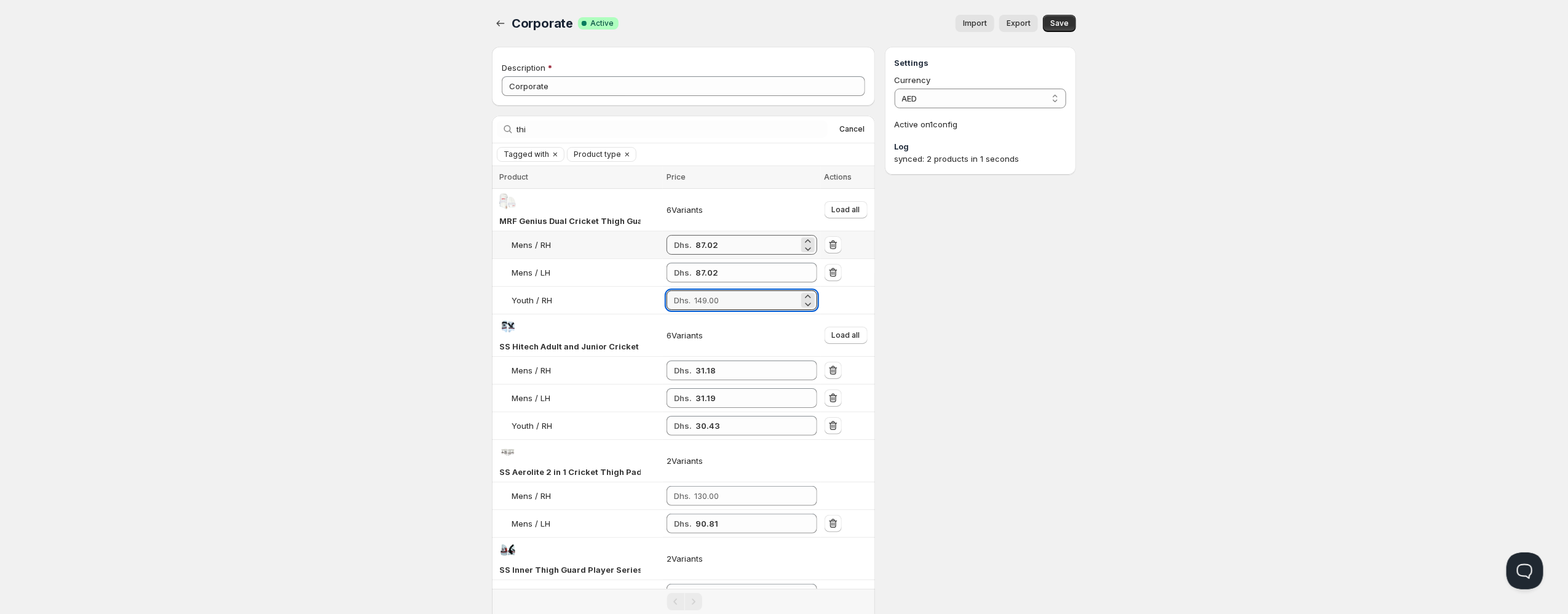
paste input "87.02"
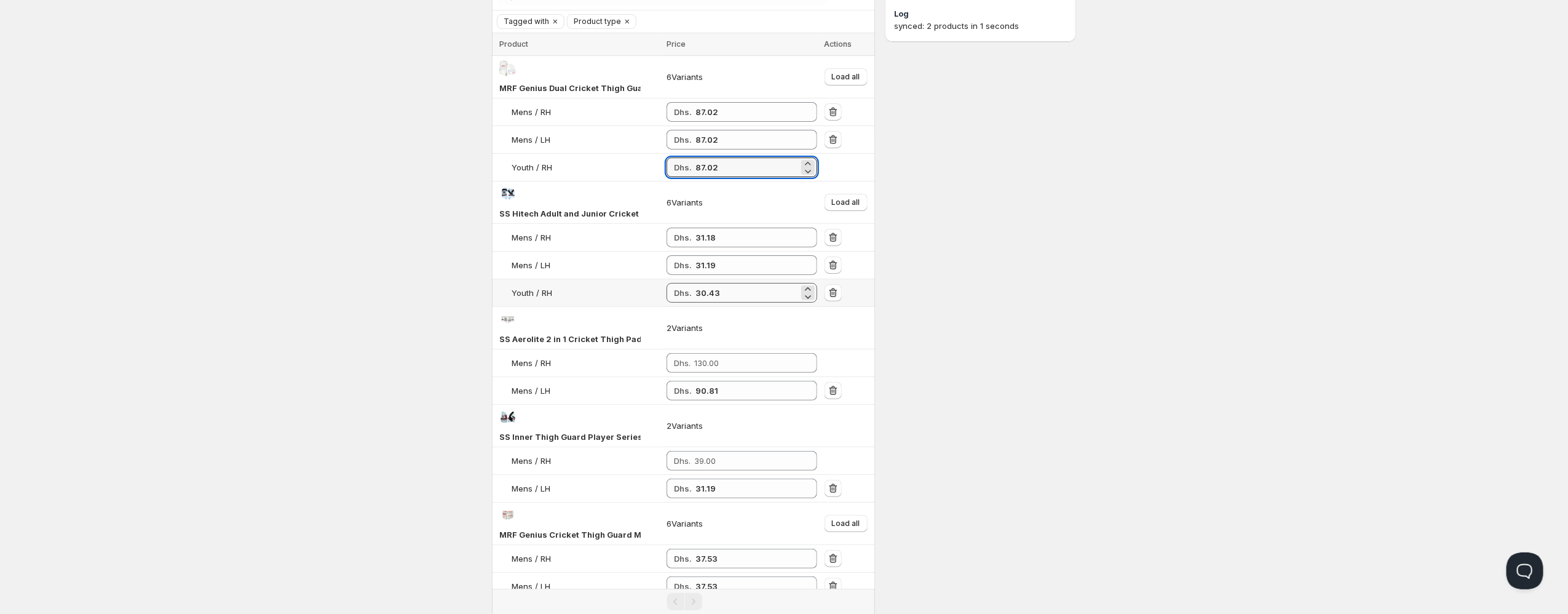
scroll to position [148, 0]
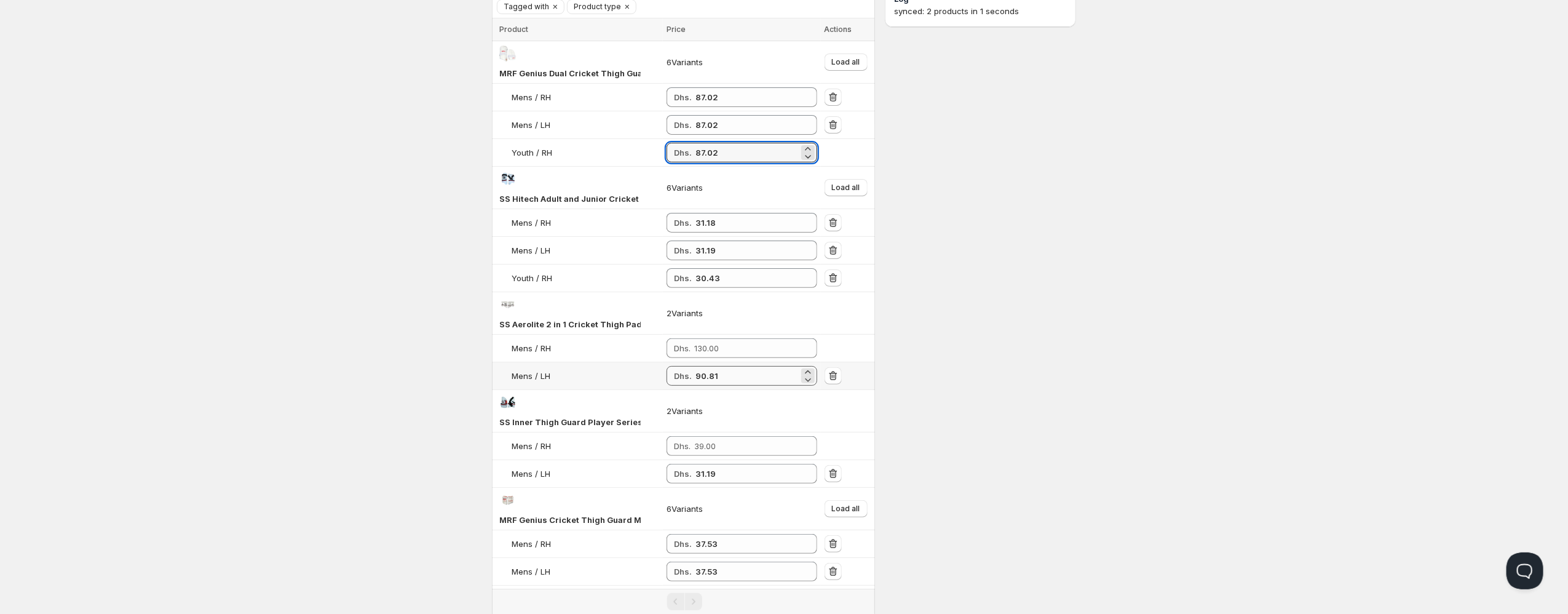
type input "87.02"
click at [699, 378] on input "90.81" at bounding box center [747, 376] width 103 height 19
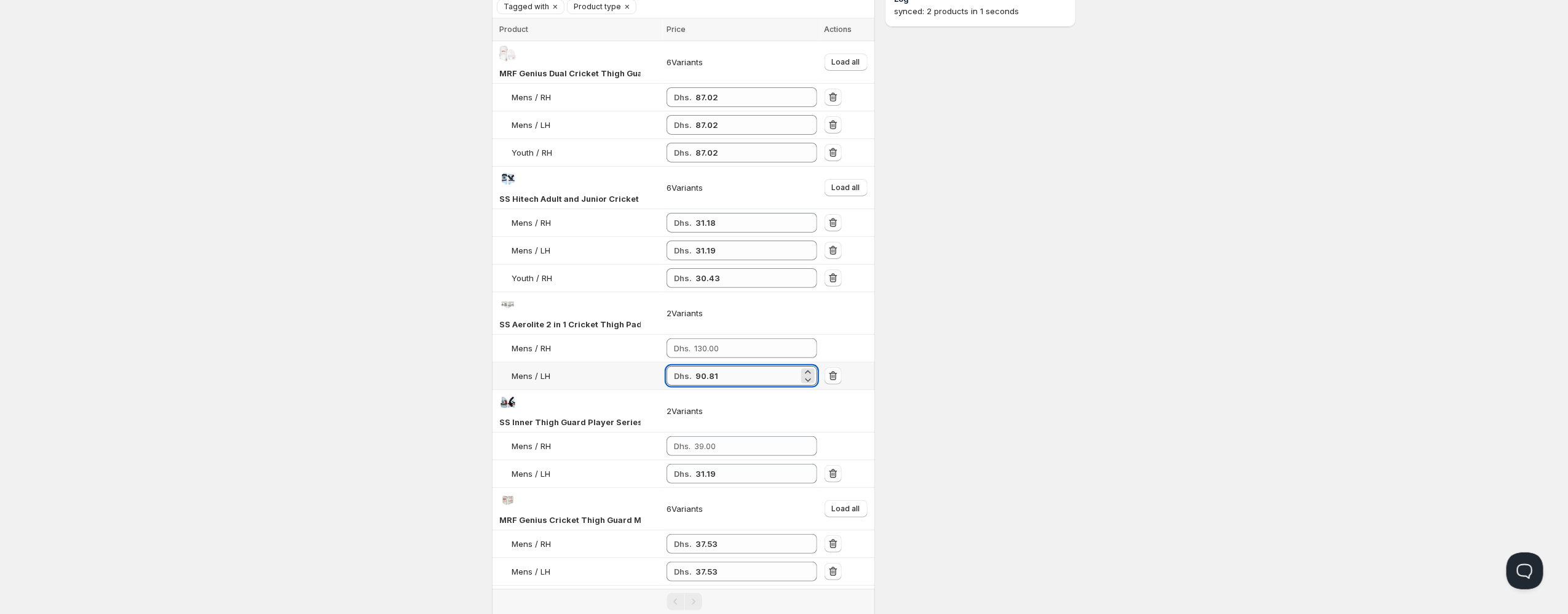
click at [699, 378] on input "90.81" at bounding box center [747, 376] width 103 height 19
click at [730, 347] on input "number" at bounding box center [746, 348] width 105 height 19
paste input "90.81"
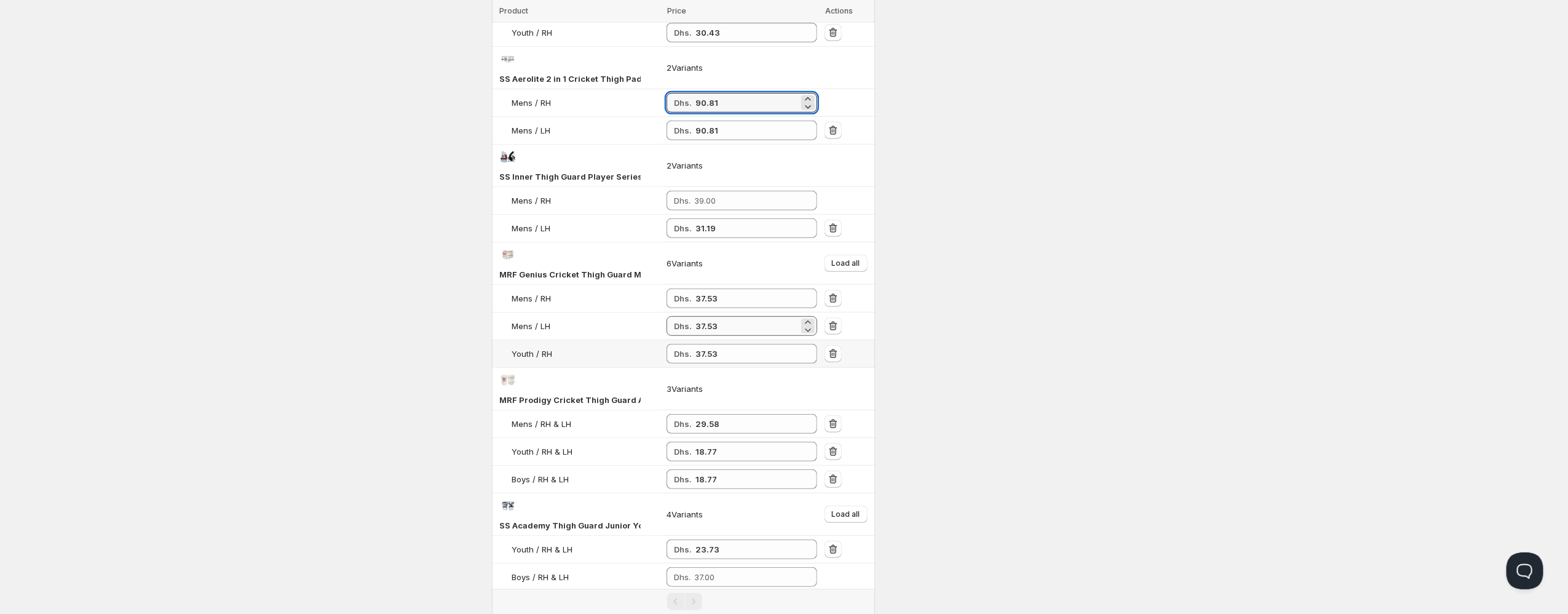
scroll to position [414, 0]
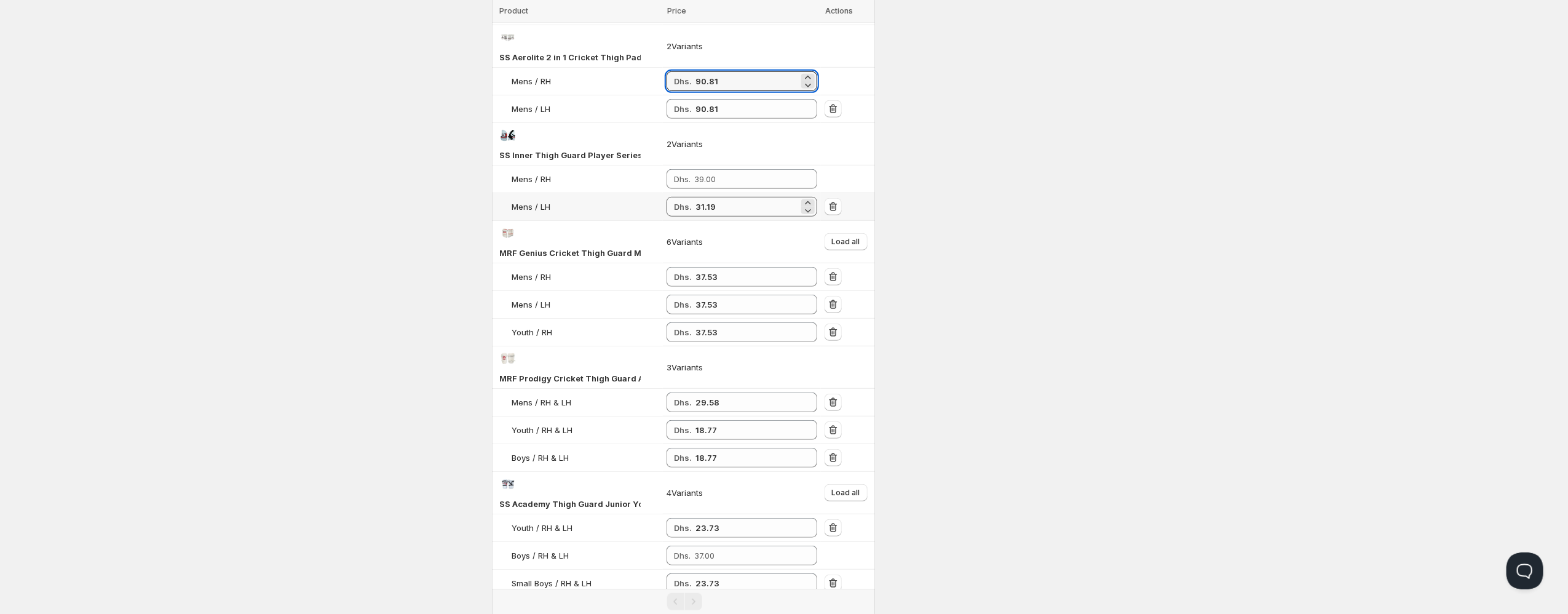
type input "90.81"
click at [707, 202] on input "31.19" at bounding box center [747, 206] width 103 height 19
paste input "90.81"
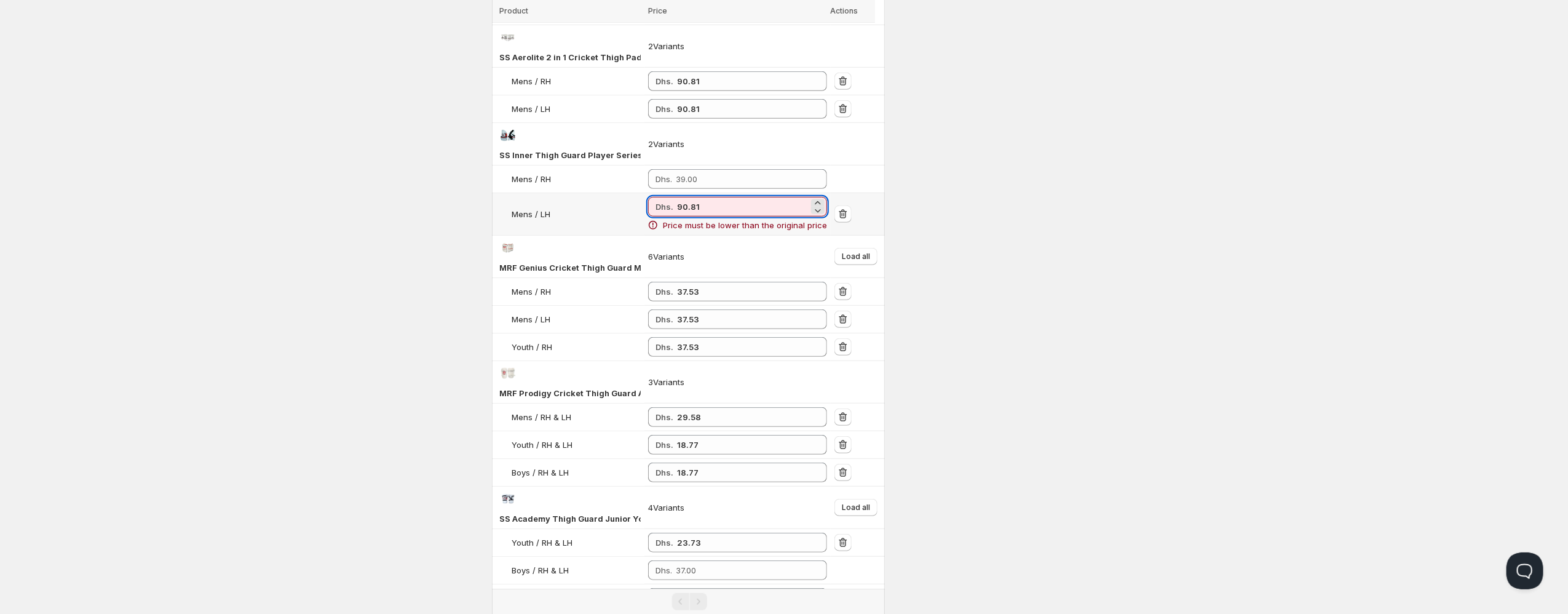
type input "31.19"
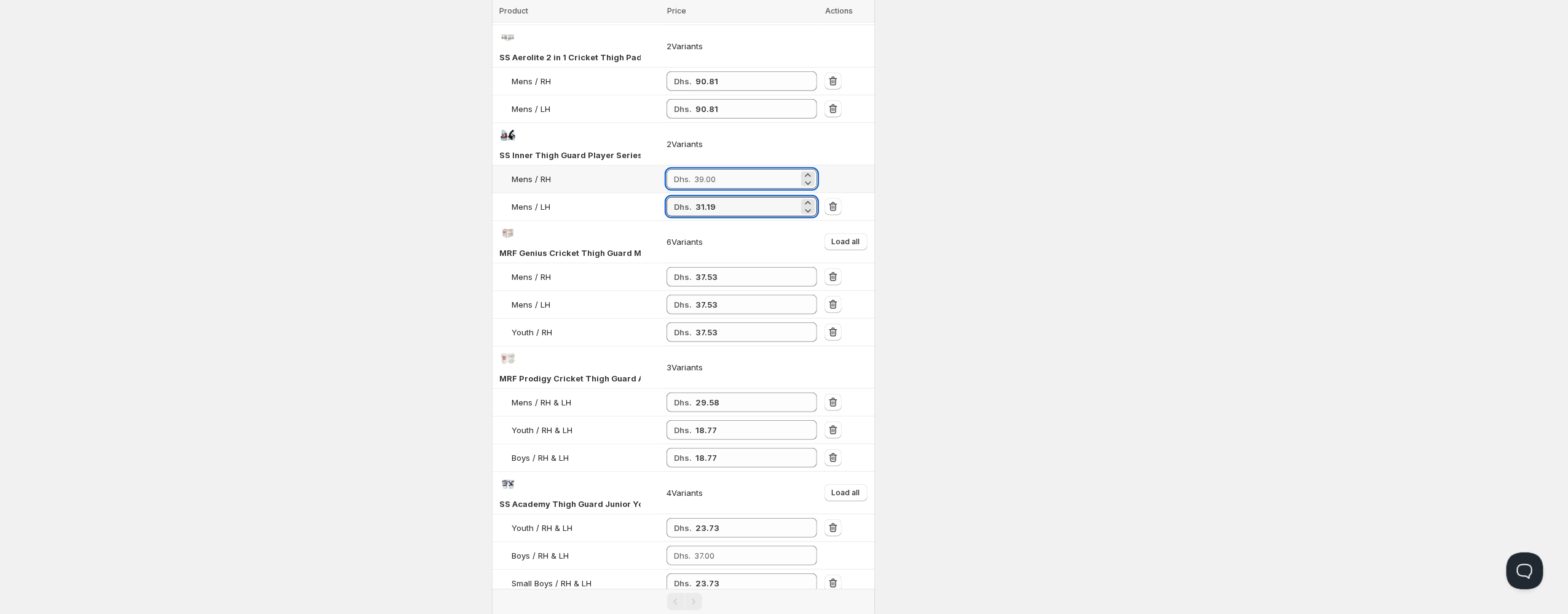
click at [713, 179] on input "number" at bounding box center [746, 179] width 105 height 19
paste input "31.19"
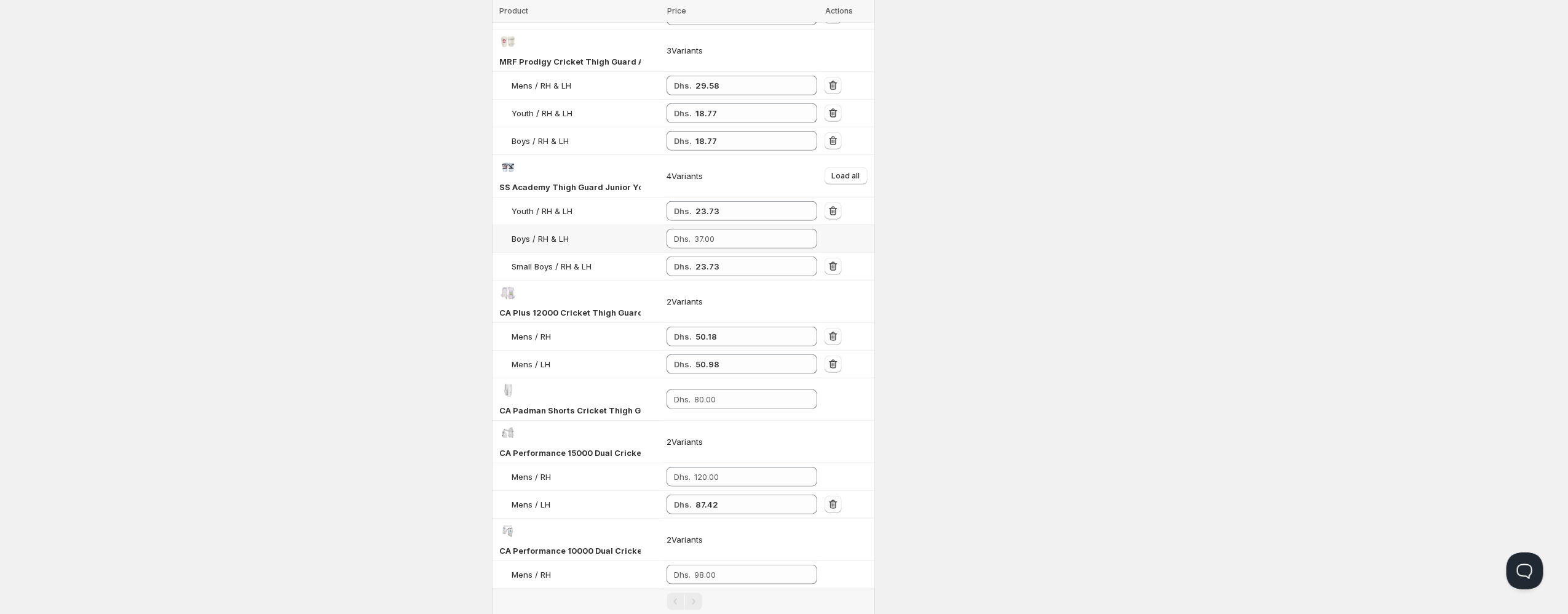
scroll to position [748, 0]
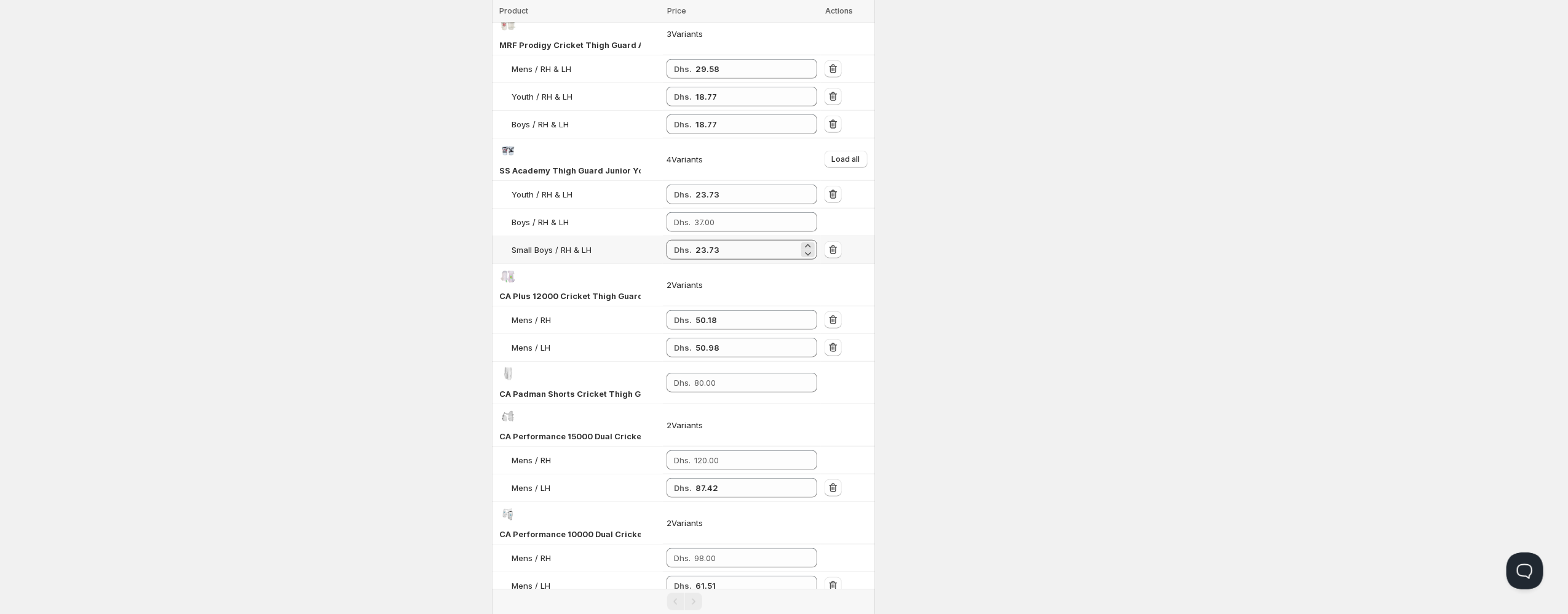
type input "31.19"
click at [698, 249] on input "23.73" at bounding box center [747, 249] width 103 height 19
click at [694, 228] on div "Dhs." at bounding box center [742, 222] width 150 height 19
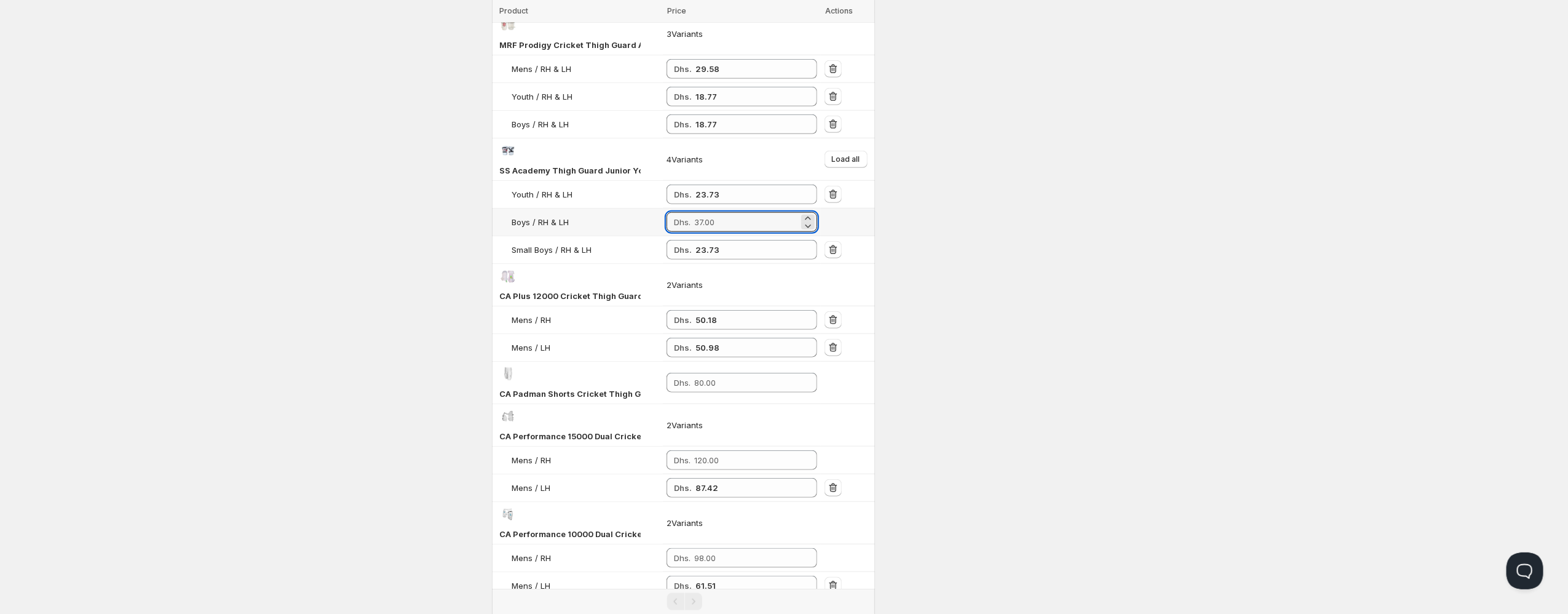
paste input "23.73"
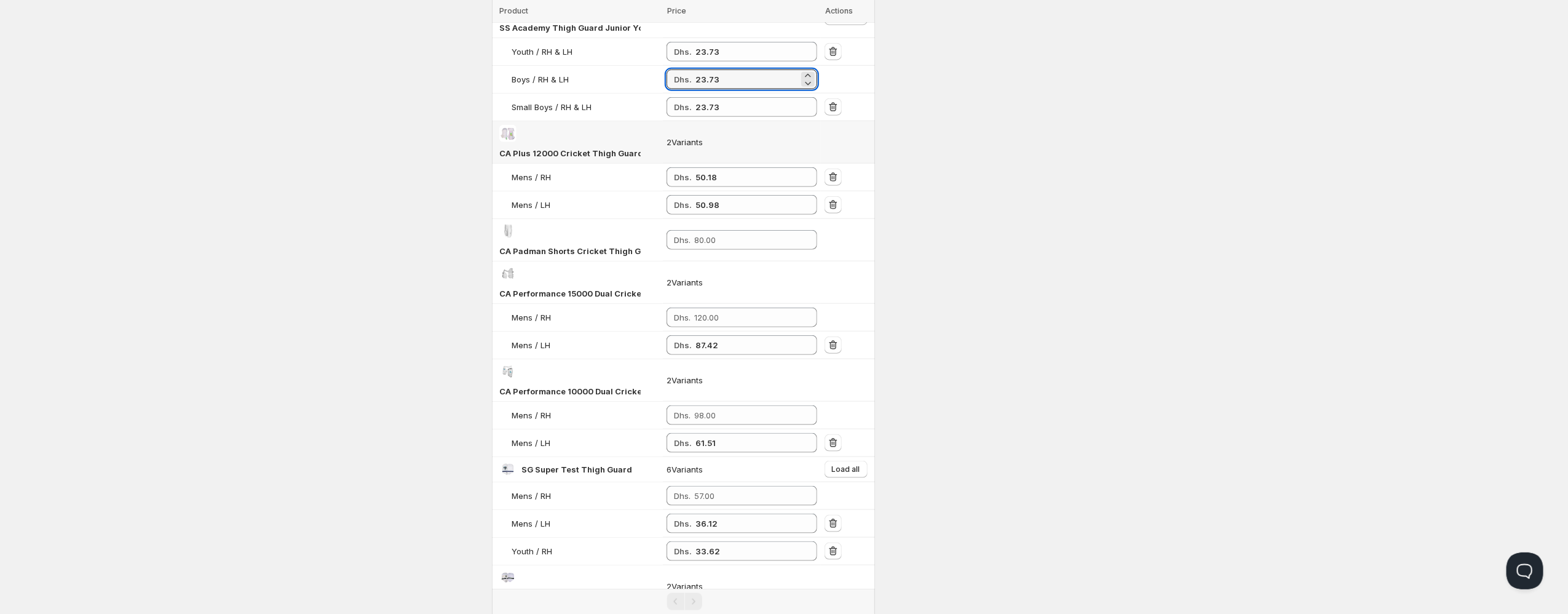
scroll to position [941, 0]
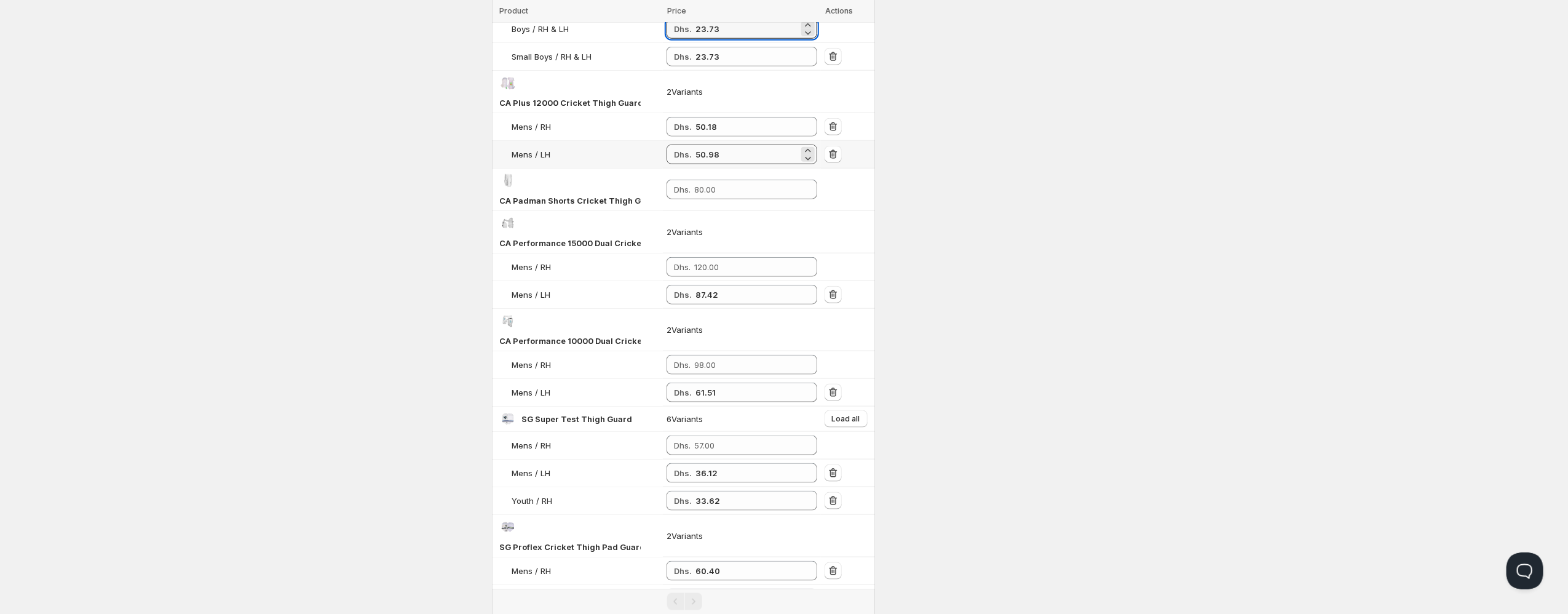
type input "23.73"
click at [706, 144] on input "50.98" at bounding box center [747, 154] width 103 height 19
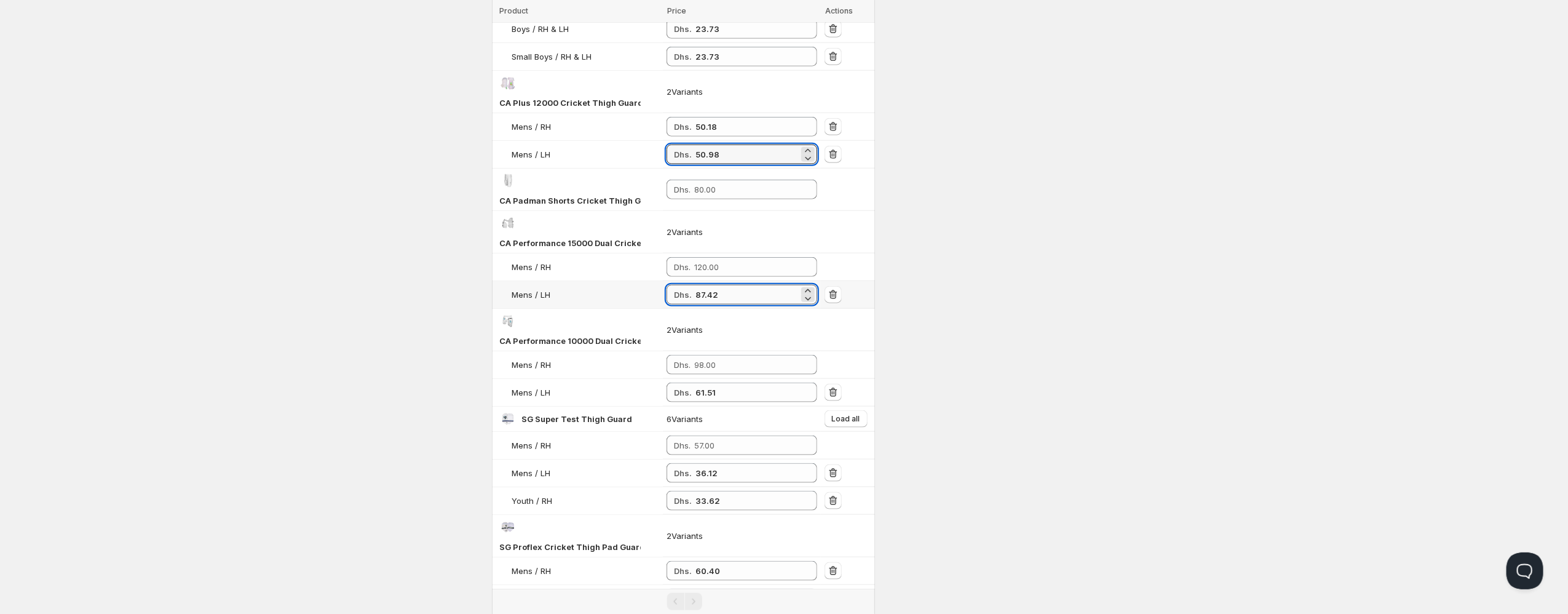
click at [707, 285] on input "87.42" at bounding box center [747, 294] width 103 height 19
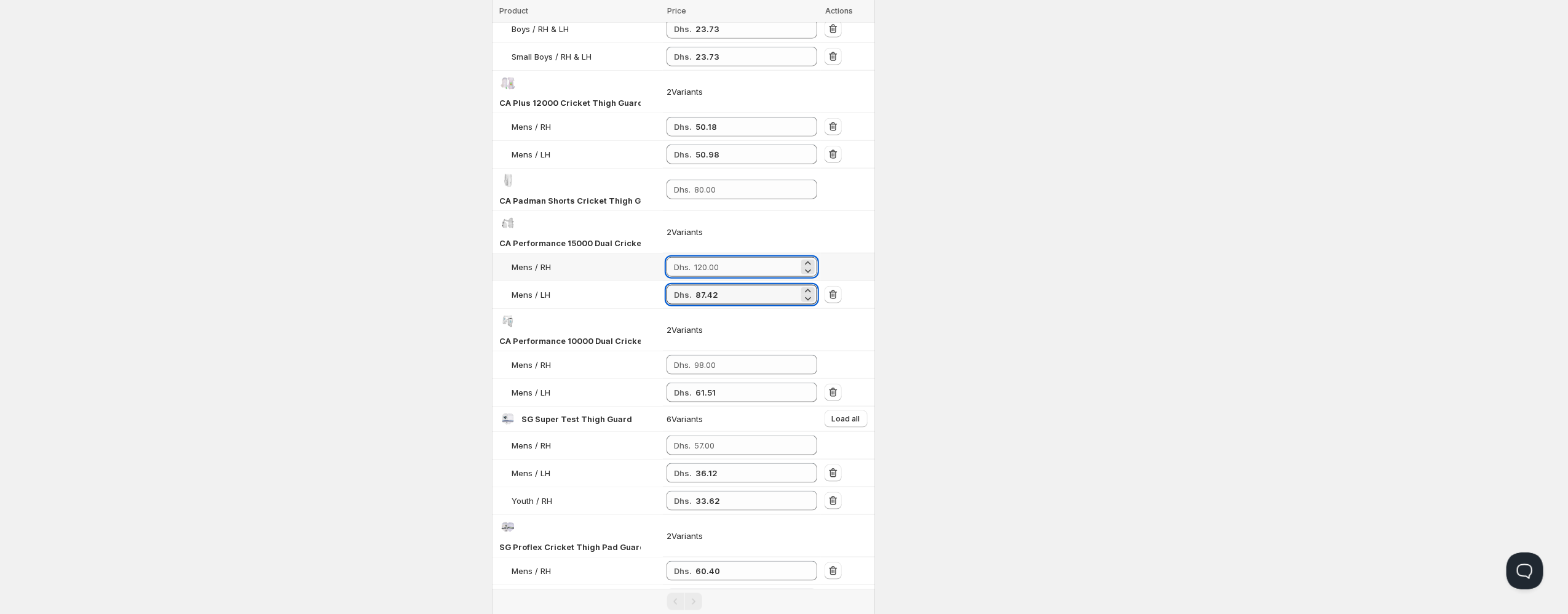
click at [711, 257] on input "number" at bounding box center [746, 267] width 105 height 19
paste input "87.42"
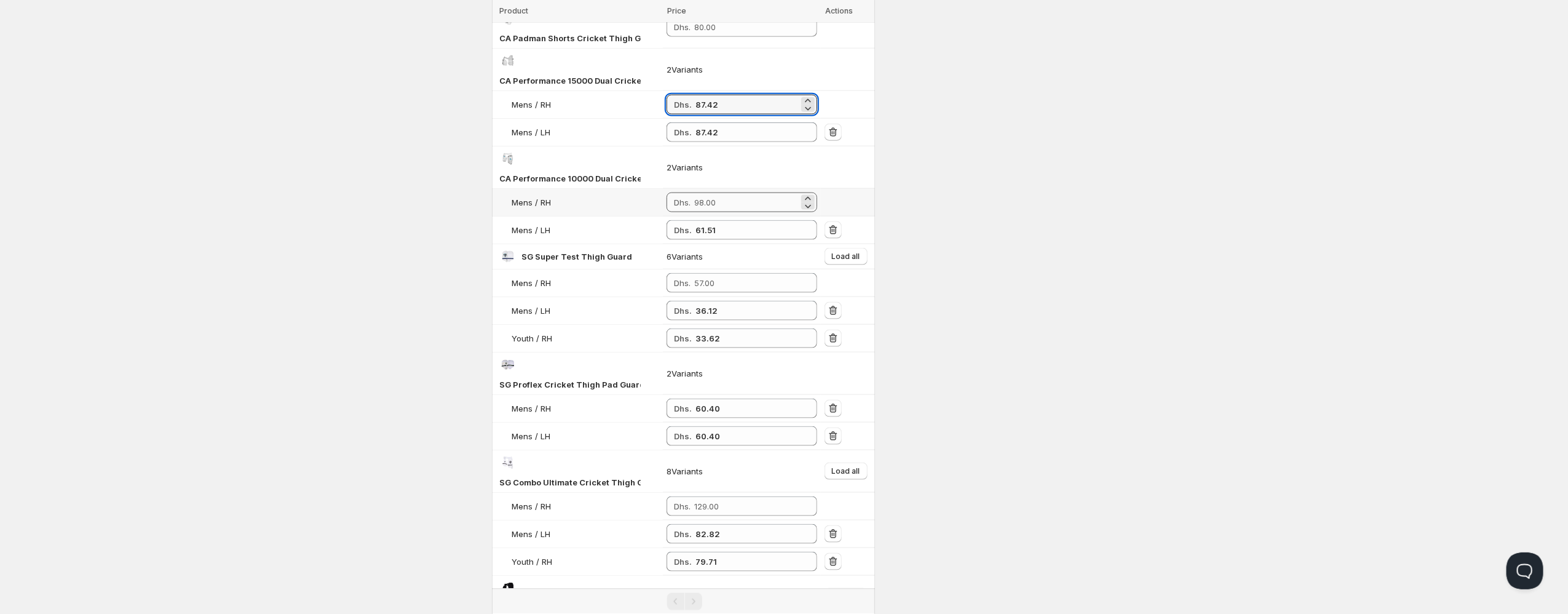
scroll to position [1110, 0]
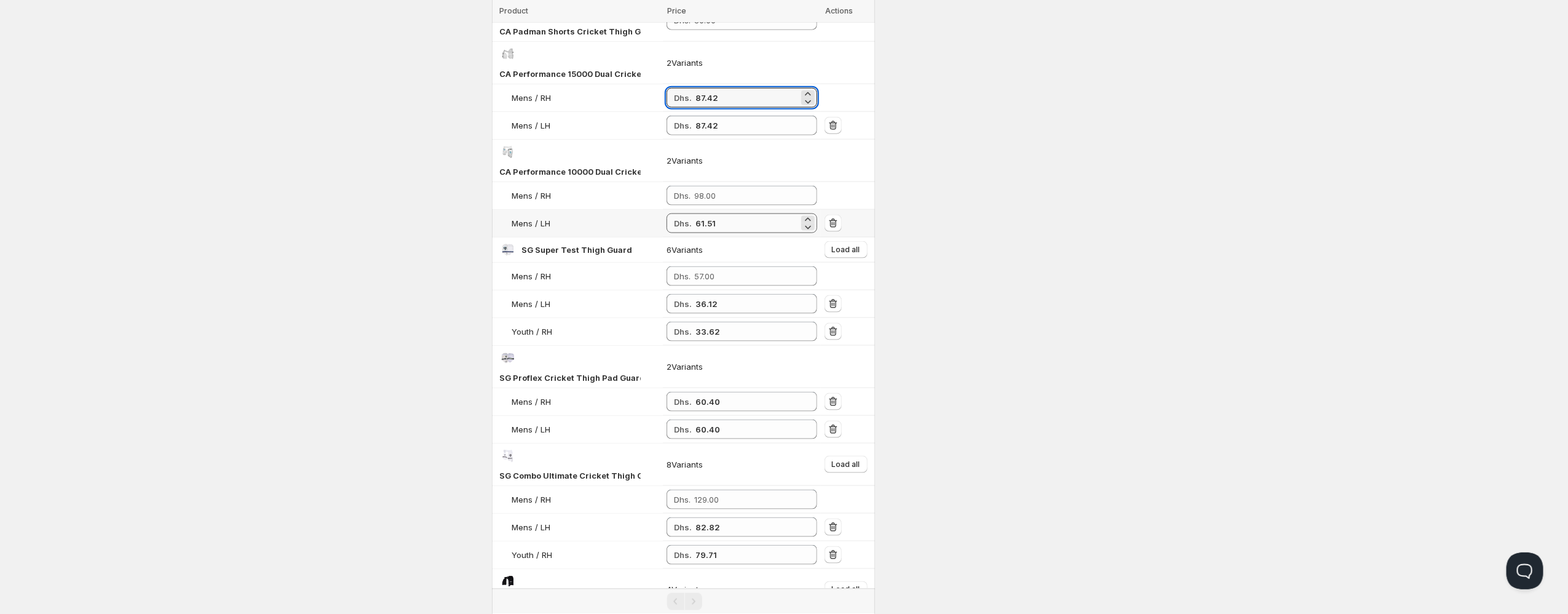
type input "87.42"
click at [699, 214] on input "61.51" at bounding box center [747, 223] width 103 height 19
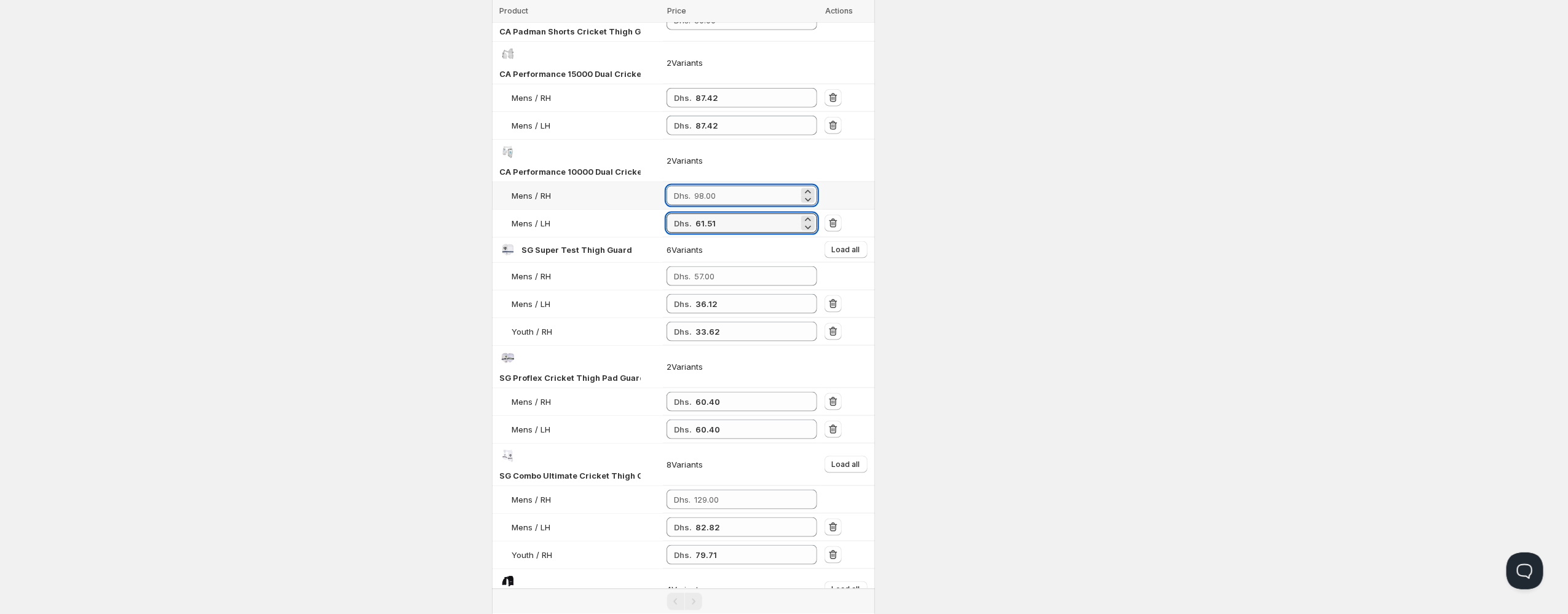
click at [711, 186] on input "number" at bounding box center [746, 195] width 105 height 19
paste input "61.51"
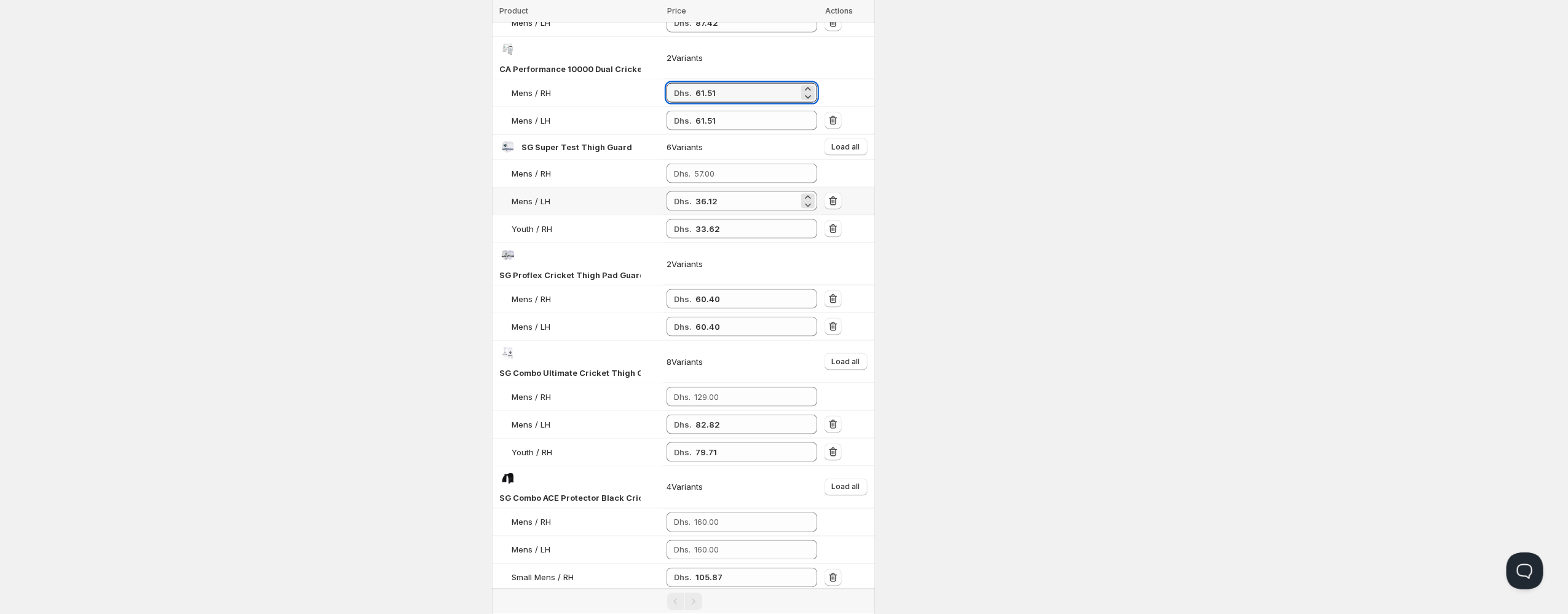
scroll to position [1239, 0]
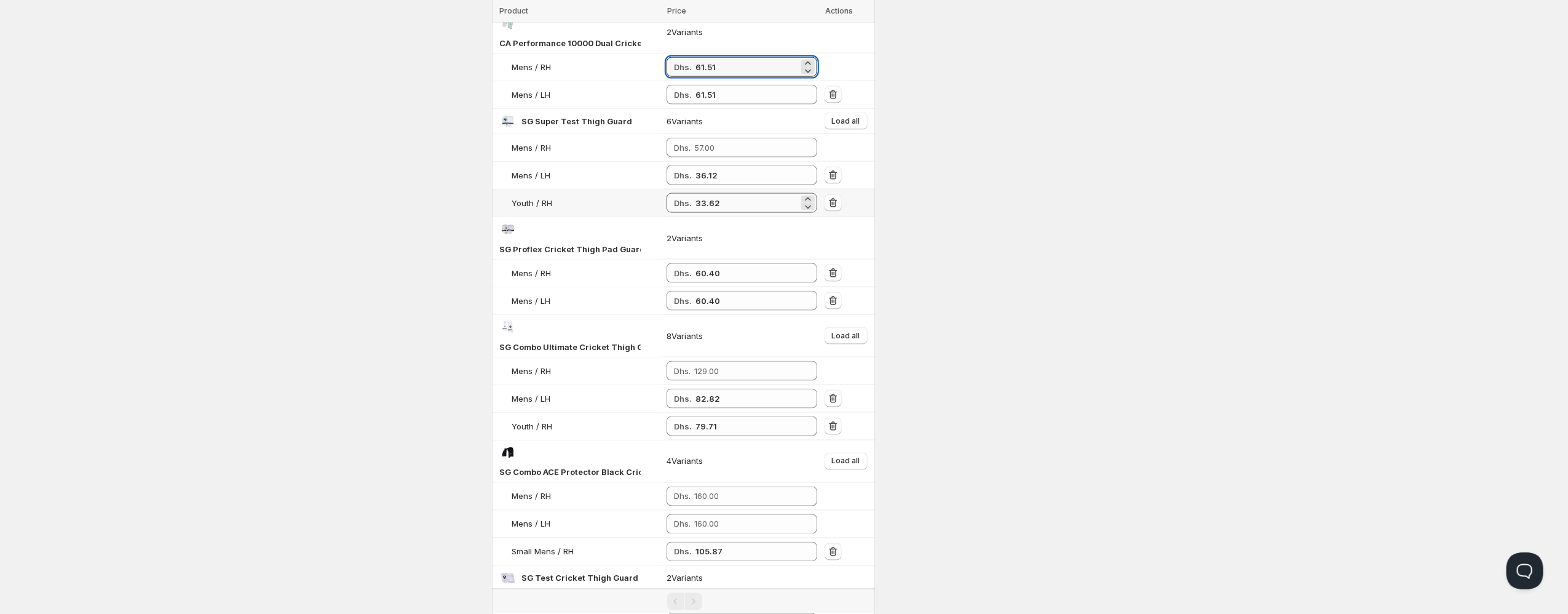
type input "61.51"
click at [701, 193] on input "33.62" at bounding box center [747, 203] width 103 height 19
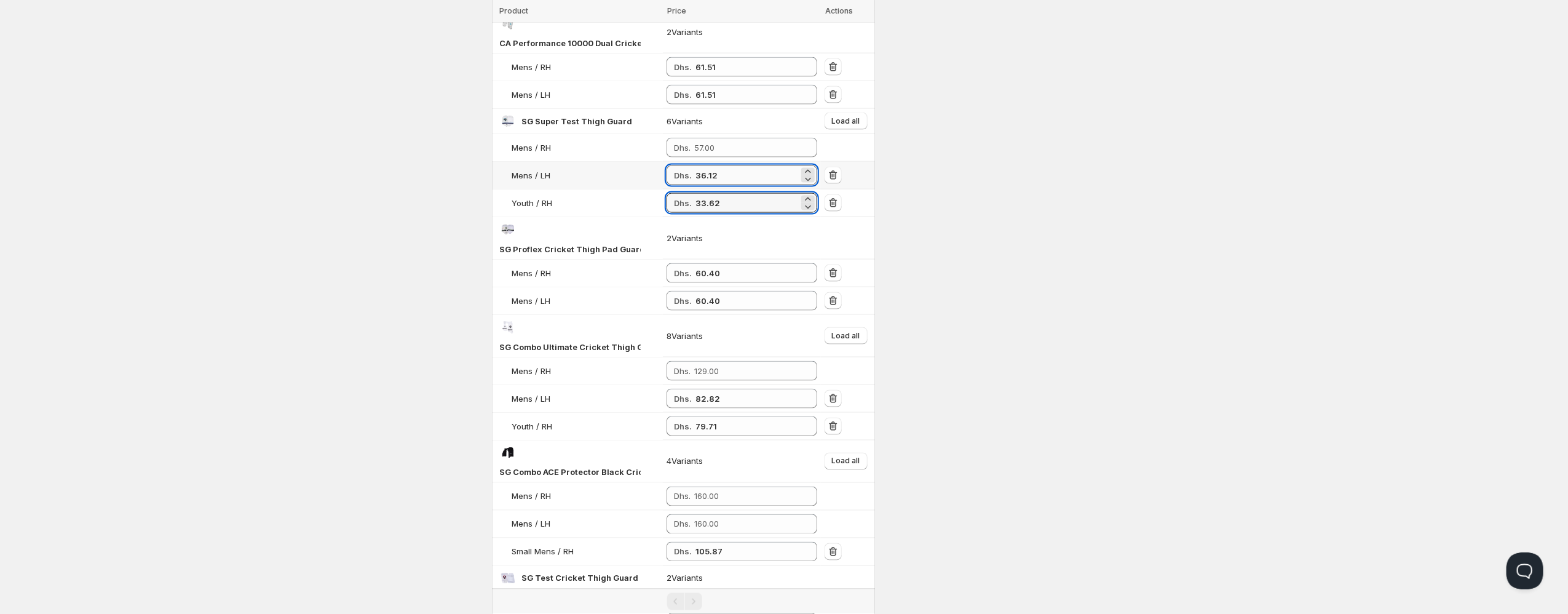
click at [707, 165] on input "36.12" at bounding box center [747, 175] width 103 height 19
paste input "6.1"
type input "36.12"
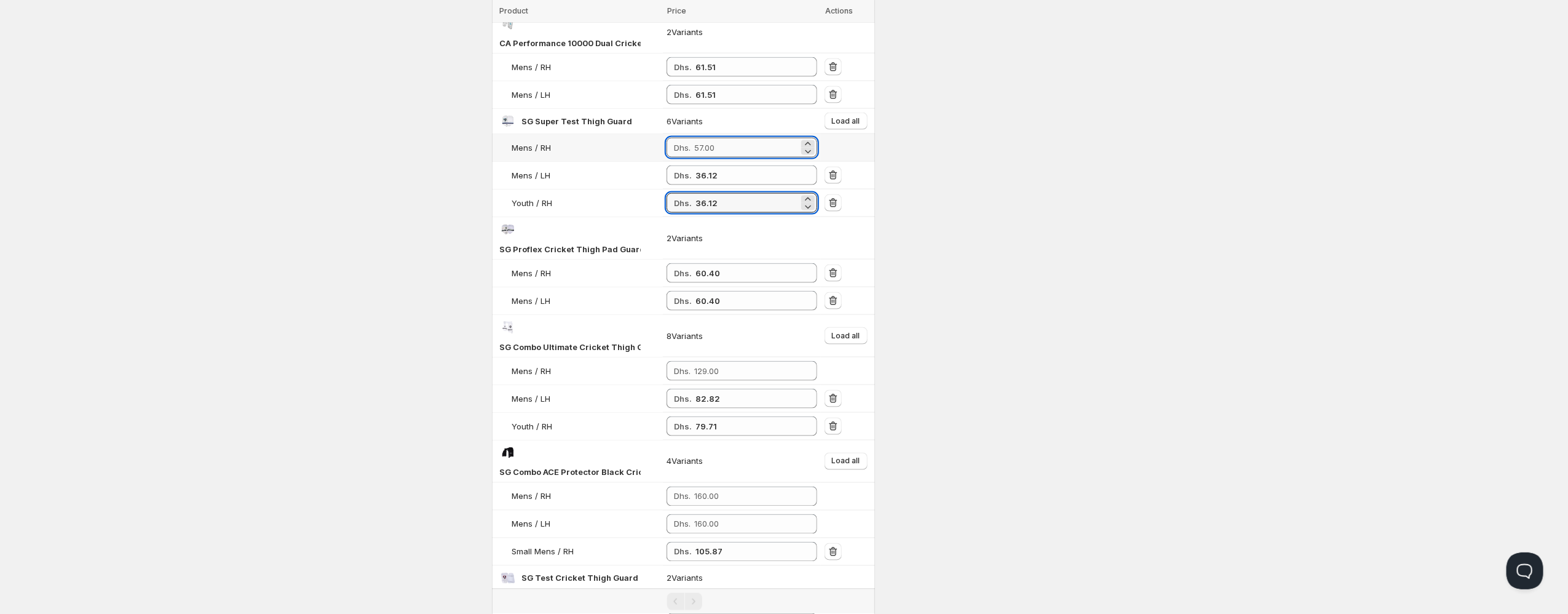
click at [712, 138] on input "number" at bounding box center [746, 147] width 105 height 19
paste input "36.12"
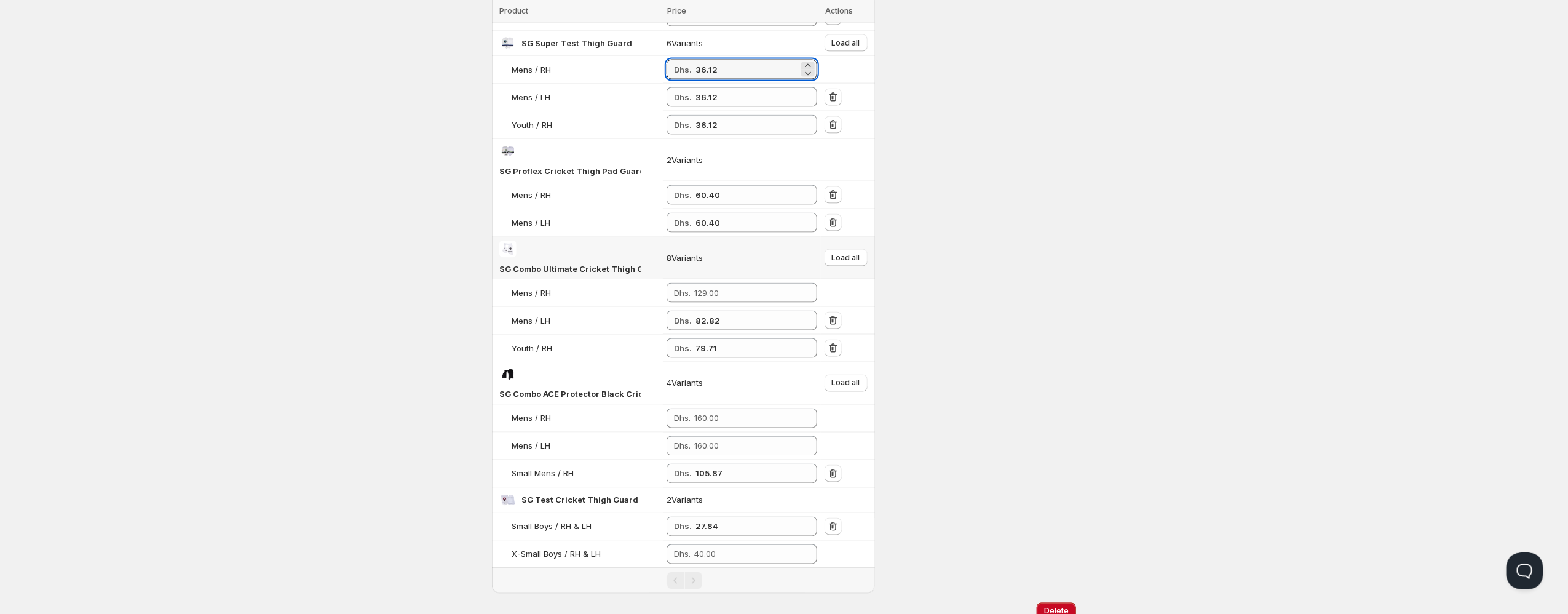
scroll to position [1333, 0]
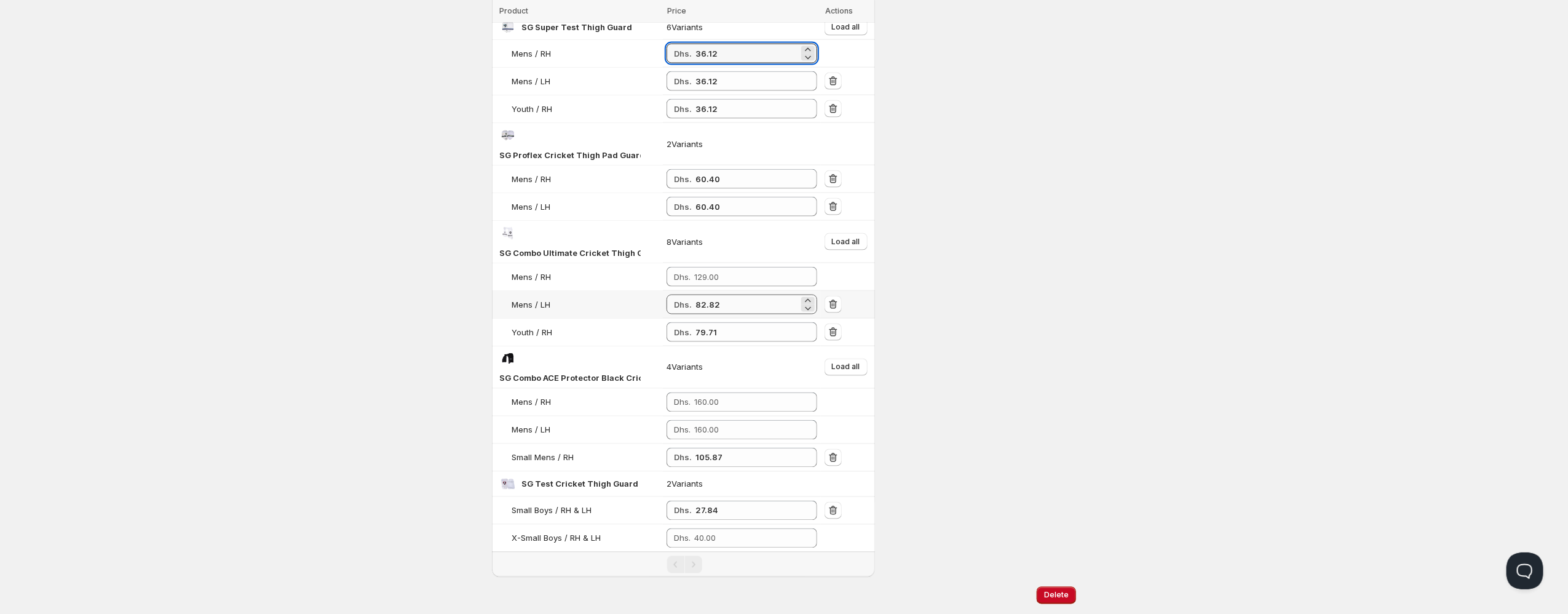
type input "36.12"
click at [709, 295] on input "82.82" at bounding box center [747, 304] width 103 height 19
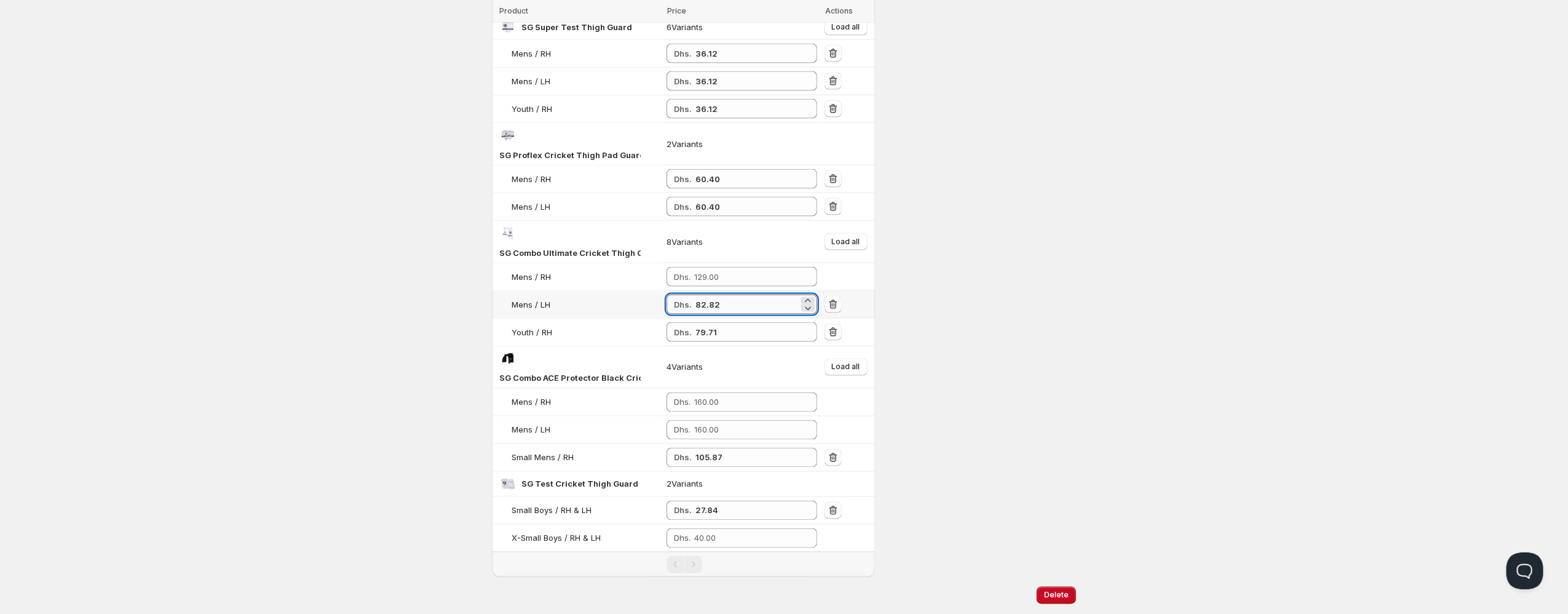
click at [709, 295] on input "82.82" at bounding box center [747, 304] width 103 height 19
paste input "82.82"
type input "82.82"
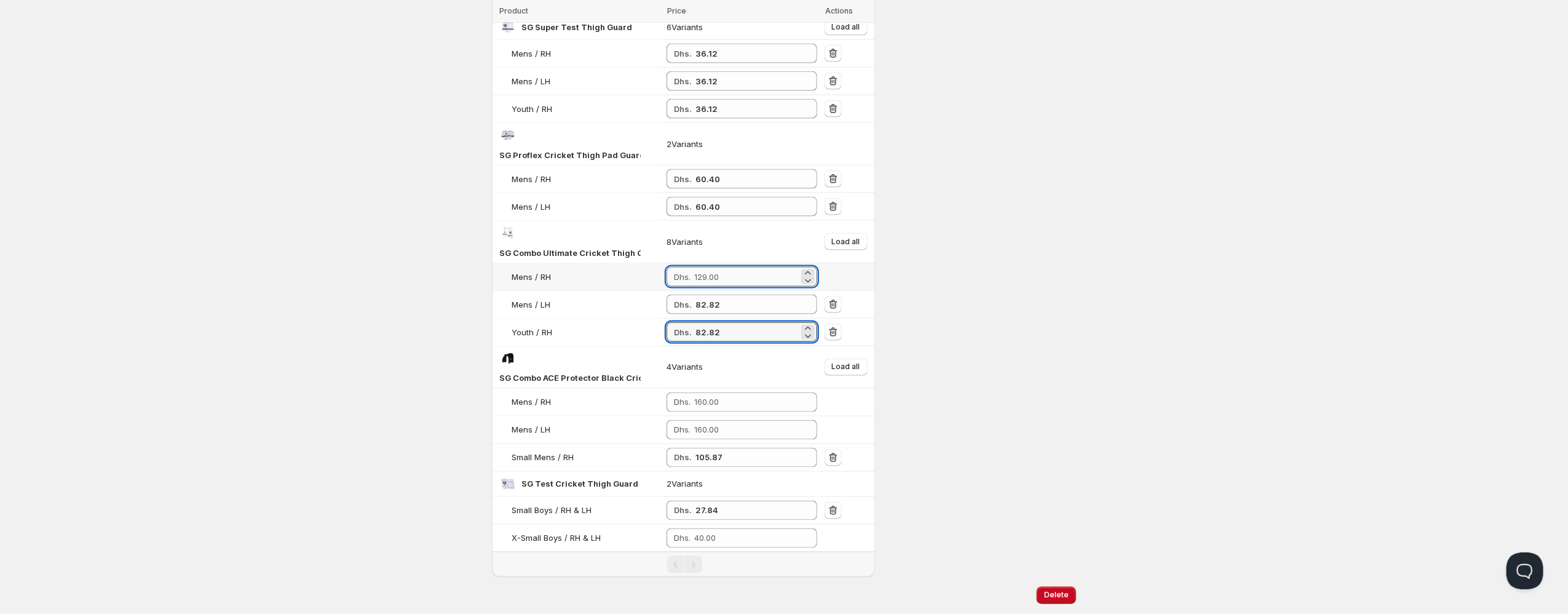
click at [722, 267] on input "number" at bounding box center [746, 277] width 105 height 19
paste input "82.82"
type input "82.82"
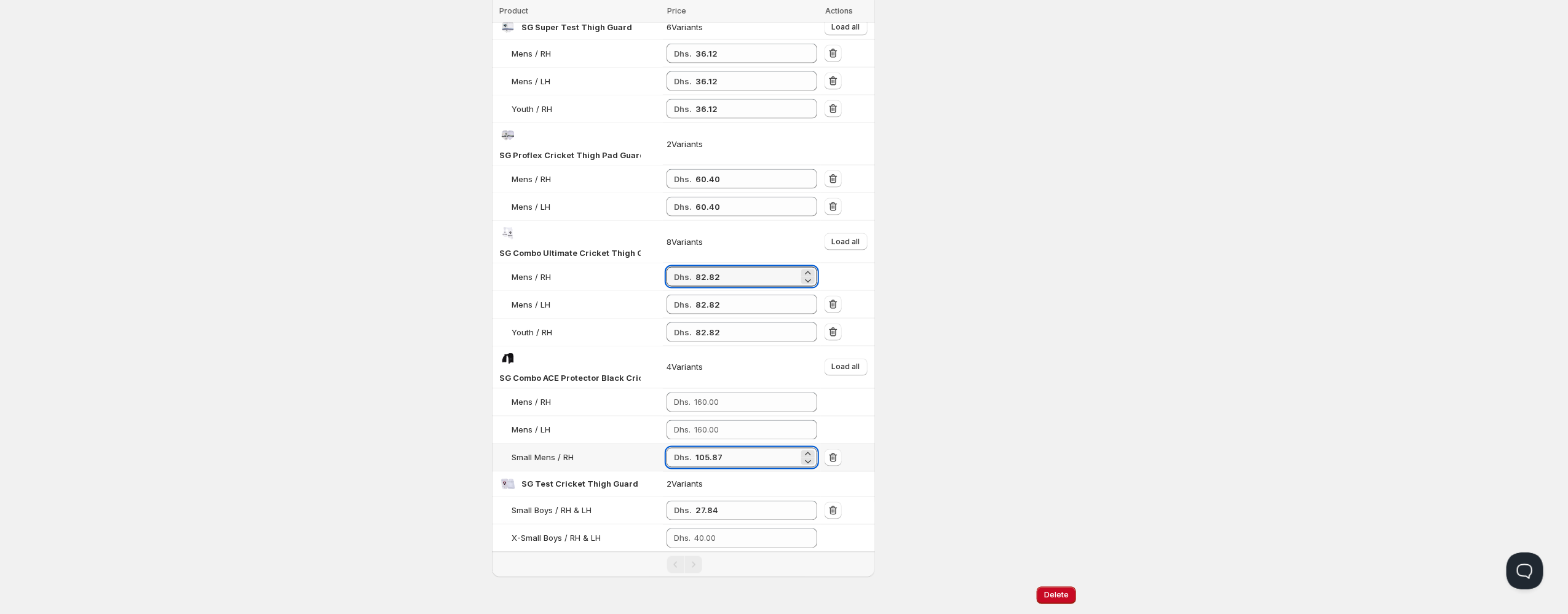
click at [706, 448] on input "105.87" at bounding box center [747, 457] width 103 height 19
click at [725, 392] on input "number" at bounding box center [746, 402] width 105 height 19
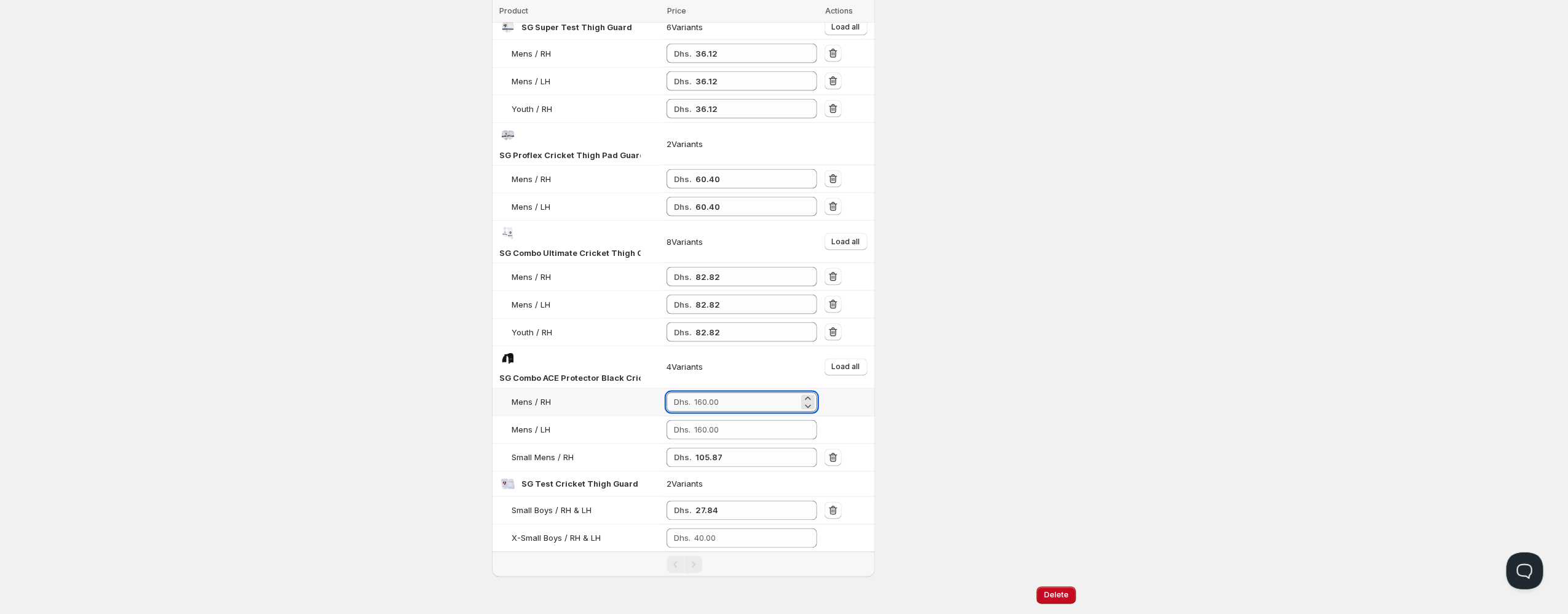
paste input "105.87"
type input "105.87"
paste input "105.87"
type input "105.87"
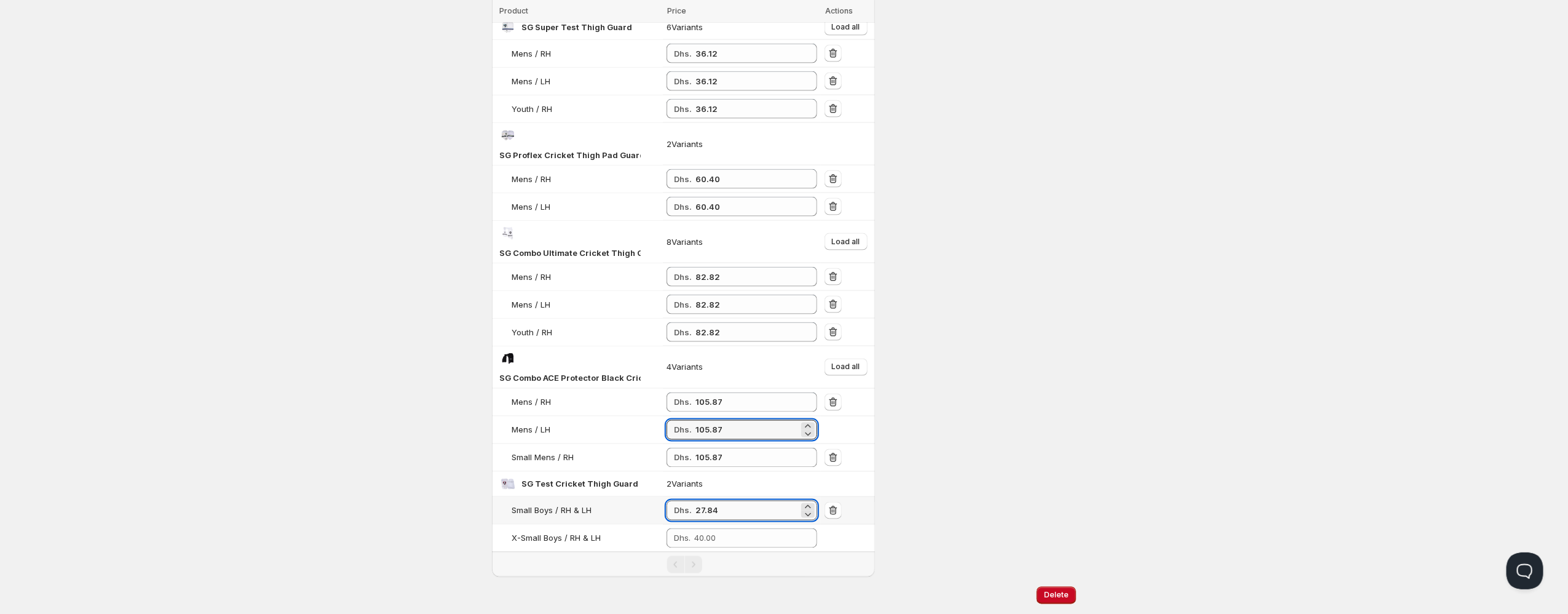
click at [707, 501] on input "27.84" at bounding box center [747, 511] width 103 height 19
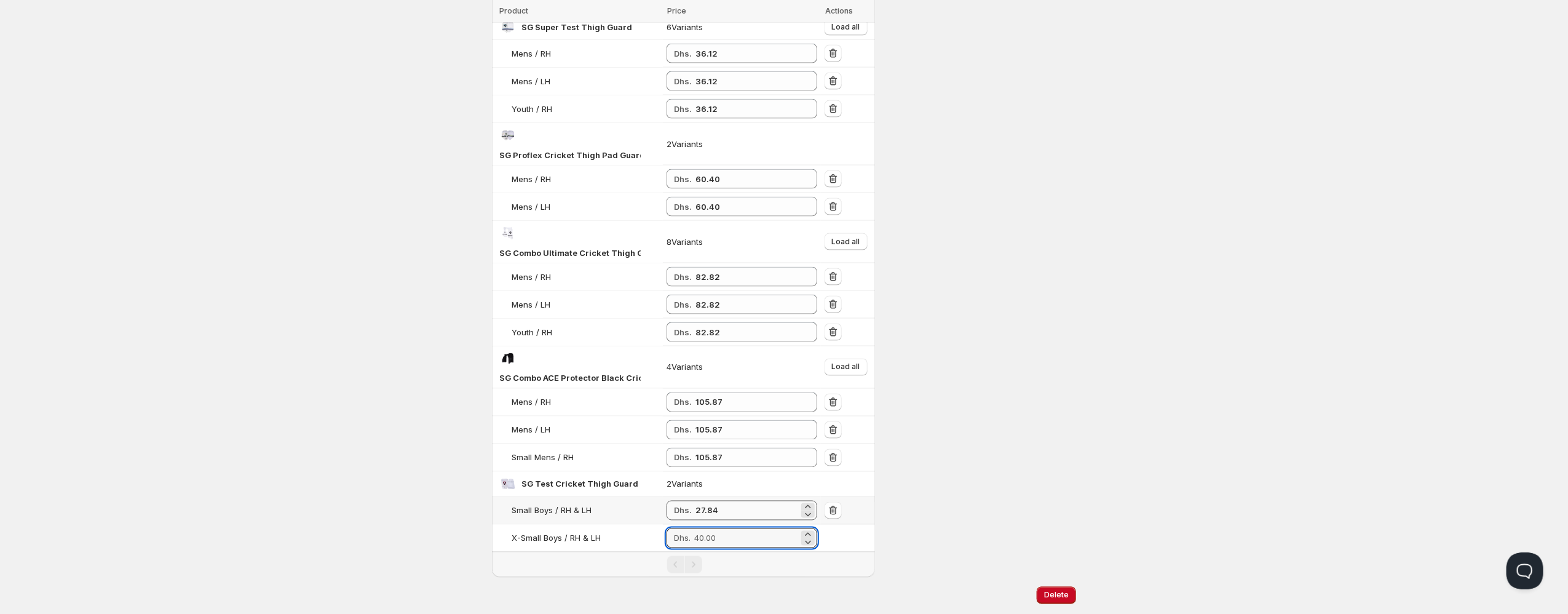
paste input "27.84"
type input "27.84"
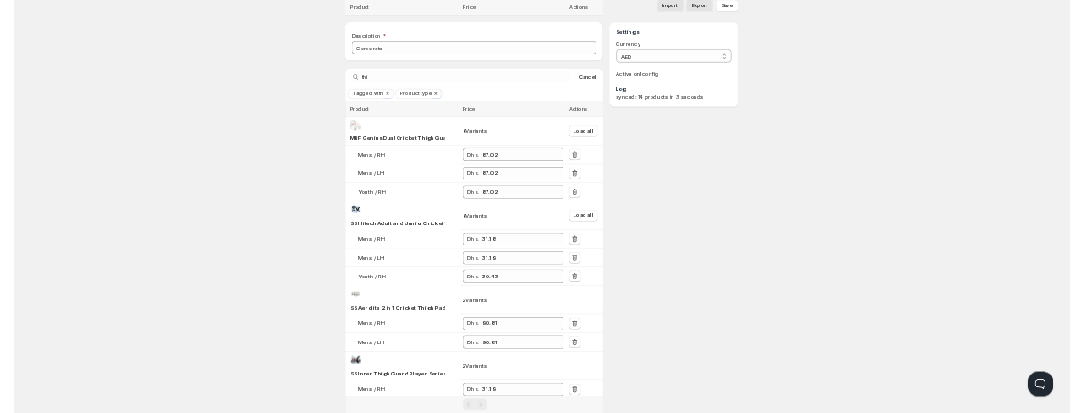
scroll to position [0, 0]
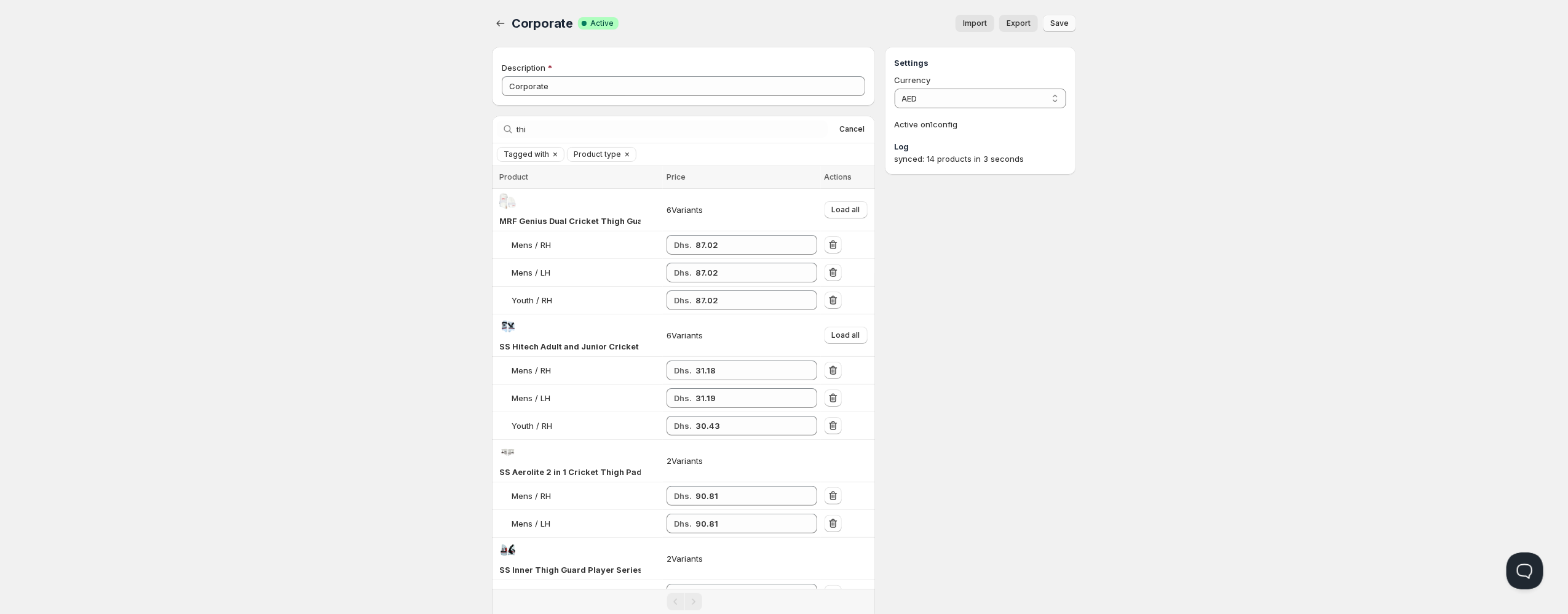
click at [1071, 18] on button "Save" at bounding box center [1059, 24] width 33 height 17
click at [505, 24] on icon "button" at bounding box center [500, 24] width 12 height 12
